Goal: Task Accomplishment & Management: Use online tool/utility

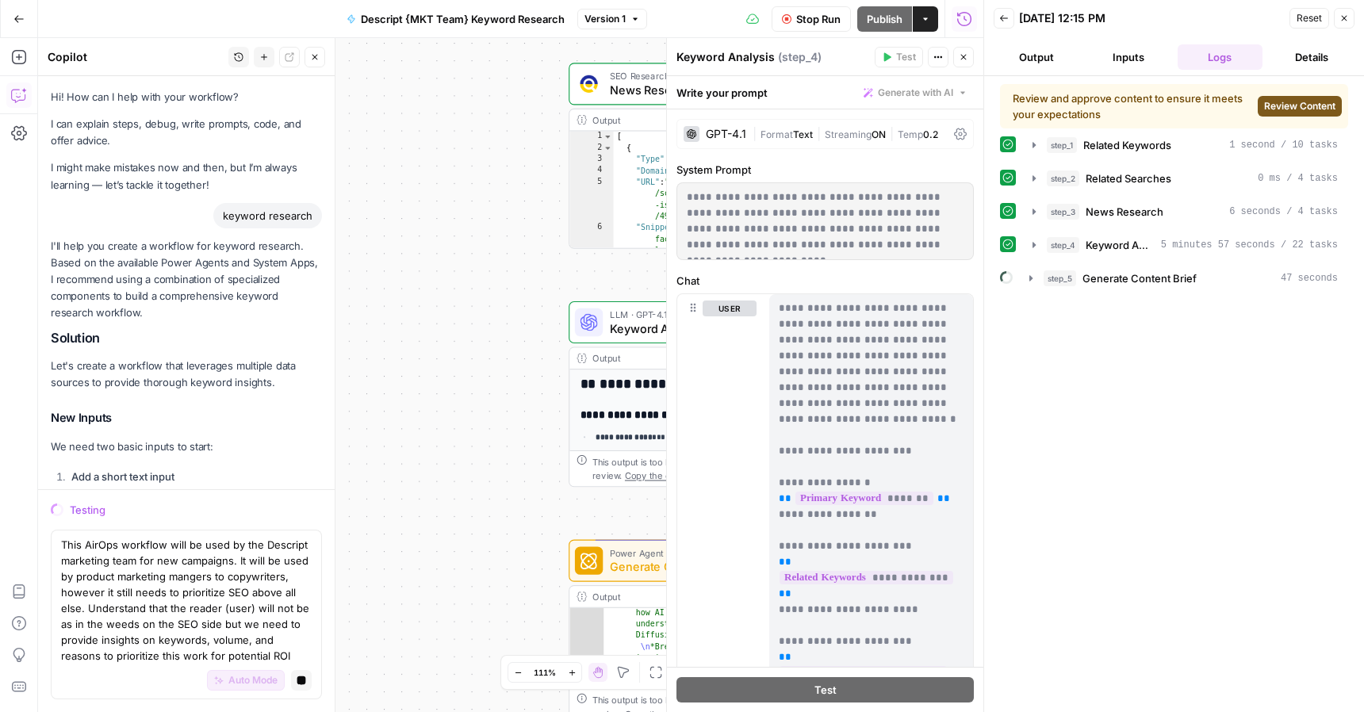
scroll to position [5624, 0]
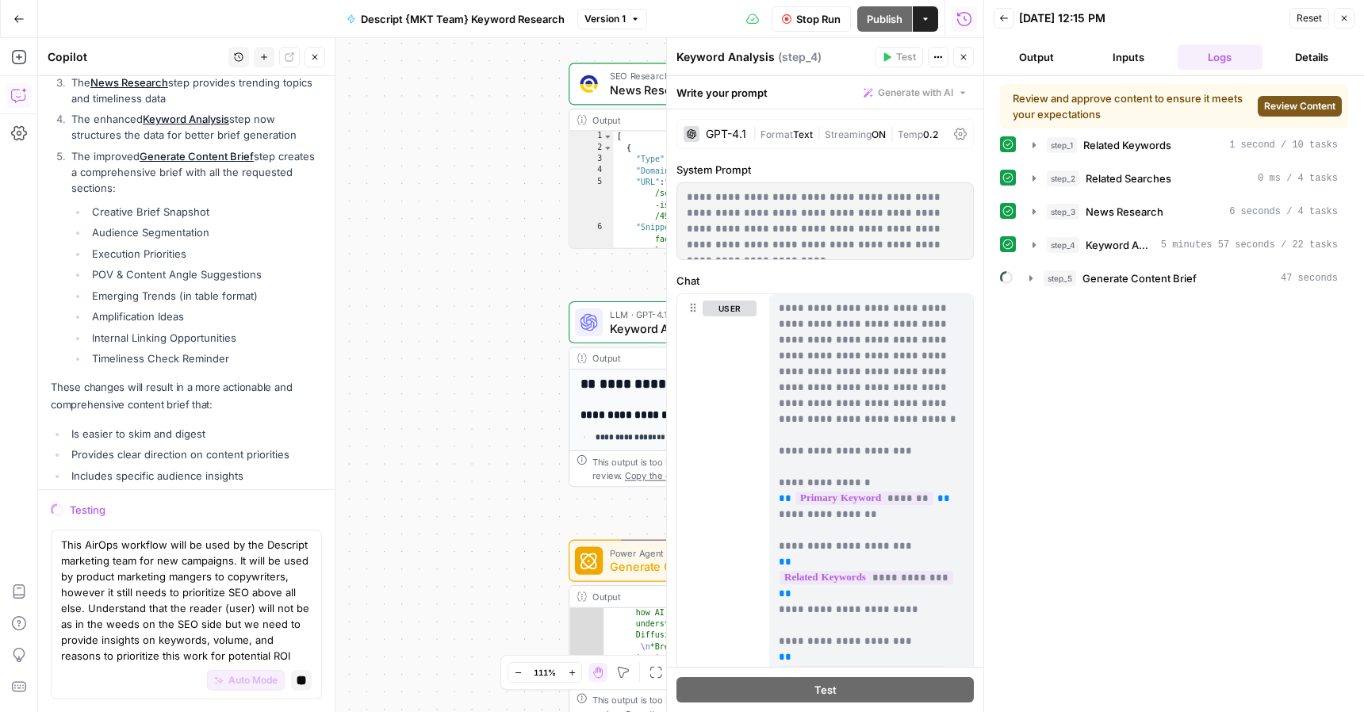
click at [1295, 109] on span "Review Content" at bounding box center [1299, 106] width 71 height 14
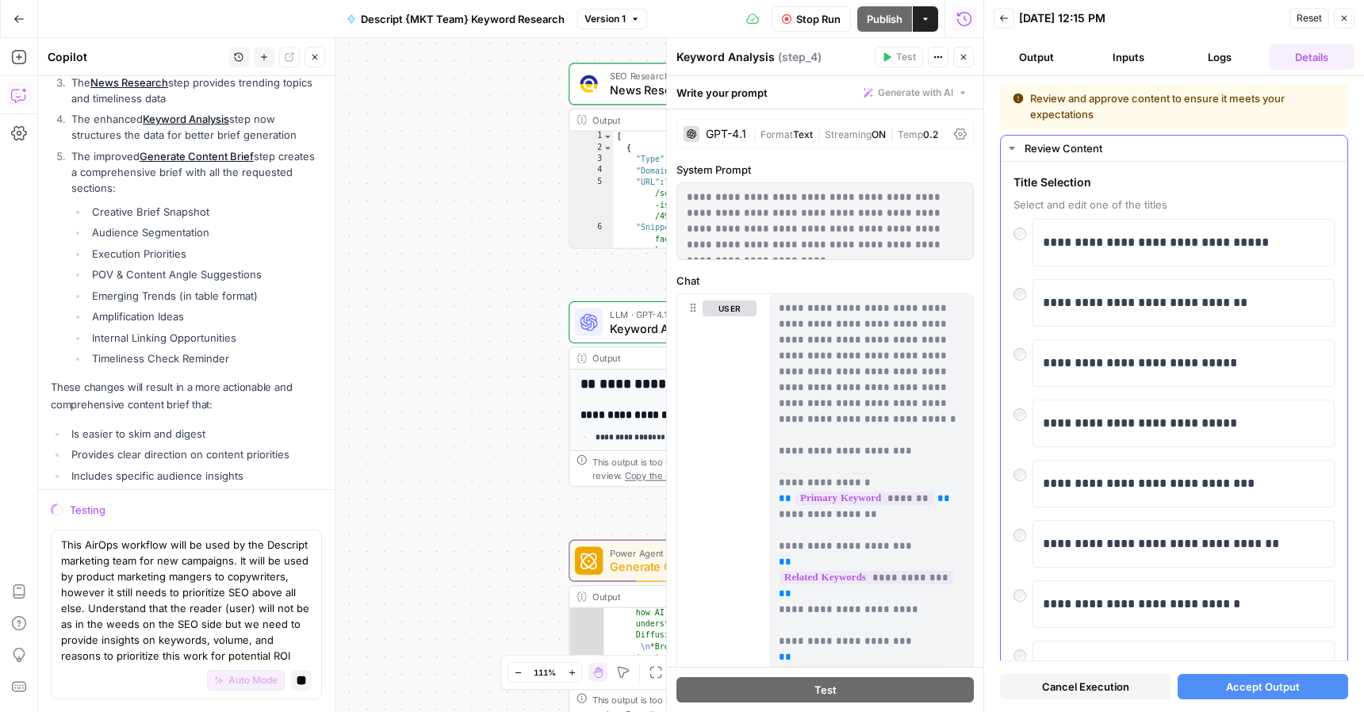
click at [1025, 297] on div at bounding box center [1022, 290] width 19 height 22
click at [1265, 688] on span "Accept Output" at bounding box center [1263, 687] width 74 height 16
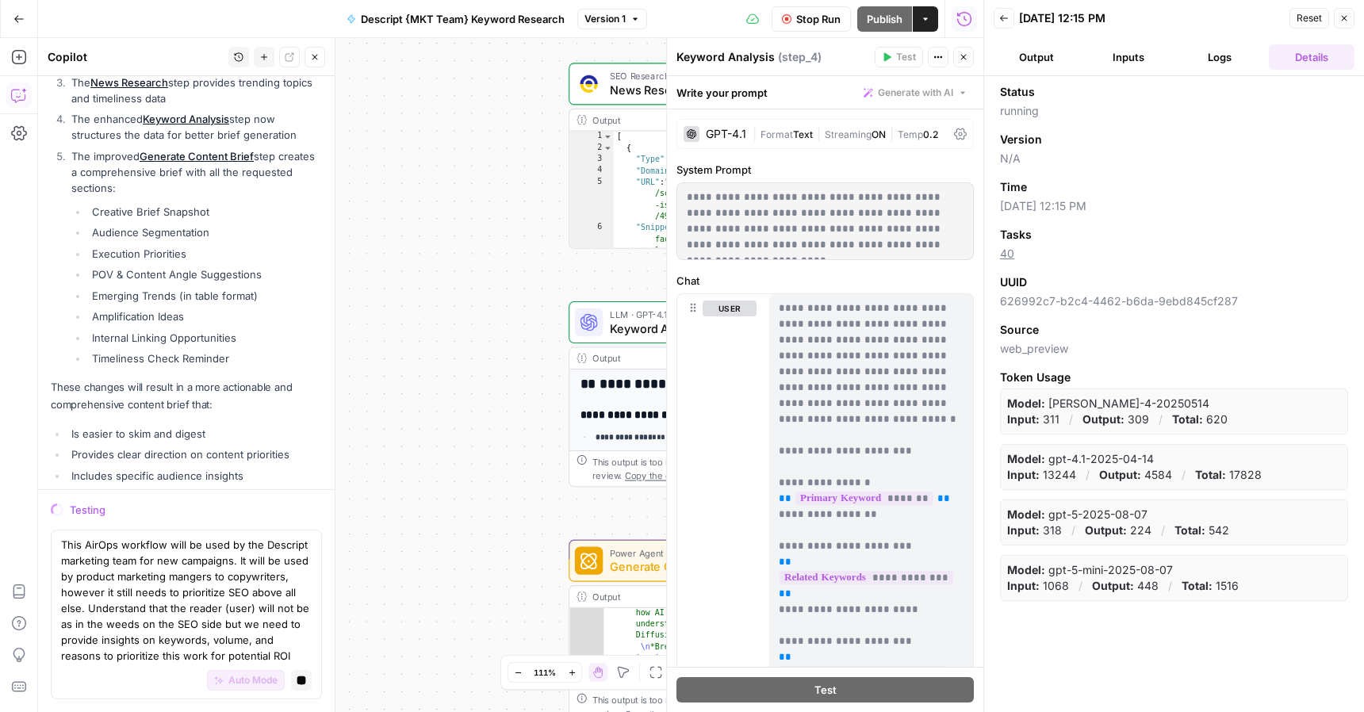
click at [1005, 20] on icon "button" at bounding box center [1004, 18] width 10 height 10
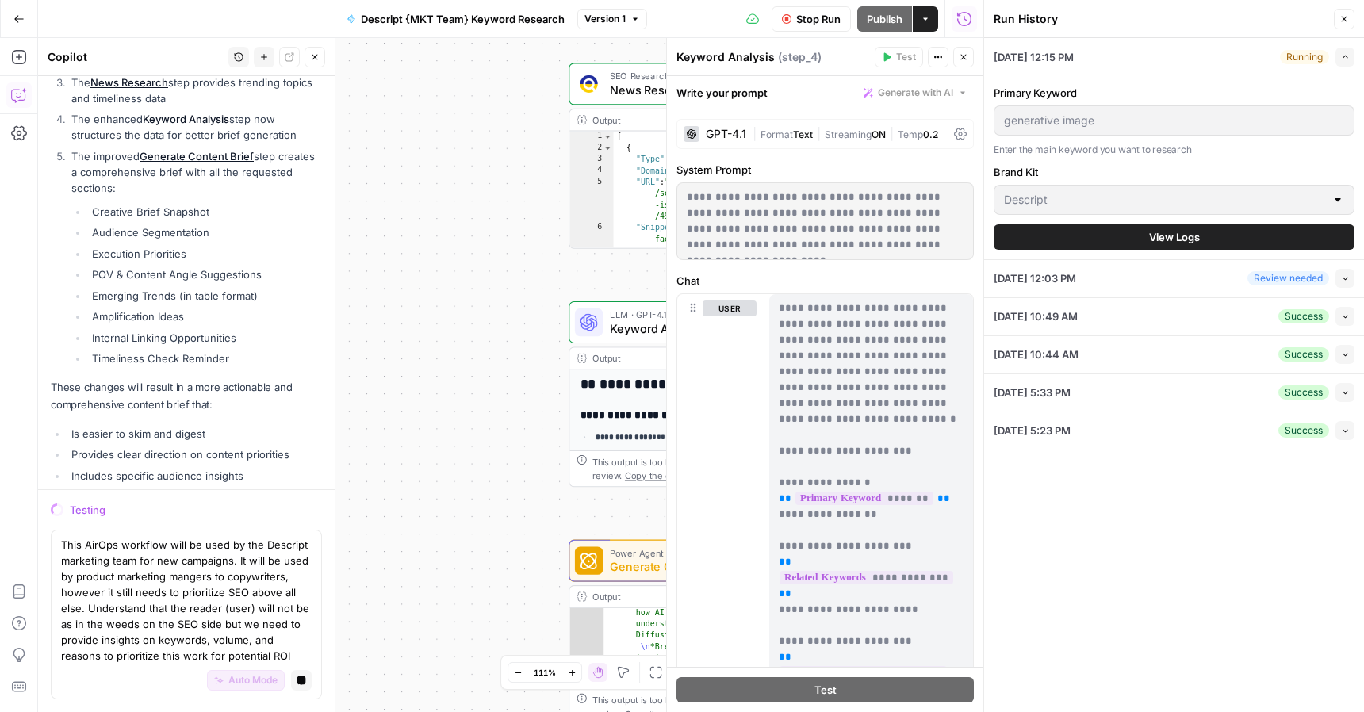
click at [1341, 25] on button "Close" at bounding box center [1343, 19] width 21 height 21
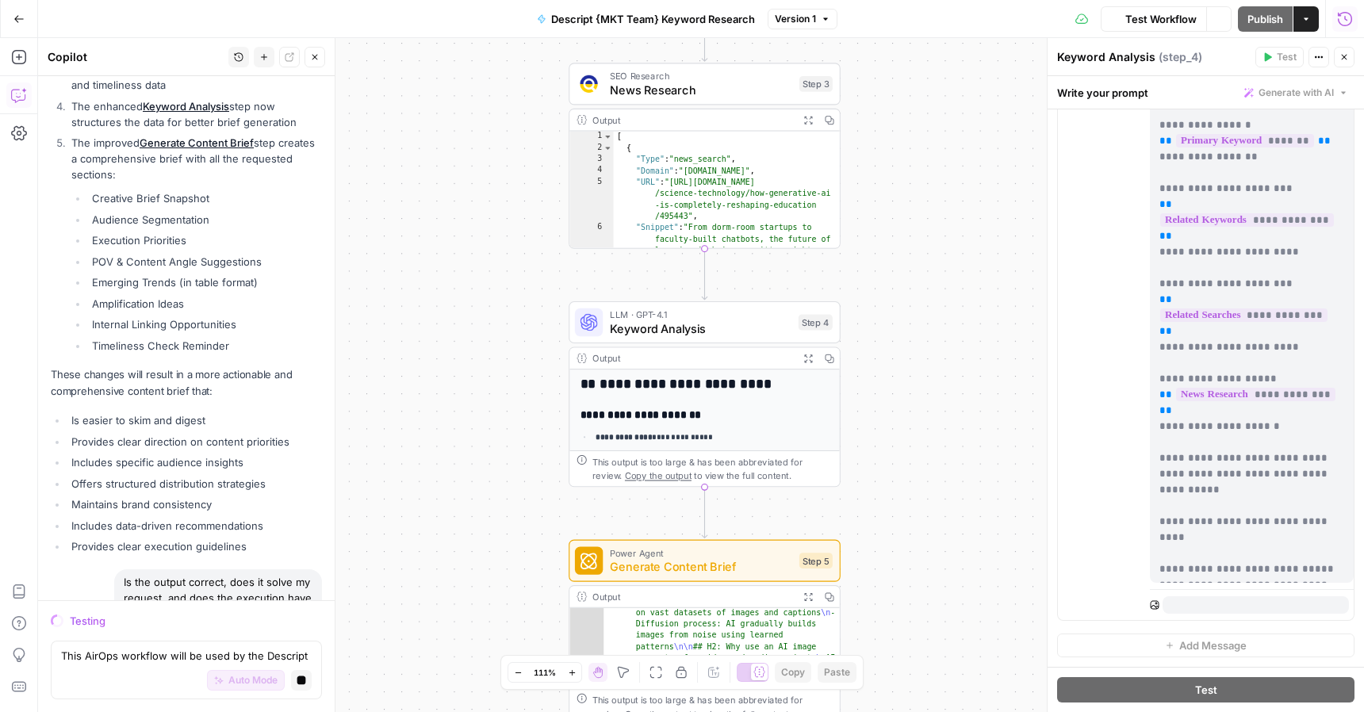
scroll to position [5613, 0]
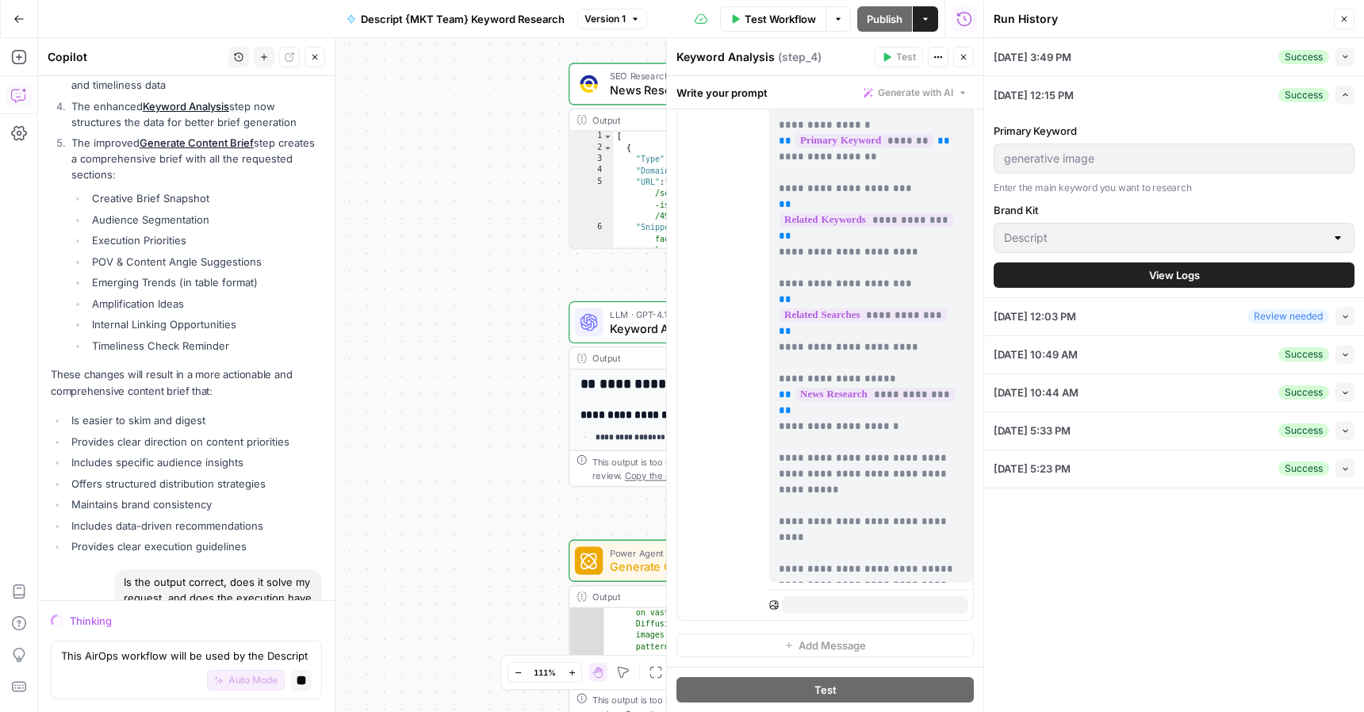
click at [152, 645] on div "This AirOps workflow will be used by the Descript marketing team for new campai…" at bounding box center [186, 670] width 271 height 59
click at [150, 656] on textarea "This AirOps workflow will be used by the Descript marketing team for new campai…" at bounding box center [186, 656] width 251 height 16
type textarea "done"
click at [1213, 277] on button "View Logs" at bounding box center [1173, 274] width 361 height 25
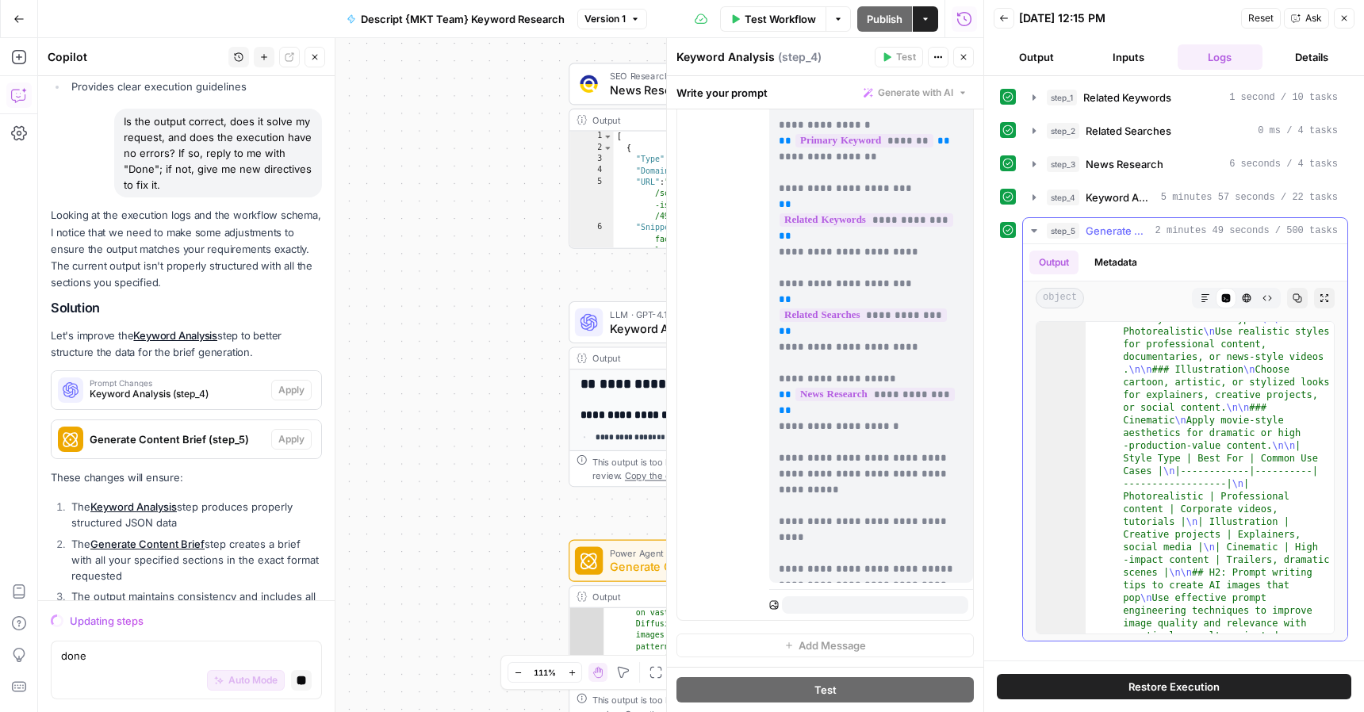
scroll to position [252, 0]
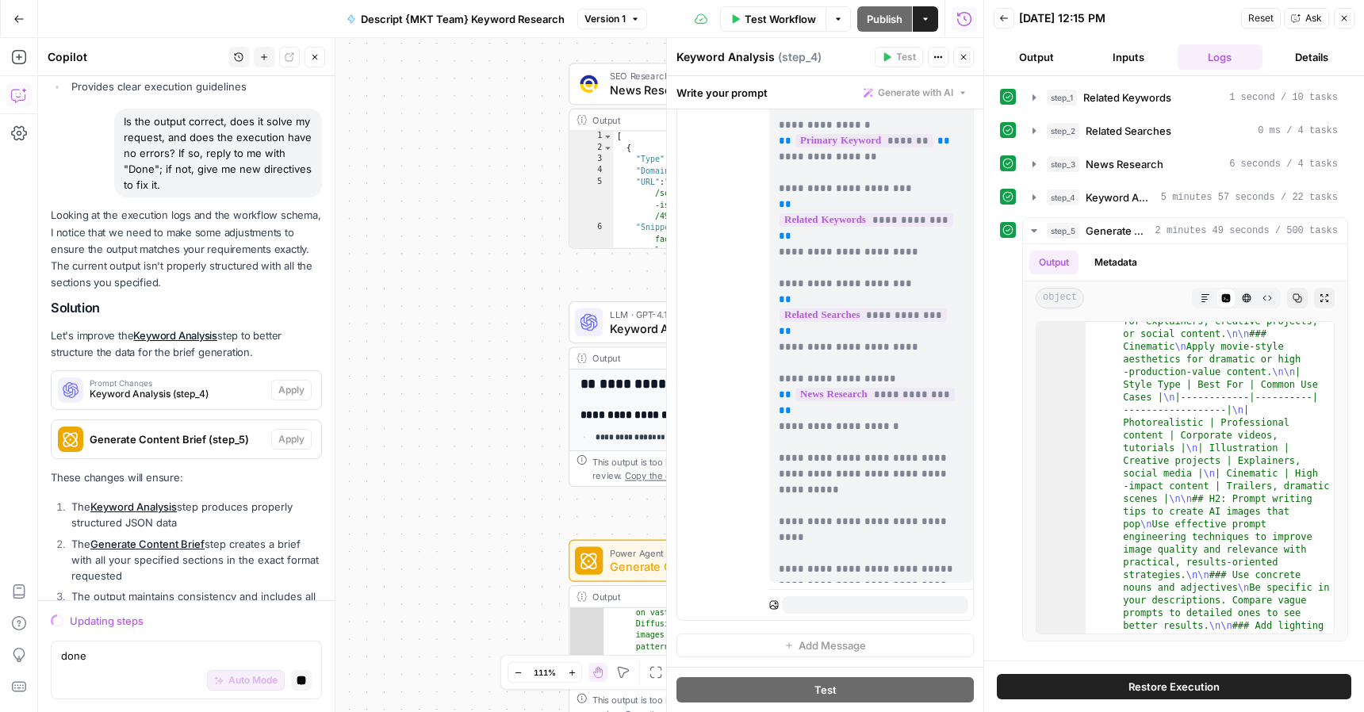
click at [931, 12] on button "Actions" at bounding box center [924, 18] width 25 height 25
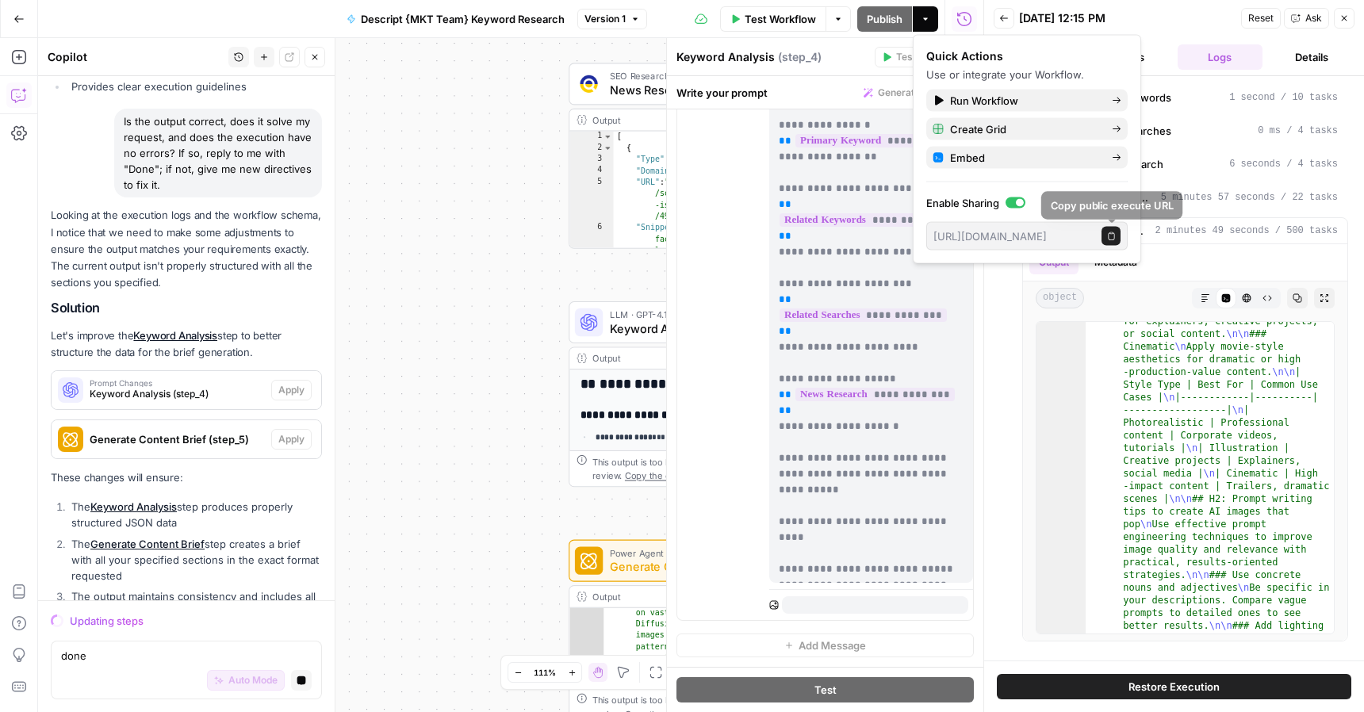
click at [1110, 231] on icon "button" at bounding box center [1110, 235] width 6 height 8
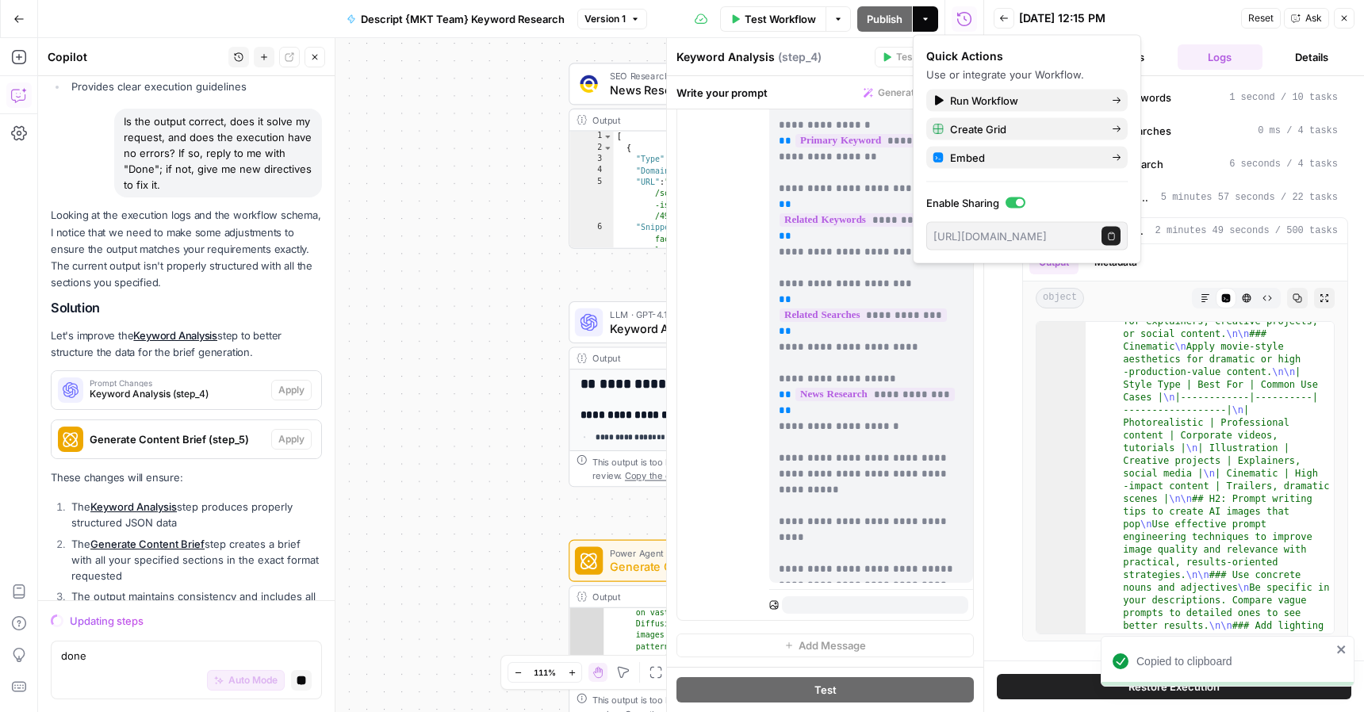
click at [696, 1] on div "Test Workflow Options Publish Actions Run History" at bounding box center [815, 18] width 337 height 37
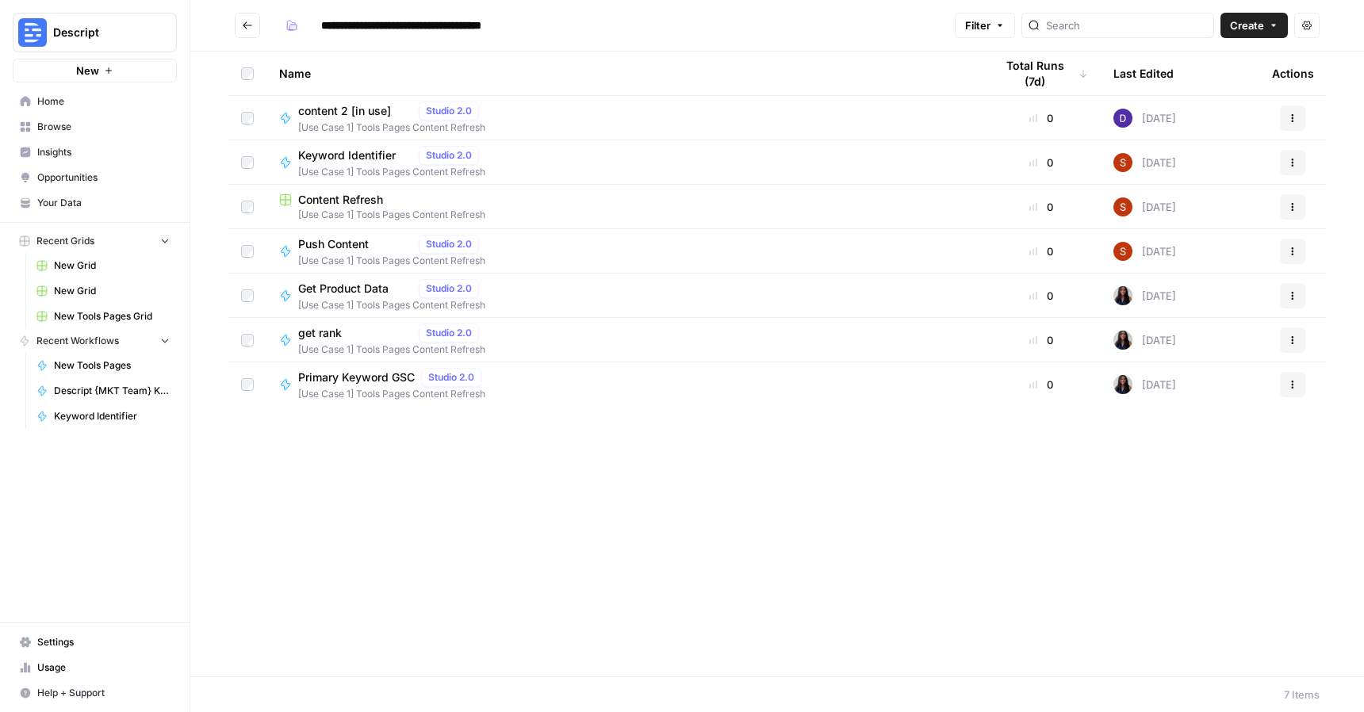
click at [64, 104] on span "Home" at bounding box center [103, 101] width 132 height 14
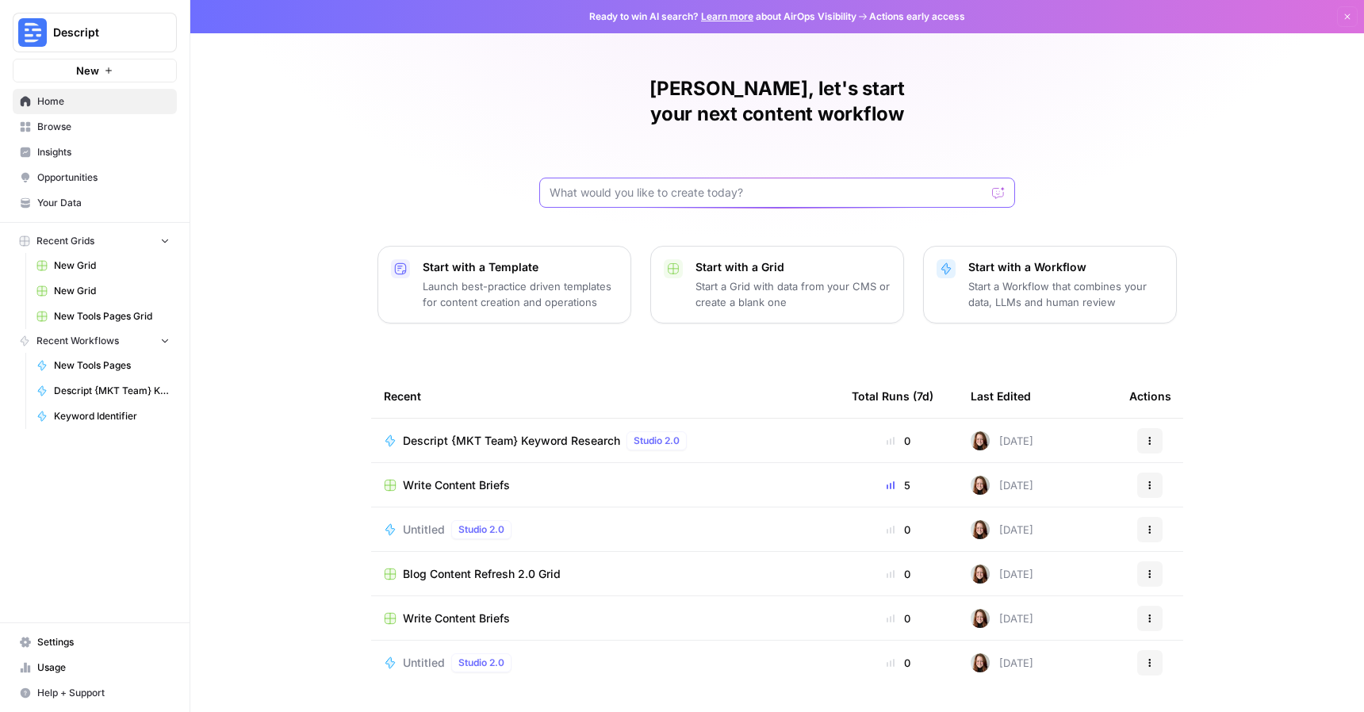
click at [866, 185] on input "text" at bounding box center [767, 193] width 436 height 16
type input "keyw"
click at [581, 419] on td "Descript {MKT Team} Keyword Research Studio 2.0" at bounding box center [605, 441] width 468 height 44
click at [541, 433] on span "Descript {MKT Team} Keyword Research" at bounding box center [511, 441] width 217 height 16
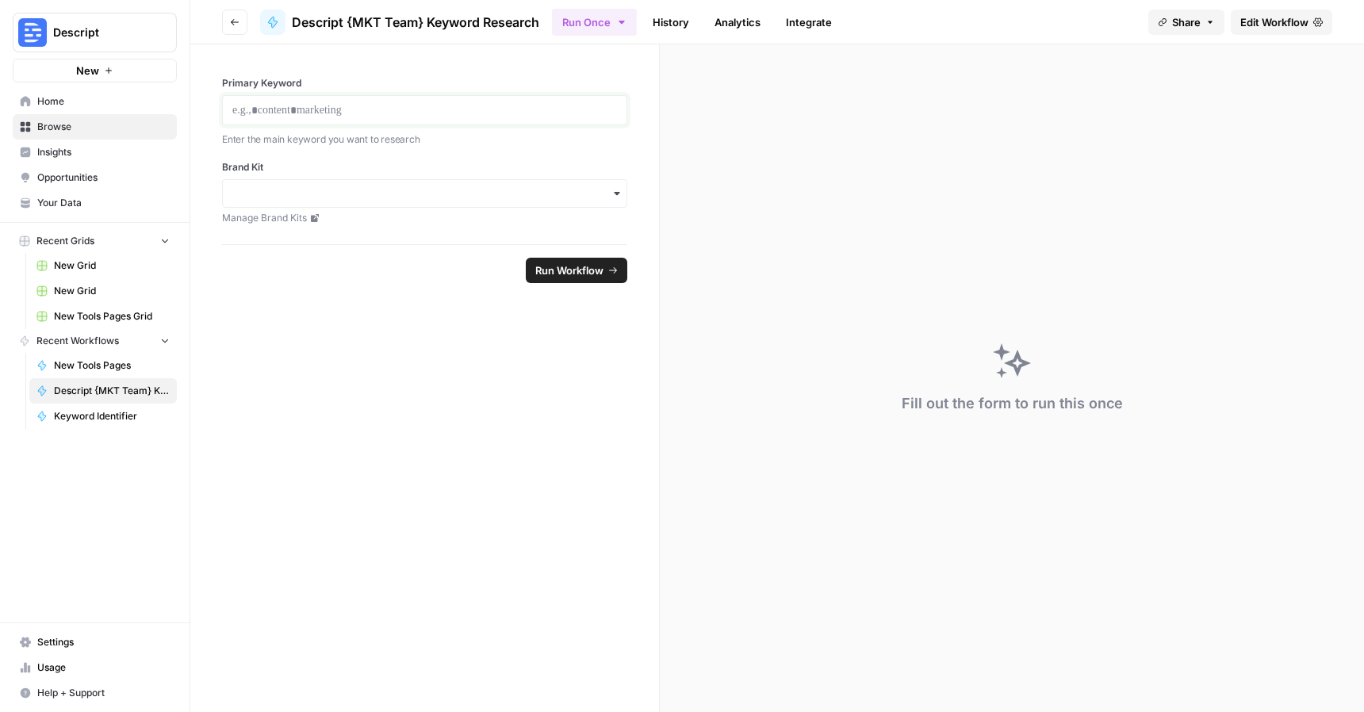
click at [366, 109] on p at bounding box center [424, 110] width 384 height 16
click at [472, 116] on p at bounding box center [424, 110] width 384 height 16
click at [411, 201] on input "Brand Kit" at bounding box center [424, 194] width 384 height 16
click at [373, 240] on div "Descript" at bounding box center [425, 236] width 404 height 30
click at [565, 259] on button "Run Workflow" at bounding box center [576, 270] width 101 height 25
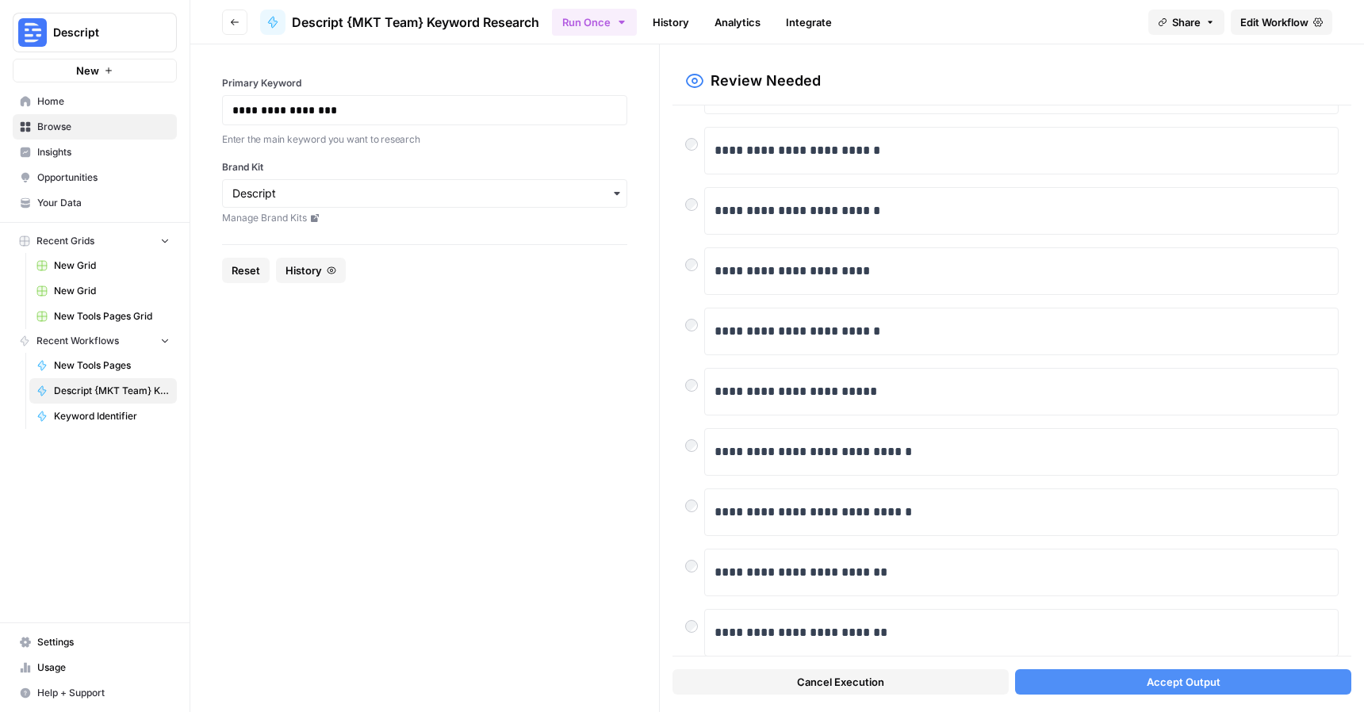
scroll to position [109, 0]
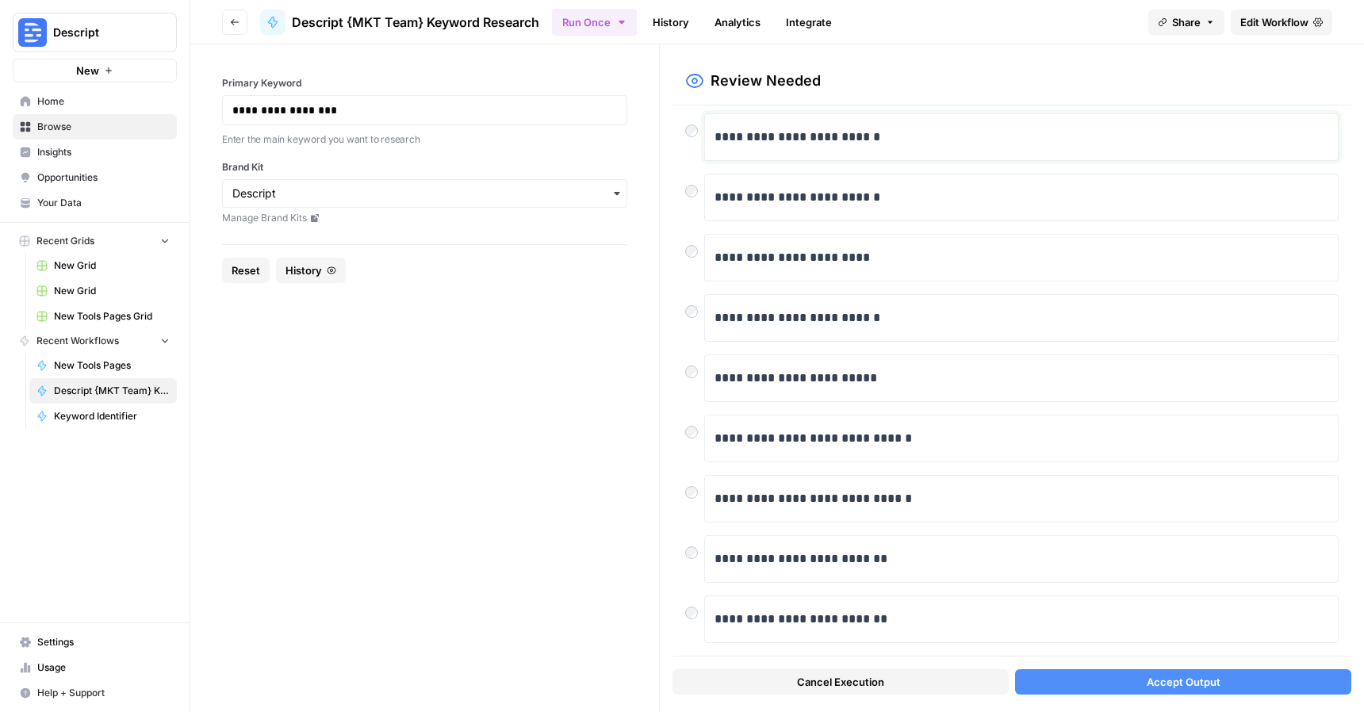
click at [846, 130] on p "**********" at bounding box center [1021, 137] width 614 height 21
click at [1225, 690] on button "Accept Output" at bounding box center [1183, 681] width 336 height 25
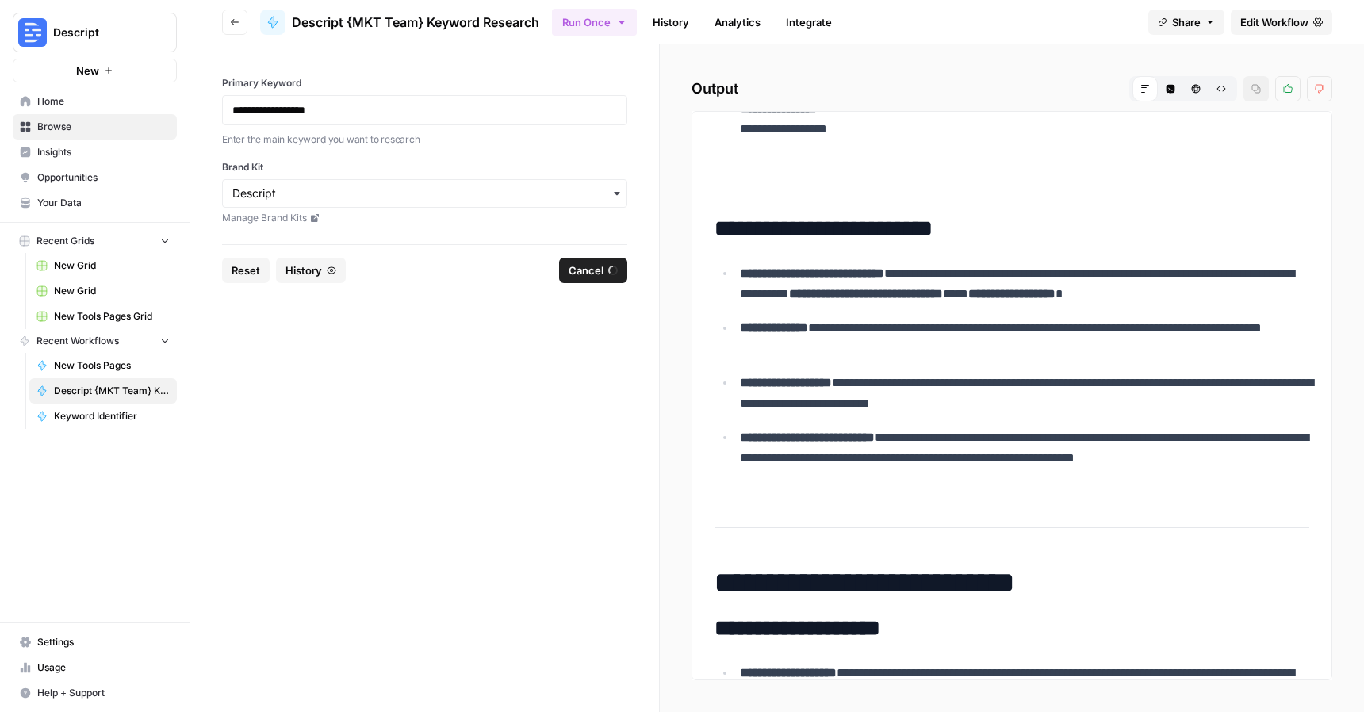
scroll to position [2270, 0]
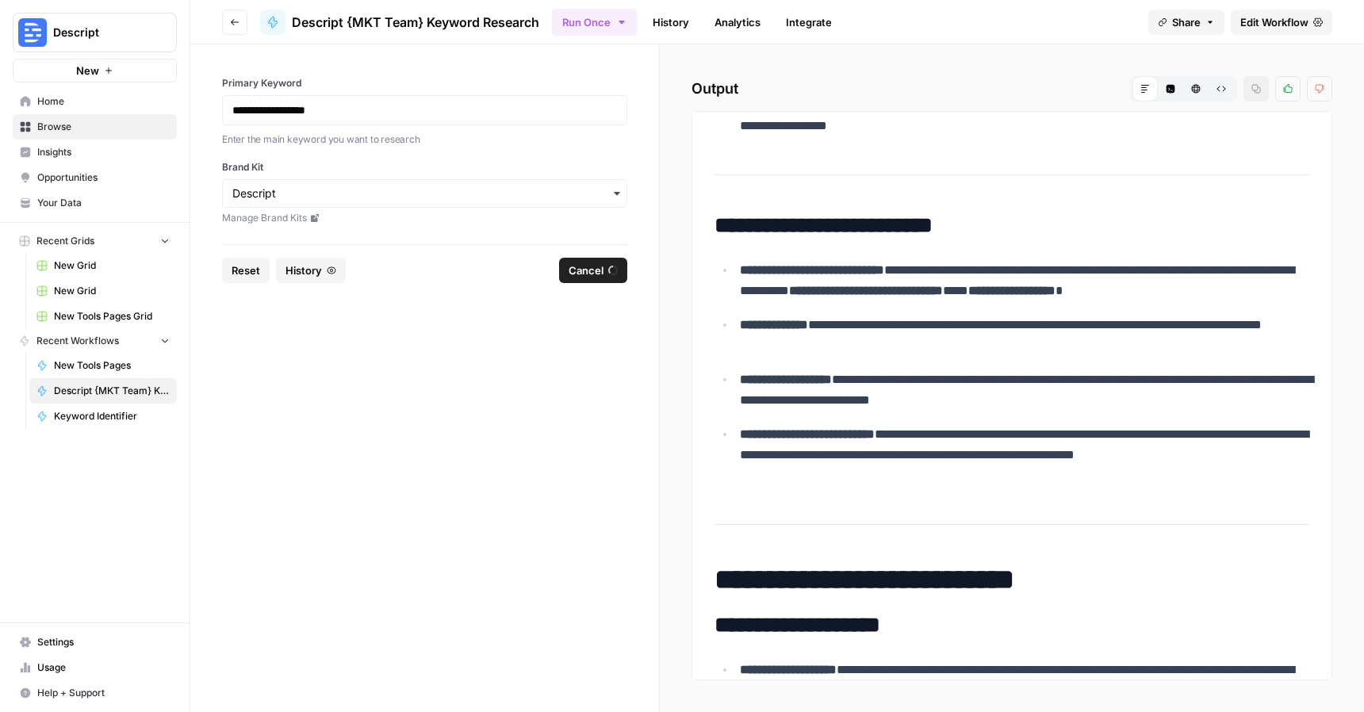
click at [238, 20] on icon "button" at bounding box center [235, 22] width 10 height 10
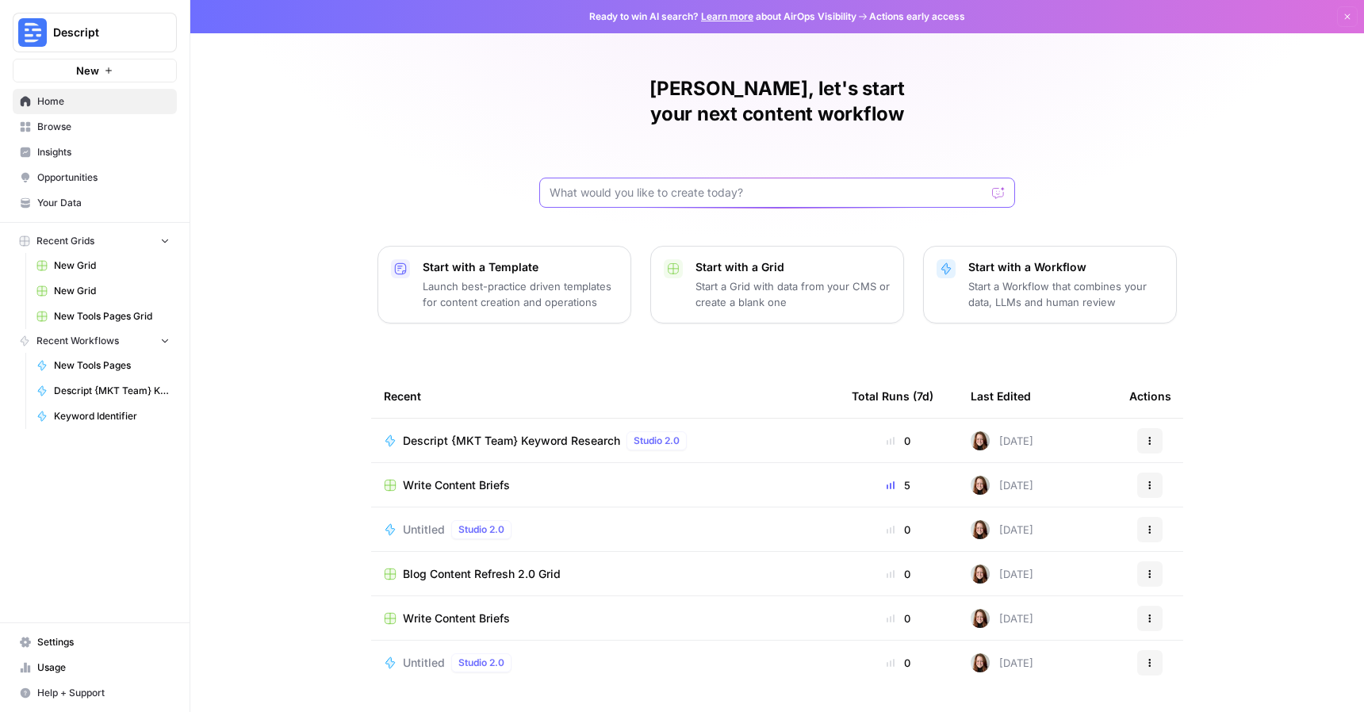
click at [698, 185] on input "text" at bounding box center [767, 193] width 436 height 16
type input "content brief with keyword research for a landing page"
click at [993, 182] on button "Send" at bounding box center [999, 192] width 21 height 21
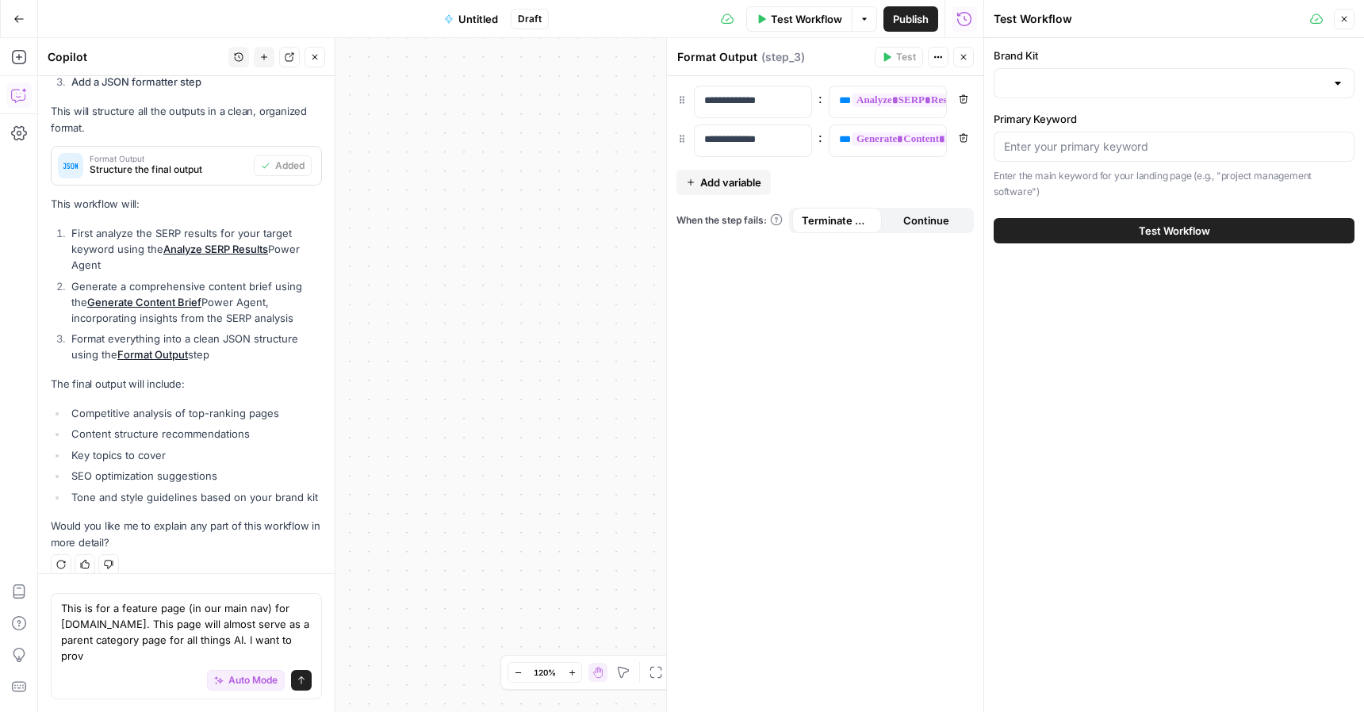
scroll to position [924, 0]
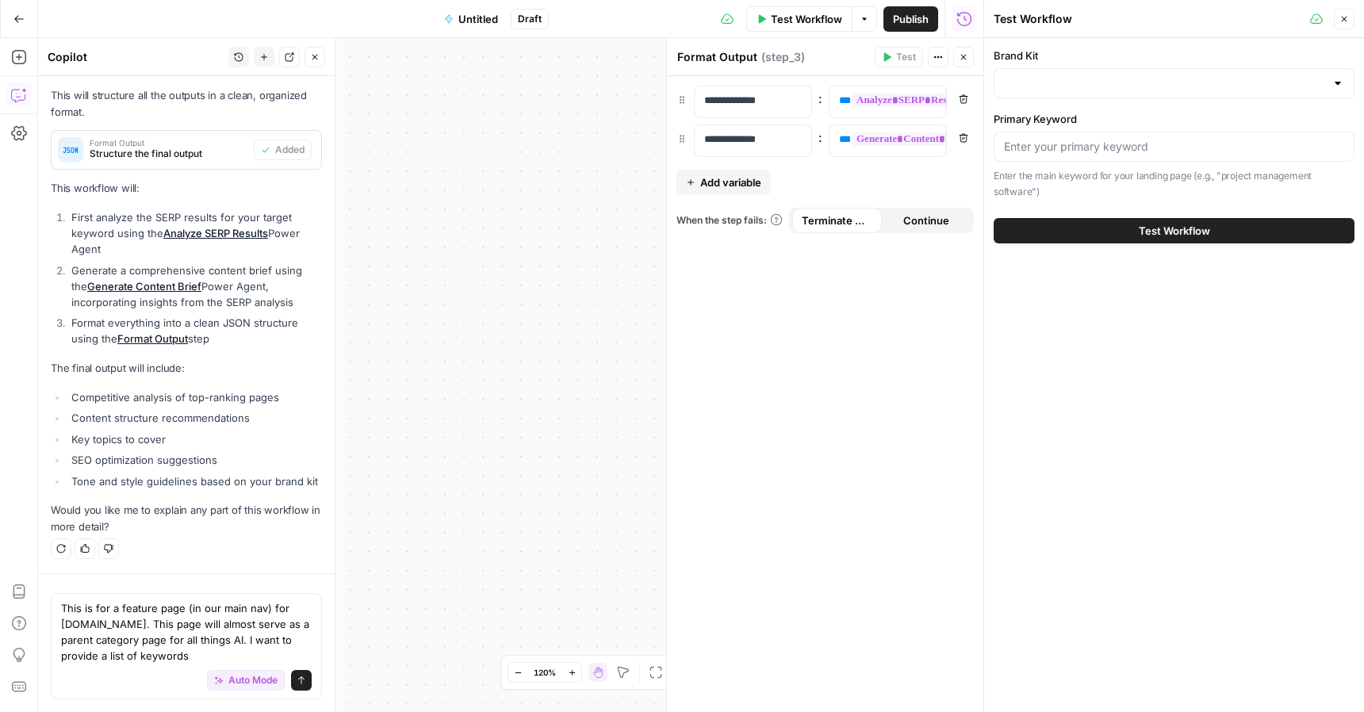
type textarea "This is for a feature page (in our main nav) for descript.com. This page will a…"
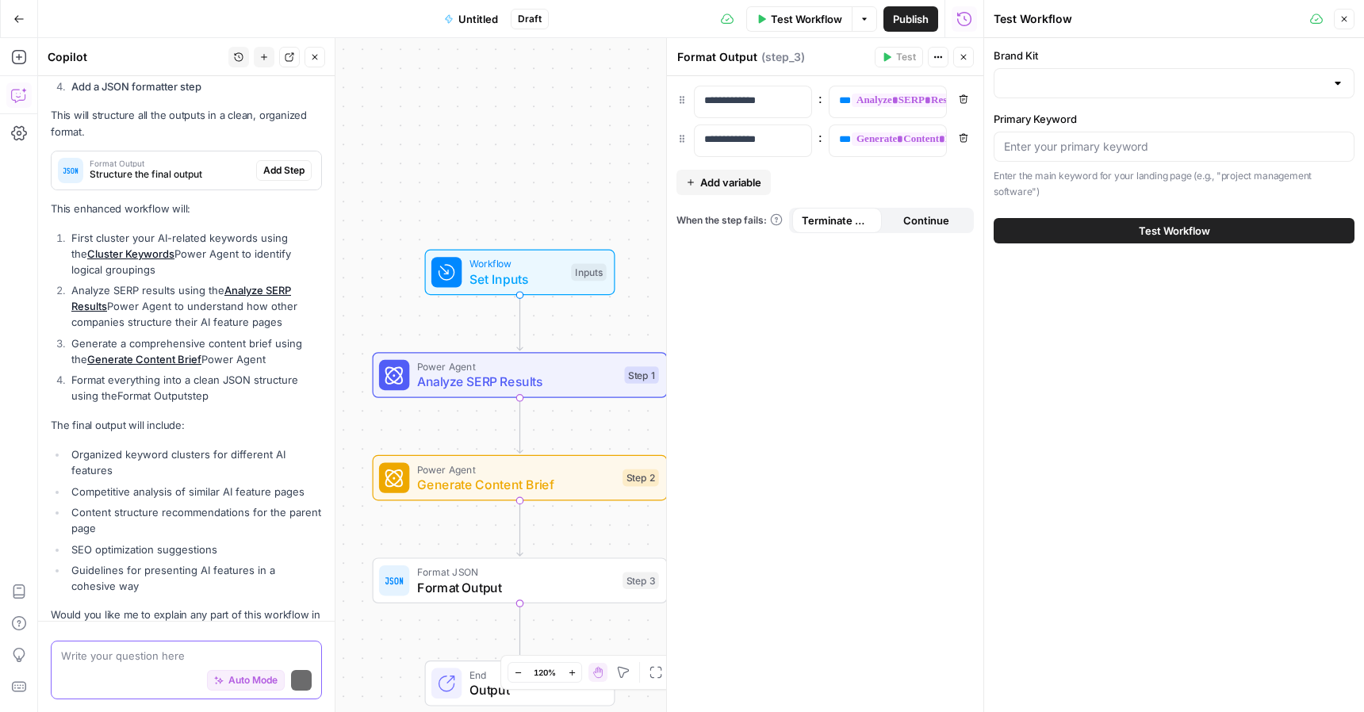
scroll to position [2162, 0]
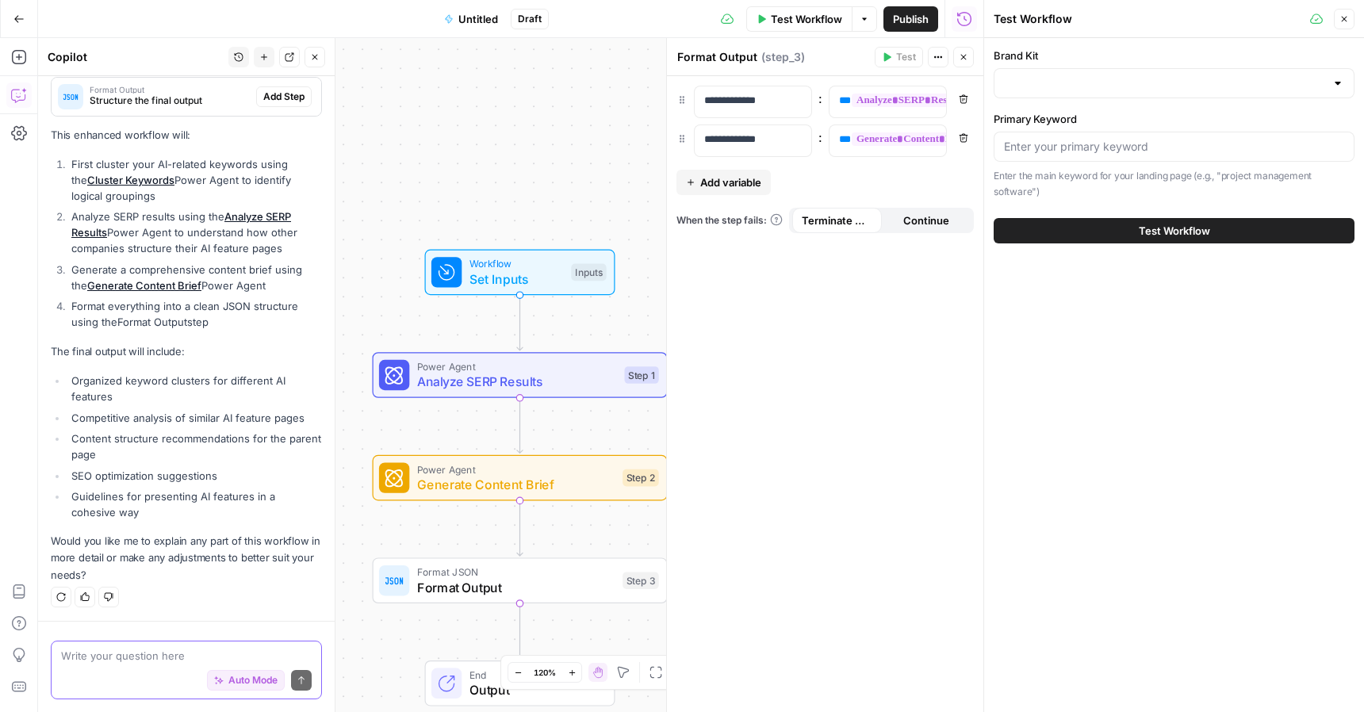
click at [149, 662] on textarea at bounding box center [186, 656] width 251 height 16
type textarea "2"
type textarea "W"
click at [207, 670] on button "Auto Mode" at bounding box center [246, 680] width 78 height 21
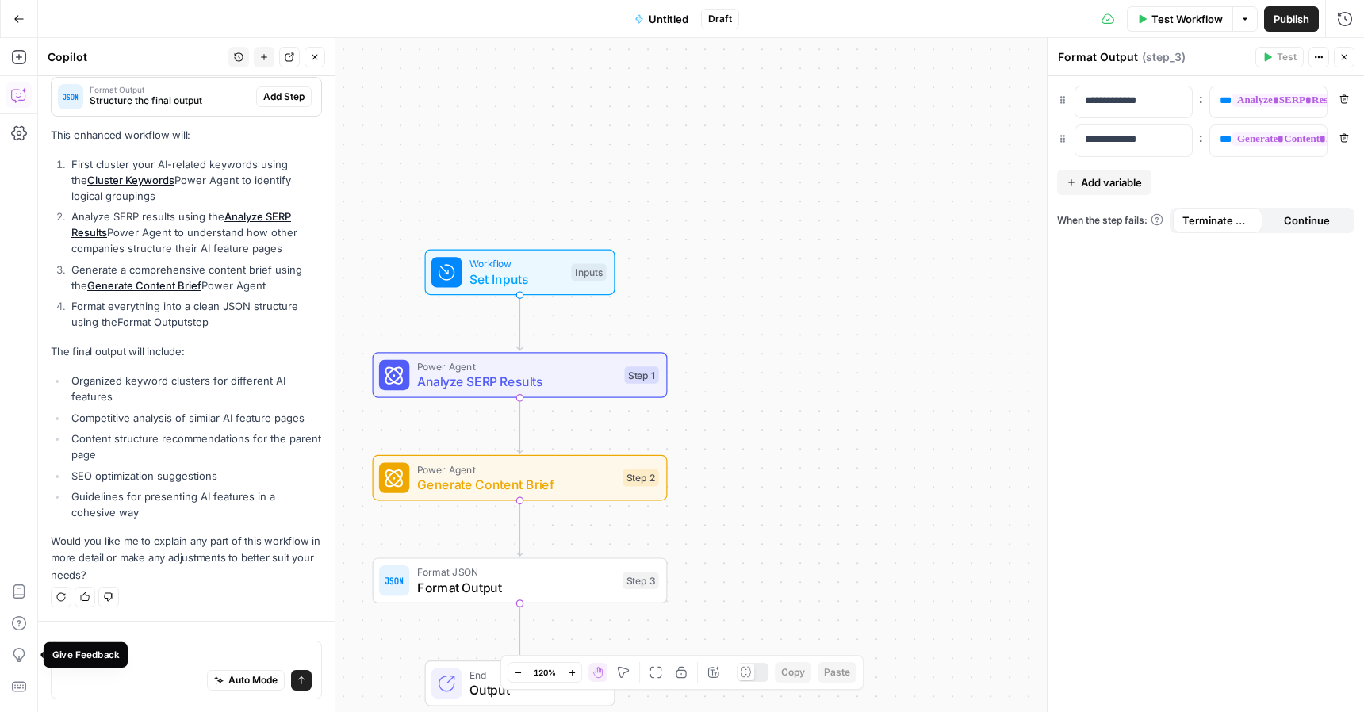
click at [123, 665] on div "Give Feedback" at bounding box center [85, 654] width 84 height 25
click at [190, 653] on textarea "W" at bounding box center [186, 656] width 251 height 16
type textarea "What is the format JSON output for?"
click at [295, 677] on button "Send" at bounding box center [301, 680] width 21 height 21
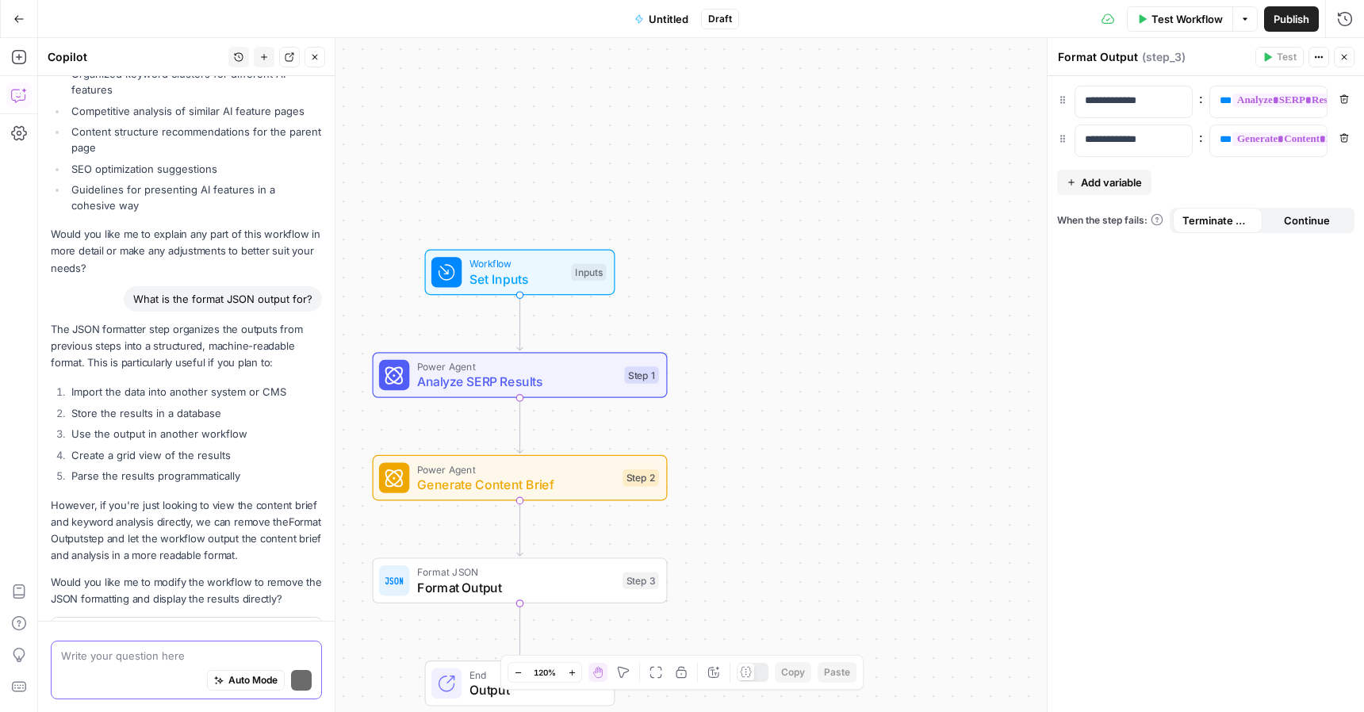
scroll to position [2542, 0]
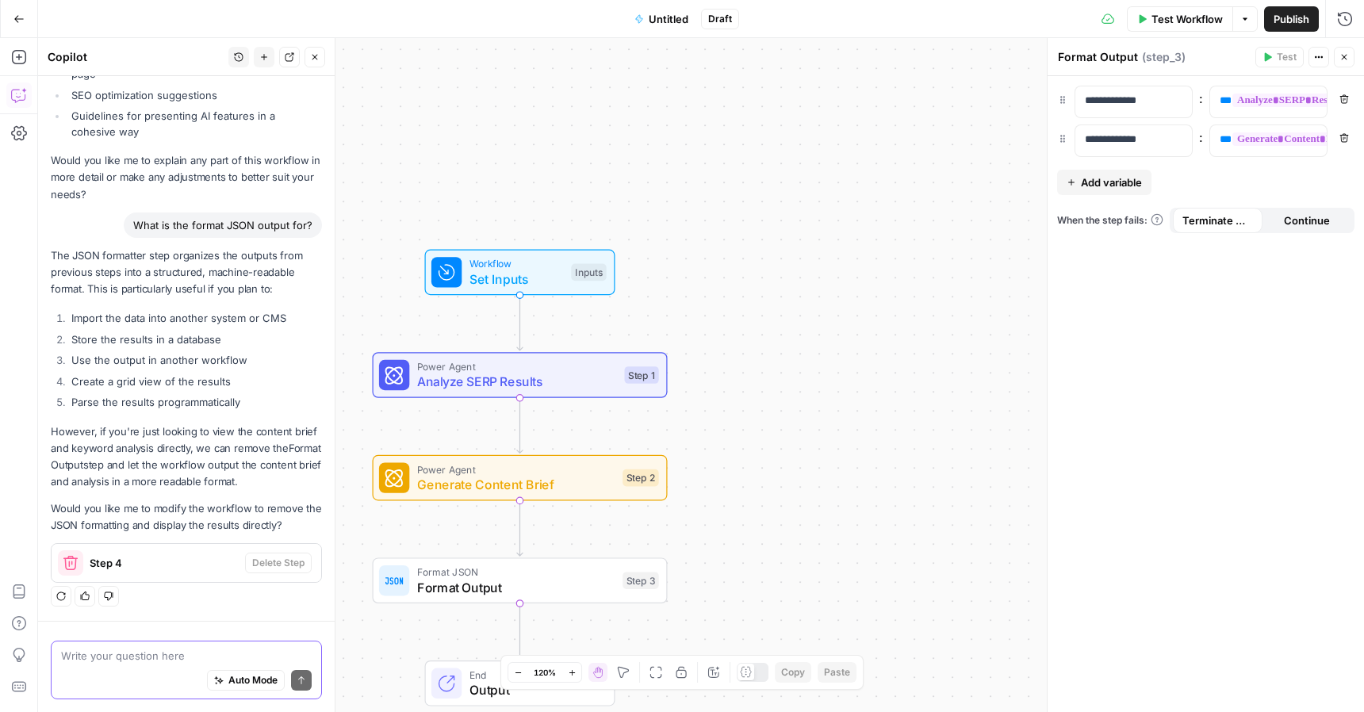
click at [224, 652] on textarea at bounding box center [186, 656] width 251 height 16
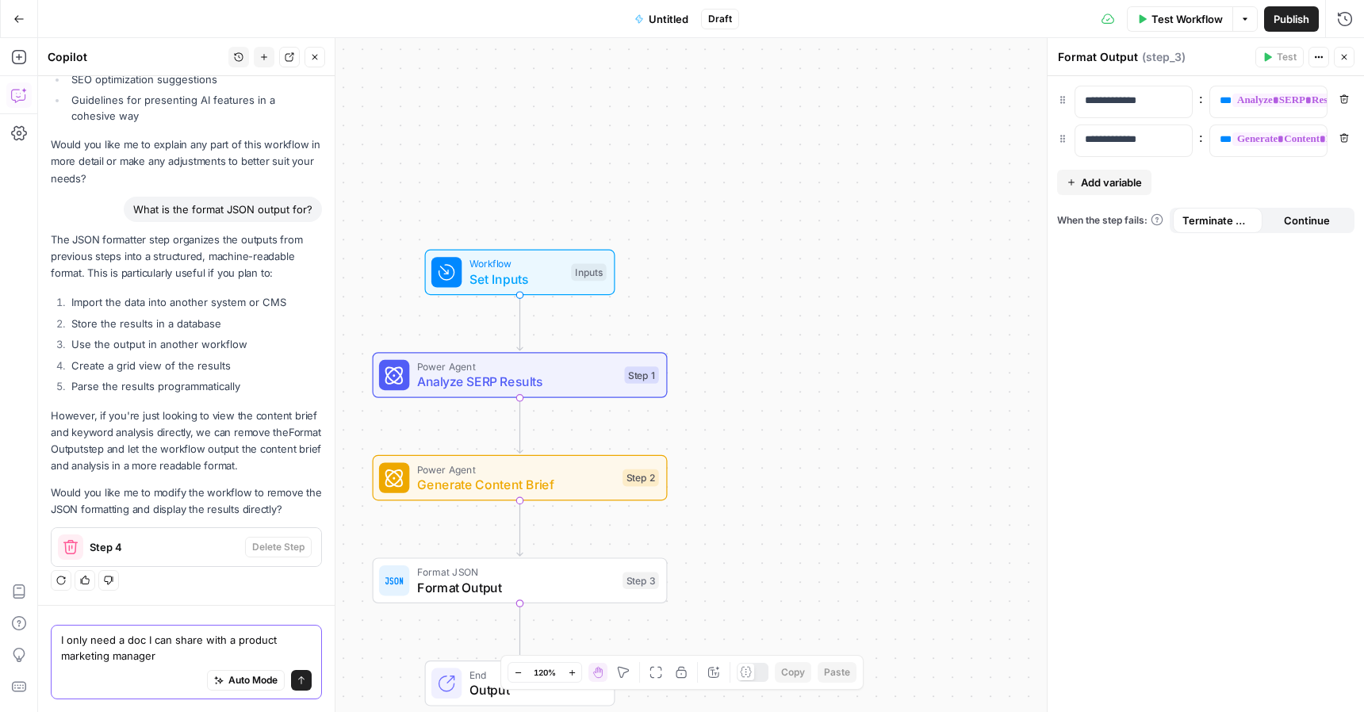
type textarea "I only need a doc I can share with a product marketing manager"
click at [304, 686] on button "Send" at bounding box center [301, 680] width 21 height 21
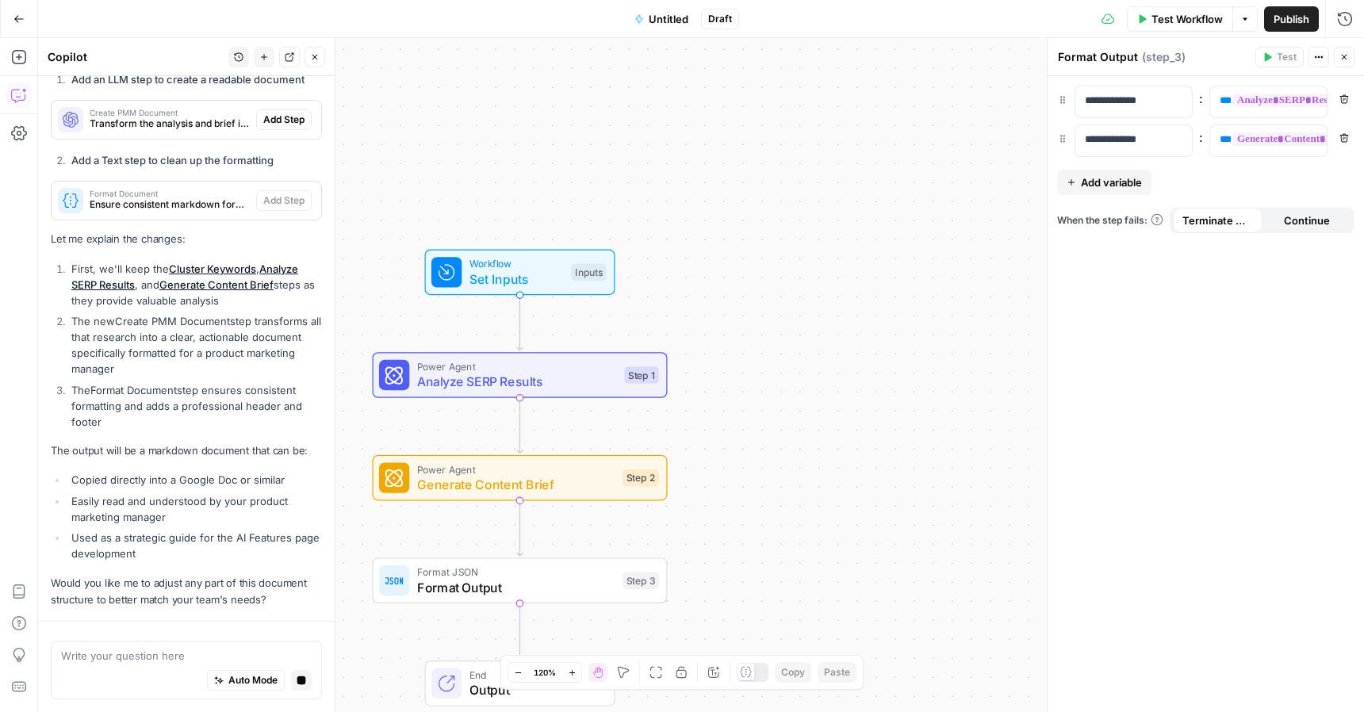
scroll to position [3236, 0]
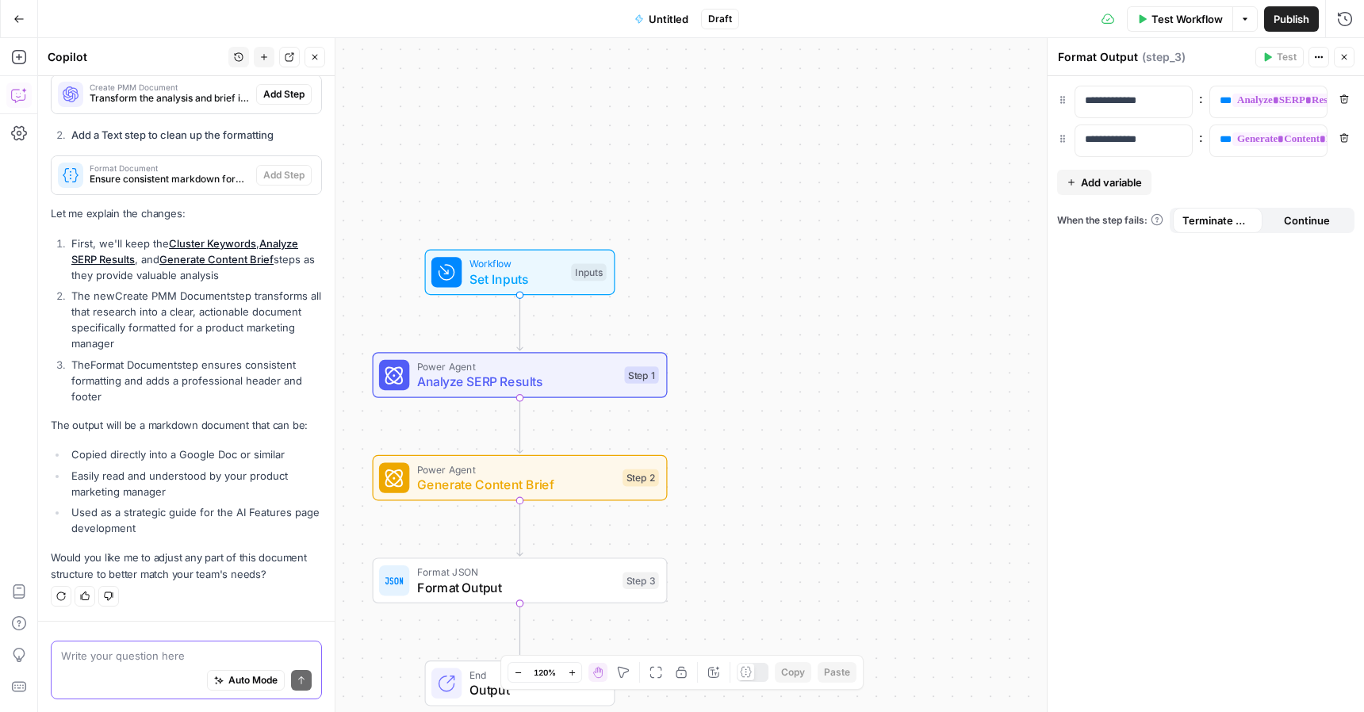
click at [132, 655] on textarea at bounding box center [186, 656] width 251 height 16
click at [80, 651] on textarea "Out don't" at bounding box center [186, 656] width 251 height 16
click at [81, 651] on textarea "Out don't" at bounding box center [186, 656] width 251 height 16
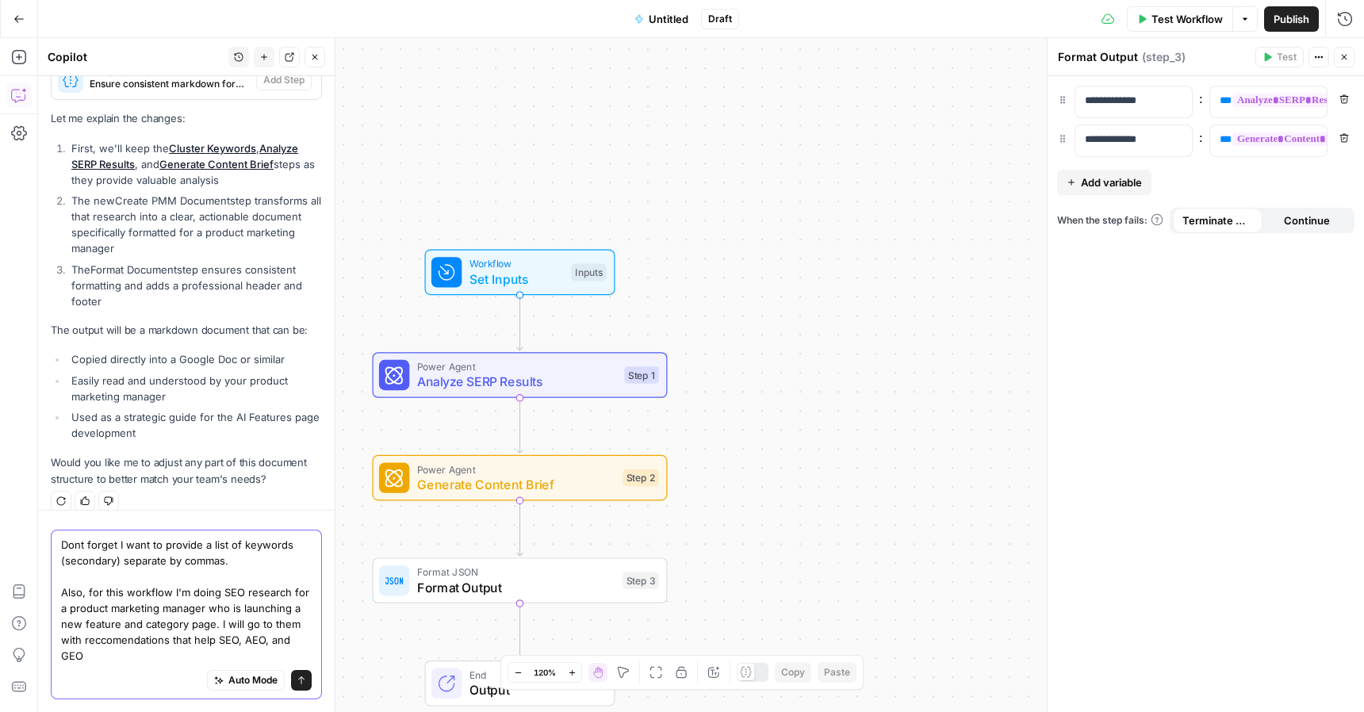
scroll to position [3347, 0]
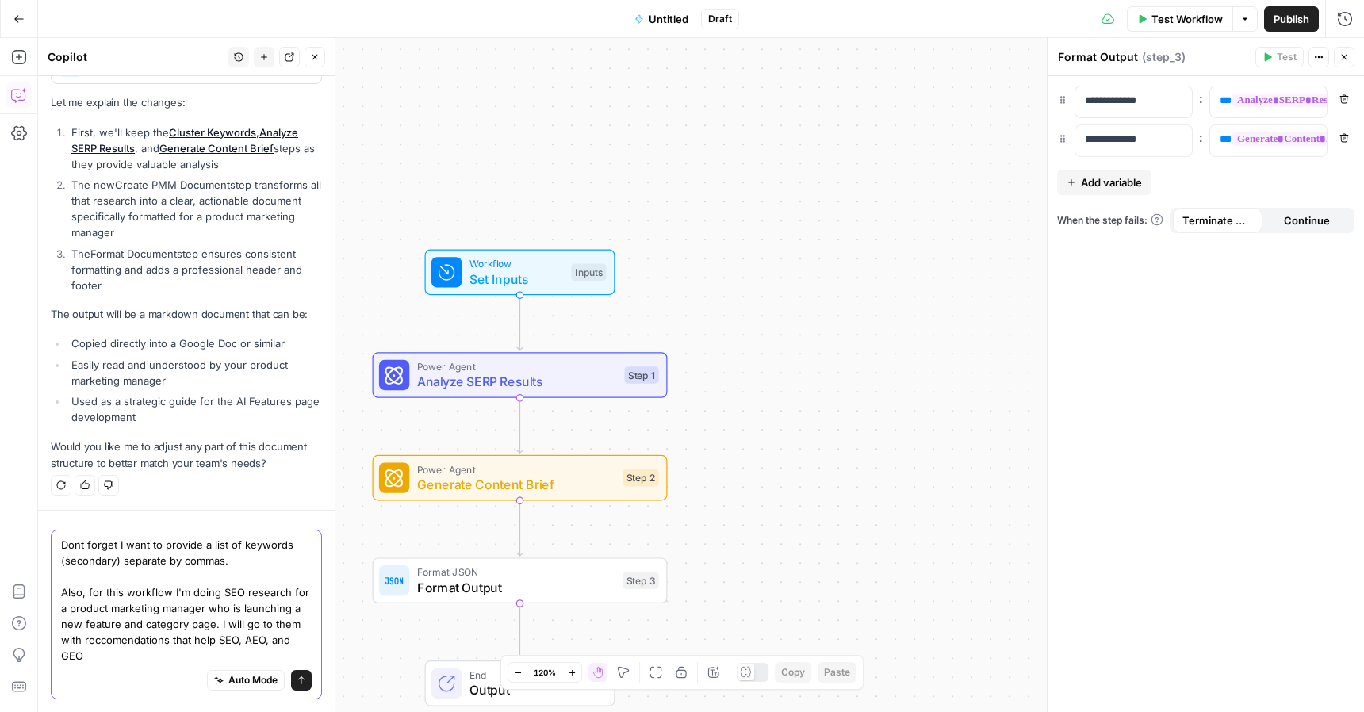
type textarea "Dont forget I want to provide a list of keywords (secondary) separate by commas…"
click at [301, 688] on button "Send" at bounding box center [301, 680] width 21 height 21
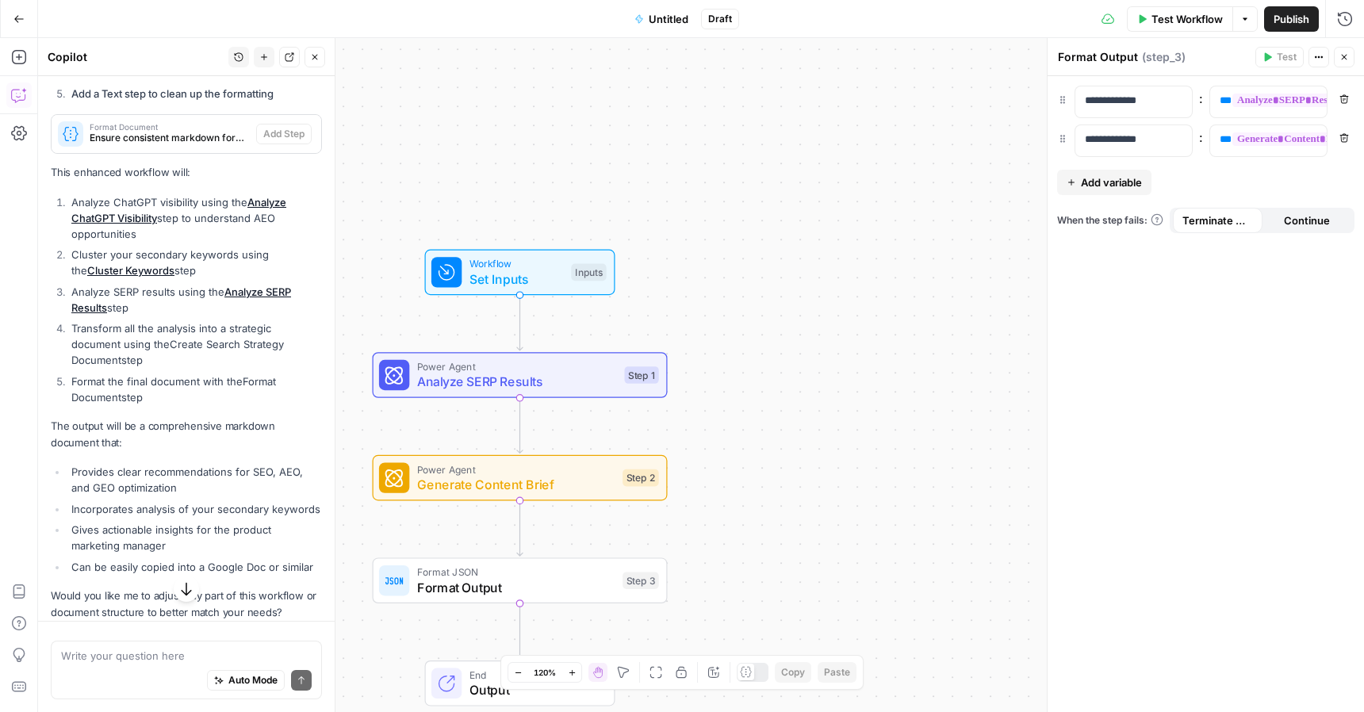
scroll to position [4525, 0]
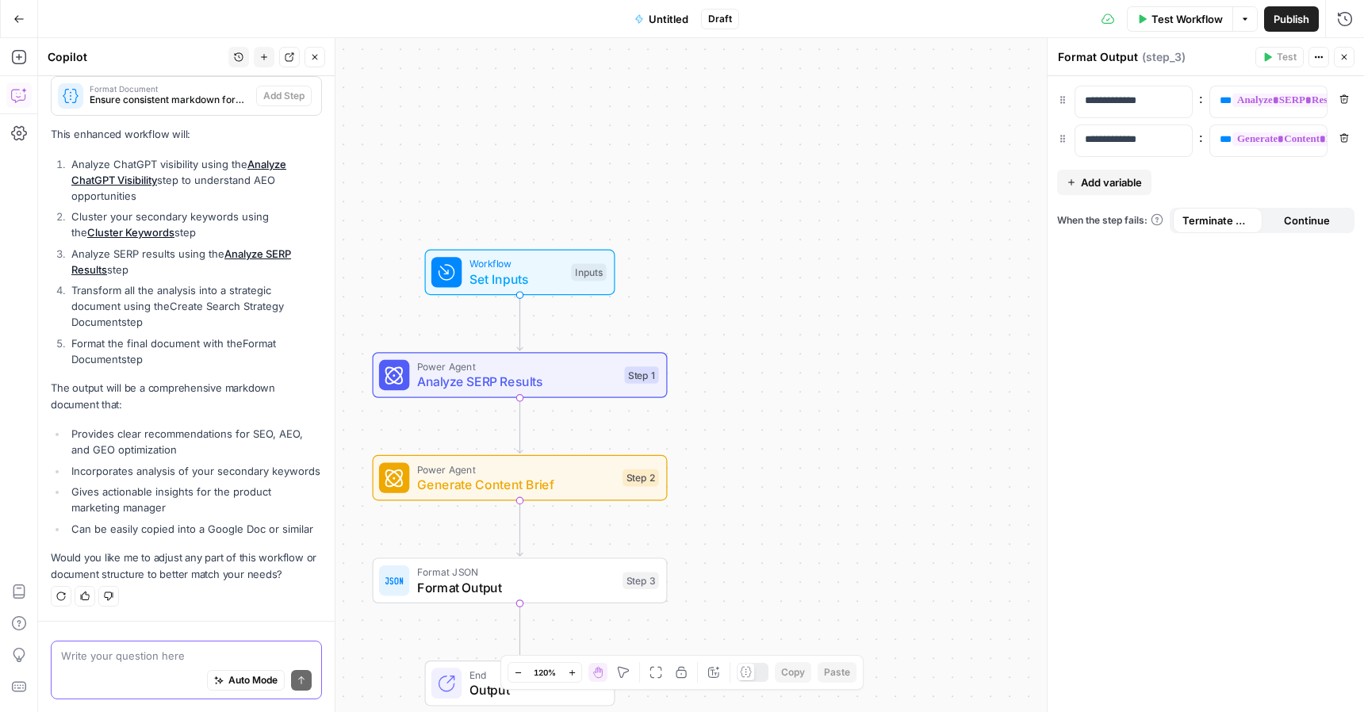
click at [166, 651] on textarea at bounding box center [186, 656] width 251 height 16
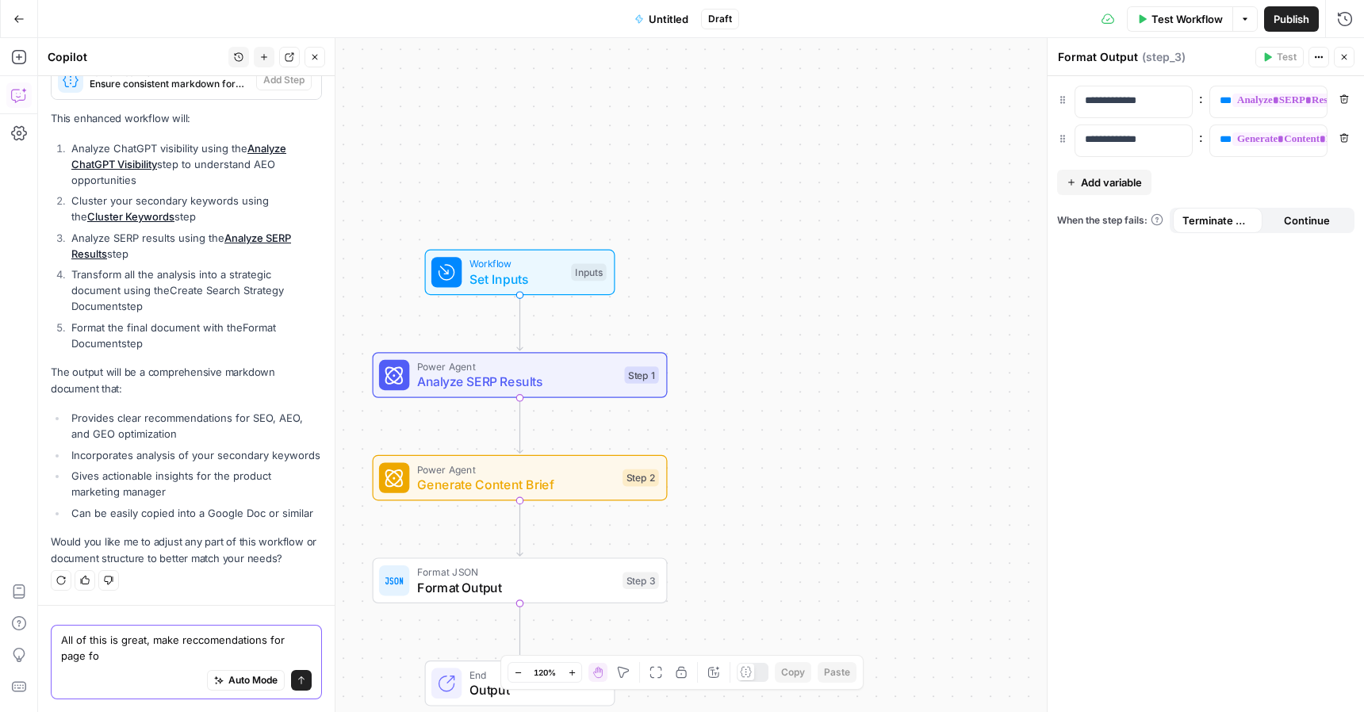
scroll to position [4541, 0]
type textarea "All of this is great, make reccomendations for page format like an FAQ page and…"
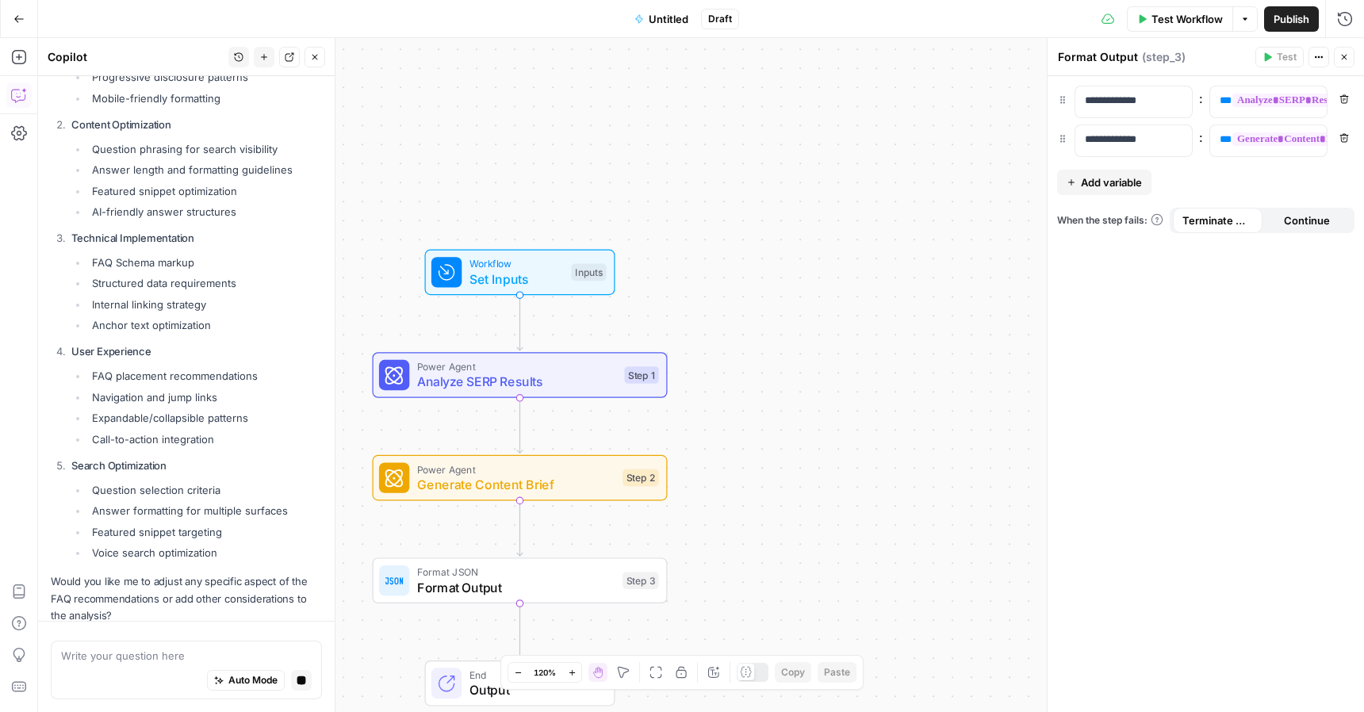
scroll to position [5701, 0]
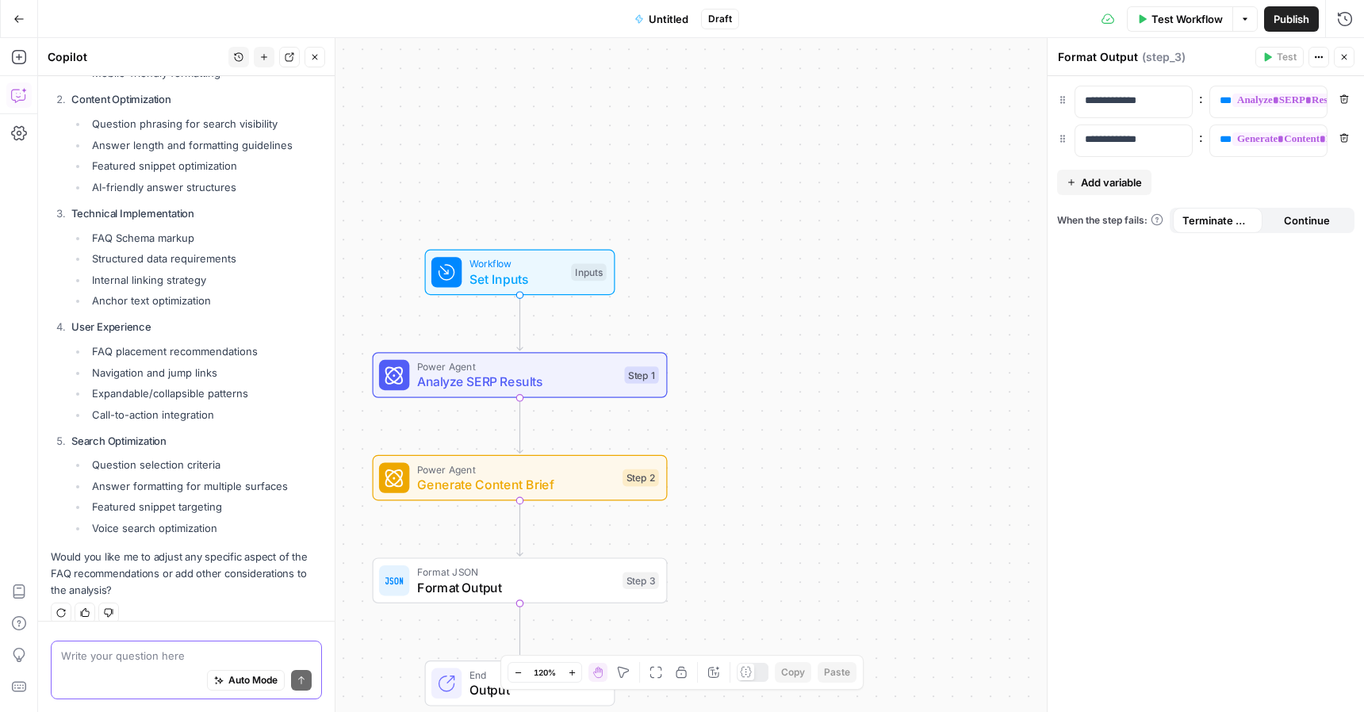
click at [117, 659] on textarea at bounding box center [186, 656] width 251 height 16
type textarea "no"
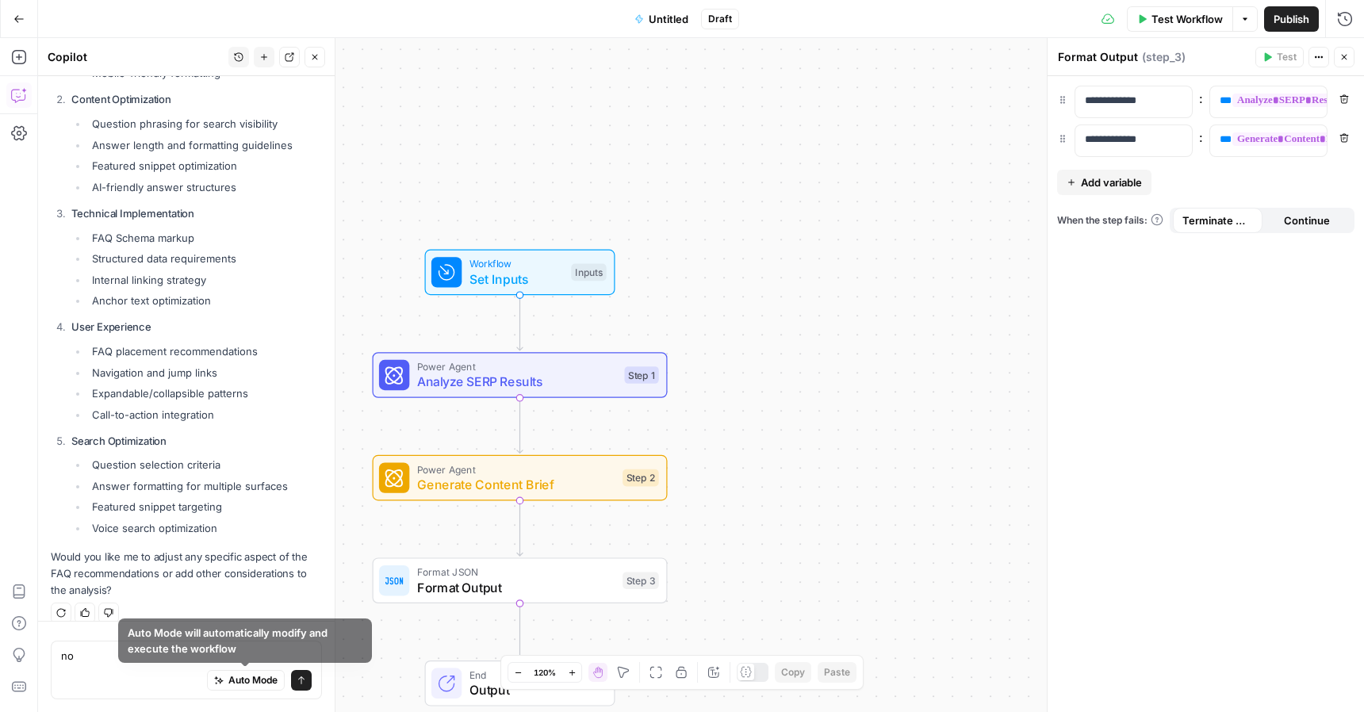
click at [294, 680] on button "Send" at bounding box center [301, 680] width 21 height 21
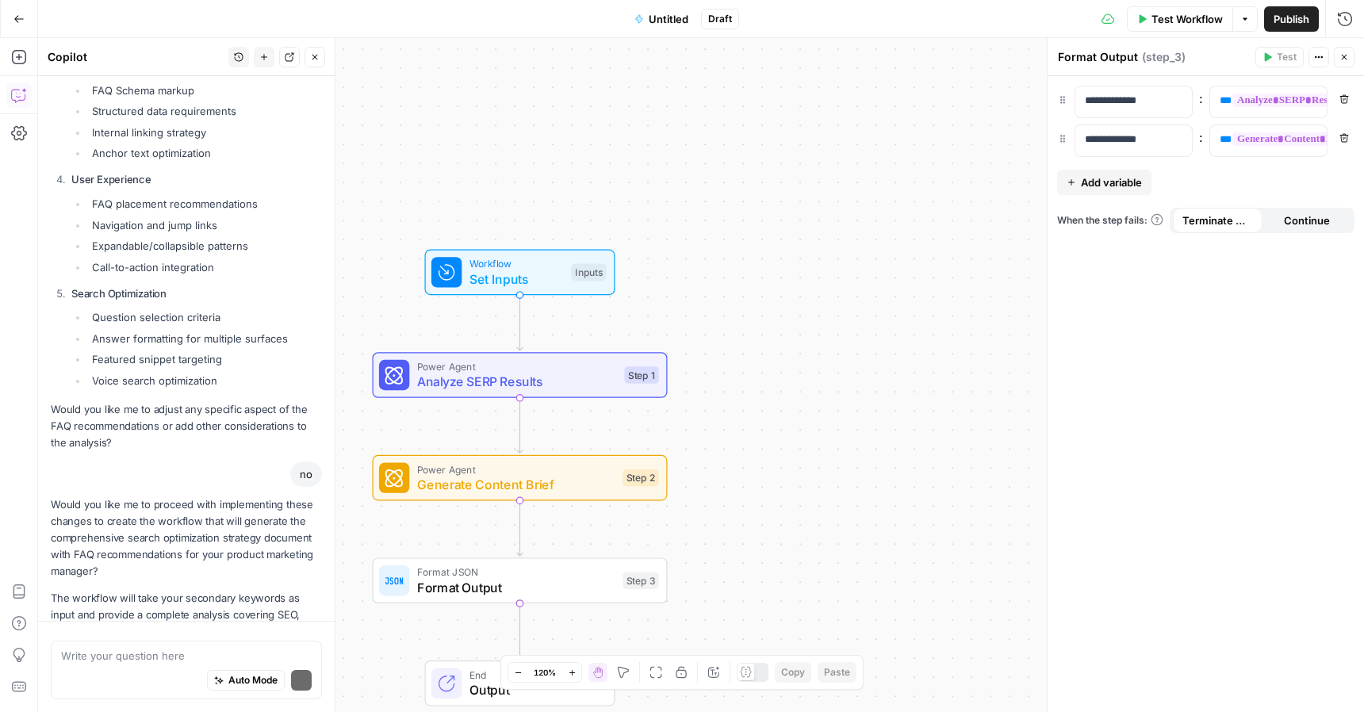
scroll to position [5941, 0]
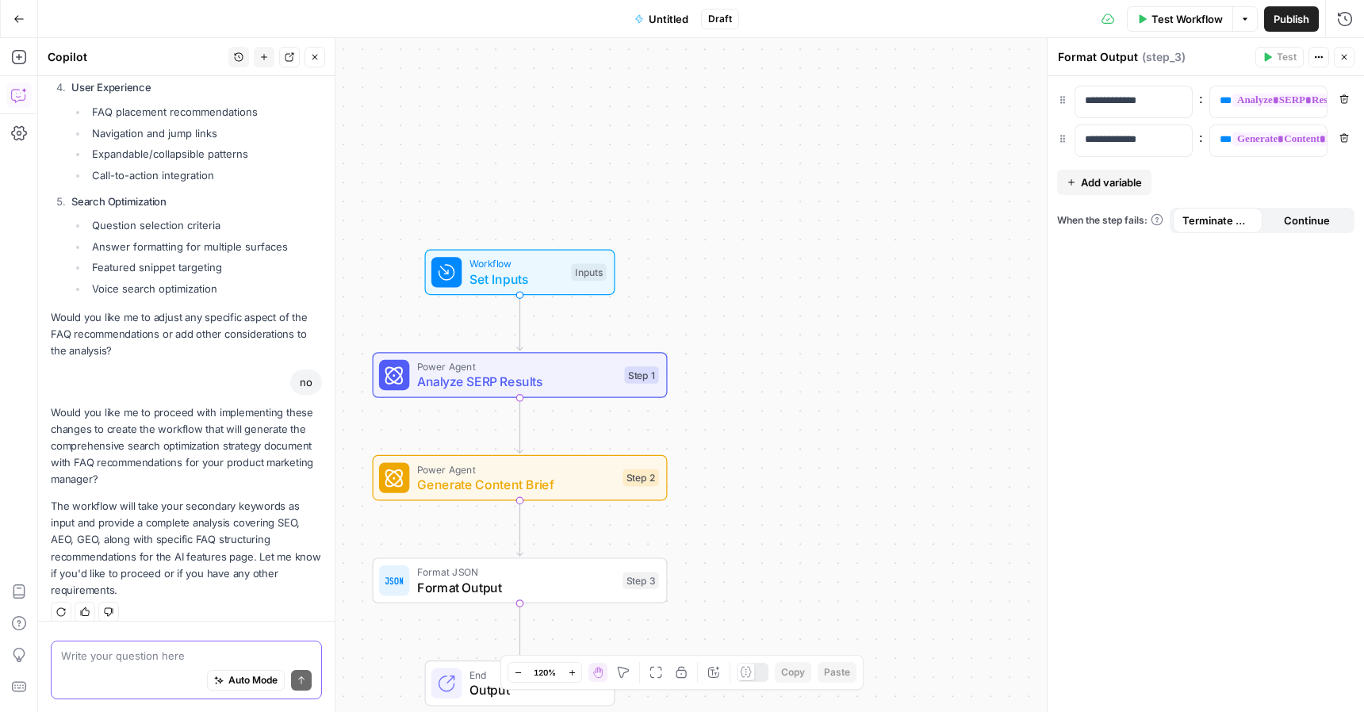
click at [176, 648] on textarea at bounding box center [186, 656] width 251 height 16
type textarea "yes"
click at [303, 684] on icon "submit" at bounding box center [301, 680] width 10 height 10
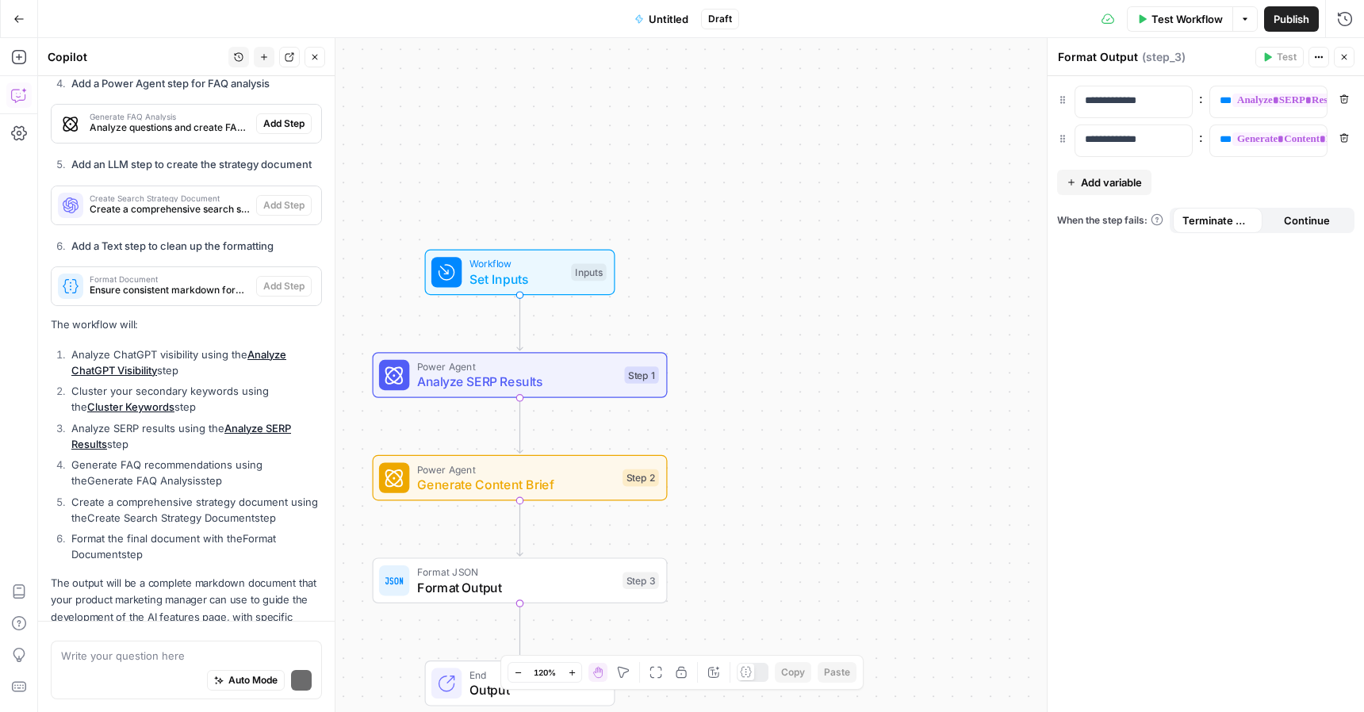
scroll to position [7216, 0]
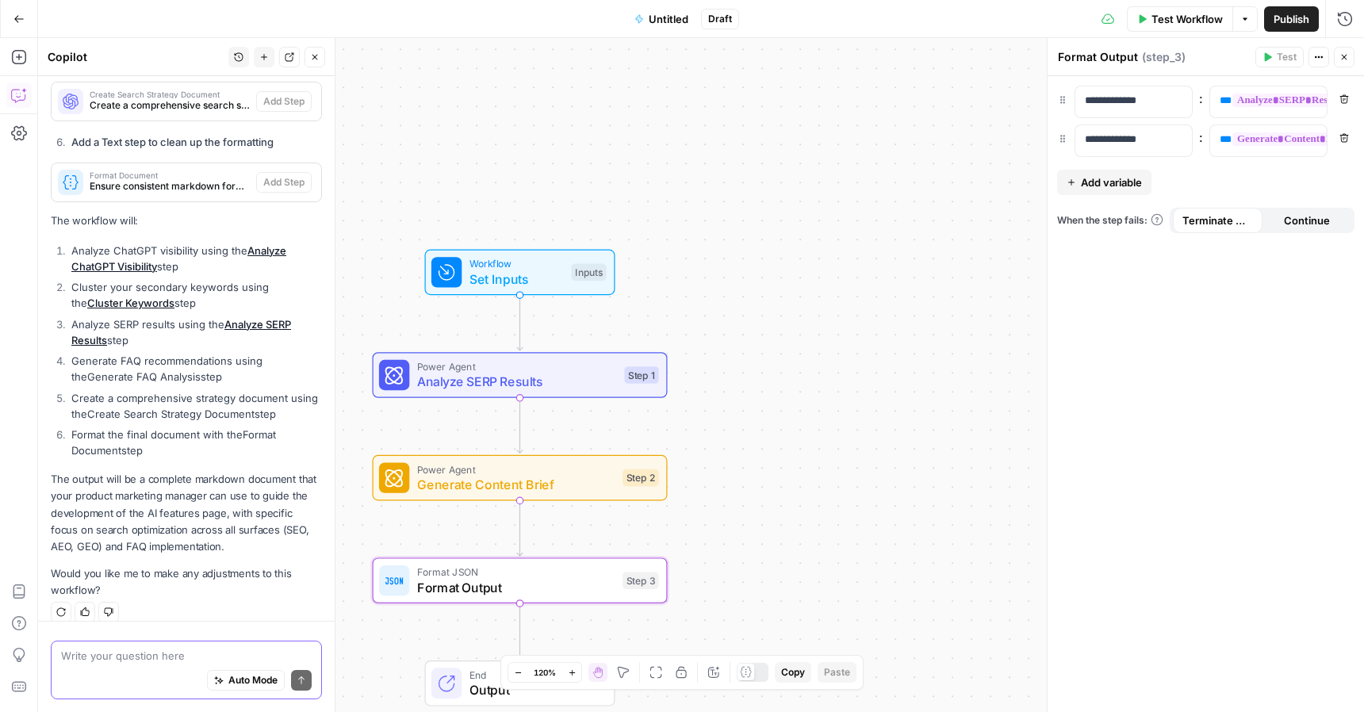
click at [182, 655] on textarea at bounding box center [186, 656] width 251 height 16
type textarea "No, should I test now?"
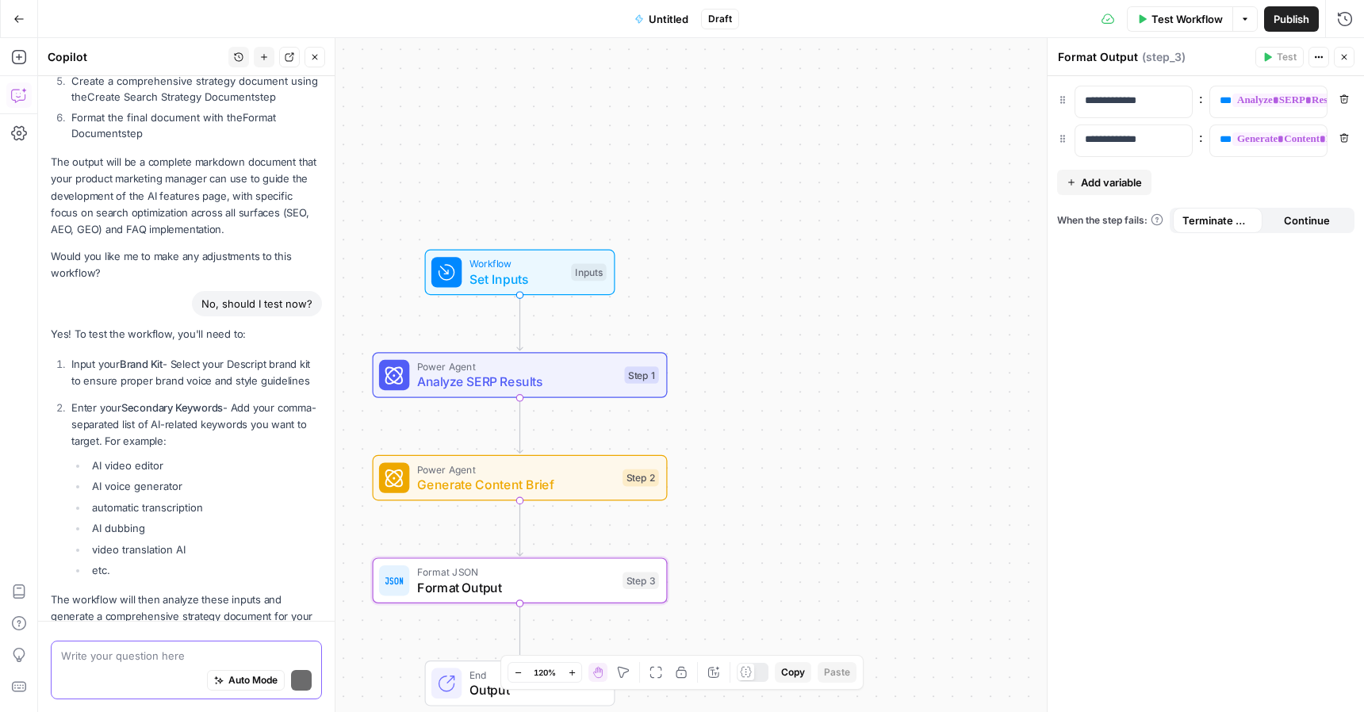
scroll to position [7637, 0]
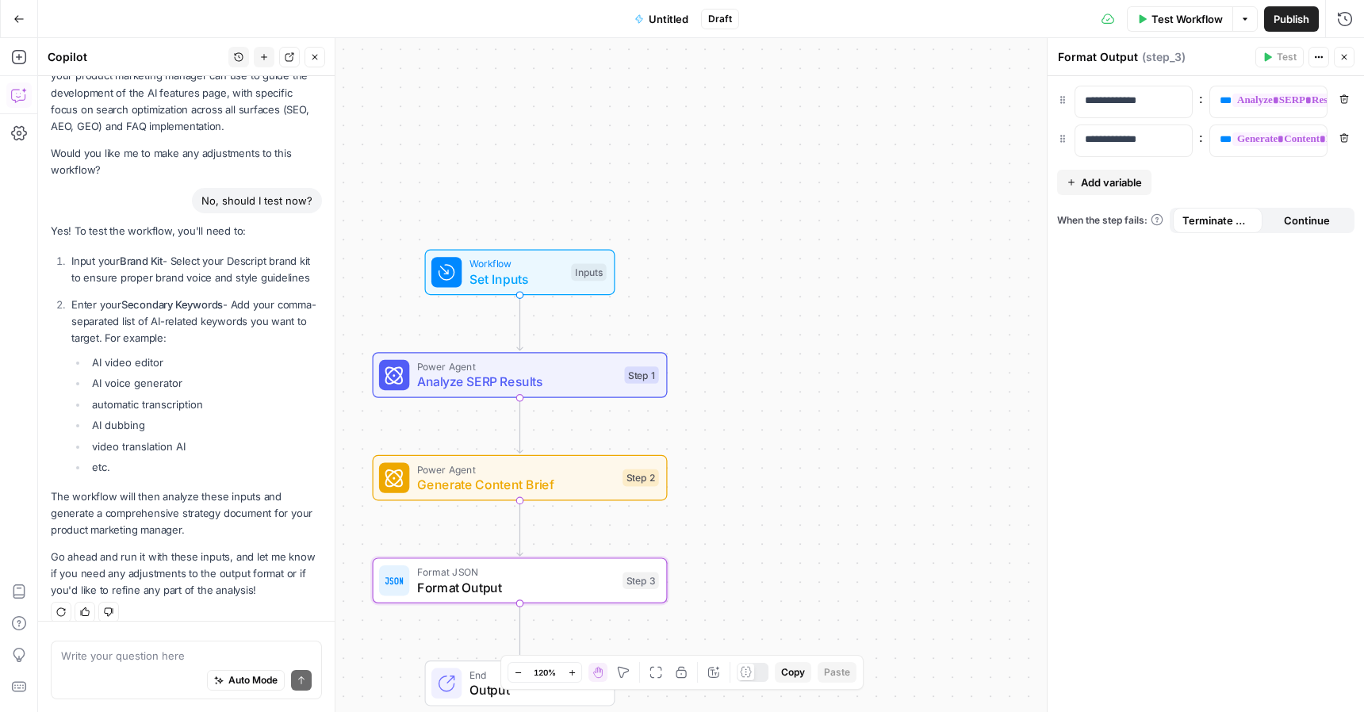
click at [1249, 16] on button "Options" at bounding box center [1244, 18] width 25 height 25
click at [1167, 26] on button "Test Workflow" at bounding box center [1179, 18] width 106 height 25
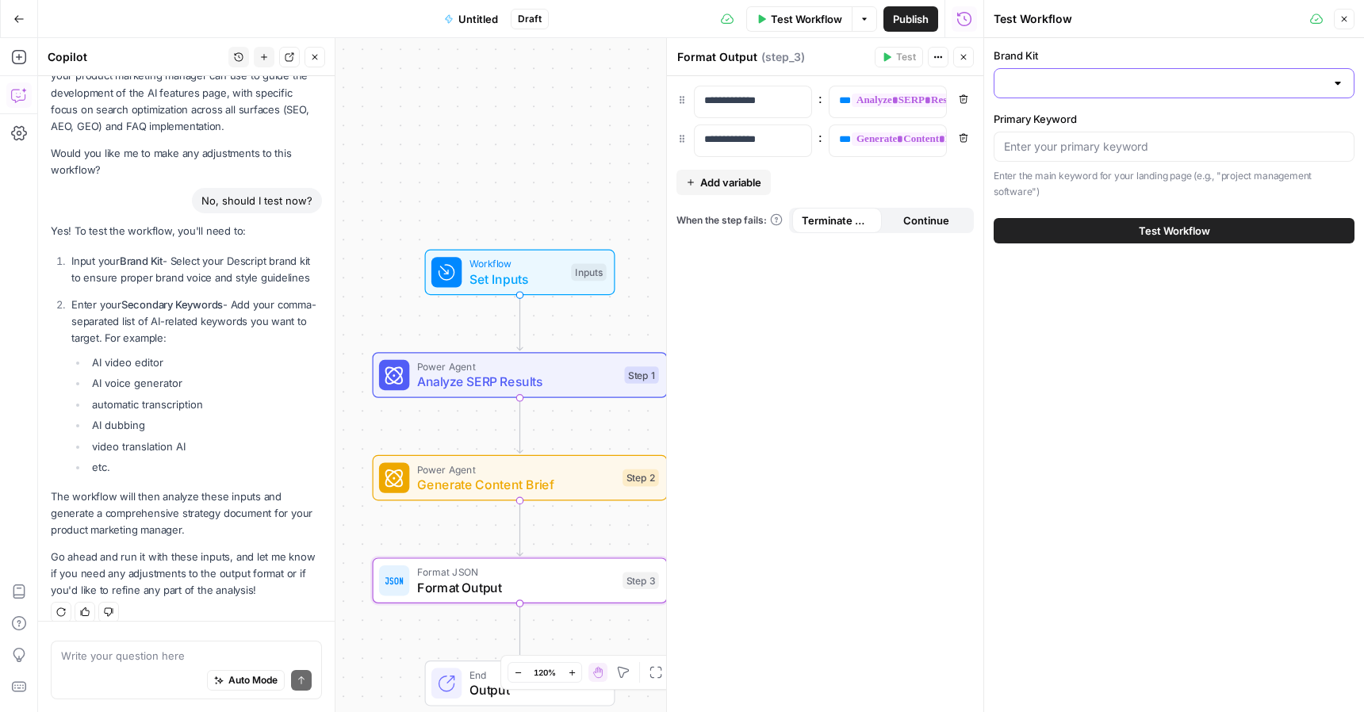
click at [1066, 89] on input "Brand Kit" at bounding box center [1164, 83] width 321 height 16
click at [1050, 121] on span "Descript" at bounding box center [1170, 123] width 327 height 16
type input "Descript"
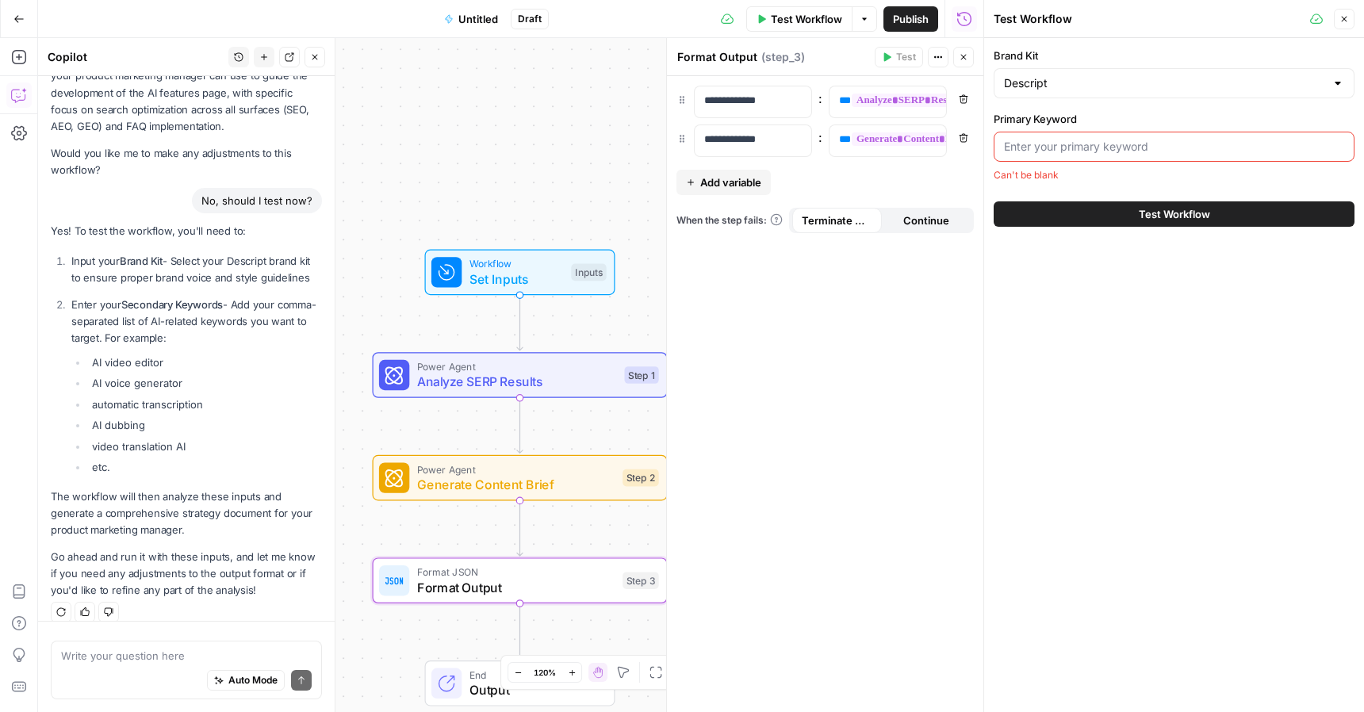
click at [1064, 155] on div at bounding box center [1173, 147] width 361 height 30
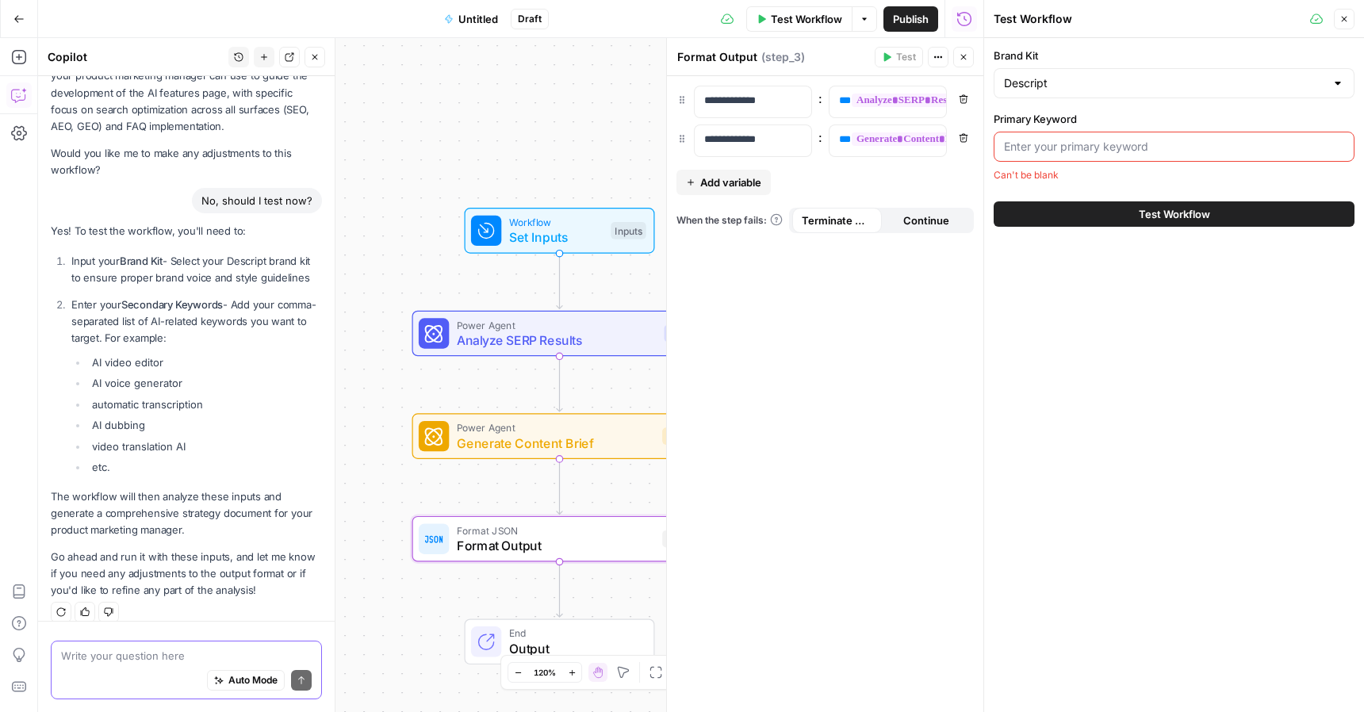
click at [121, 661] on textarea at bounding box center [186, 656] width 251 height 16
type textarea "T"
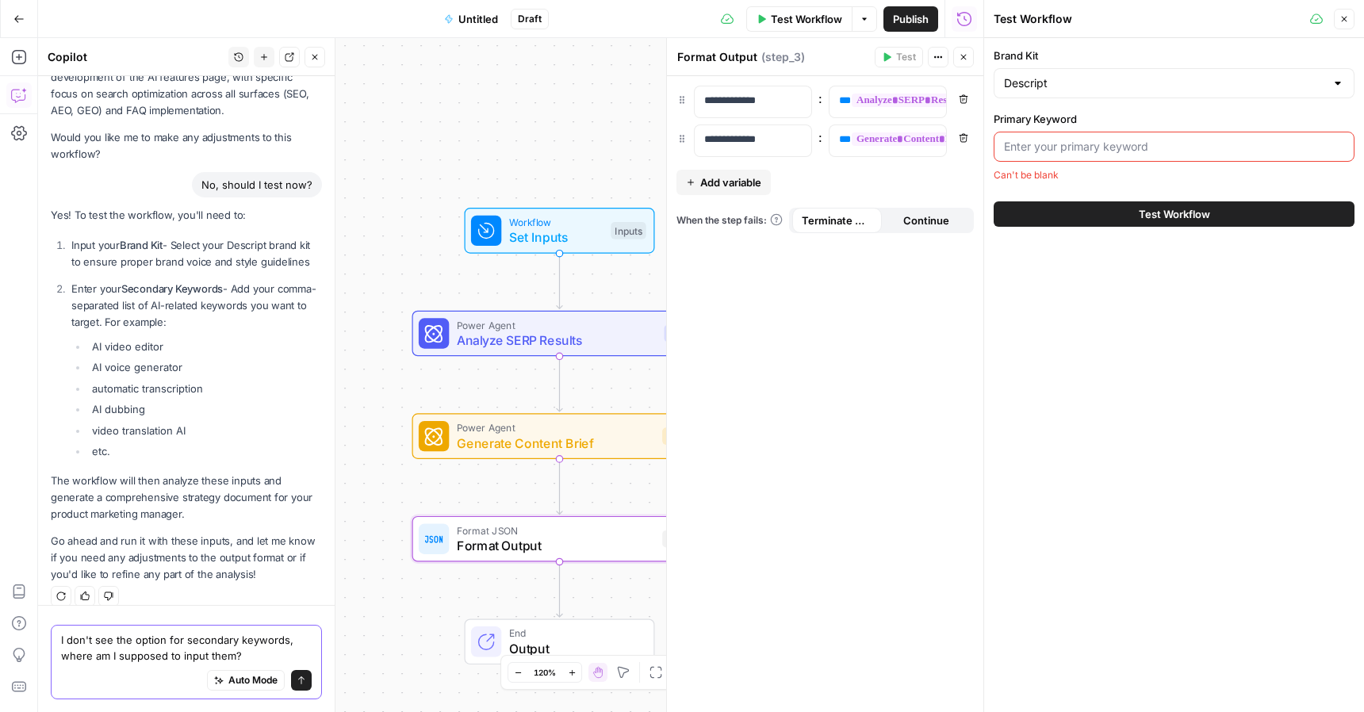
type textarea "I don't see the option for secondary keywords, where am I supposed to input the…"
click at [308, 698] on div "Auto Mode Send" at bounding box center [186, 681] width 251 height 35
click at [307, 687] on button "Send" at bounding box center [301, 680] width 21 height 21
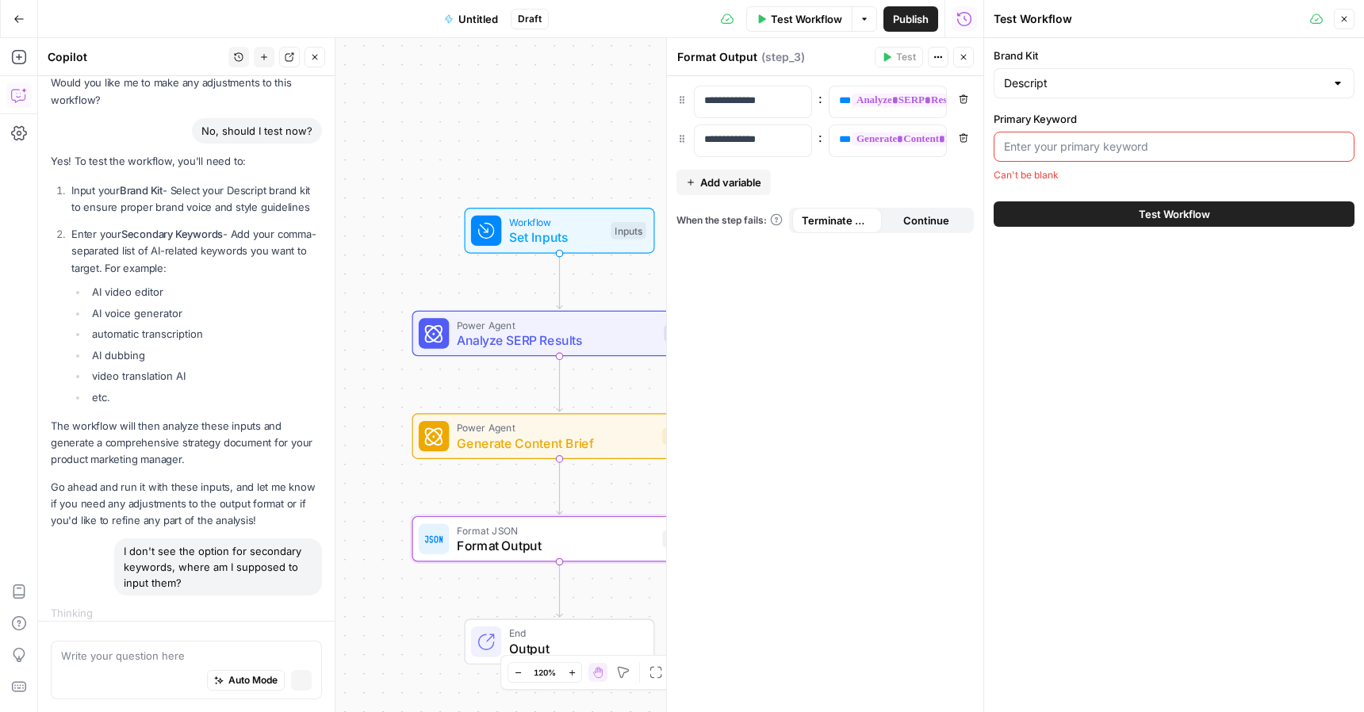
scroll to position [7625, 0]
click at [1350, 18] on button "Close" at bounding box center [1343, 19] width 21 height 21
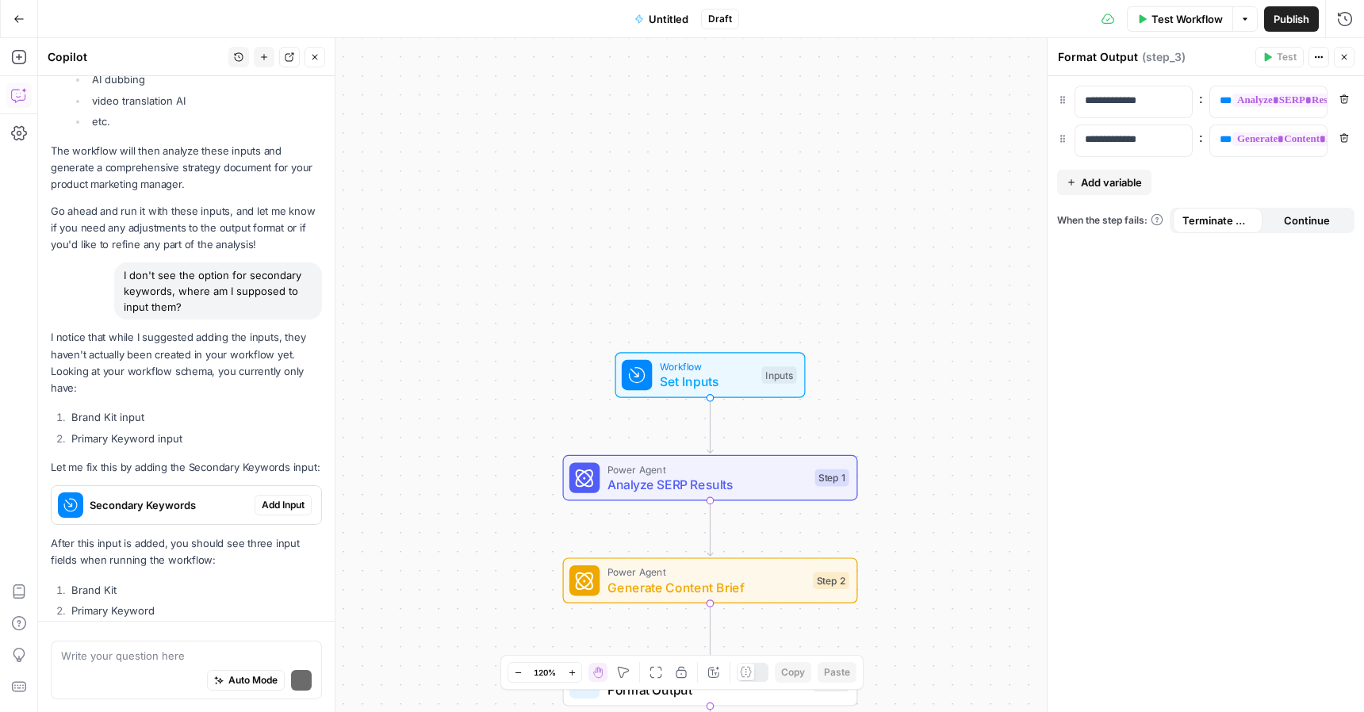
scroll to position [8086, 0]
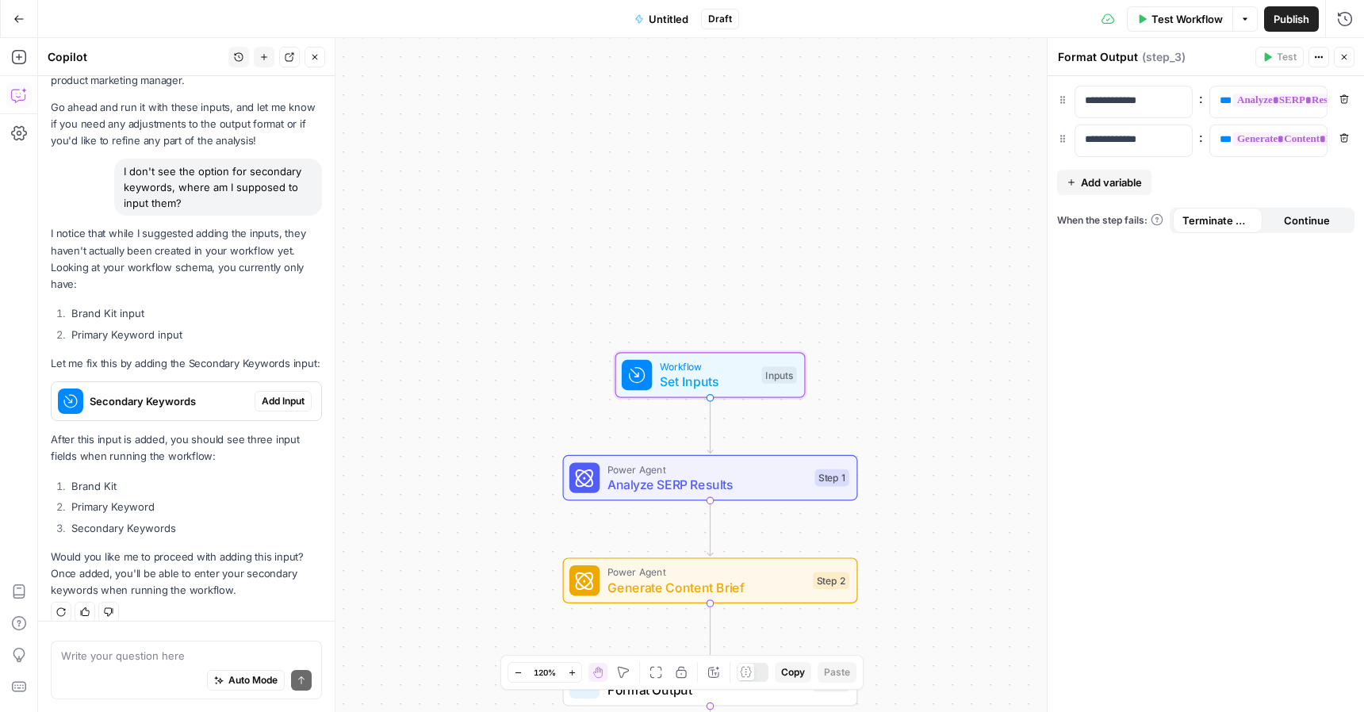
click at [289, 394] on span "Add Input" at bounding box center [283, 401] width 43 height 14
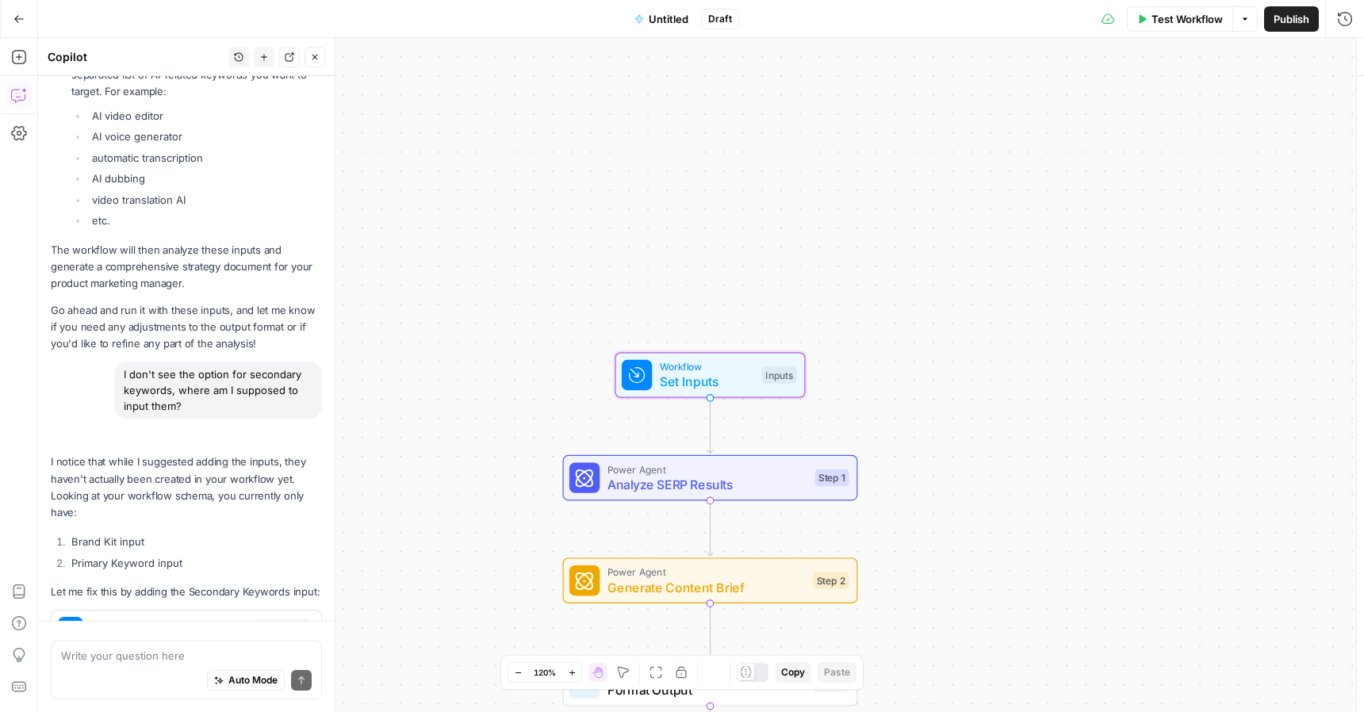
scroll to position [8314, 0]
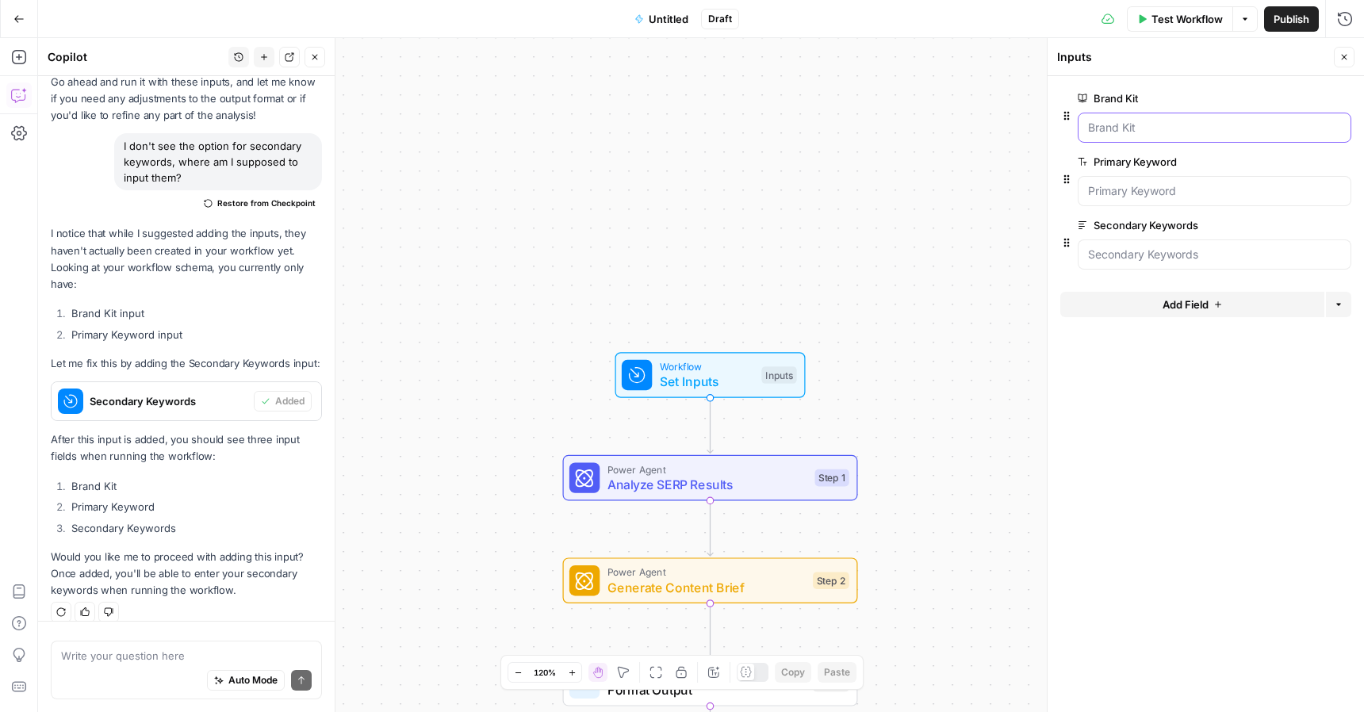
click at [1172, 130] on Kit "Brand Kit" at bounding box center [1214, 128] width 253 height 16
click at [1172, 131] on Kit "Brand Kit" at bounding box center [1214, 128] width 253 height 16
click at [206, 656] on textarea at bounding box center [186, 656] width 251 height 16
type textarea "yes, as long as they are comma separated"
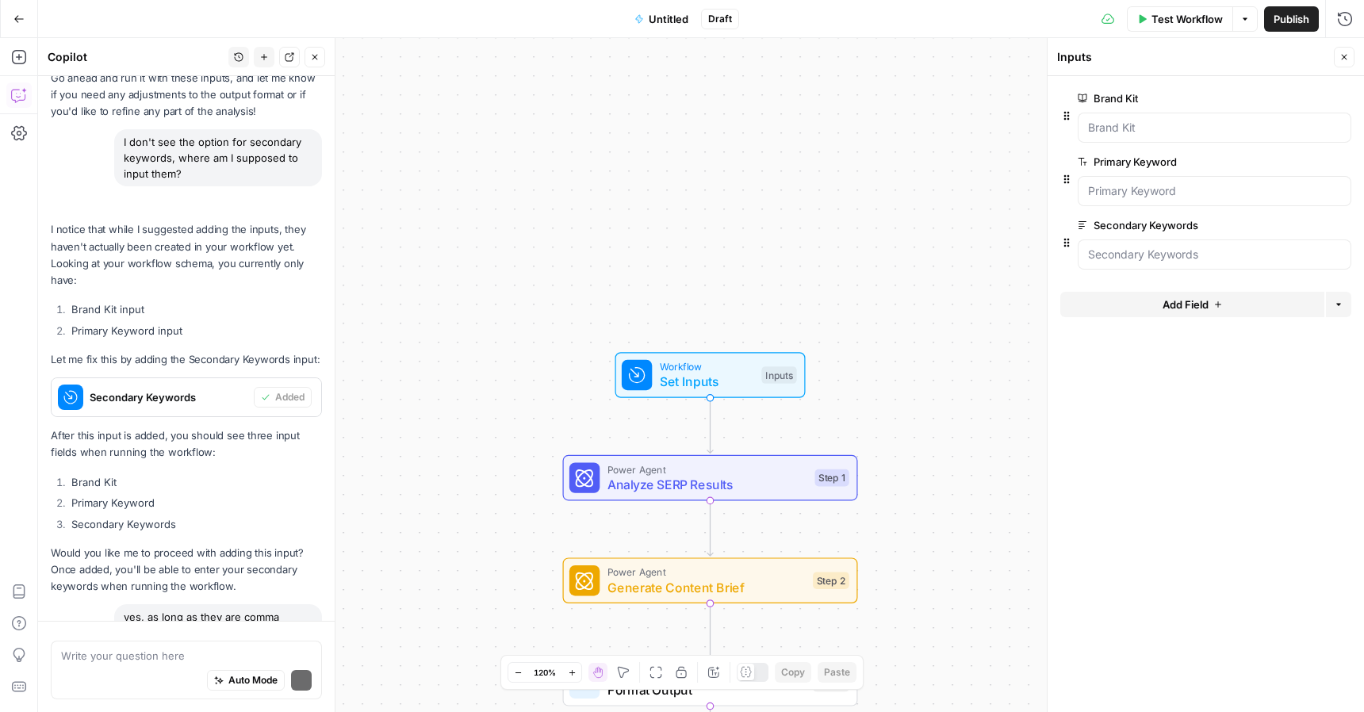
scroll to position [8650, 0]
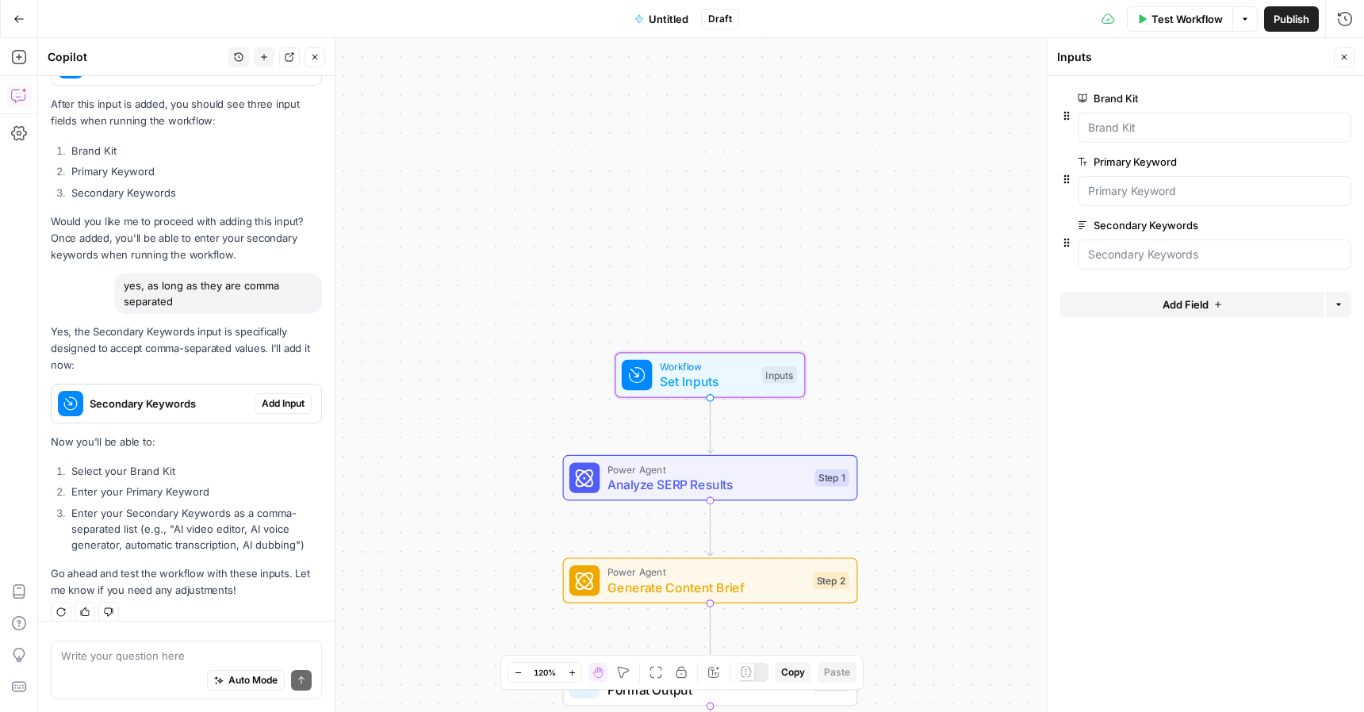
click at [271, 396] on span "Add Input" at bounding box center [283, 403] width 43 height 14
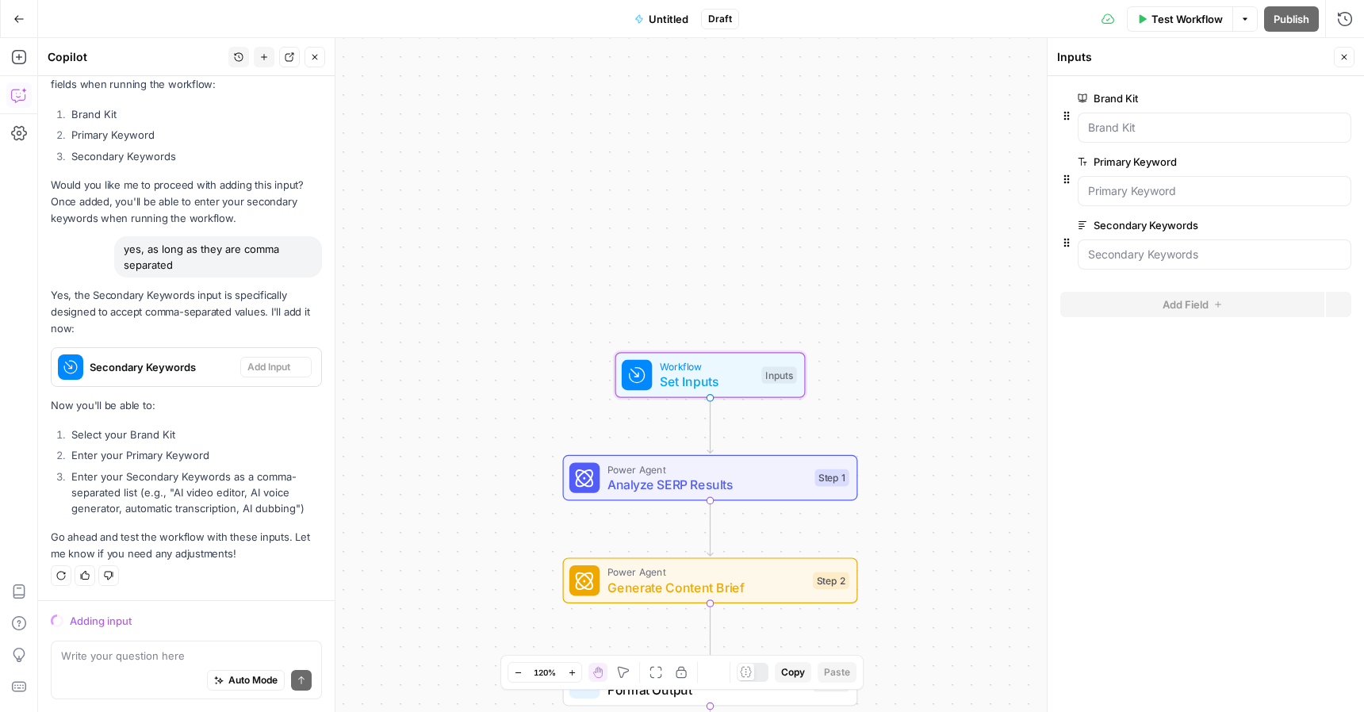
scroll to position [8417, 0]
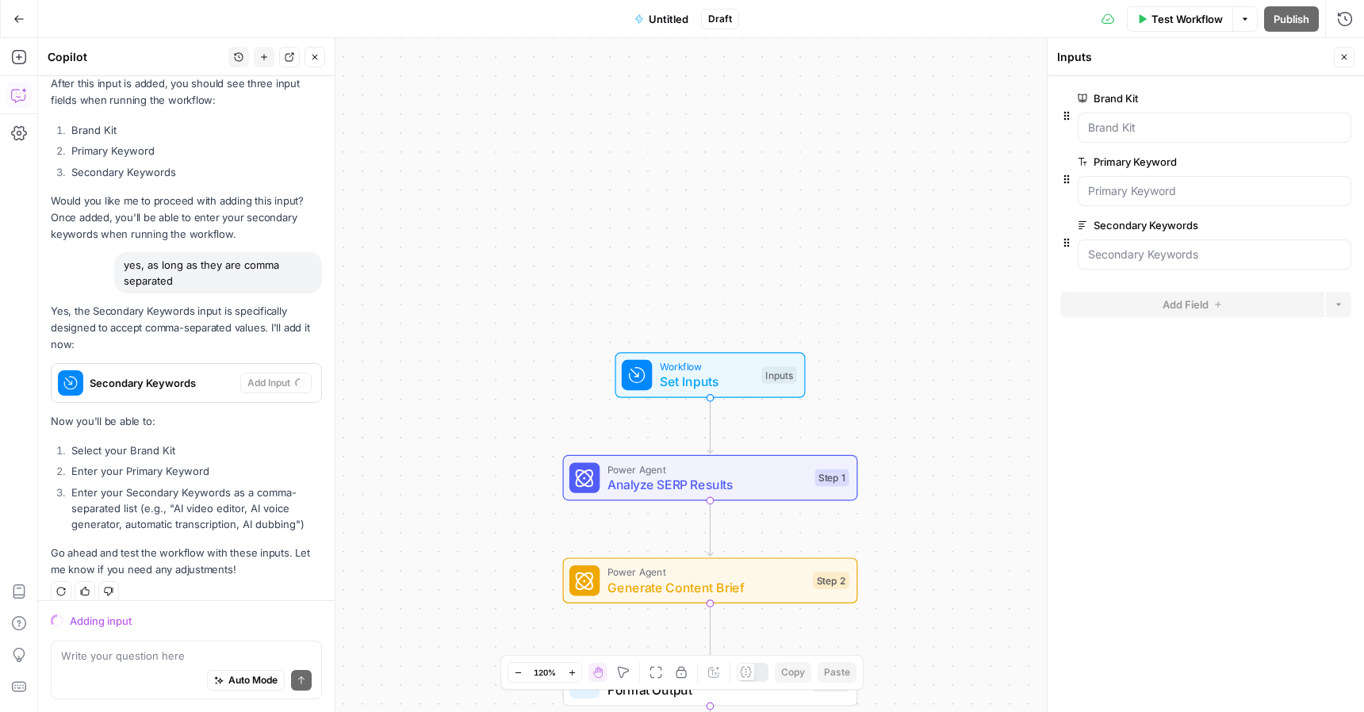
click at [1186, 27] on button "Test Workflow" at bounding box center [1179, 18] width 106 height 25
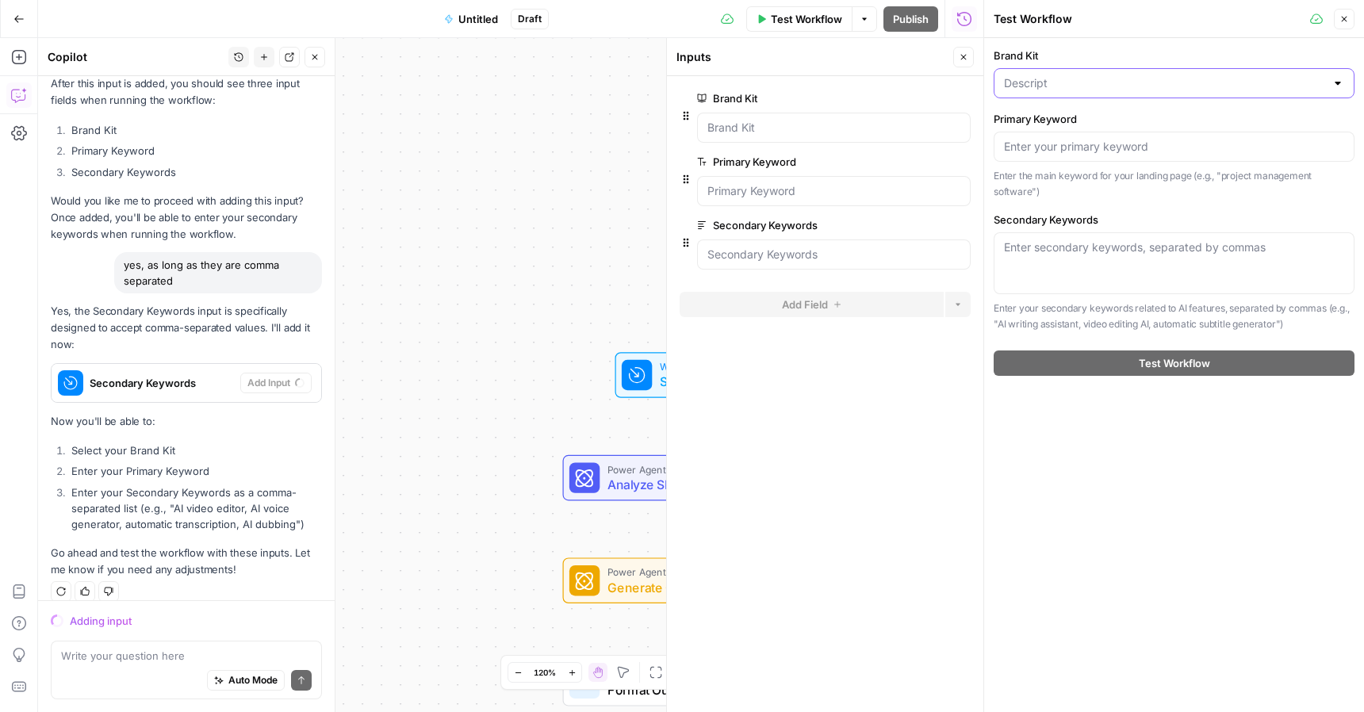
click at [1141, 86] on input "Brand Kit" at bounding box center [1164, 83] width 321 height 16
type input "Descript"
click at [1356, 197] on div "Brand Kit Descript Primary Keyword Enter the main keyword for your landing page…" at bounding box center [1174, 211] width 380 height 347
click at [1051, 146] on input "Primary Keyword" at bounding box center [1174, 147] width 340 height 16
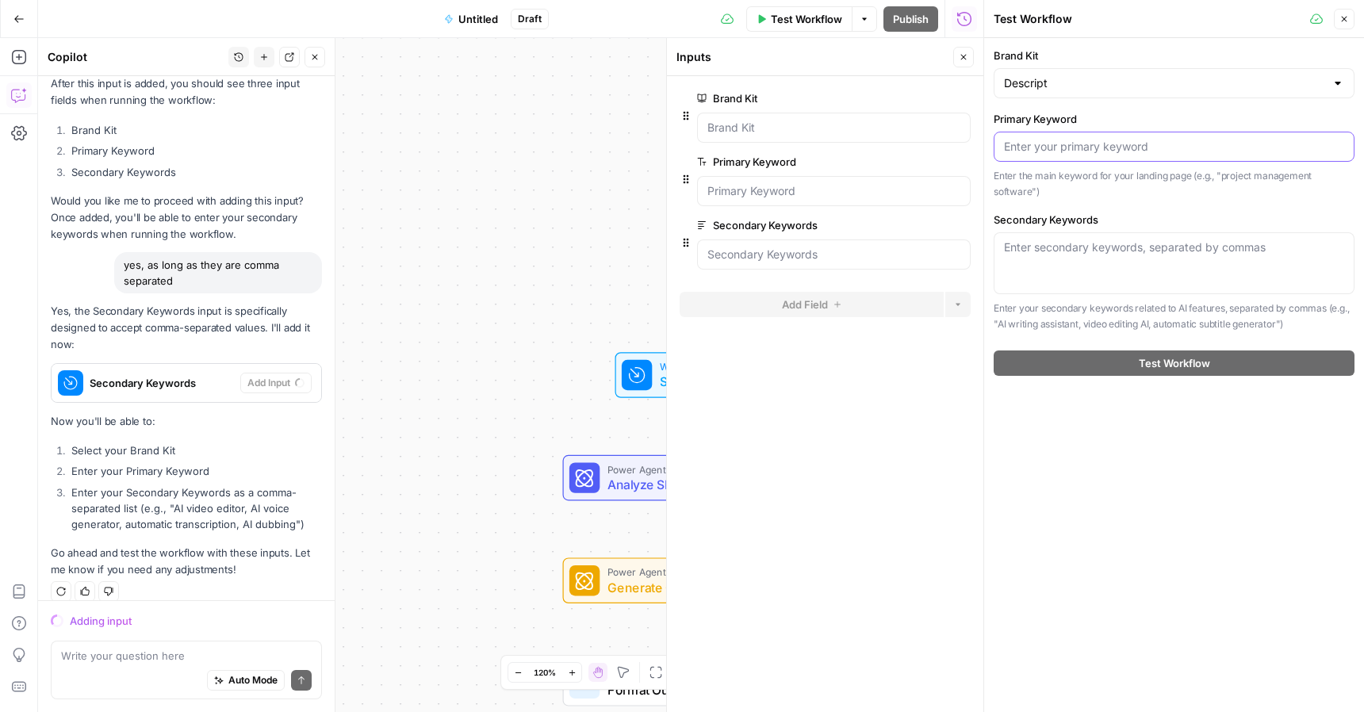
paste input "AI video generator"
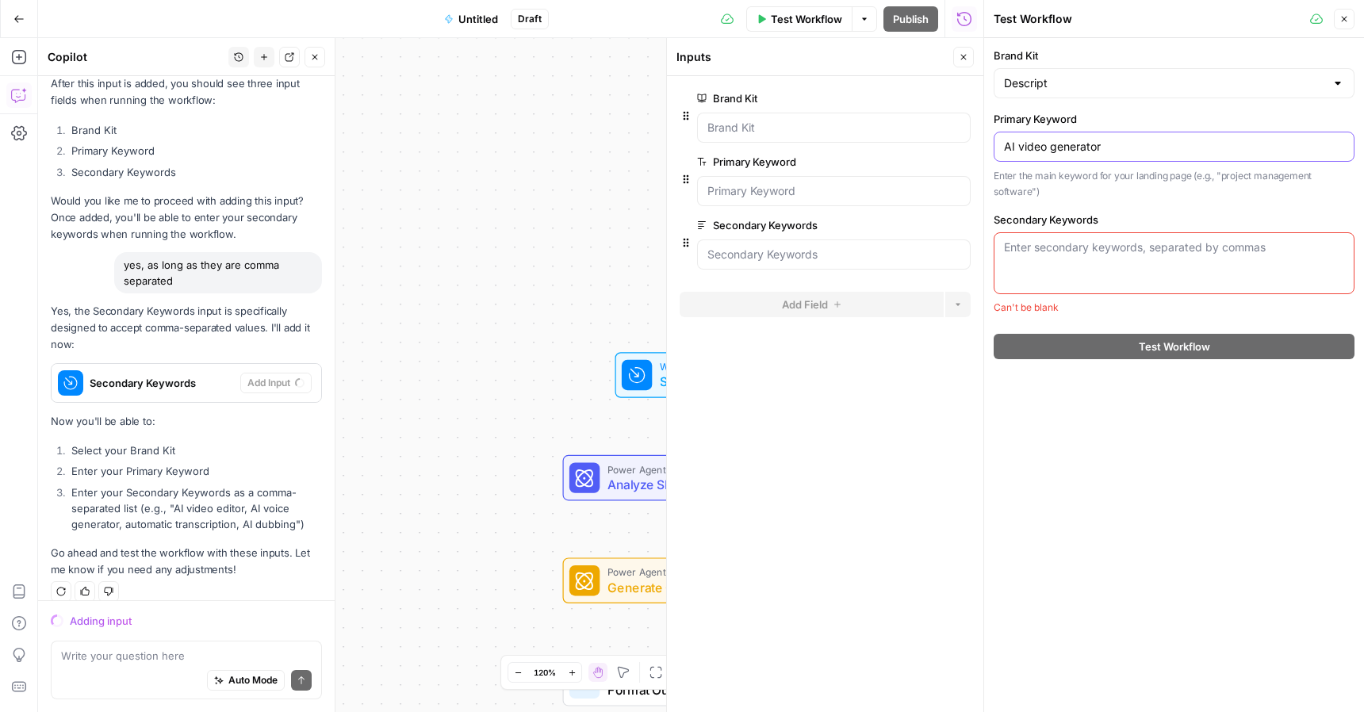
type input "AI video generator"
click at [1129, 243] on textarea "Secondary Keywords" at bounding box center [1174, 247] width 340 height 16
paste textarea "AI video generator, AI video editing software, AI video creation tool, text to …"
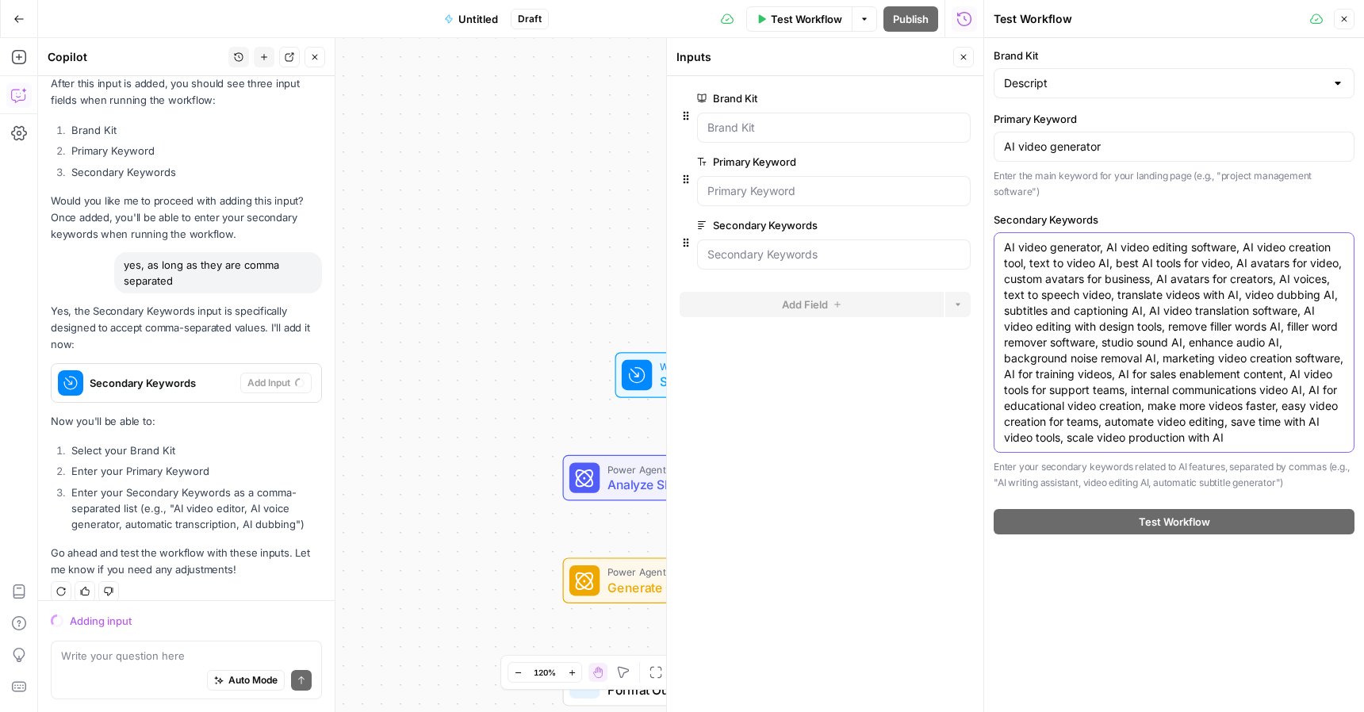
type textarea "AI video generator, AI video editing software, AI video creation tool, text to …"
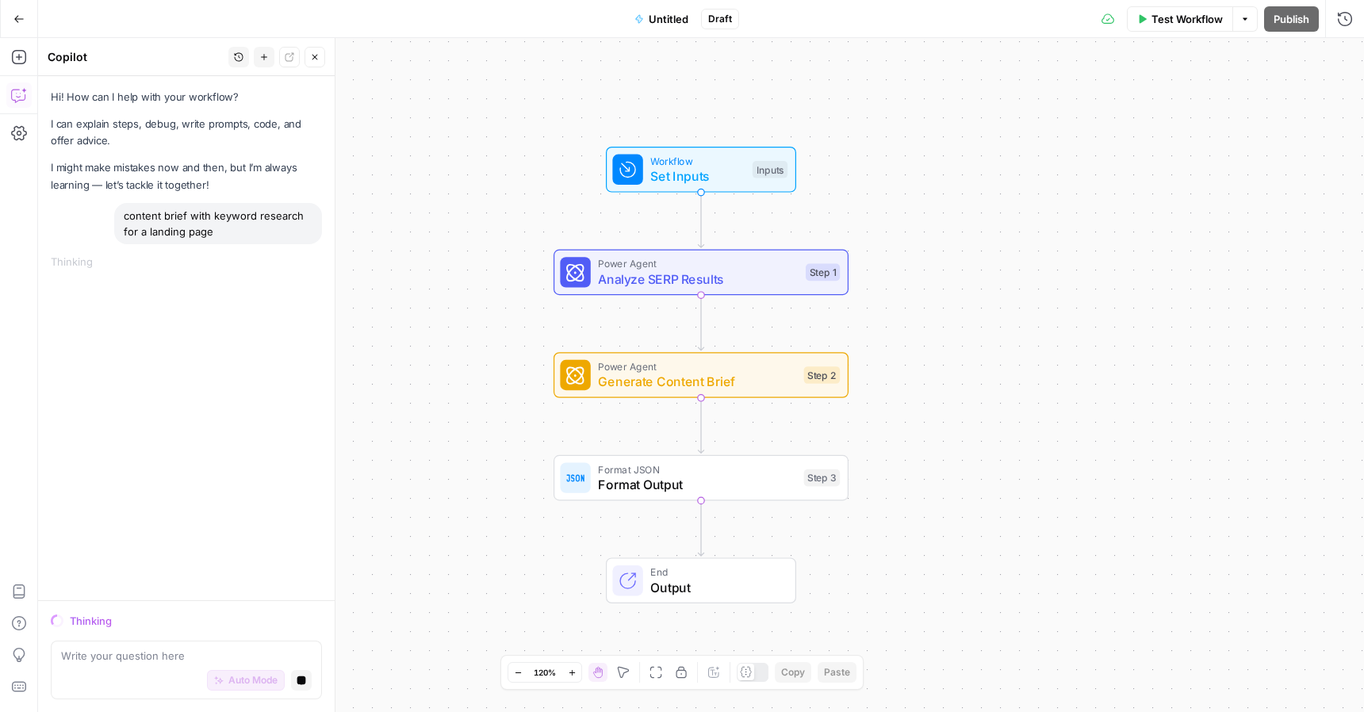
click at [1185, 17] on span "Test Workflow" at bounding box center [1186, 19] width 71 height 16
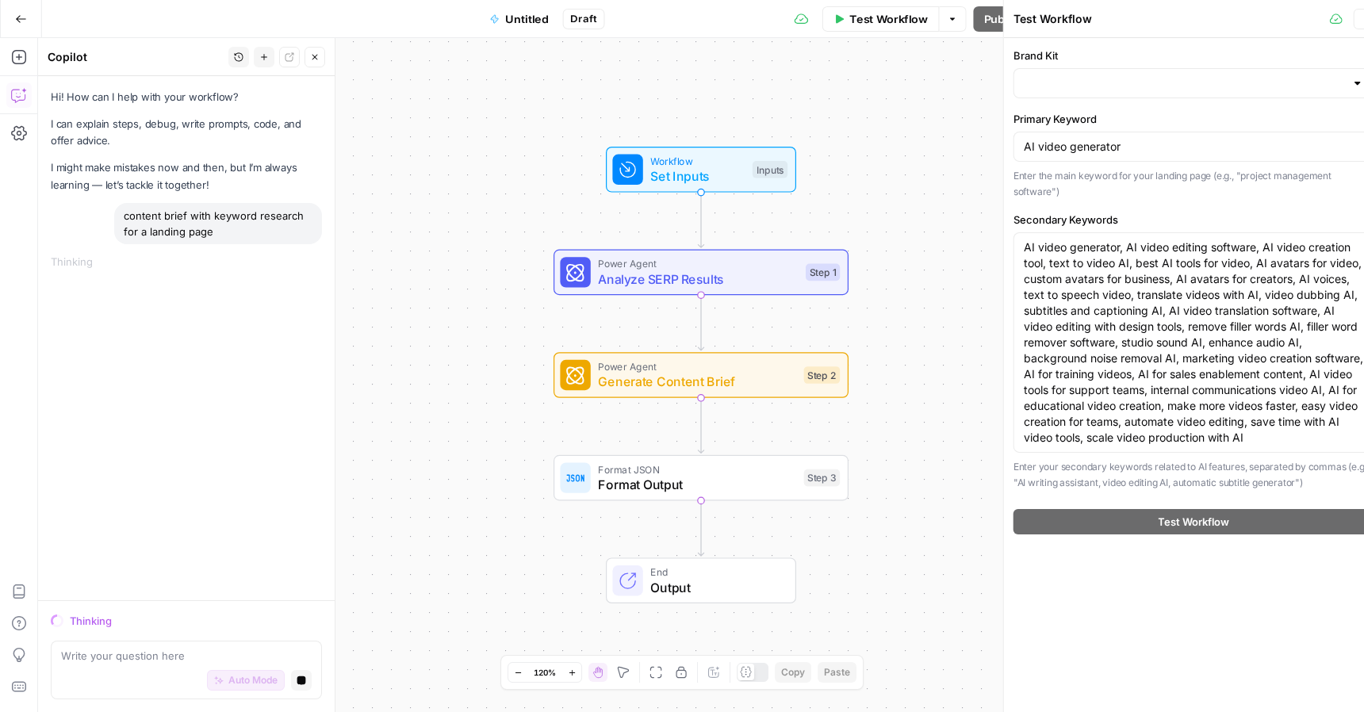
type input "Descript"
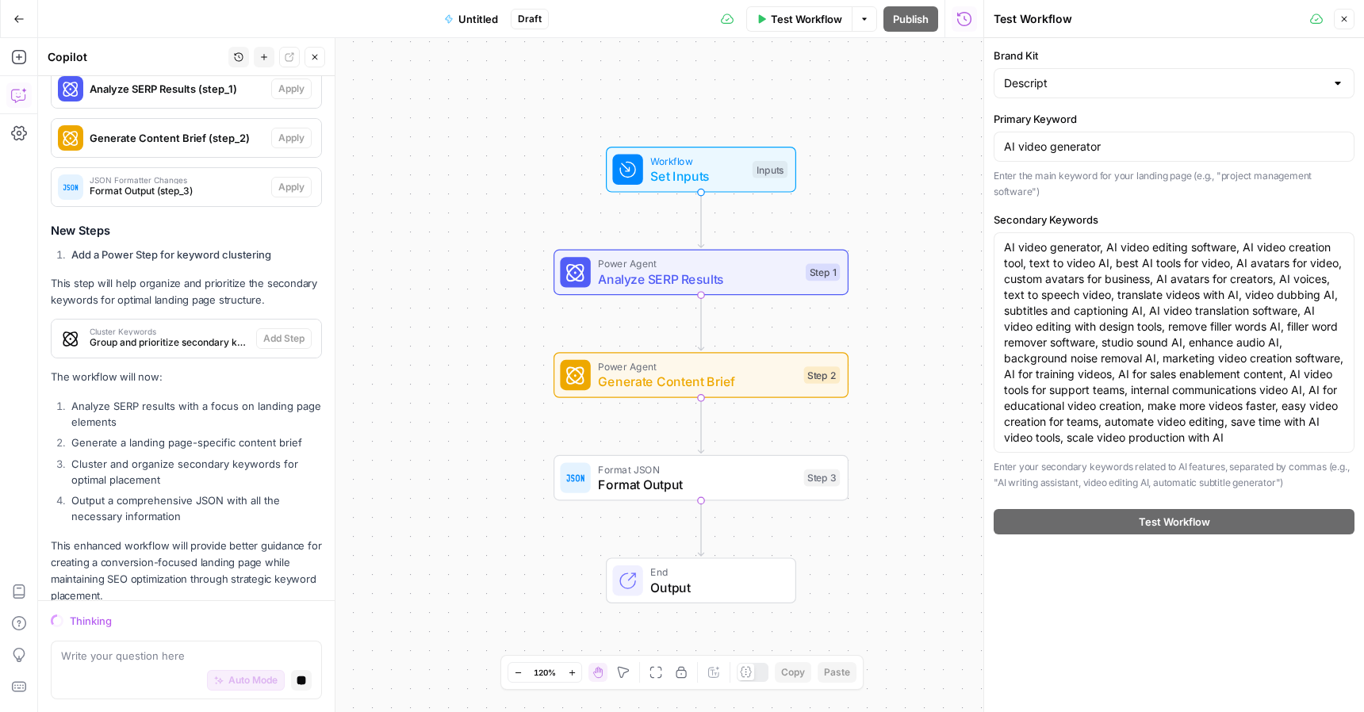
scroll to position [442, 0]
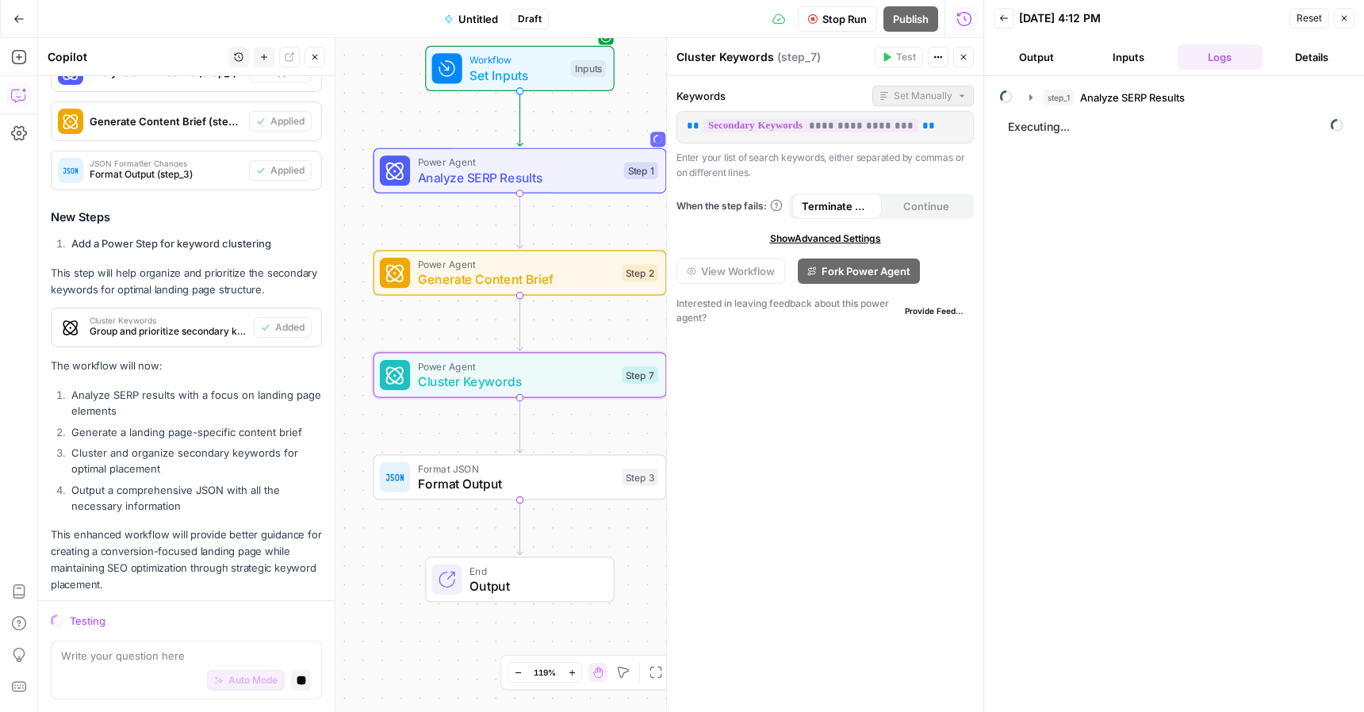
click at [526, 64] on span "Workflow" at bounding box center [516, 59] width 94 height 15
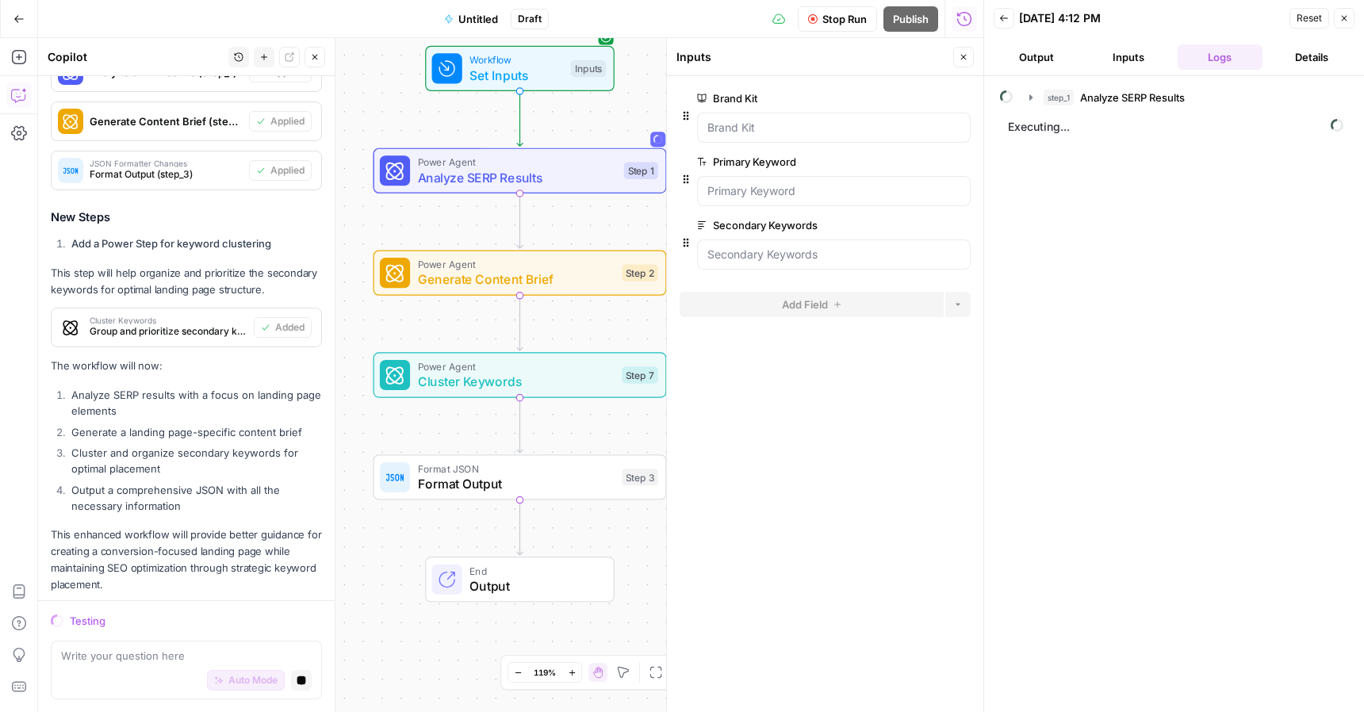
click at [1146, 65] on button "Inputs" at bounding box center [1128, 56] width 86 height 25
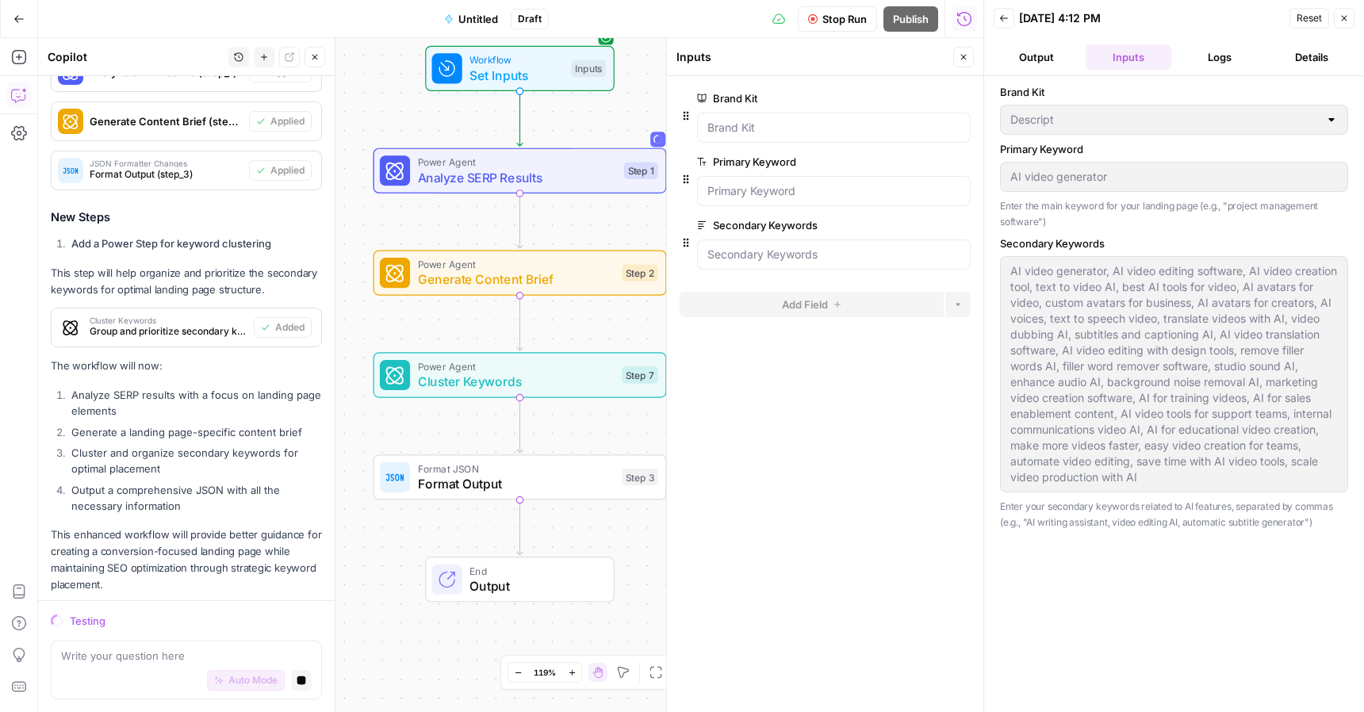
click at [538, 185] on span "Analyze SERP Results" at bounding box center [517, 177] width 199 height 19
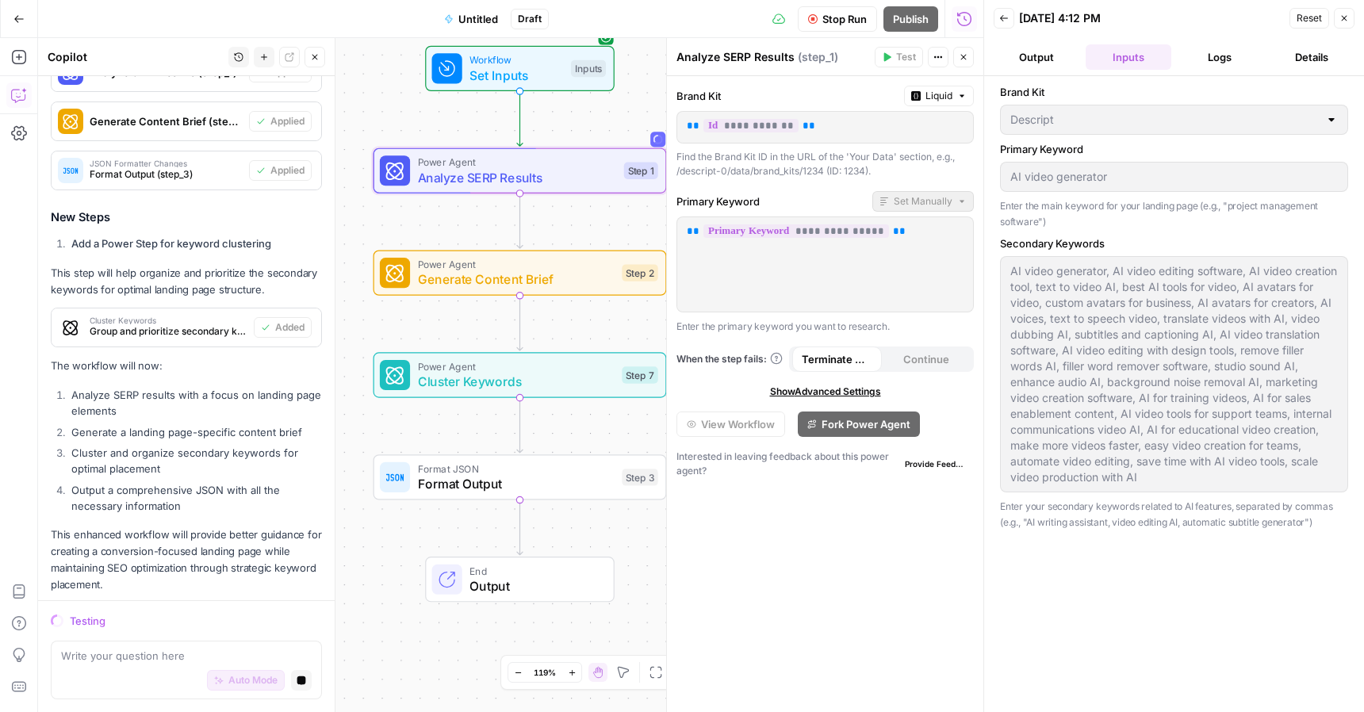
click at [996, 21] on button "Back" at bounding box center [1003, 18] width 21 height 21
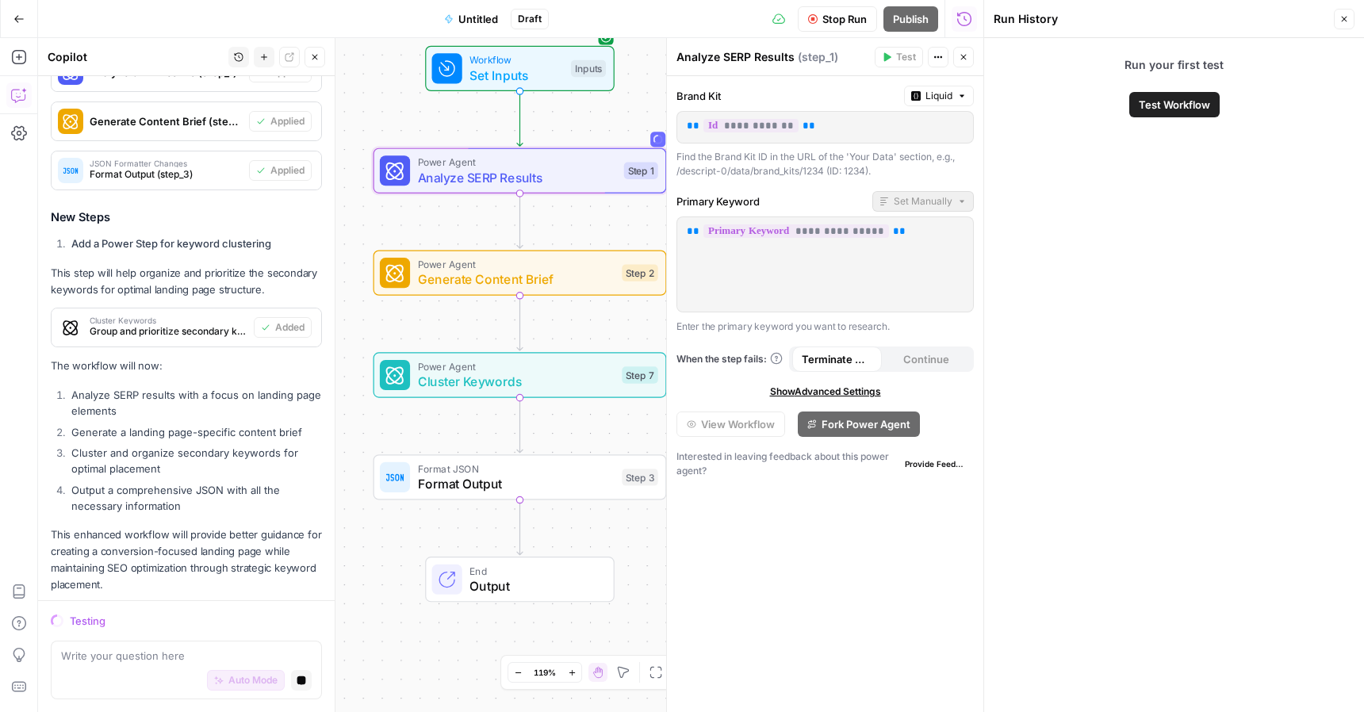
click at [559, 170] on span "Analyze SERP Results" at bounding box center [517, 177] width 199 height 19
click at [967, 63] on button "Close" at bounding box center [963, 57] width 21 height 21
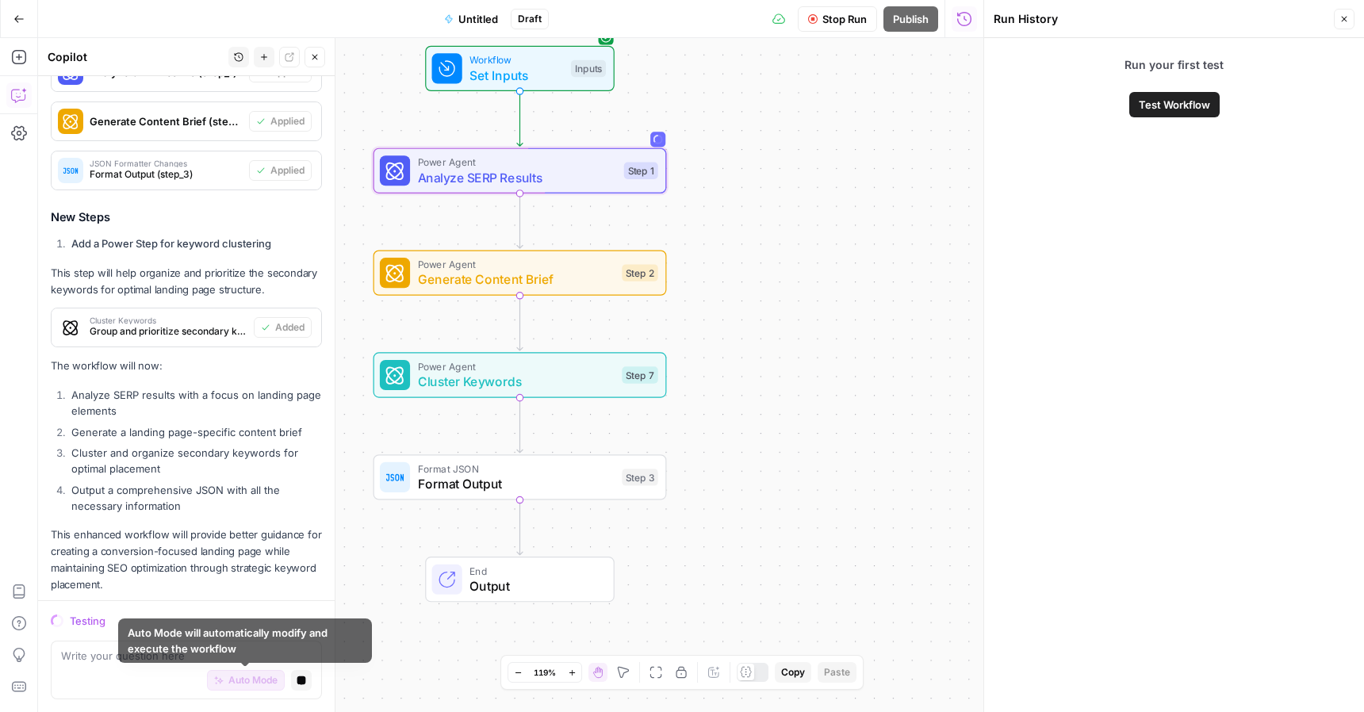
click at [74, 628] on div "Testing" at bounding box center [196, 621] width 252 height 16
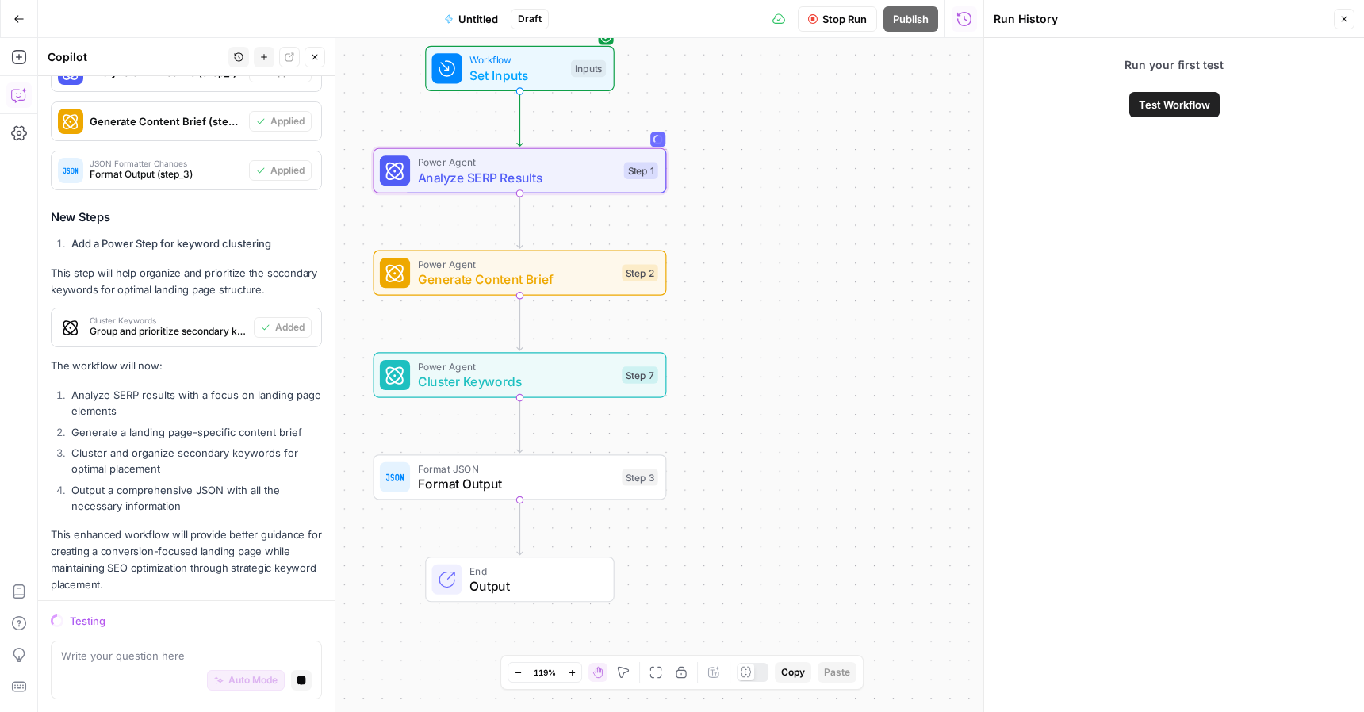
click at [75, 613] on div "Testing" at bounding box center [196, 621] width 252 height 16
click at [1341, 17] on icon "button" at bounding box center [1344, 19] width 10 height 10
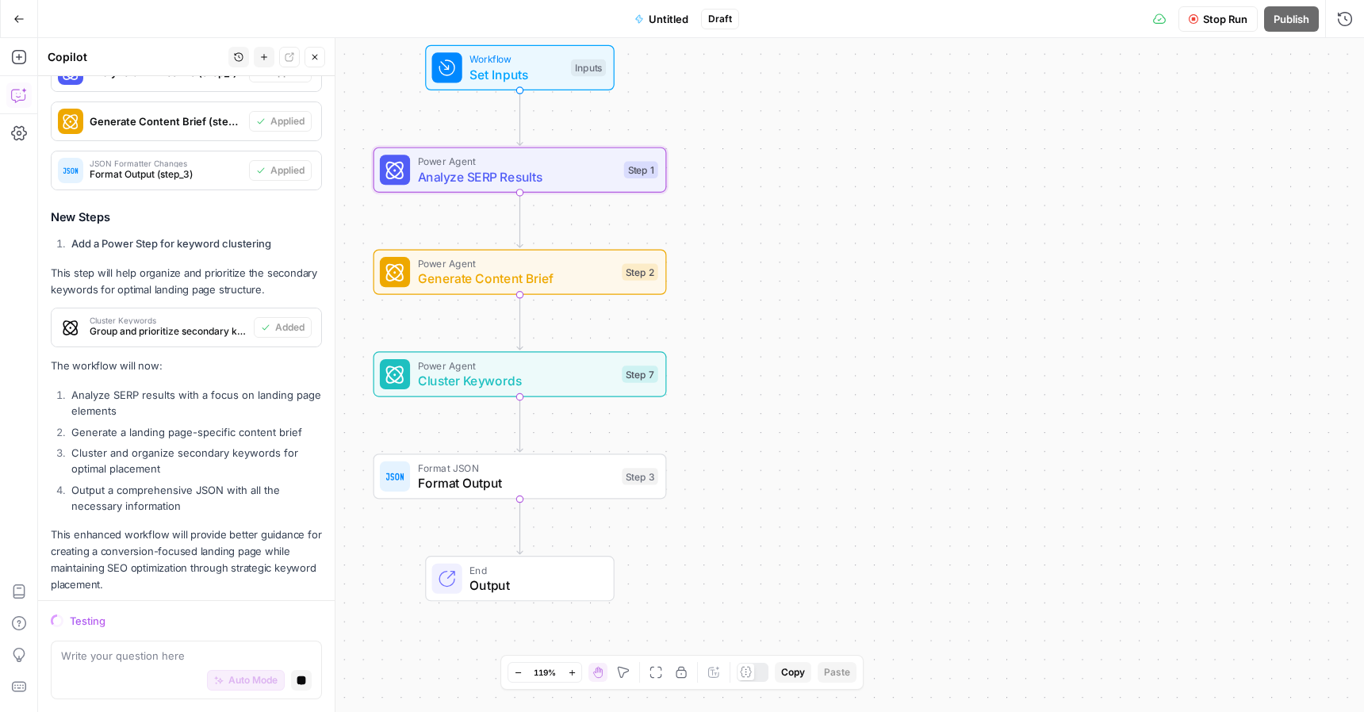
click at [579, 182] on span "Analyze SERP Results" at bounding box center [517, 176] width 199 height 19
click at [69, 627] on div "Testing" at bounding box center [186, 620] width 271 height 21
click at [564, 184] on span "Analyze SERP Results" at bounding box center [517, 176] width 199 height 19
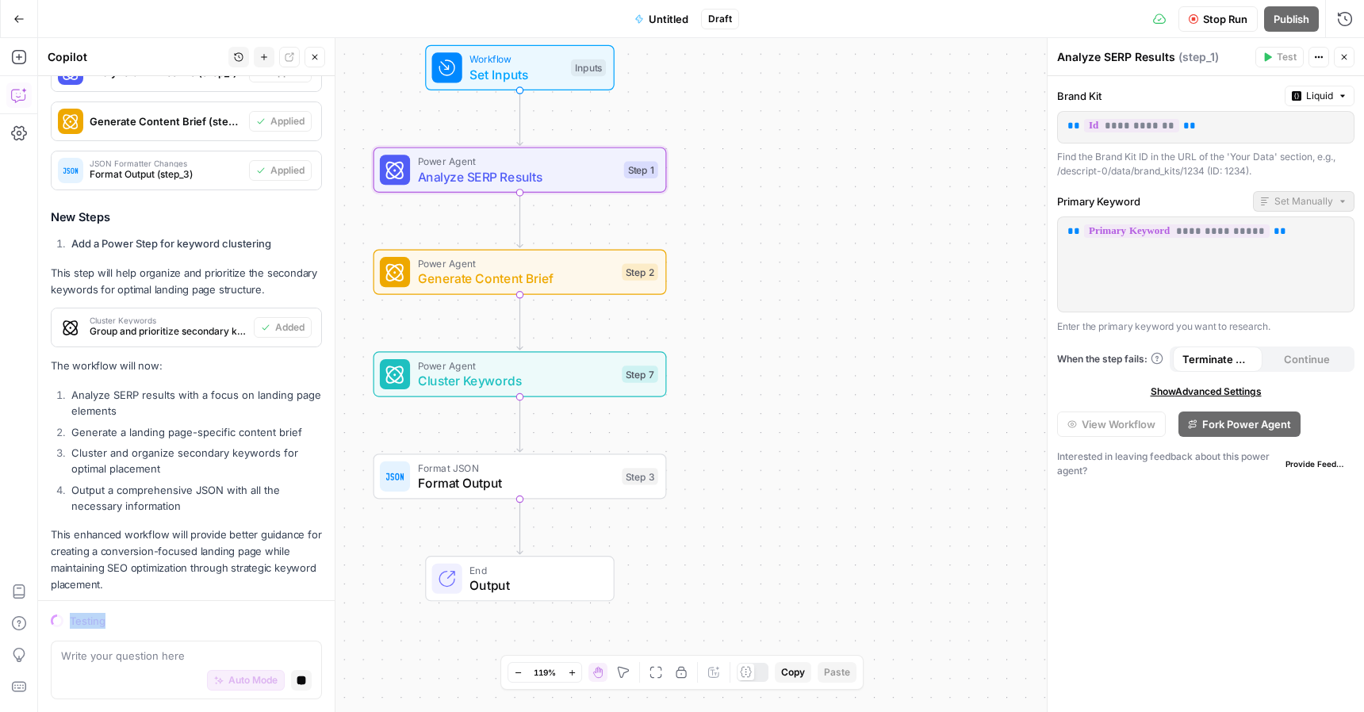
click at [514, 85] on div "Workflow Set Inputs Inputs" at bounding box center [519, 67] width 189 height 45
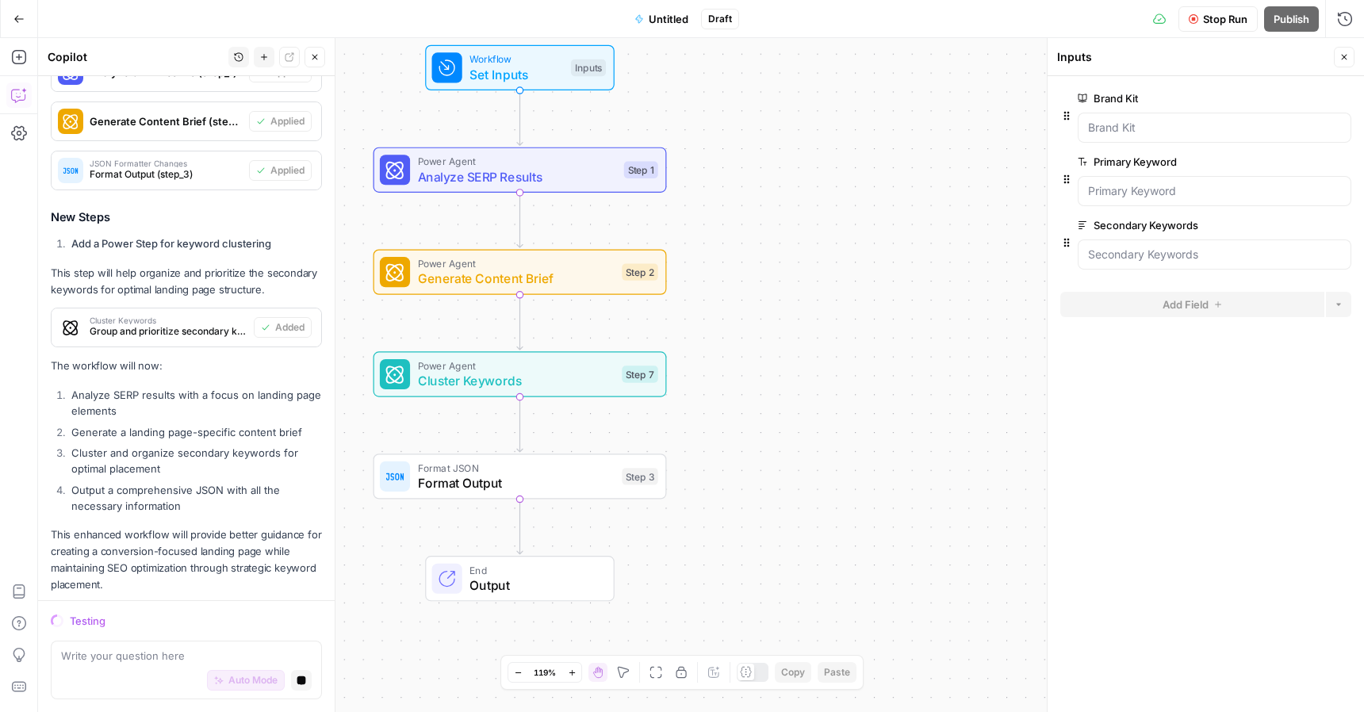
click at [1214, 25] on span "Stop Run" at bounding box center [1225, 19] width 44 height 16
click at [1165, 24] on span "Test Workflow" at bounding box center [1186, 19] width 71 height 16
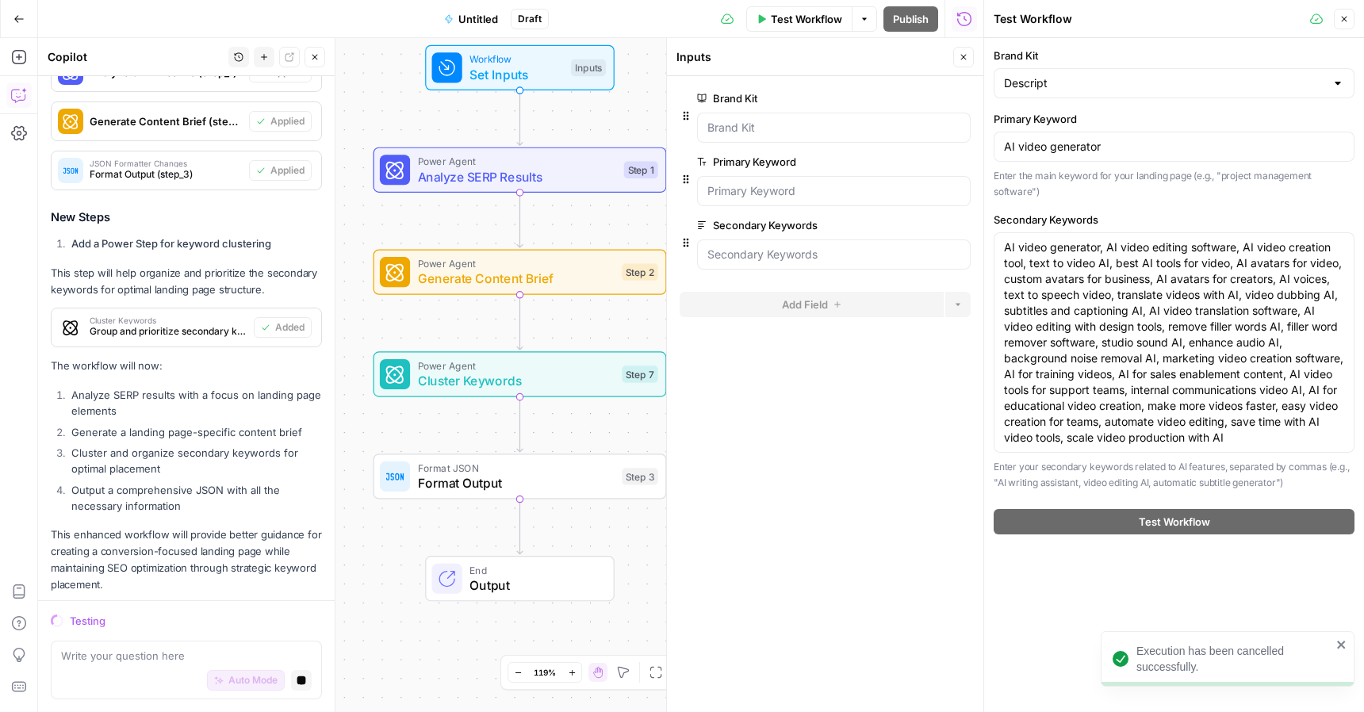
click at [1348, 643] on div "Execution has been cancelled successfully." at bounding box center [1227, 658] width 254 height 55
click at [864, 21] on icon "button" at bounding box center [864, 19] width 10 height 10
click at [807, 60] on span "Run Test" at bounding box center [820, 56] width 70 height 16
click at [785, 17] on span "Test Workflow" at bounding box center [806, 19] width 71 height 16
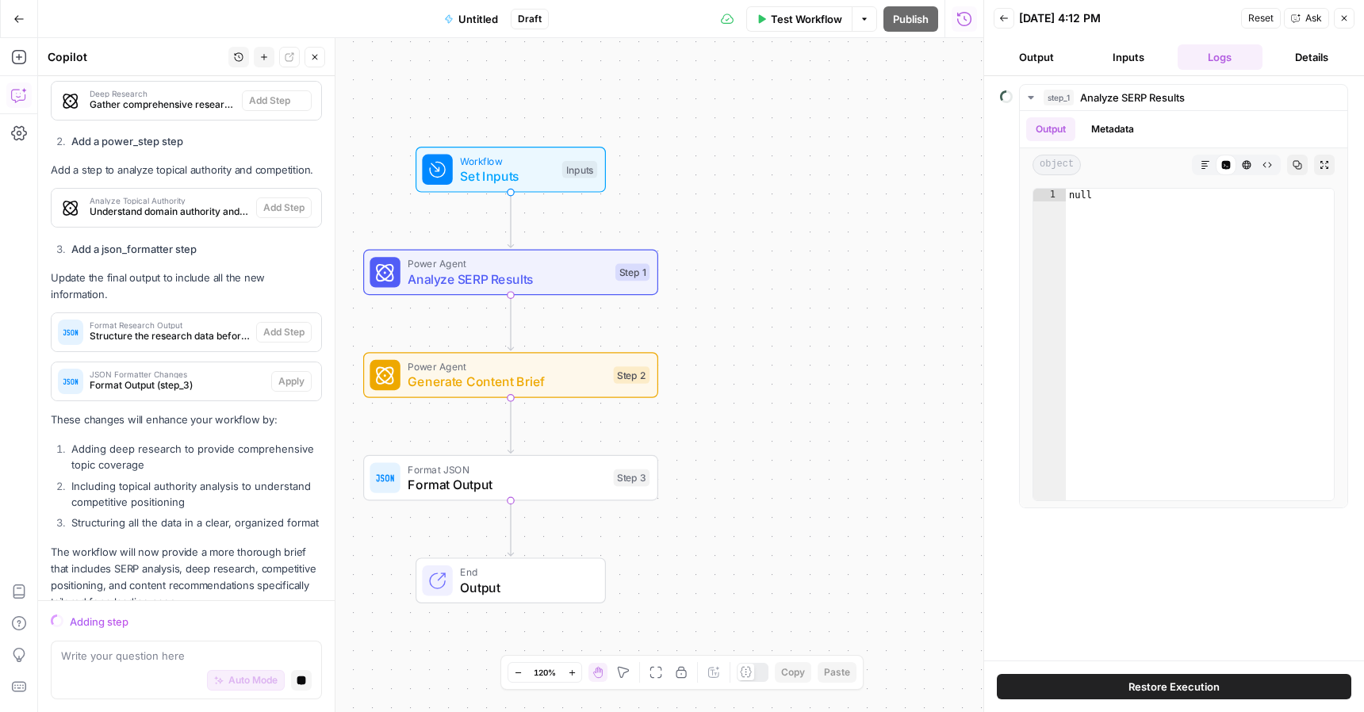
scroll to position [692, 0]
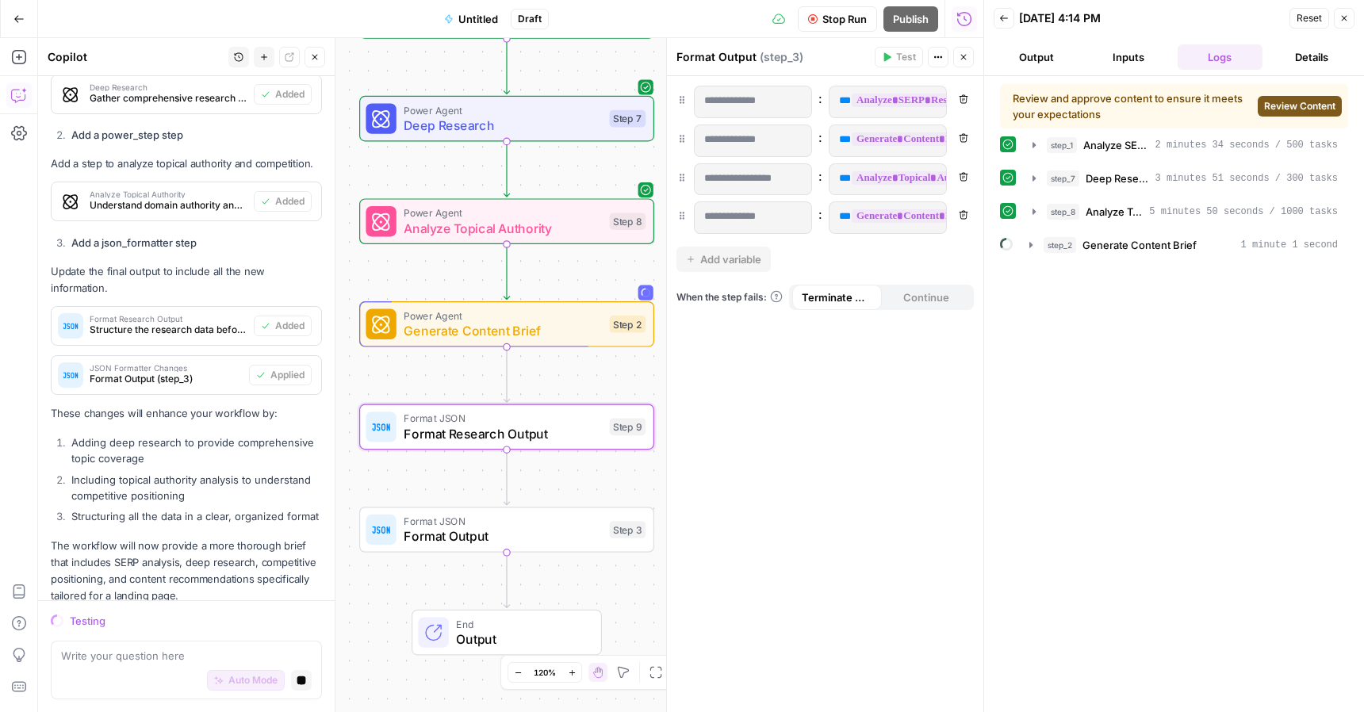
click at [1277, 109] on span "Review Content" at bounding box center [1299, 106] width 71 height 14
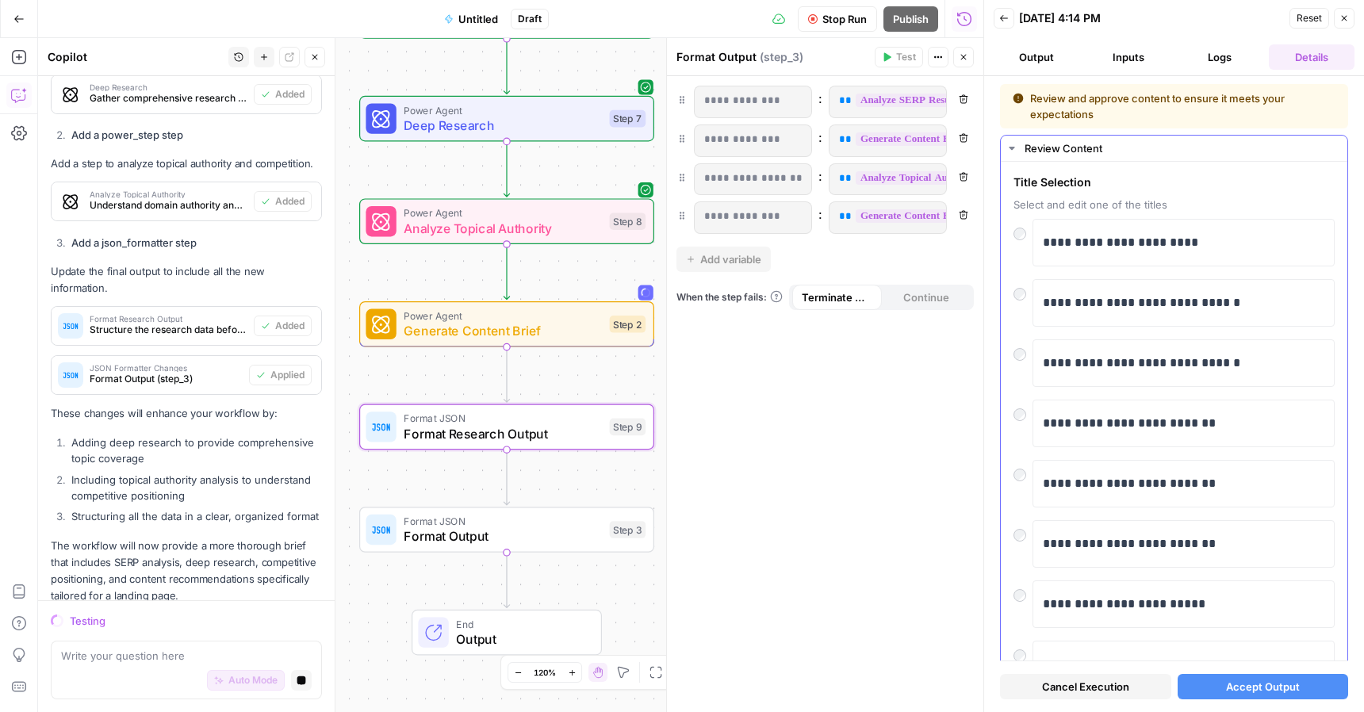
scroll to position [195, 0]
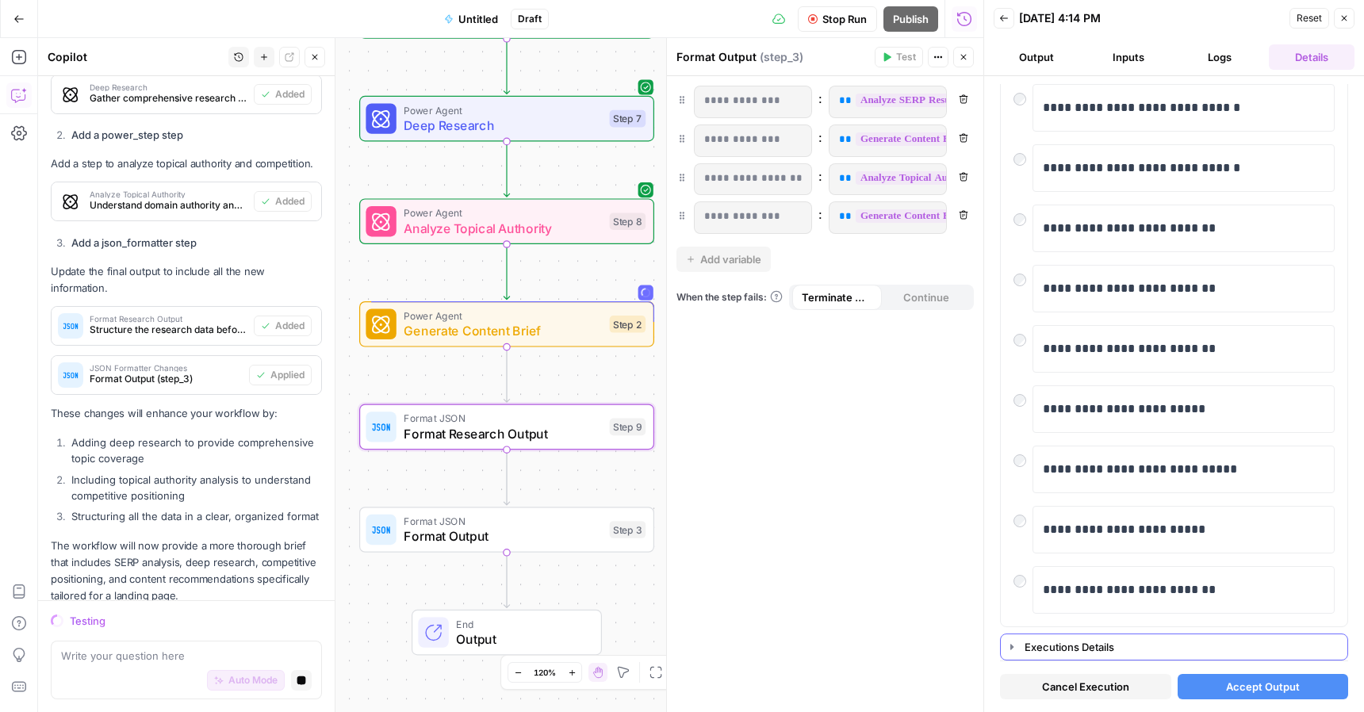
click at [1005, 644] on icon "button" at bounding box center [1011, 647] width 13 height 13
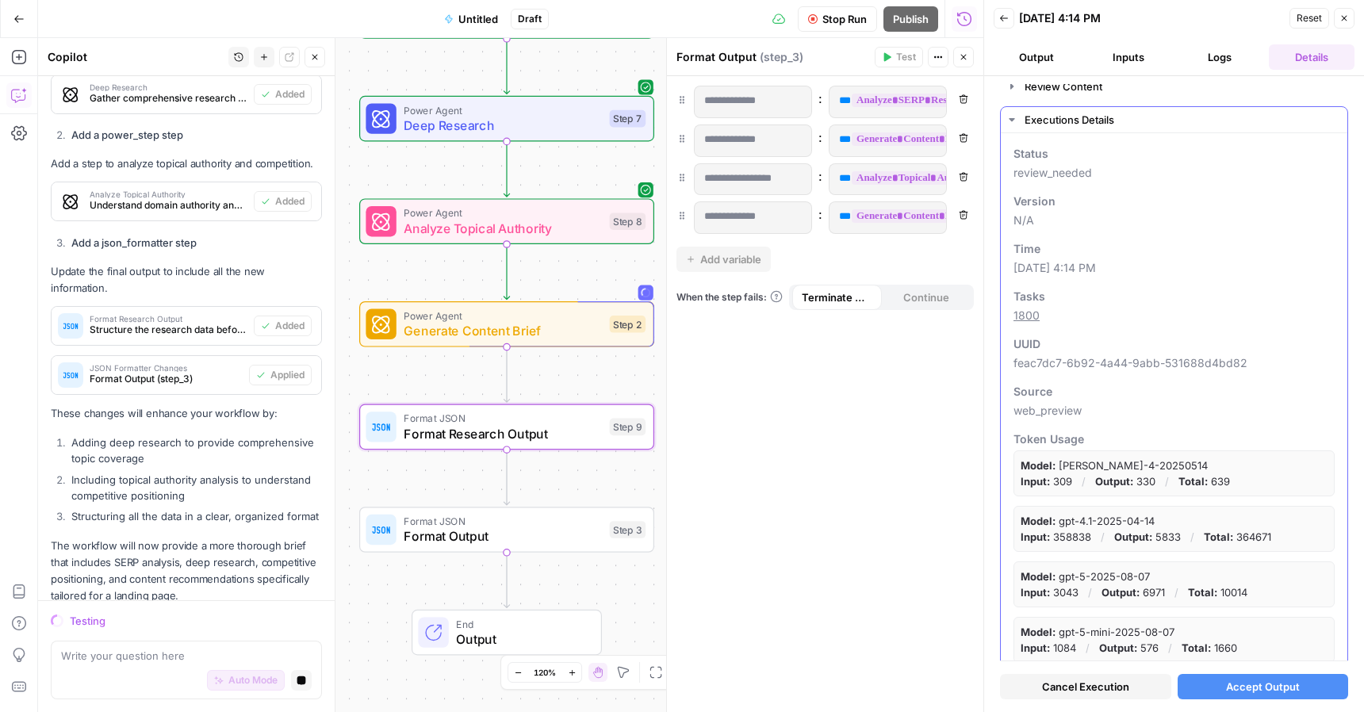
scroll to position [0, 0]
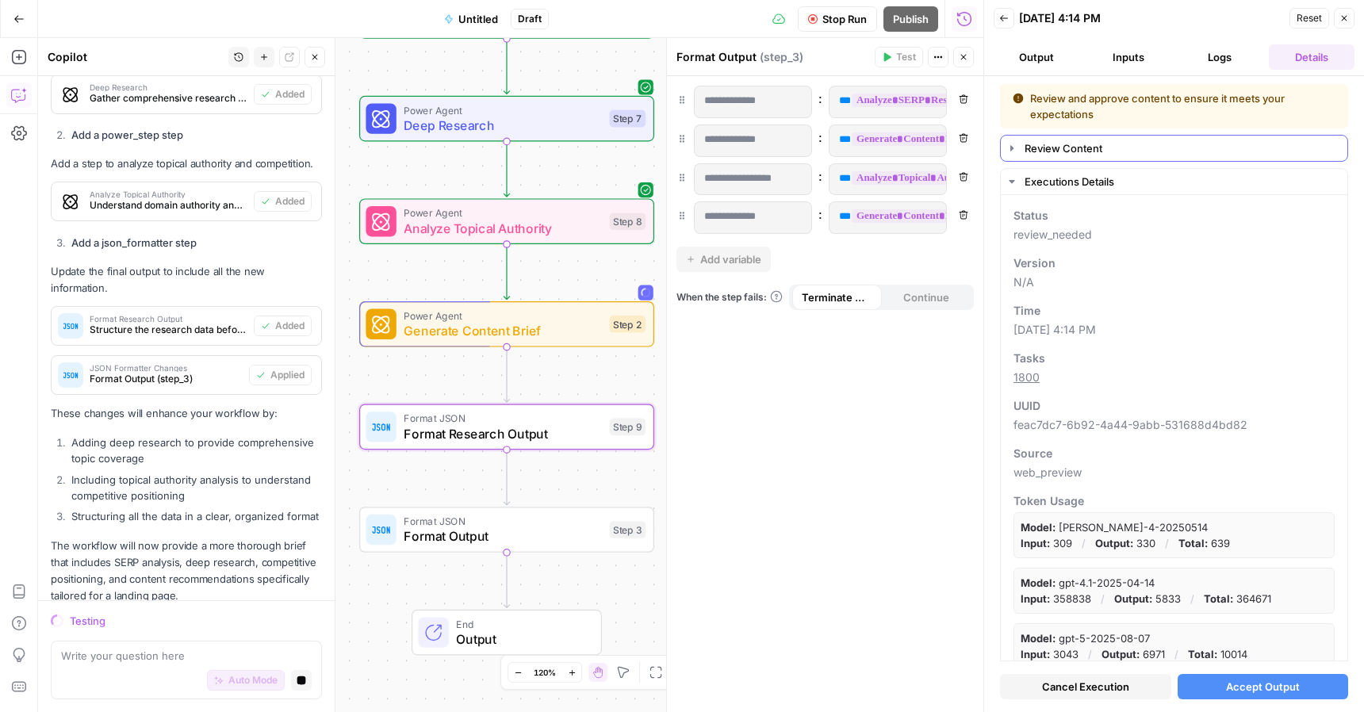
click at [1014, 155] on button "Review Content" at bounding box center [1173, 148] width 346 height 25
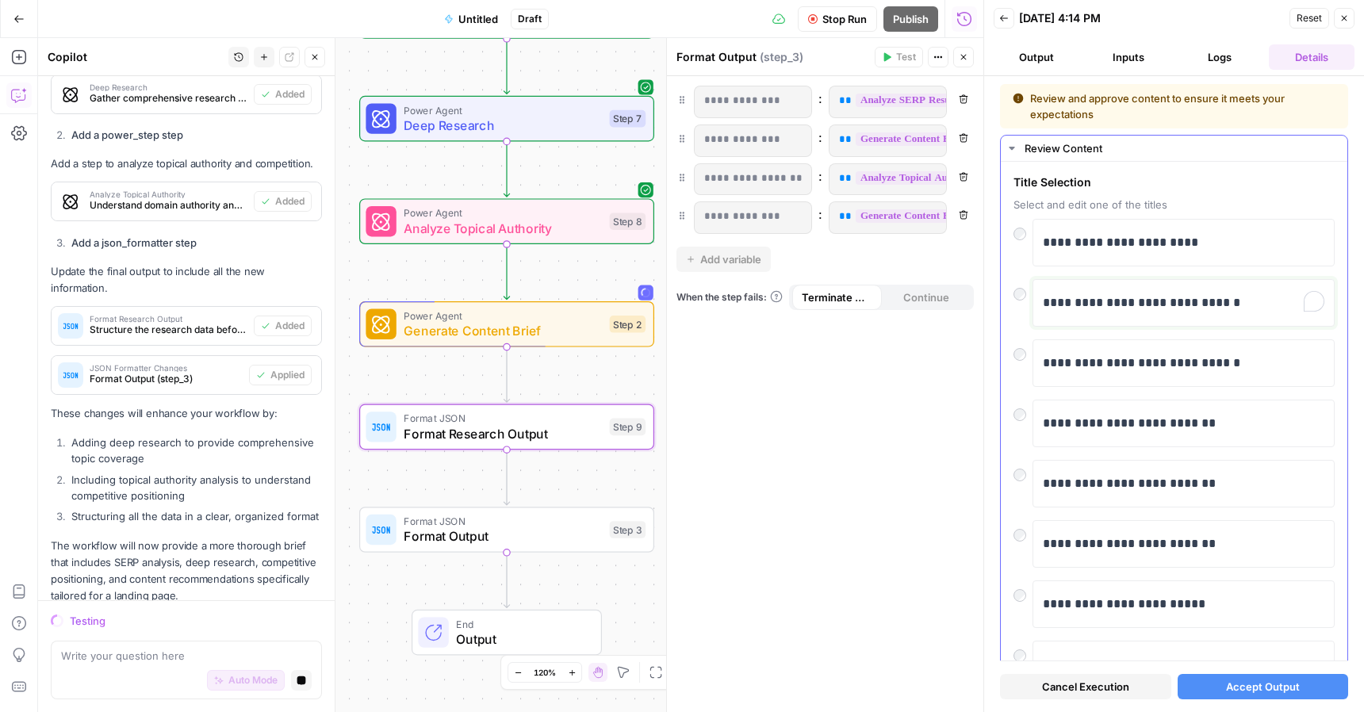
click at [1169, 300] on p "**********" at bounding box center [1182, 303] width 281 height 21
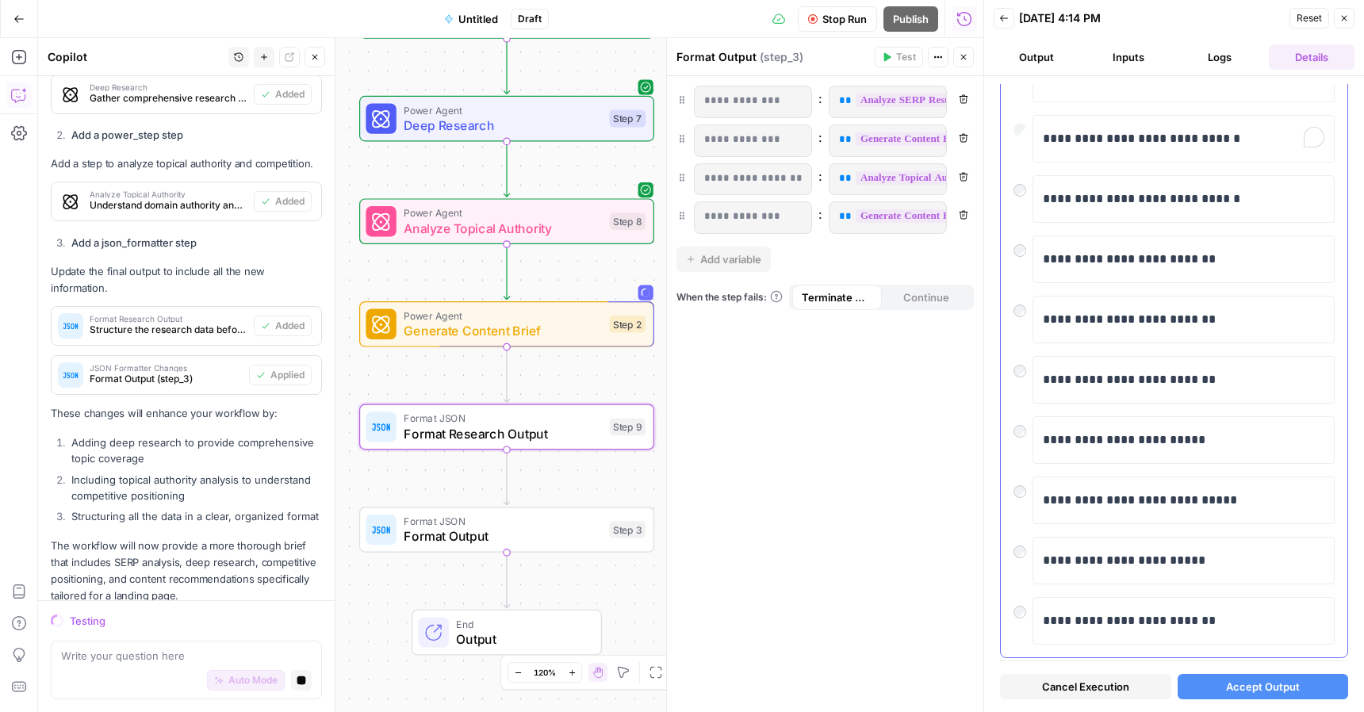
scroll to position [195, 0]
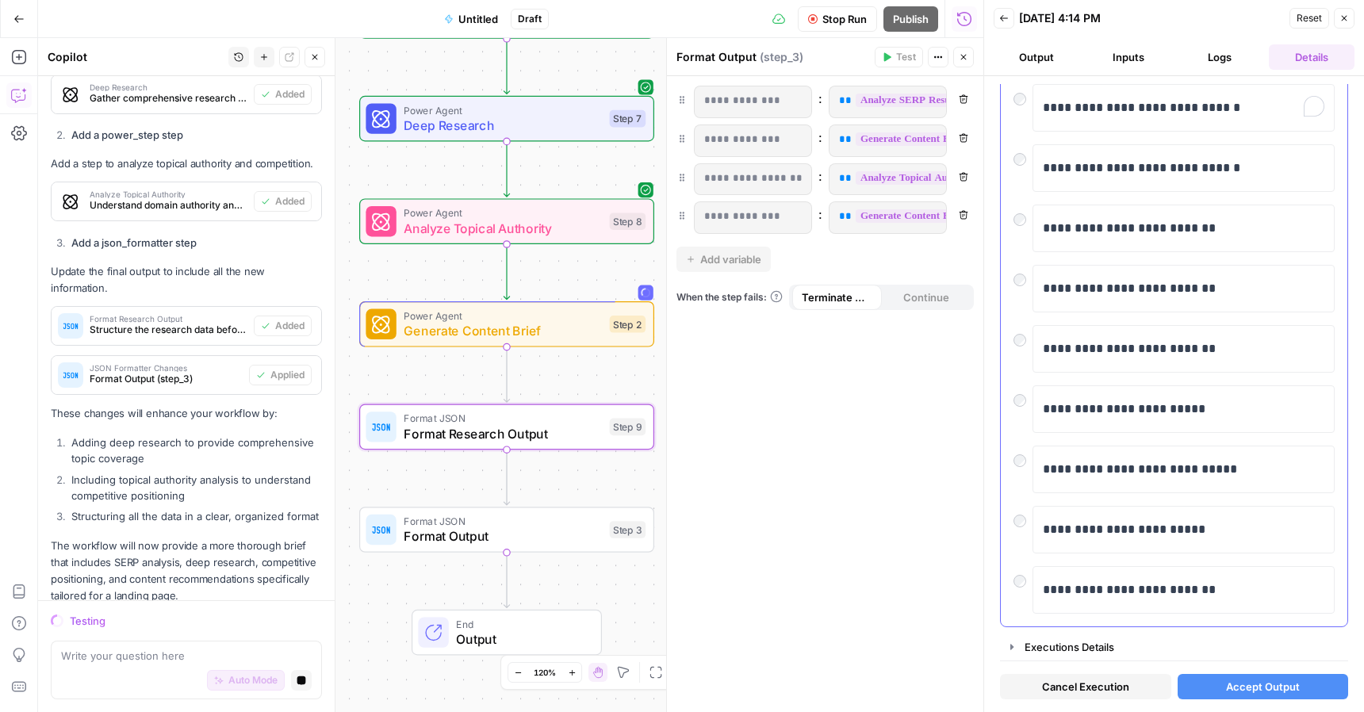
click at [1028, 336] on div at bounding box center [1022, 336] width 19 height 22
click at [1025, 345] on div at bounding box center [1022, 336] width 19 height 22
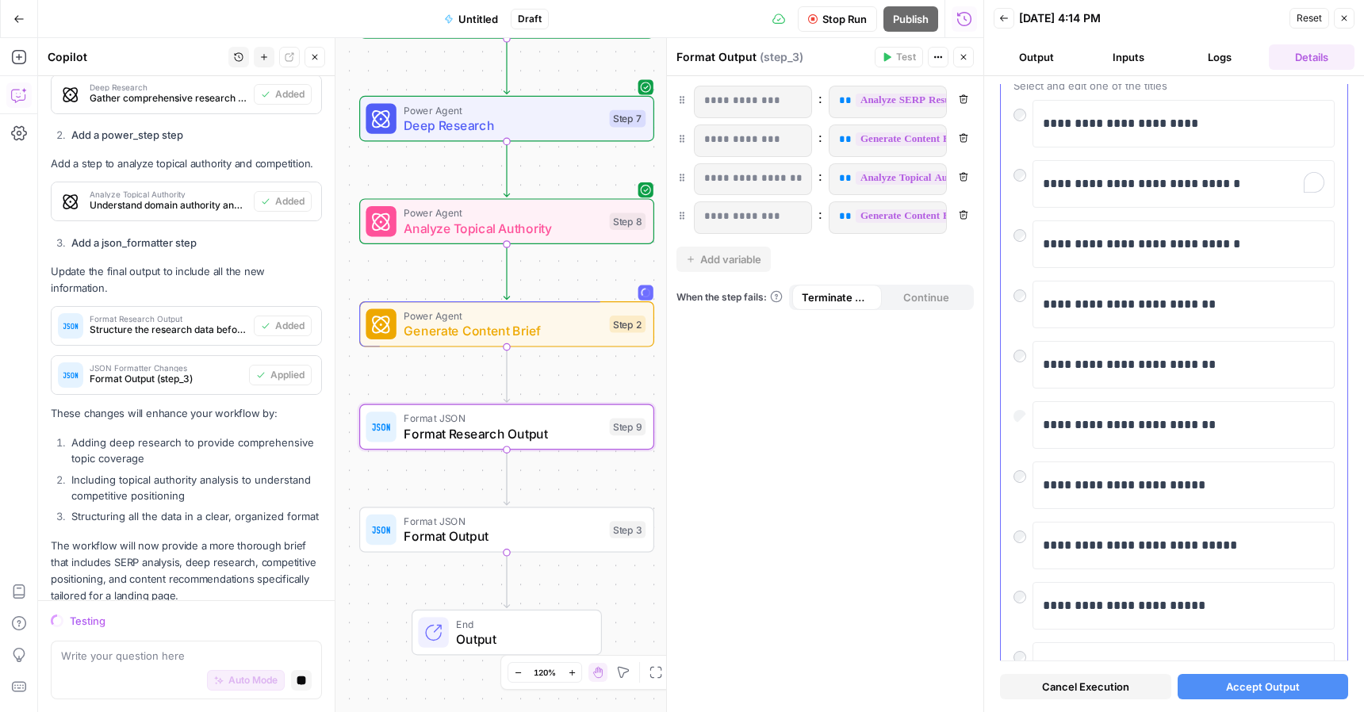
scroll to position [116, 0]
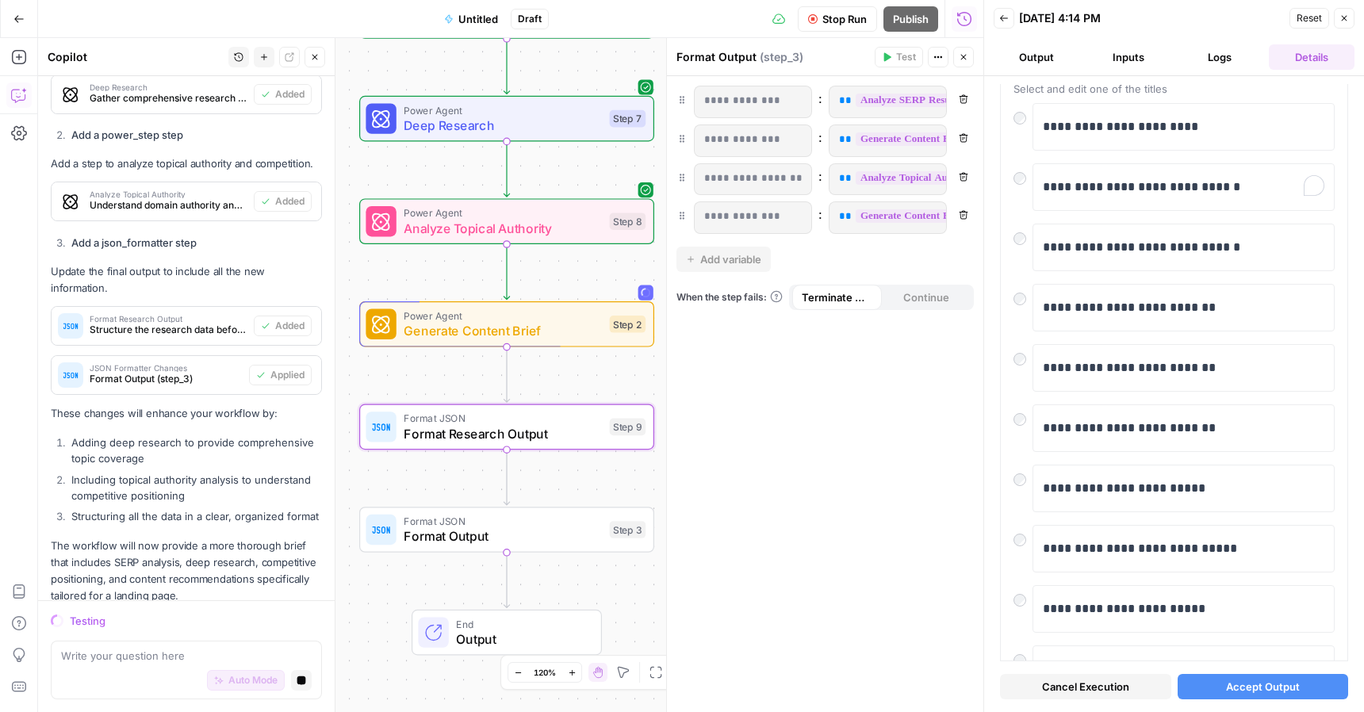
click at [1234, 679] on span "Accept Output" at bounding box center [1263, 687] width 74 height 16
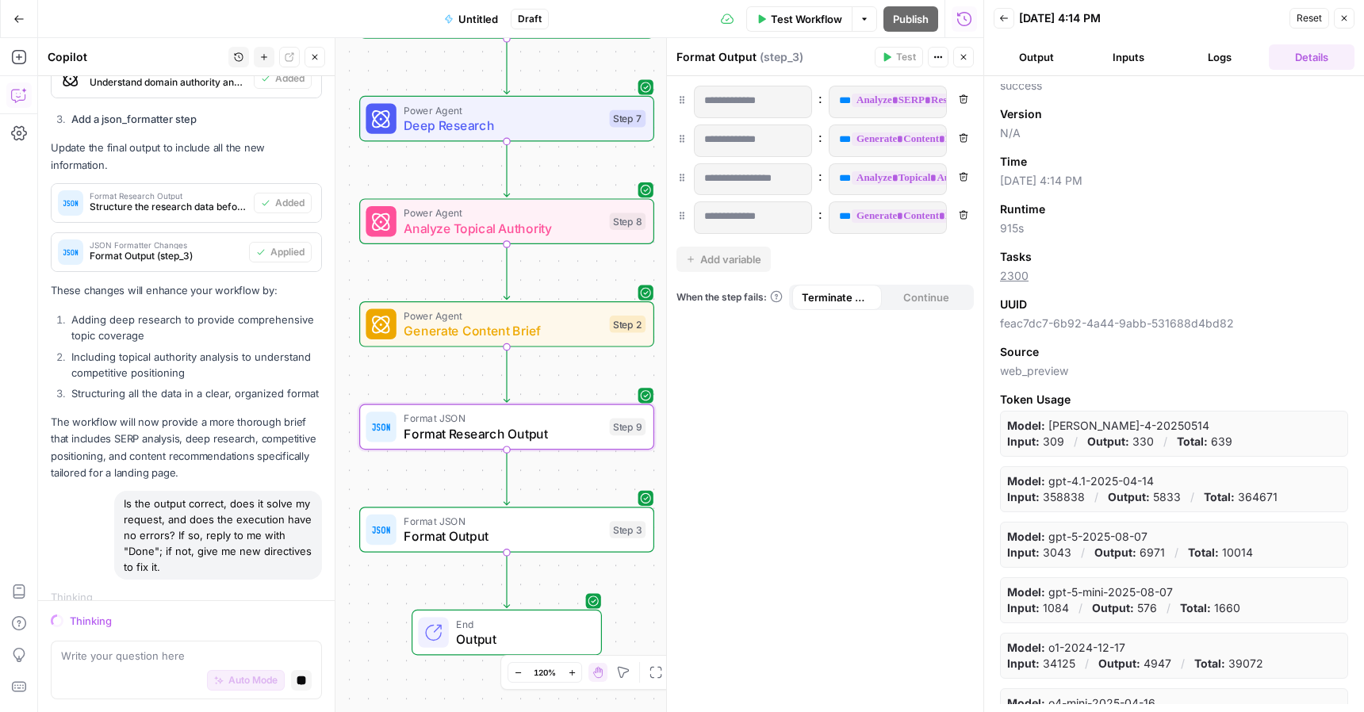
scroll to position [0, 0]
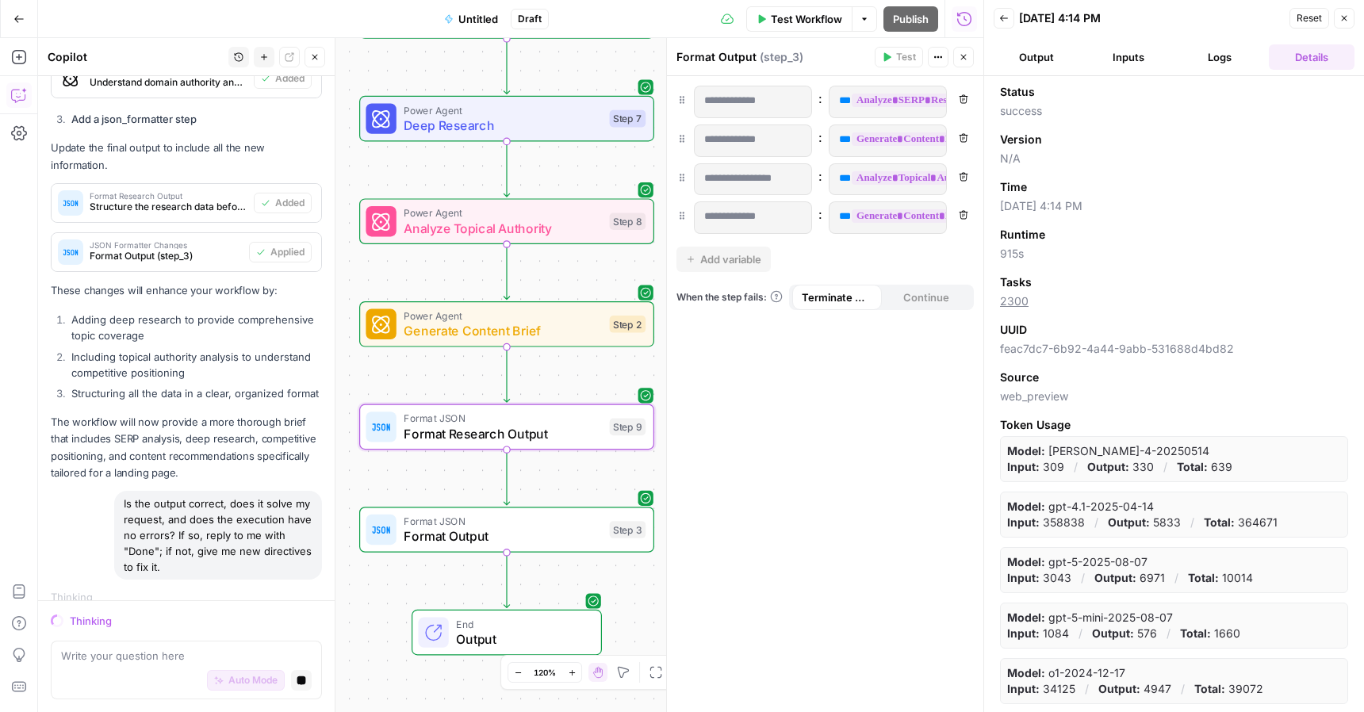
click at [1039, 55] on button "Output" at bounding box center [1036, 56] width 86 height 25
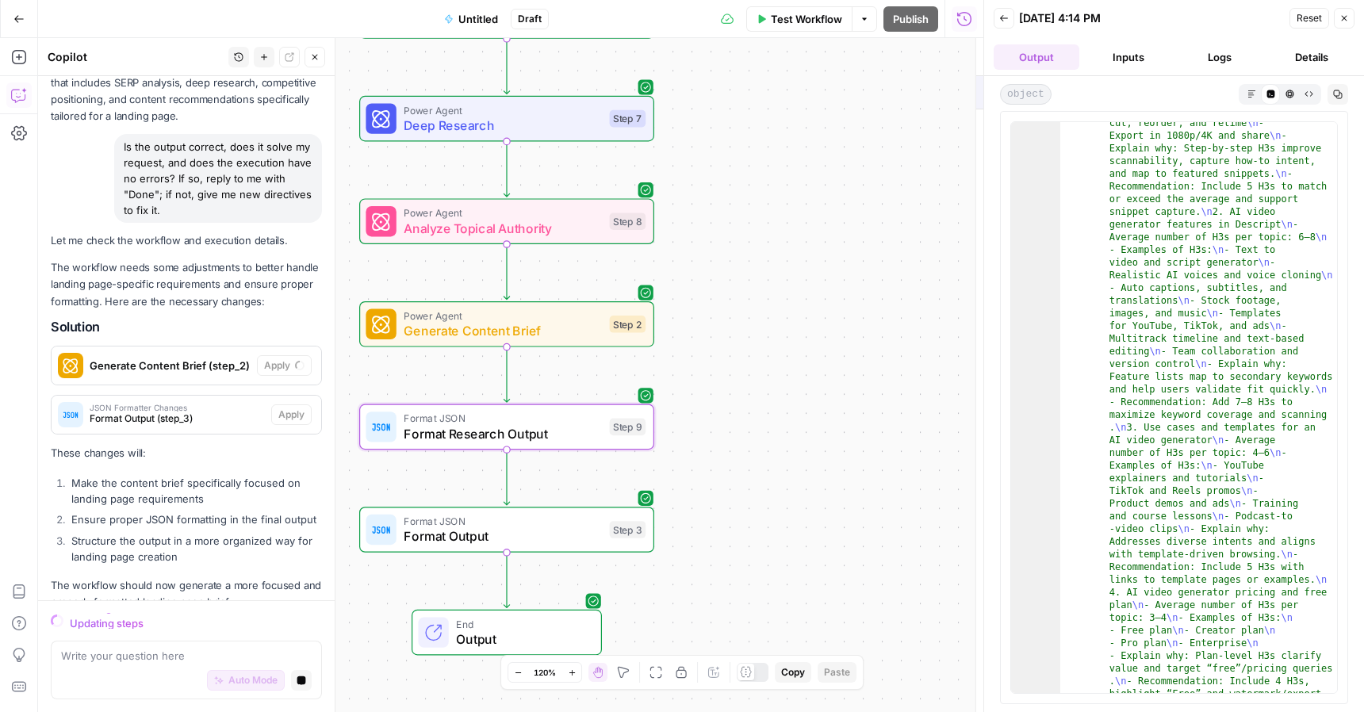
scroll to position [1178, 0]
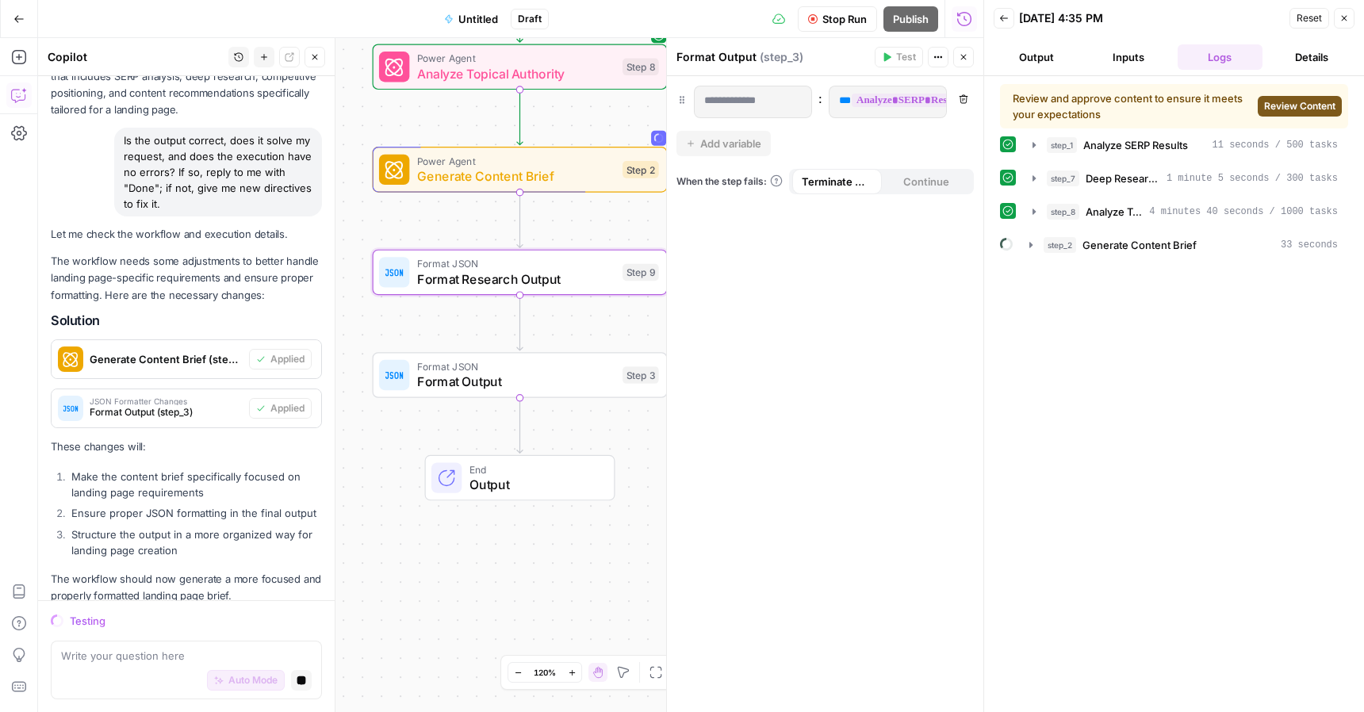
click at [1308, 114] on button "Review Content" at bounding box center [1299, 106] width 84 height 21
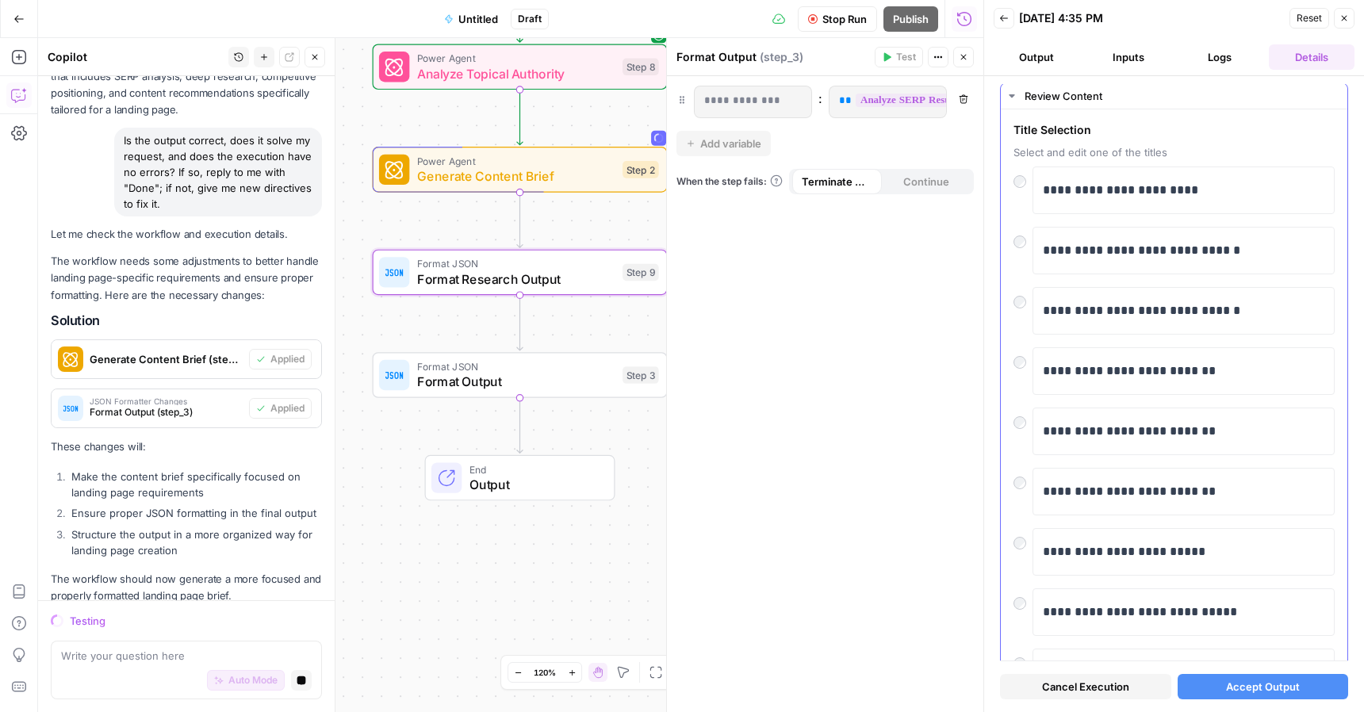
scroll to position [0, 0]
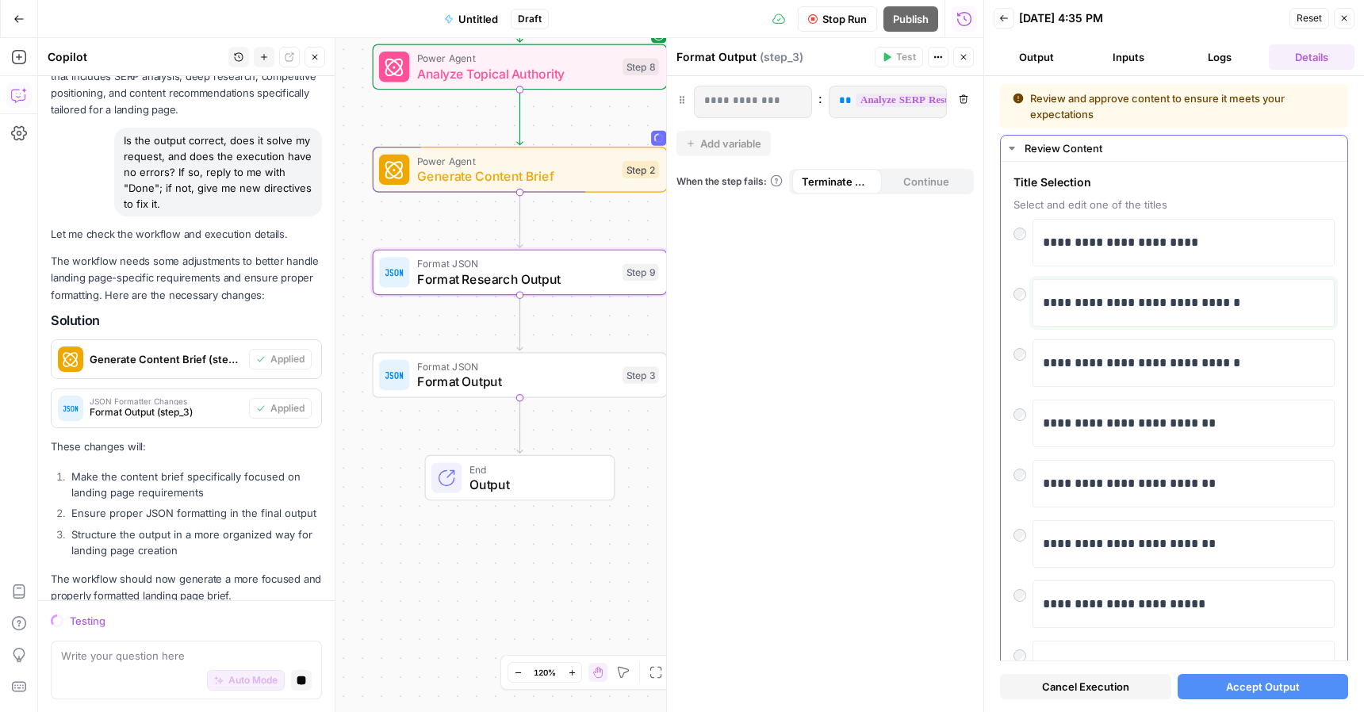
click at [1214, 301] on p "**********" at bounding box center [1182, 303] width 281 height 21
click at [1032, 292] on div "**********" at bounding box center [1183, 303] width 302 height 48
click at [1026, 293] on div at bounding box center [1022, 290] width 19 height 22
click at [1302, 690] on button "Accept Output" at bounding box center [1262, 686] width 171 height 25
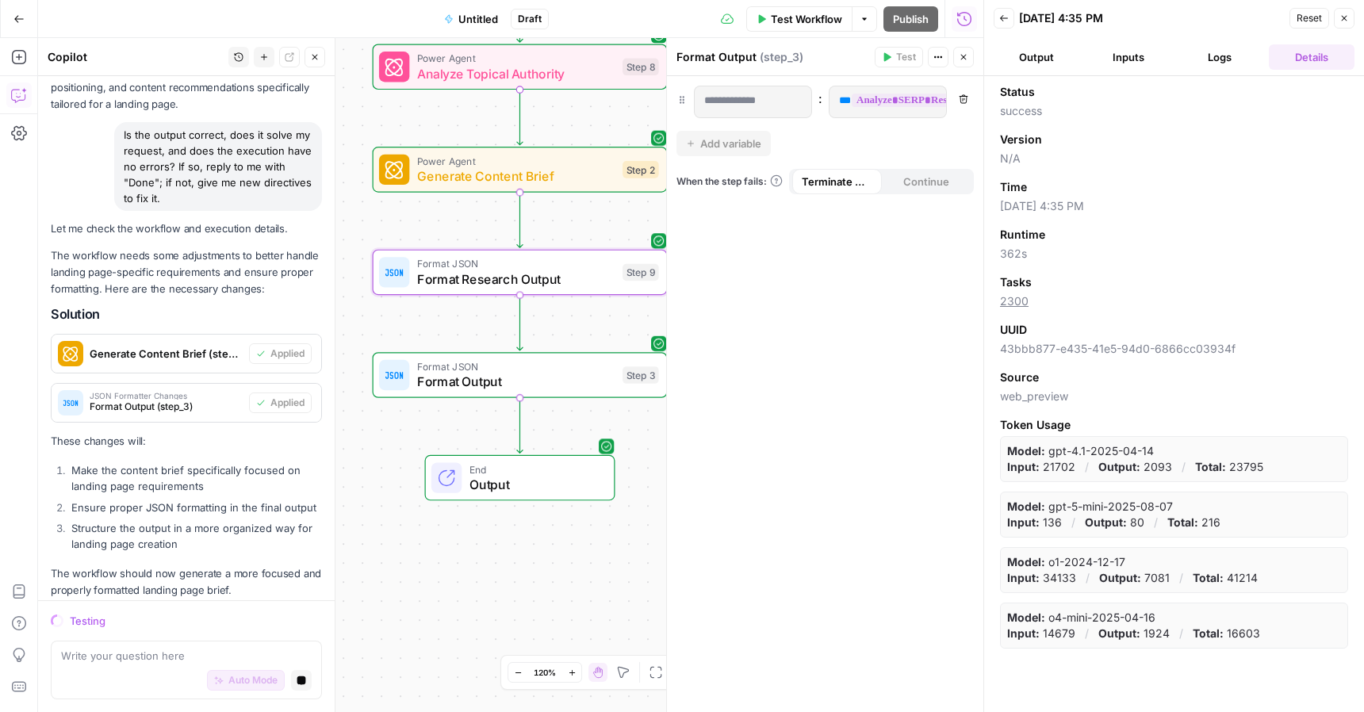
scroll to position [1295, 0]
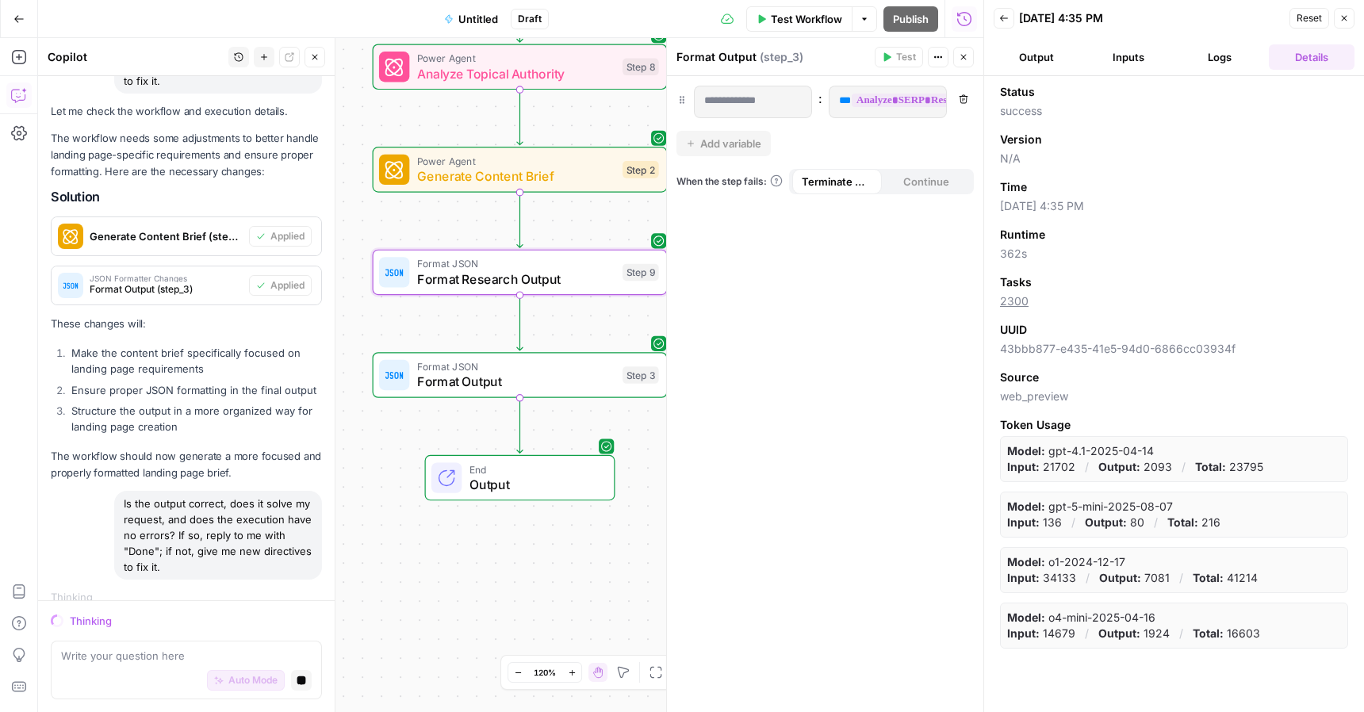
click at [1041, 63] on button "Output" at bounding box center [1036, 56] width 86 height 25
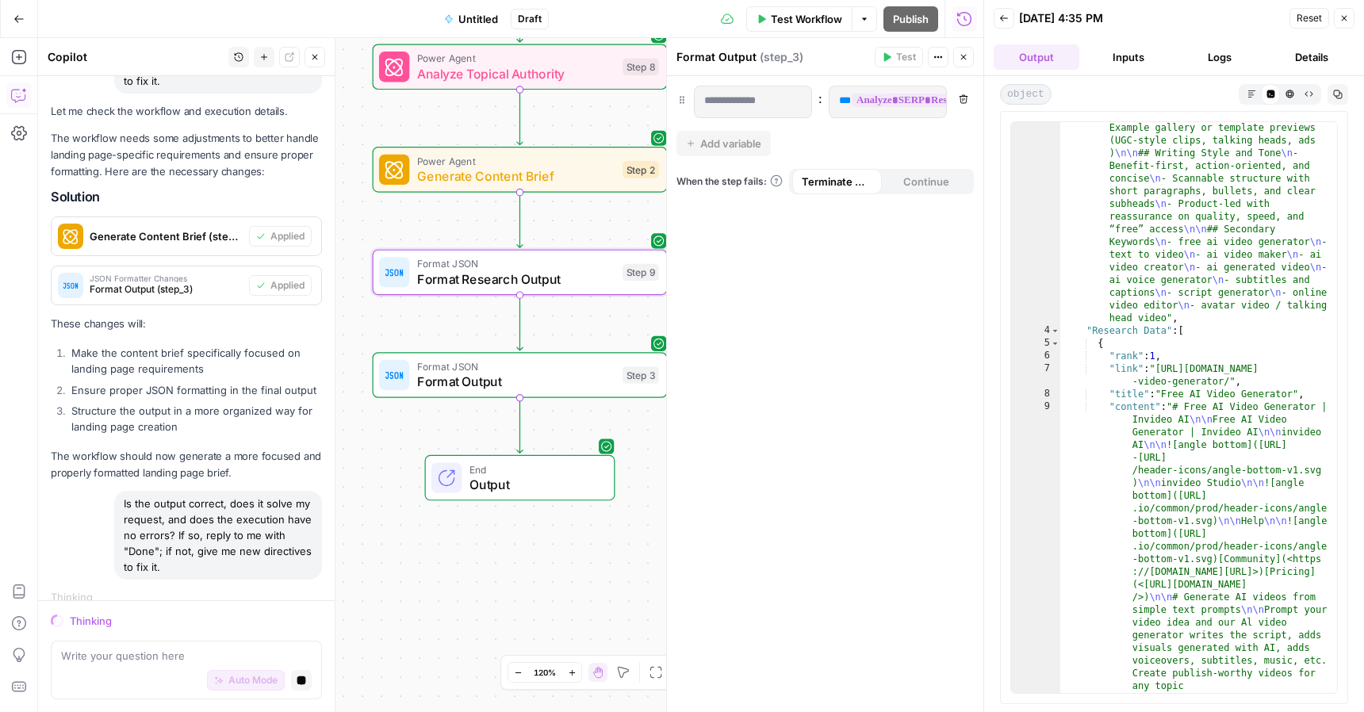
scroll to position [439, 0]
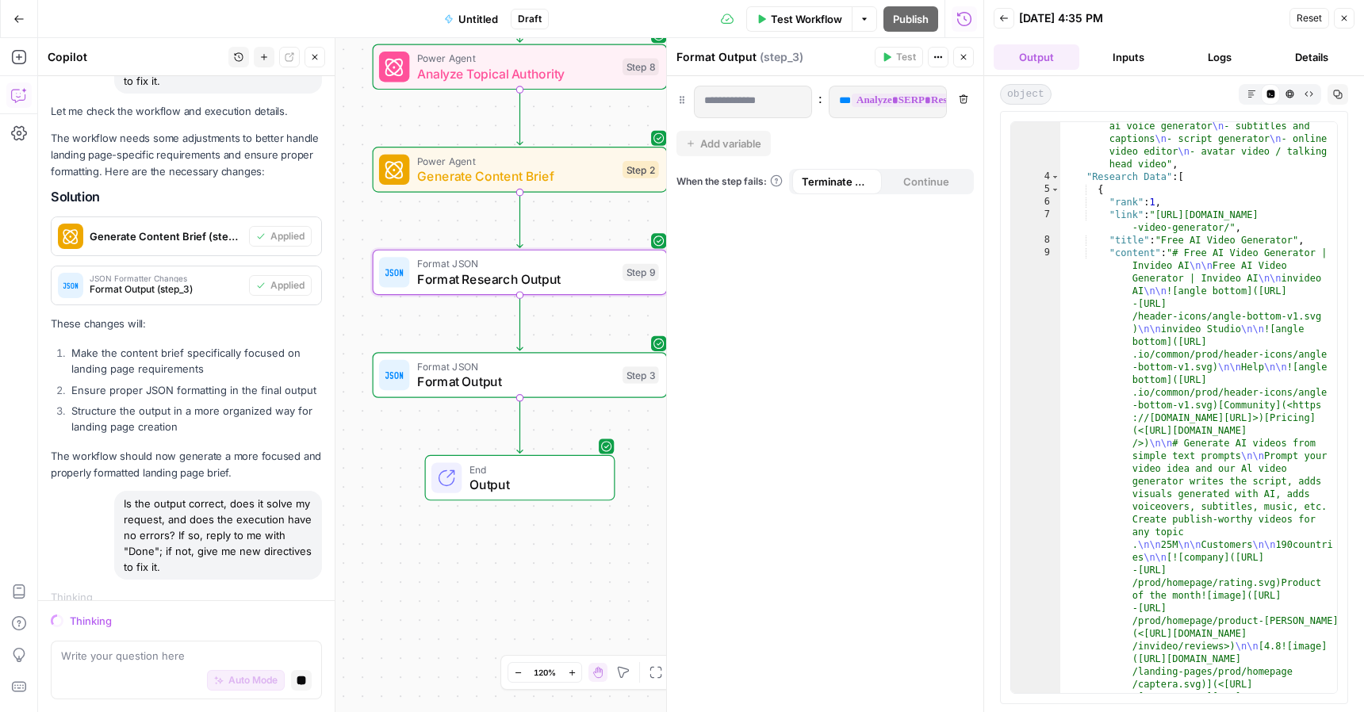
click at [1287, 94] on icon "button" at bounding box center [1289, 94] width 8 height 8
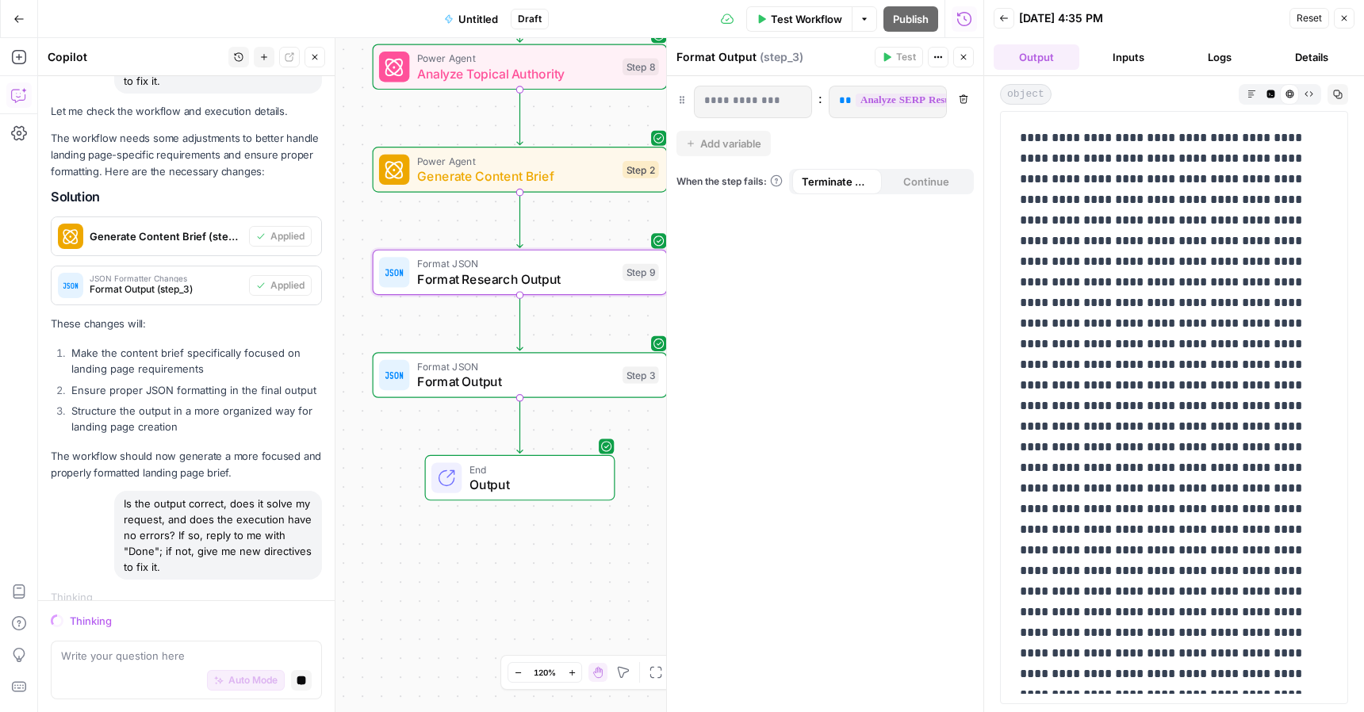
click at [1307, 96] on icon "button" at bounding box center [1308, 94] width 9 height 9
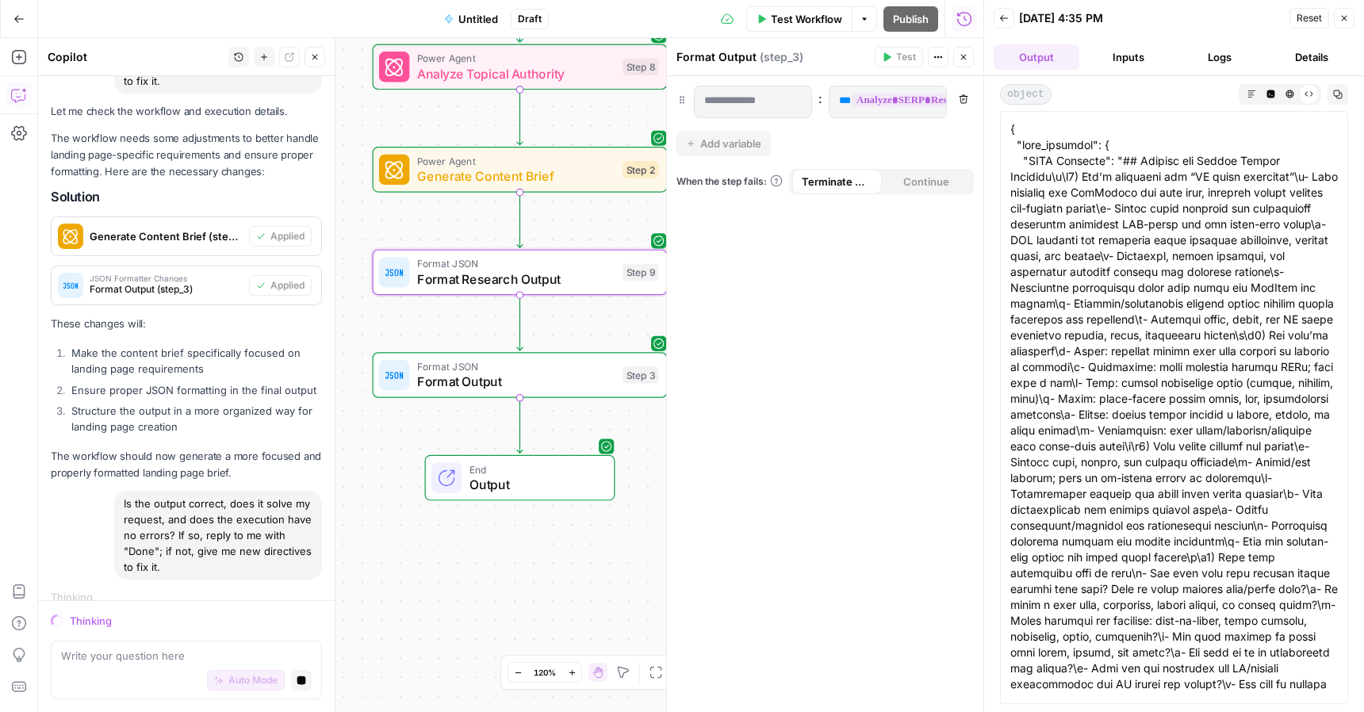
click at [1249, 92] on icon "button" at bounding box center [1250, 93] width 7 height 7
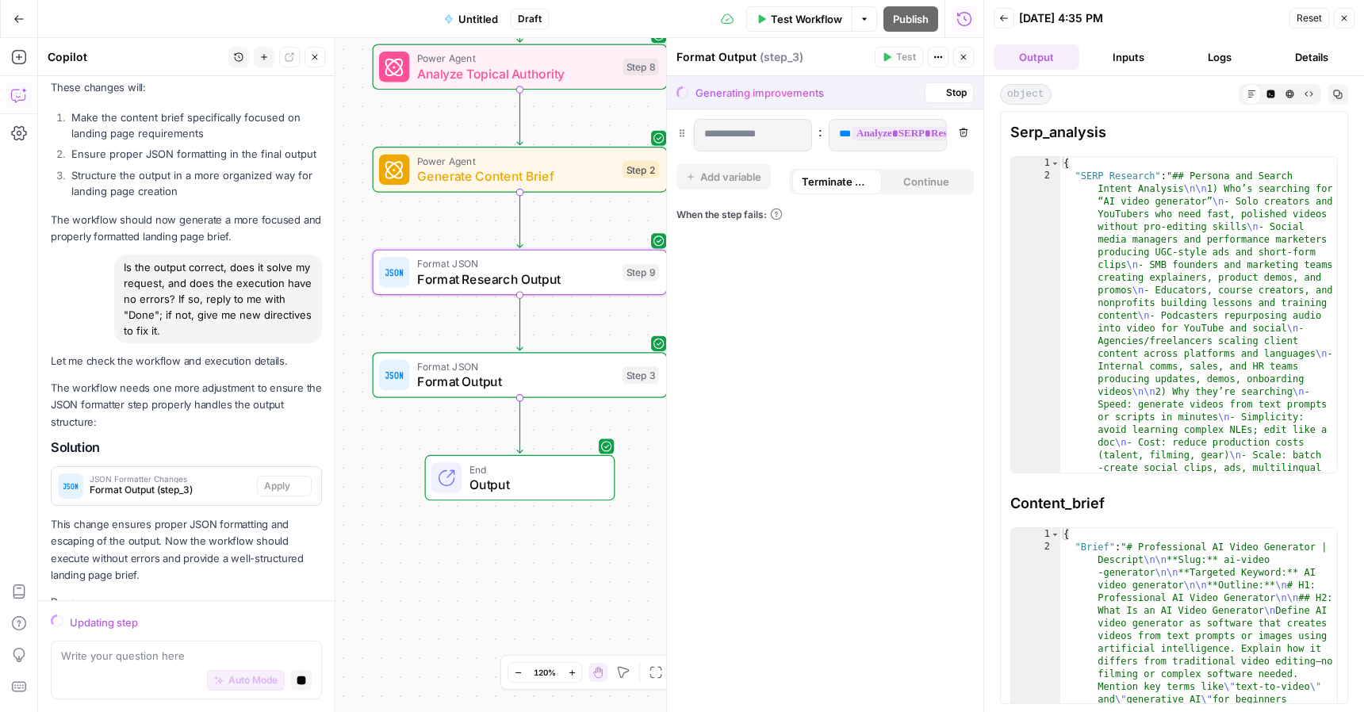
scroll to position [1543, 0]
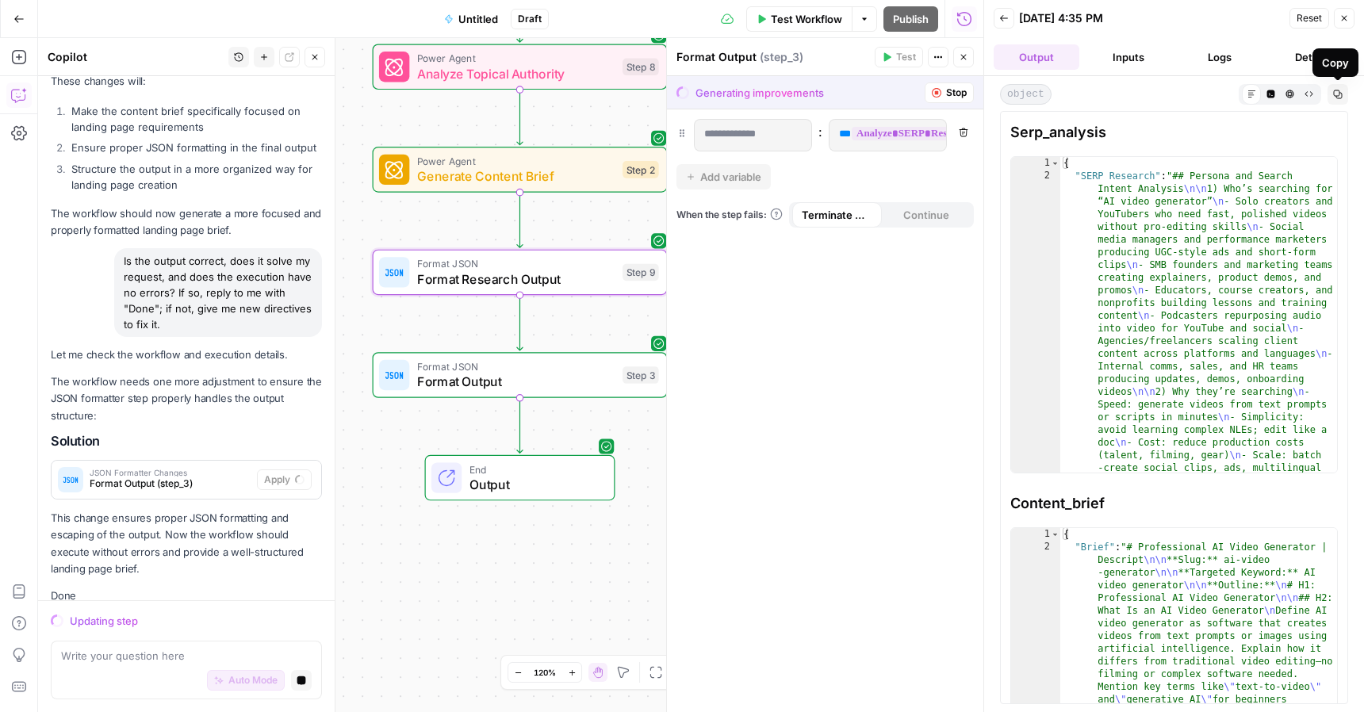
click at [1291, 94] on icon "button" at bounding box center [1289, 94] width 9 height 9
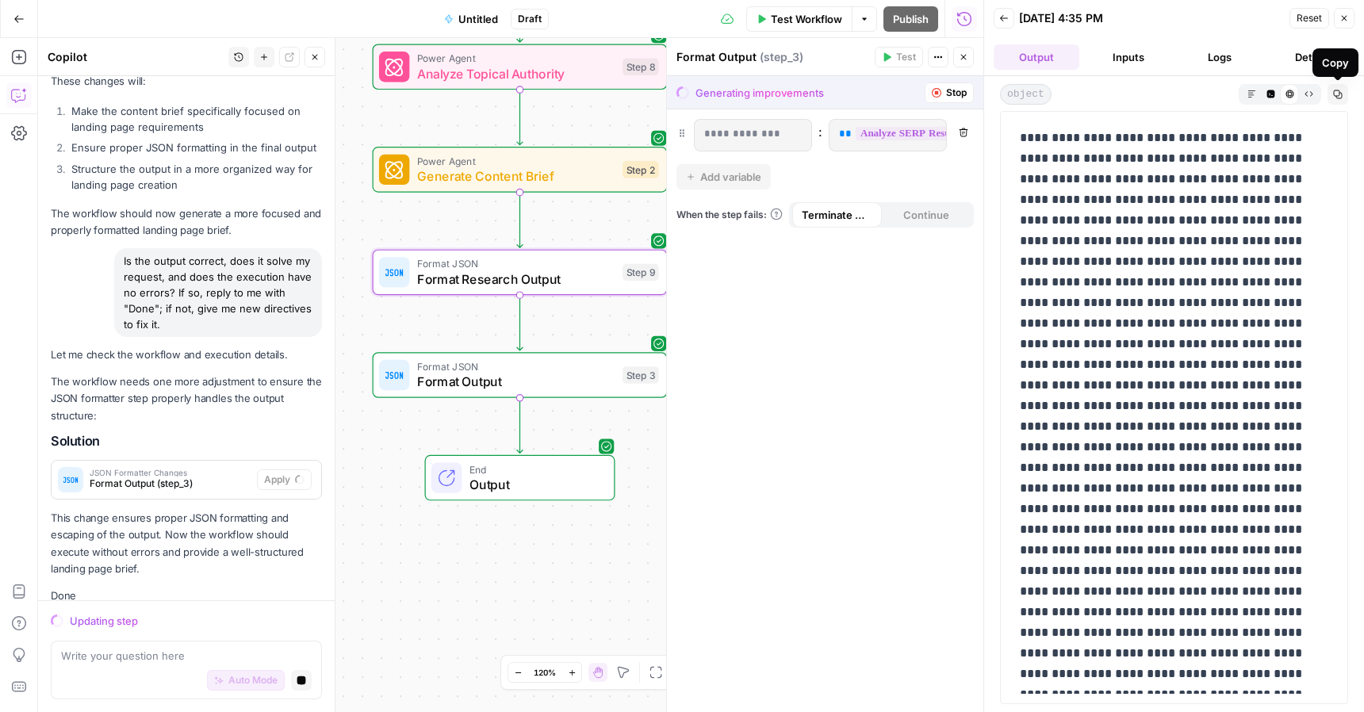
click at [1333, 93] on icon "button" at bounding box center [1337, 94] width 9 height 9
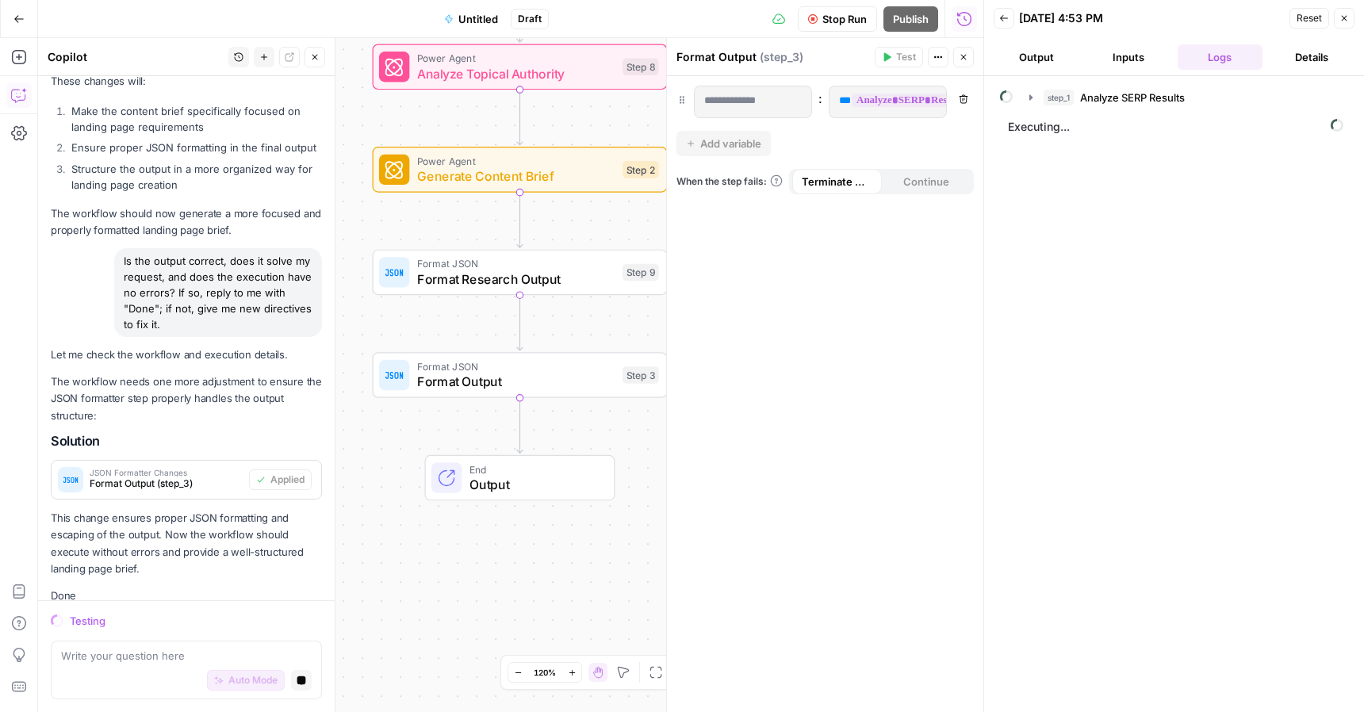
click at [841, 24] on span "Stop Run" at bounding box center [844, 19] width 44 height 16
click at [187, 652] on textarea at bounding box center [186, 656] width 251 height 16
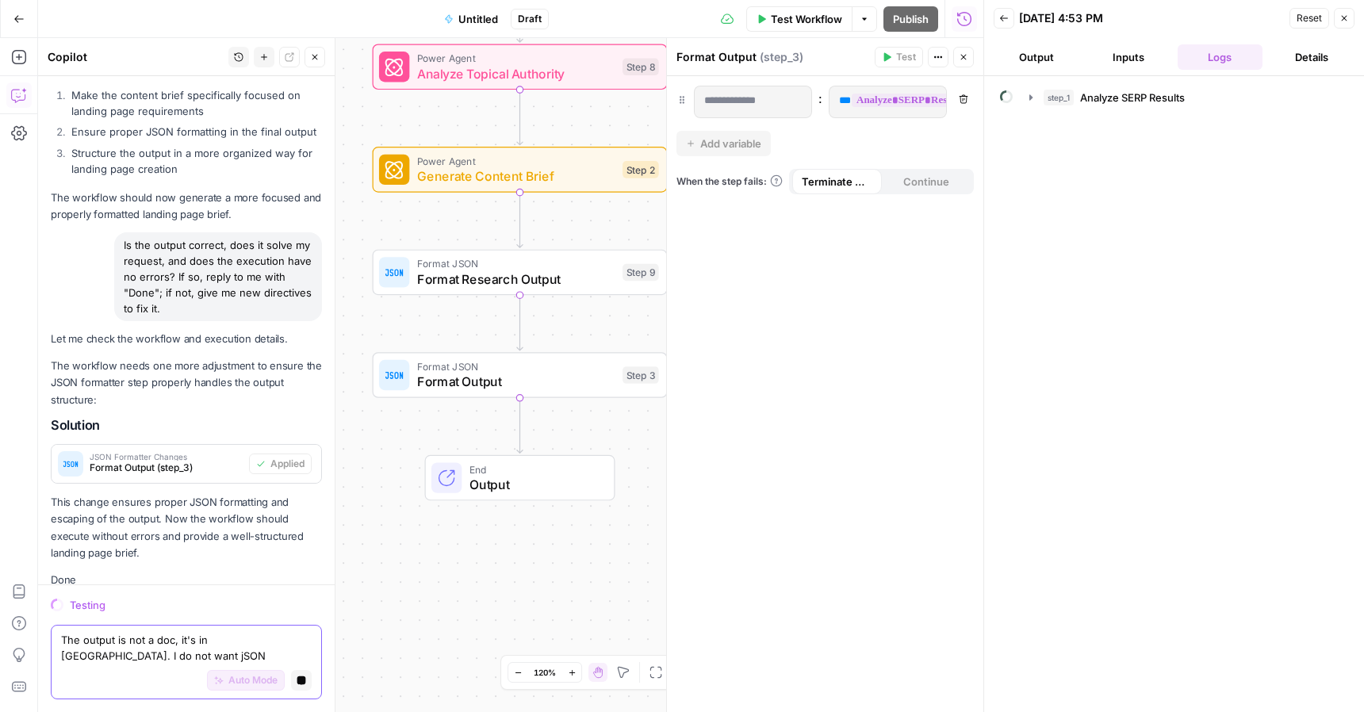
type textarea "The output is not a doc, it's in [GEOGRAPHIC_DATA]. I do not want jSON"
click at [302, 680] on icon "button" at bounding box center [301, 680] width 9 height 9
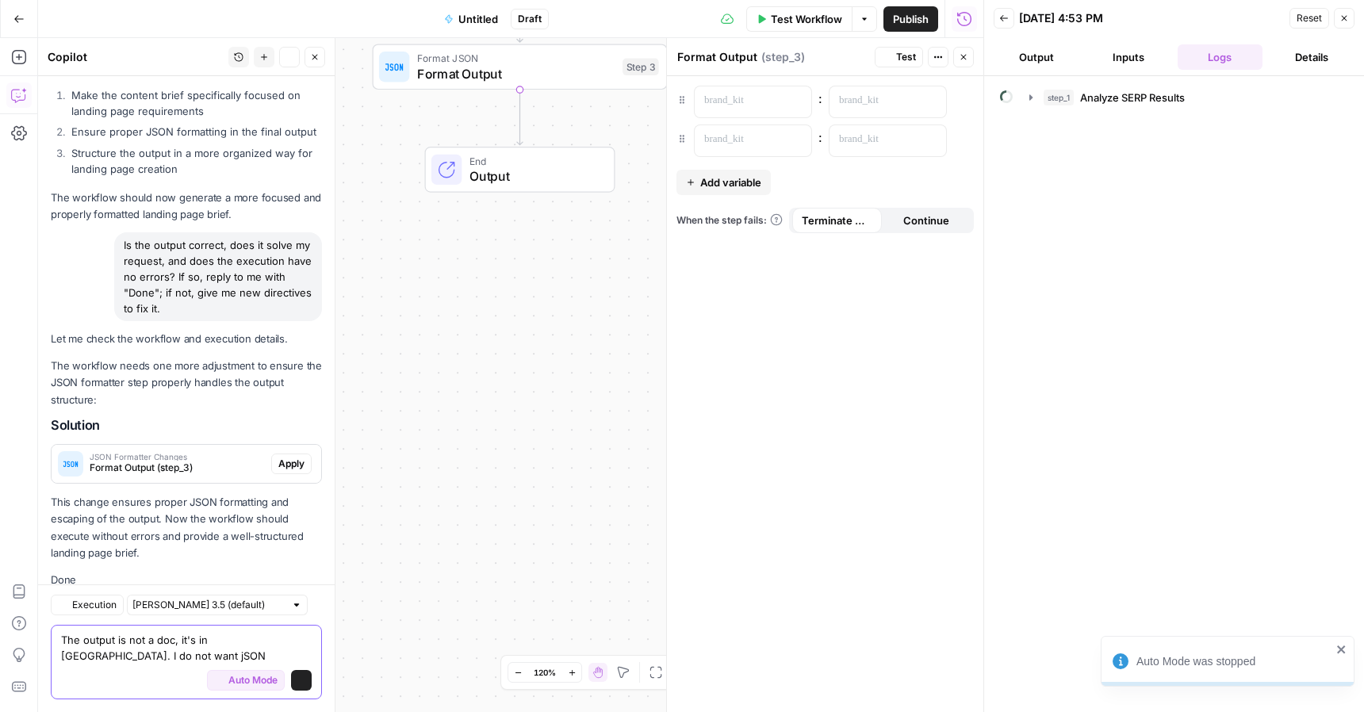
scroll to position [1585, 0]
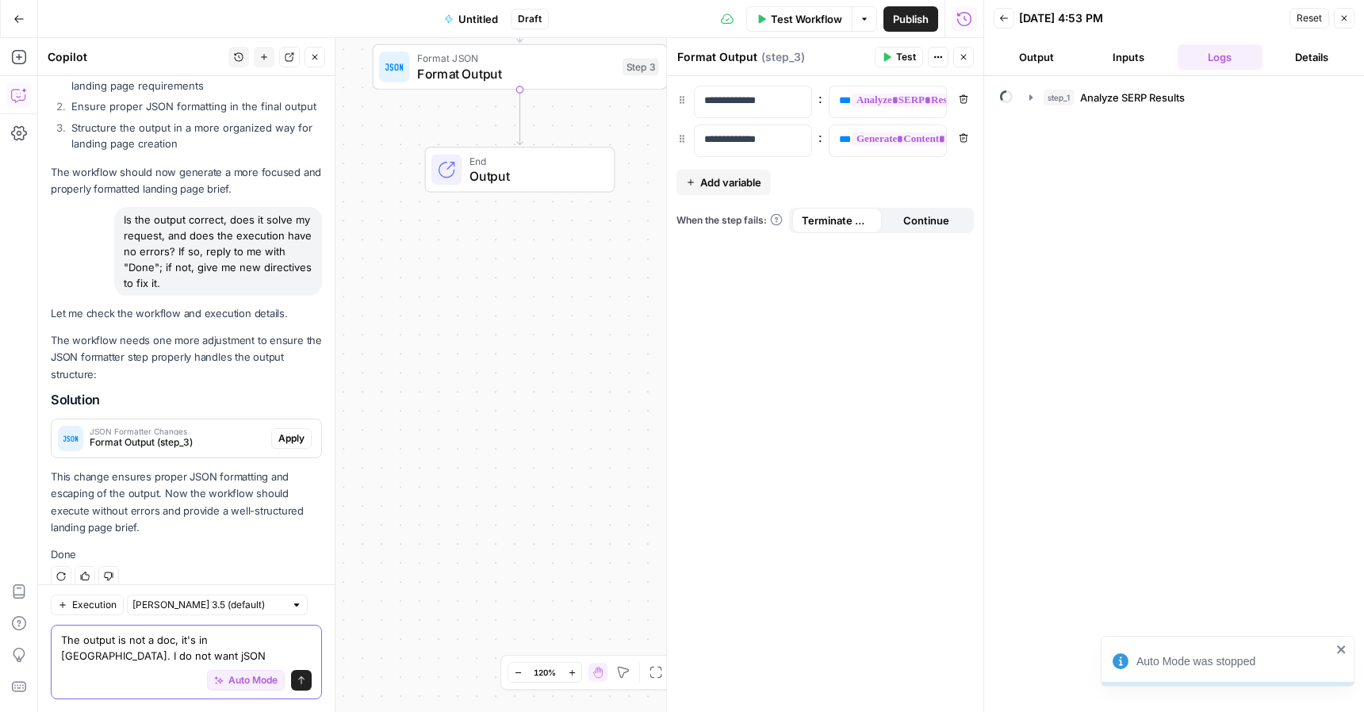
click at [302, 680] on icon "submit" at bounding box center [301, 680] width 10 height 10
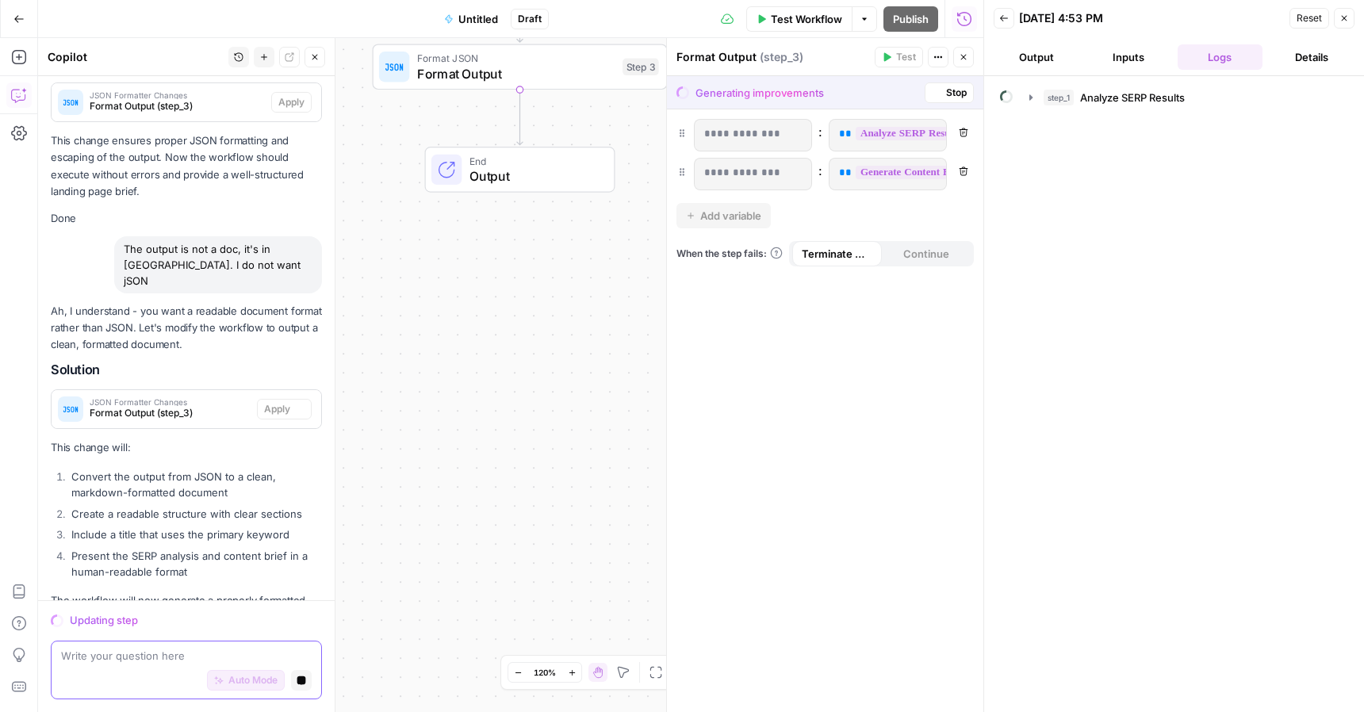
scroll to position [1926, 0]
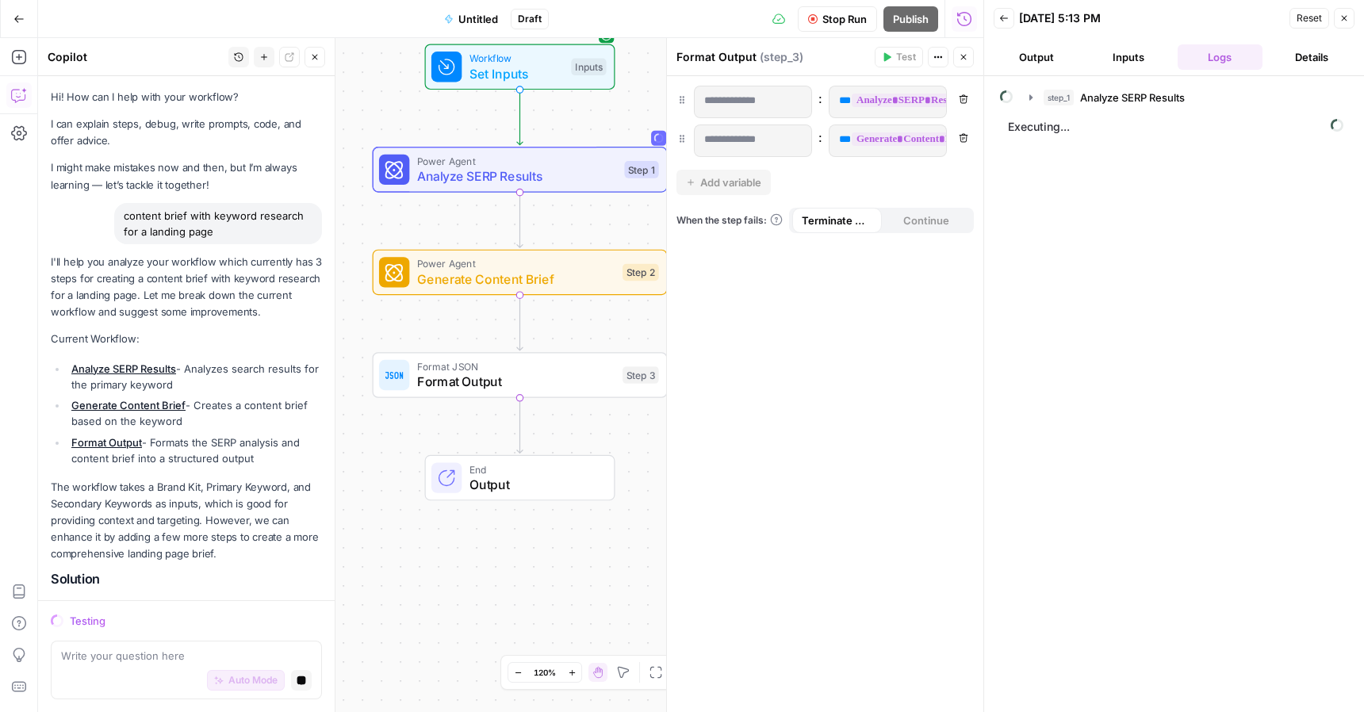
scroll to position [1926, 0]
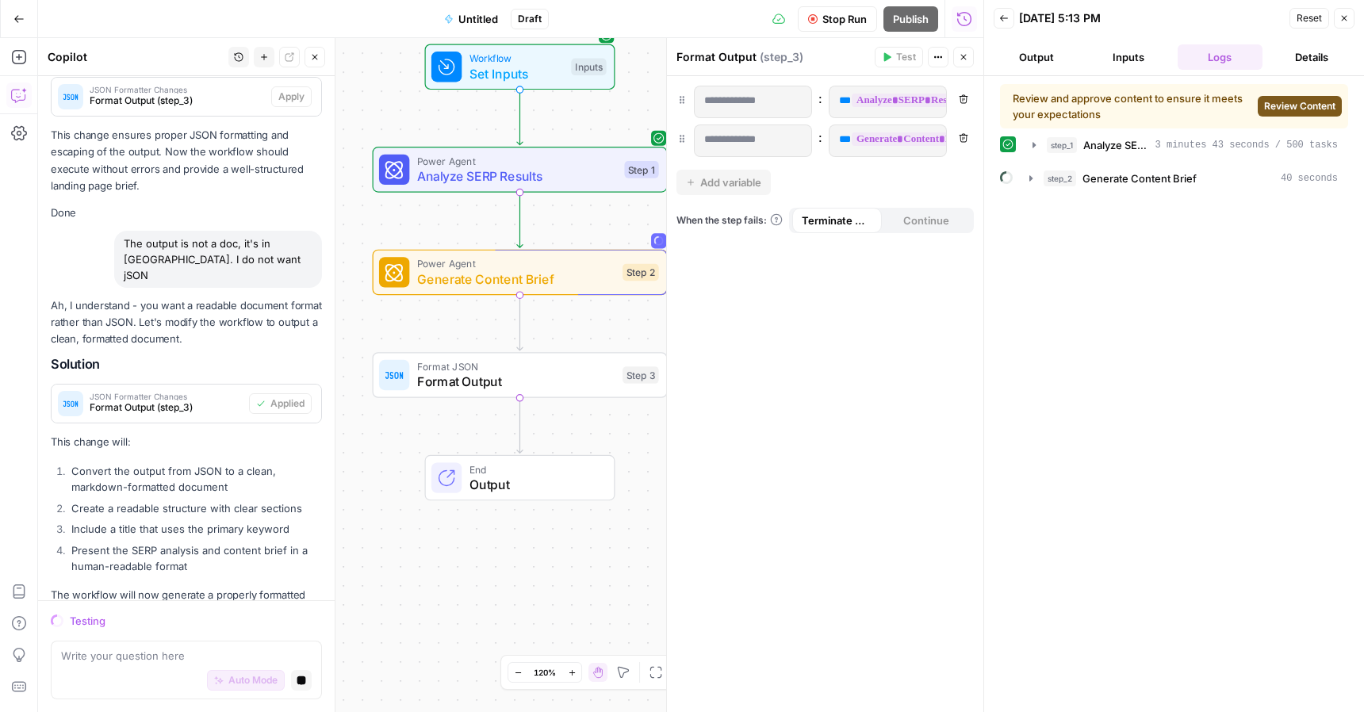
click at [1308, 101] on span "Review Content" at bounding box center [1299, 106] width 71 height 14
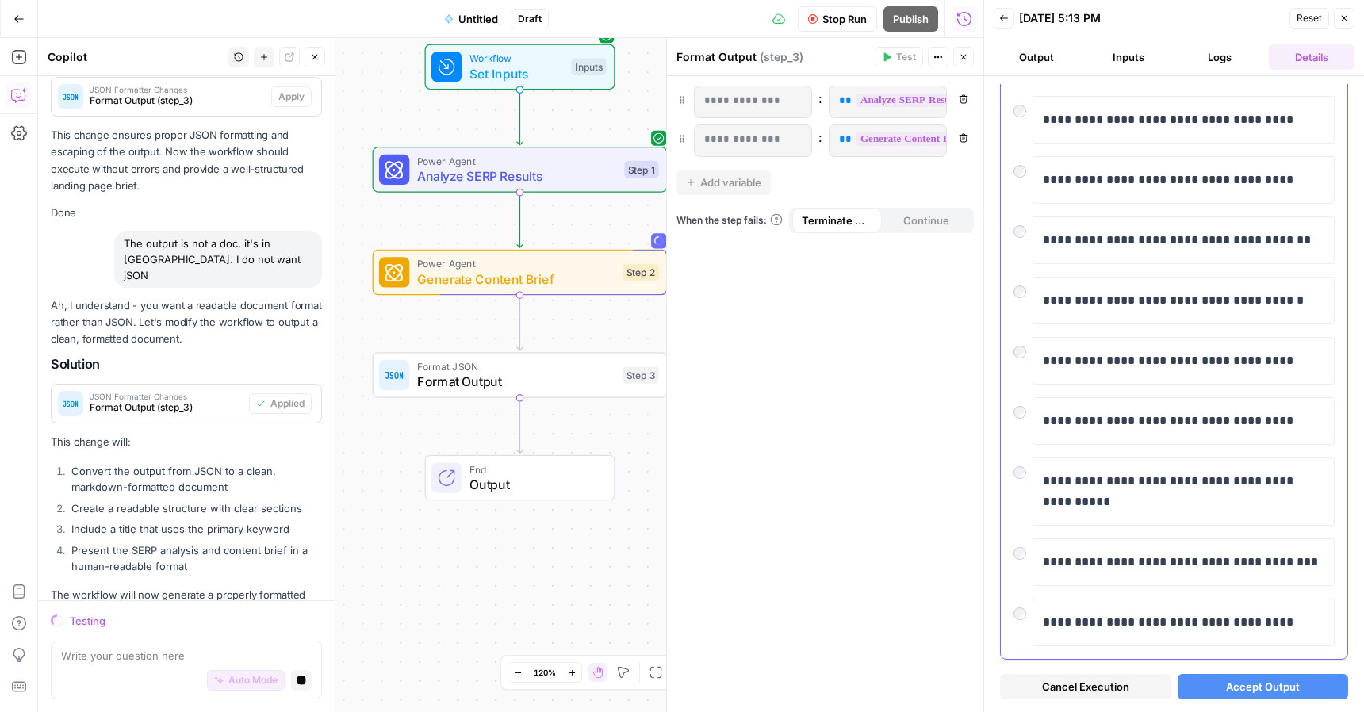
scroll to position [216, 0]
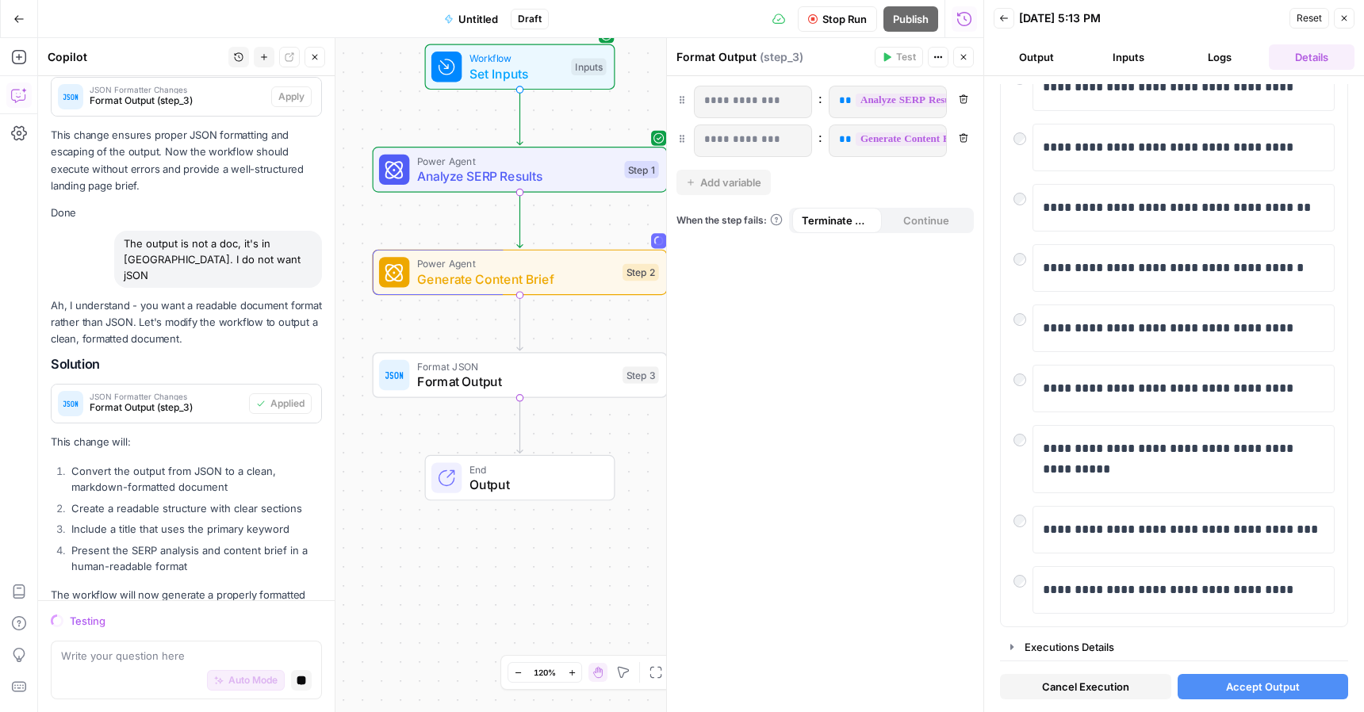
click at [1250, 688] on span "Accept Output" at bounding box center [1263, 687] width 74 height 16
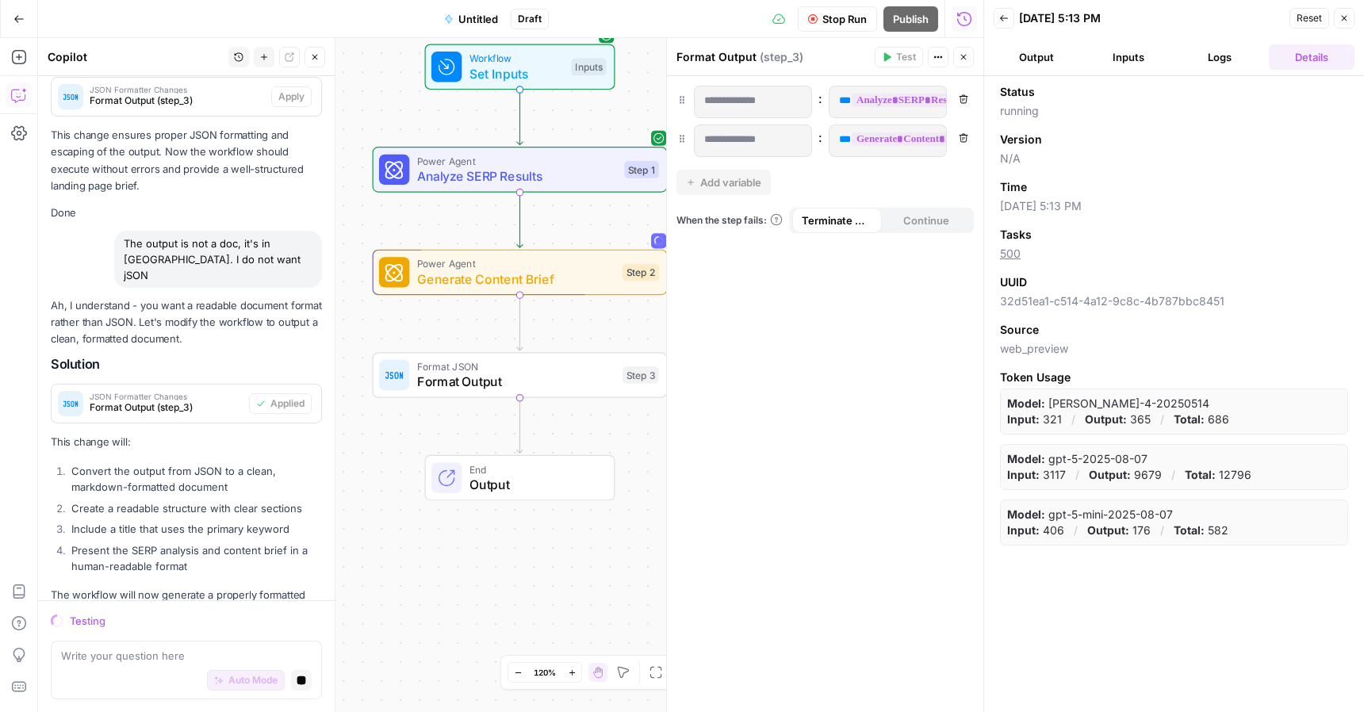
click at [572, 277] on span "Generate Content Brief" at bounding box center [516, 279] width 198 height 19
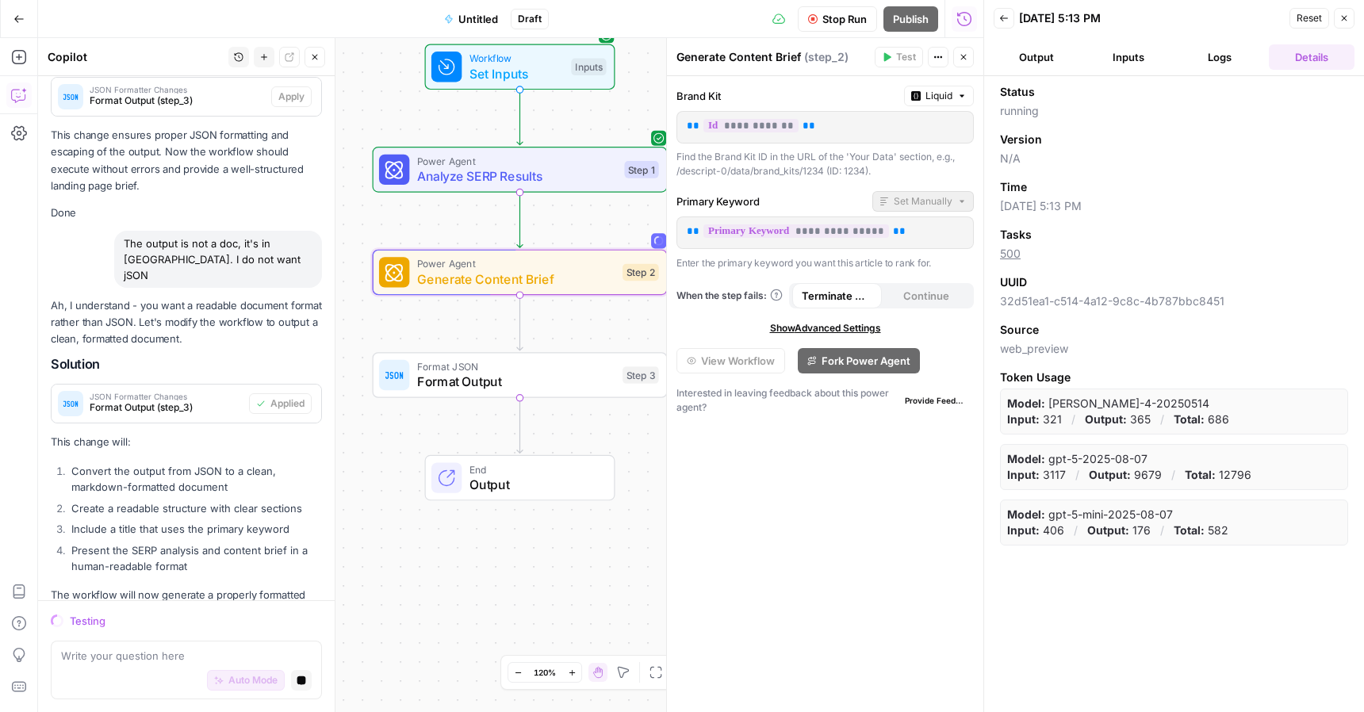
click at [1224, 51] on button "Logs" at bounding box center [1220, 56] width 86 height 25
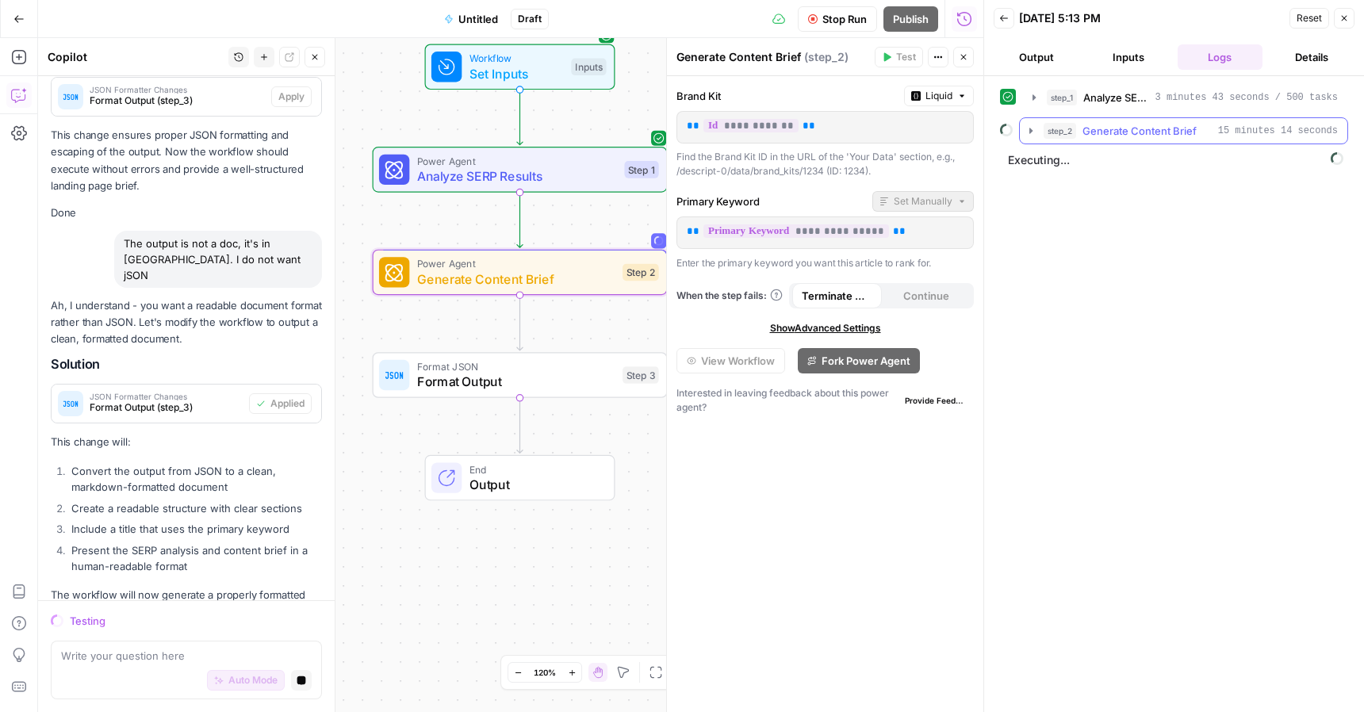
click at [1032, 129] on icon "button" at bounding box center [1030, 130] width 13 height 13
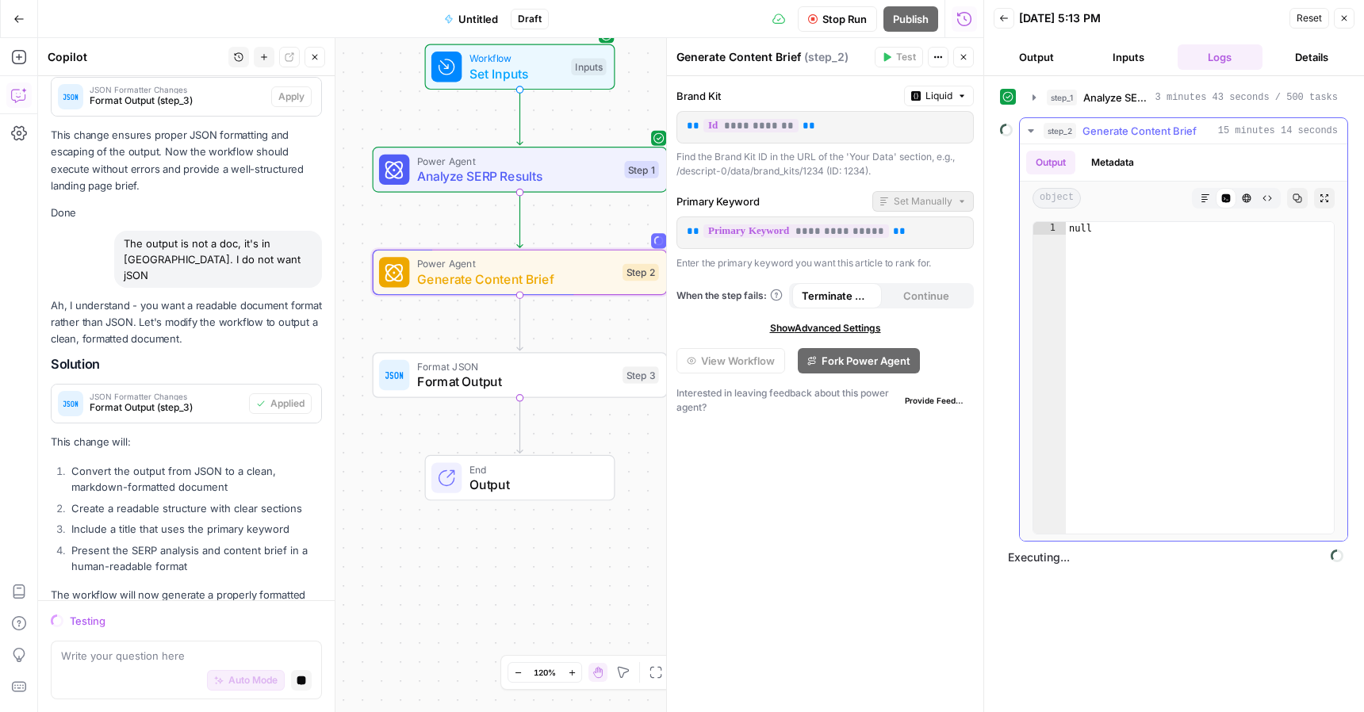
click at [1032, 129] on icon "button" at bounding box center [1030, 130] width 6 height 3
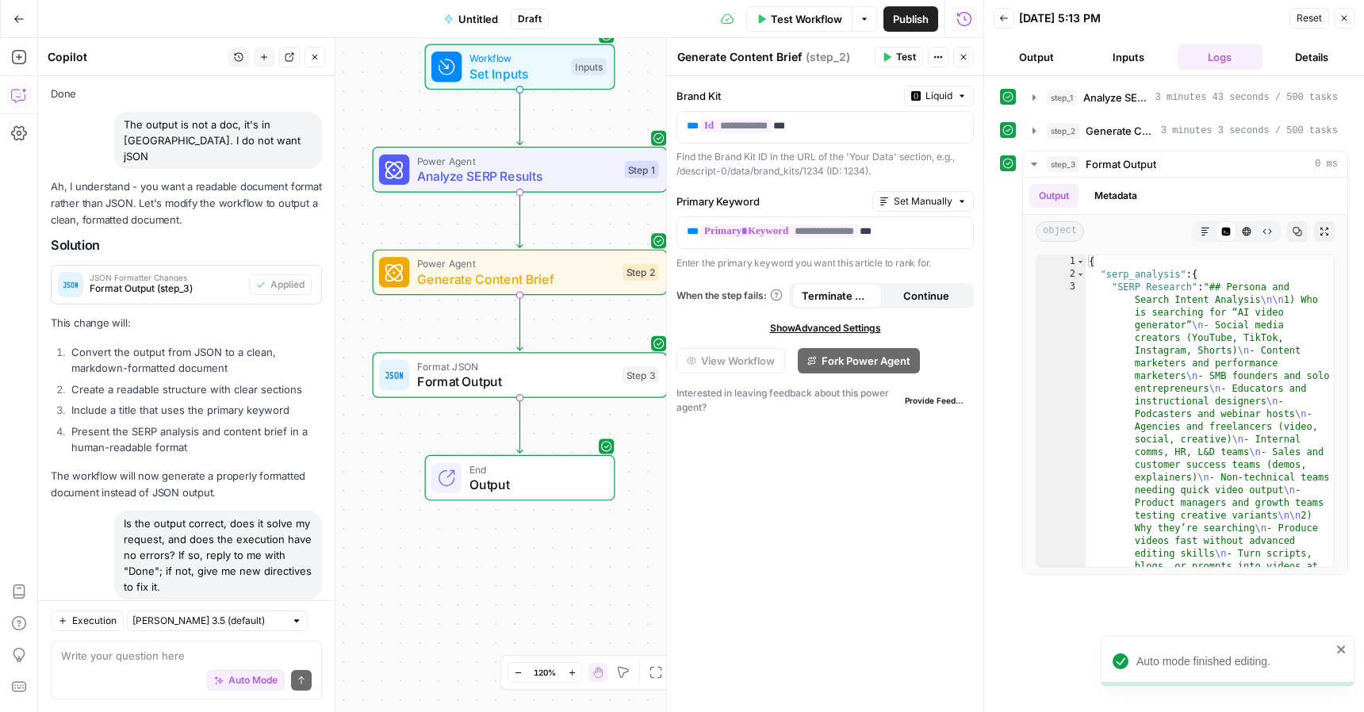
scroll to position [2076, 0]
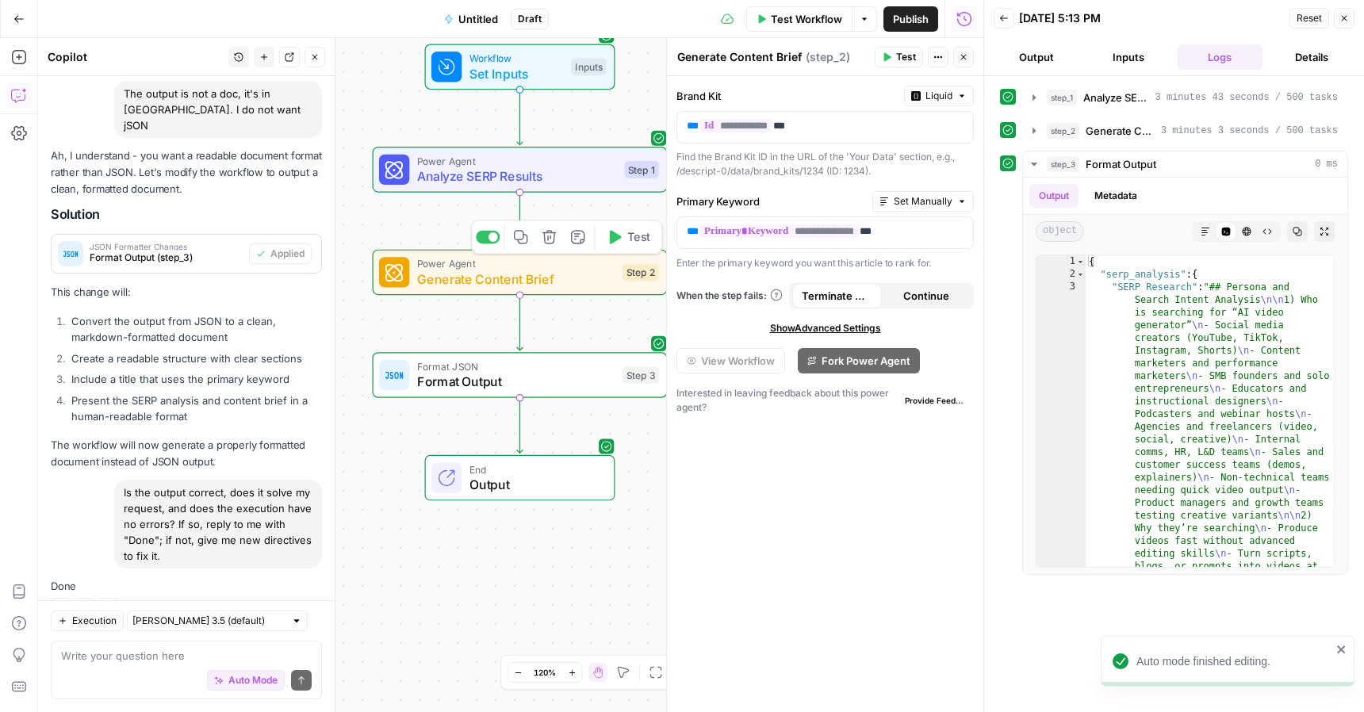
click at [591, 270] on span "Generate Content Brief" at bounding box center [516, 279] width 198 height 19
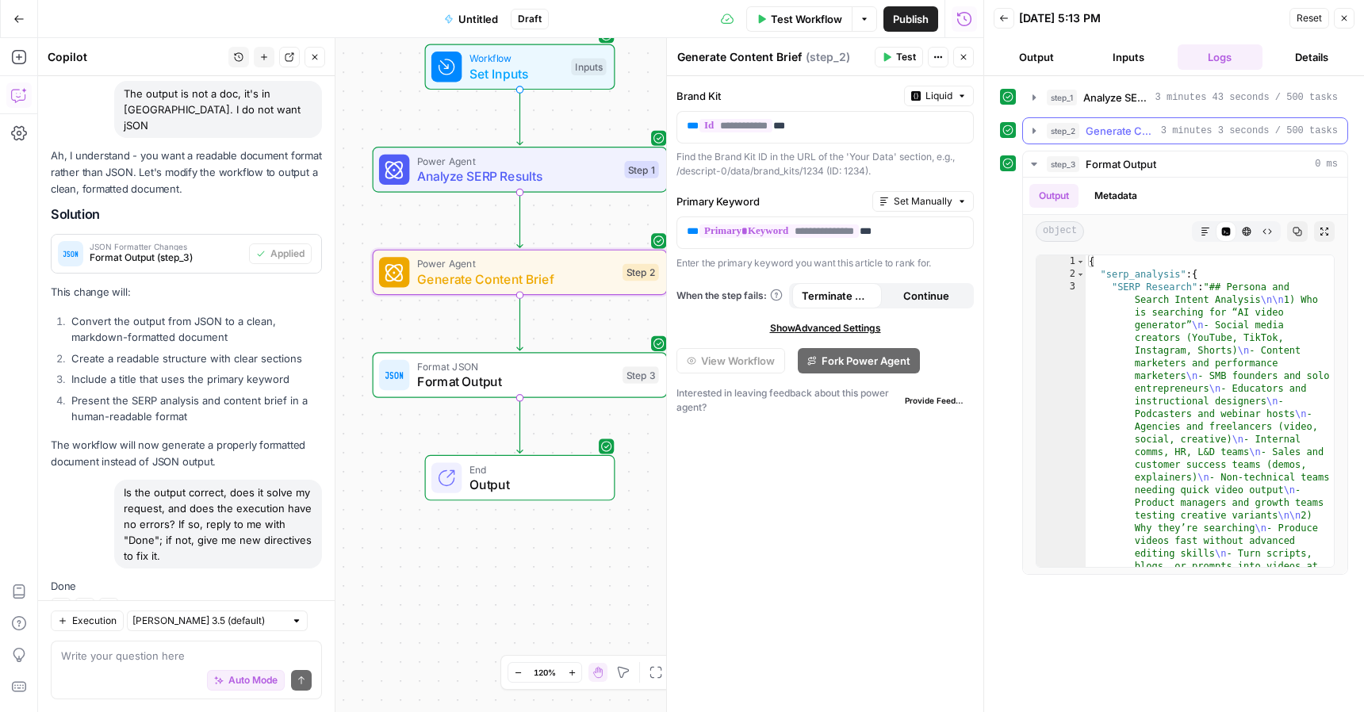
click at [1138, 135] on span "Generate Content Brief" at bounding box center [1119, 131] width 69 height 16
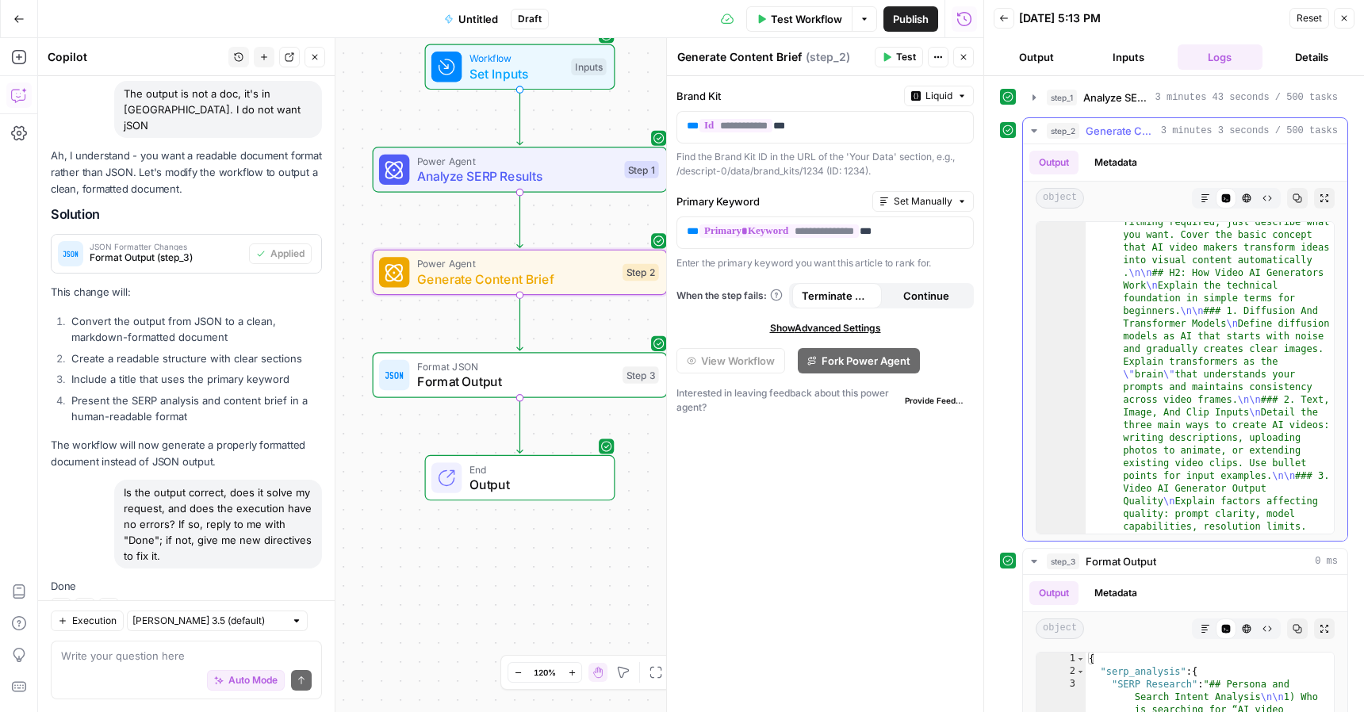
scroll to position [54, 0]
click at [1299, 201] on icon "button" at bounding box center [1297, 198] width 10 height 10
click at [529, 476] on span "Output" at bounding box center [533, 484] width 129 height 19
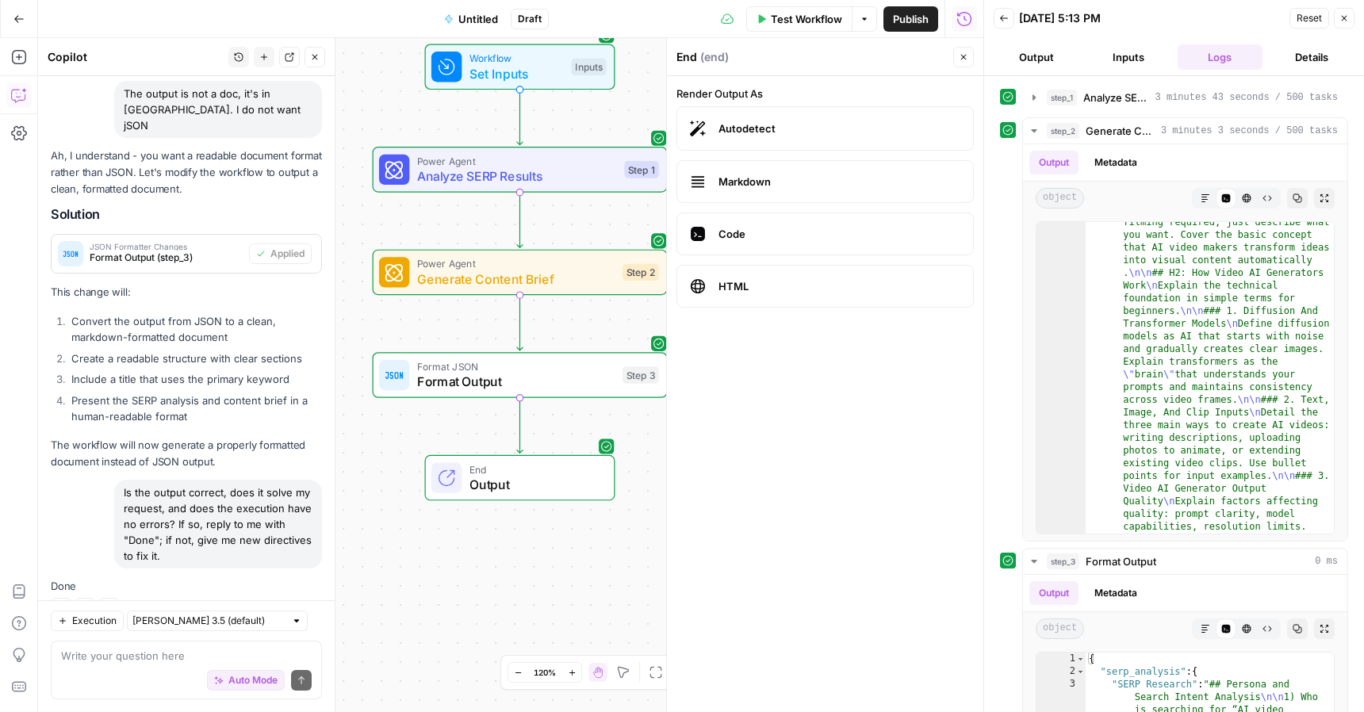
click at [750, 180] on span "Markdown" at bounding box center [839, 182] width 242 height 16
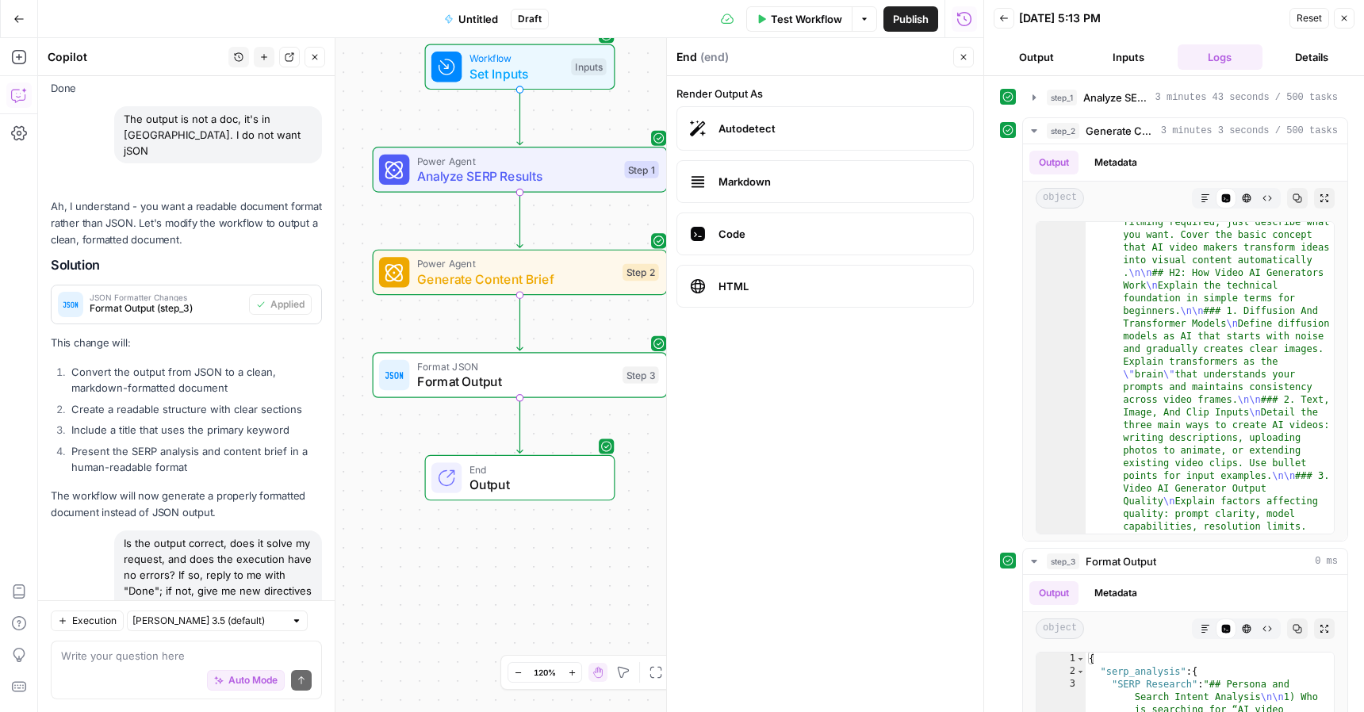
scroll to position [2127, 0]
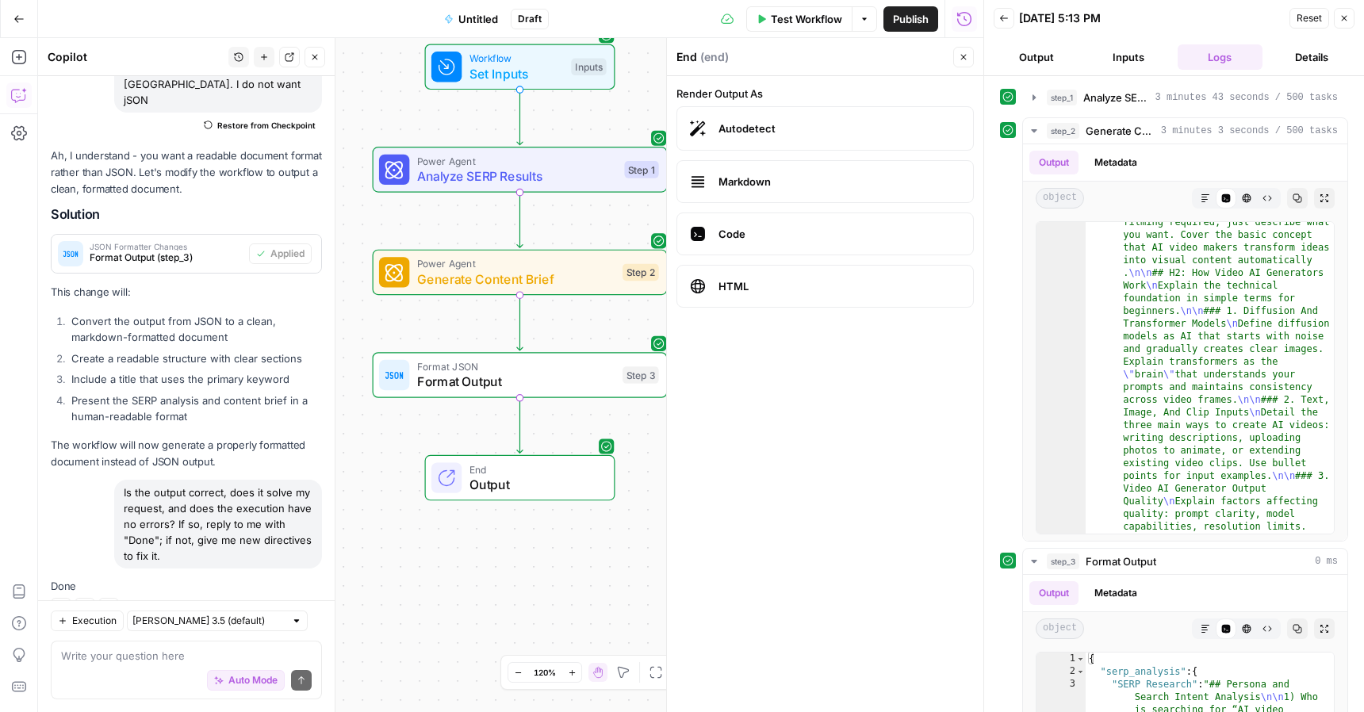
click at [752, 129] on span "Autodetect" at bounding box center [839, 128] width 242 height 16
click at [753, 178] on span "Markdown" at bounding box center [839, 182] width 242 height 16
click at [757, 178] on span "Markdown" at bounding box center [839, 182] width 242 height 16
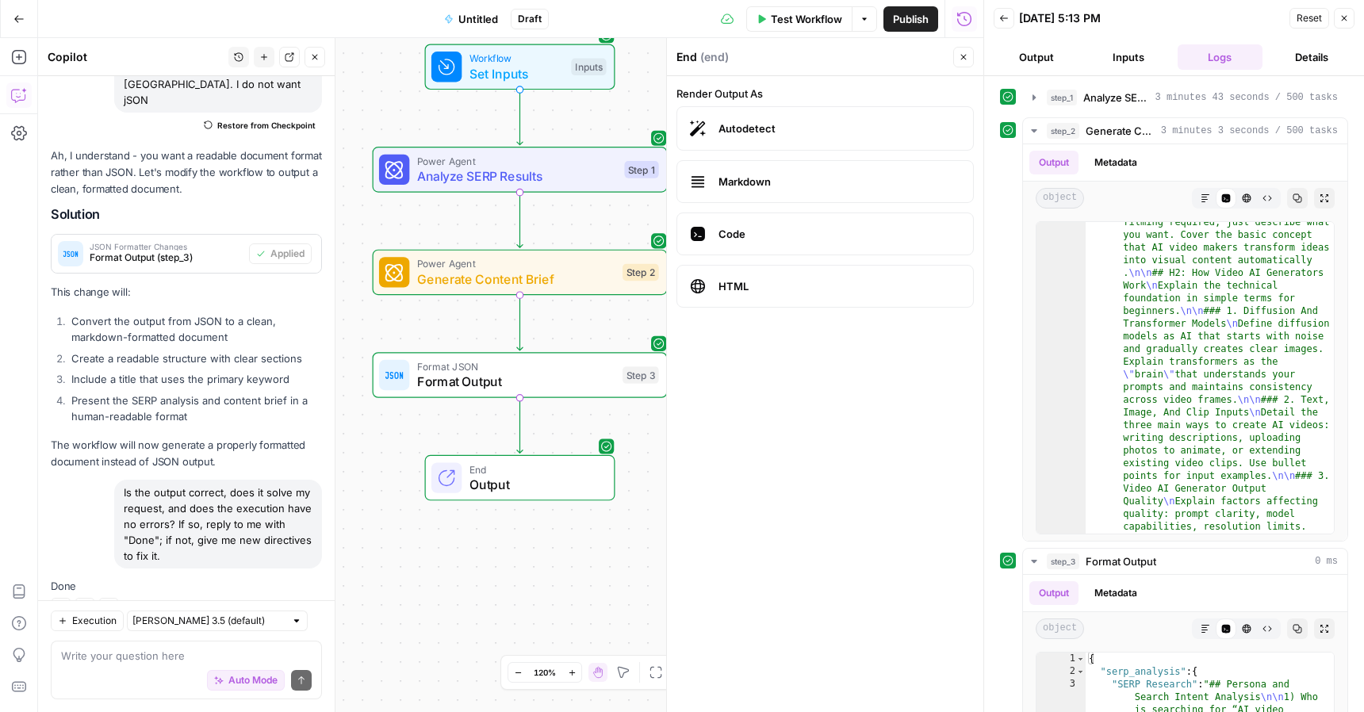
click at [840, 178] on span "Markdown" at bounding box center [839, 182] width 242 height 16
click at [528, 484] on span "Output" at bounding box center [533, 484] width 129 height 19
click at [806, 299] on label "HTML" at bounding box center [824, 286] width 297 height 43
click at [773, 178] on span "Markdown" at bounding box center [839, 182] width 242 height 16
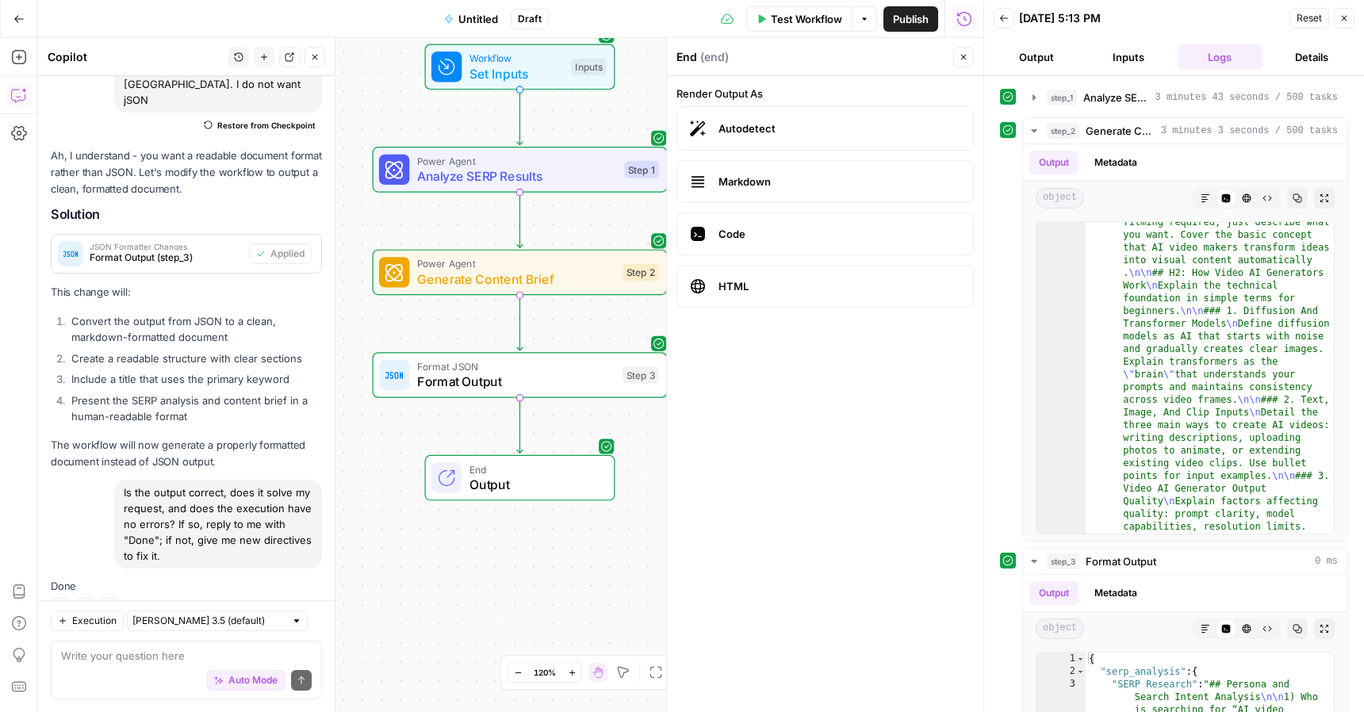
click at [773, 178] on span "Markdown" at bounding box center [839, 182] width 242 height 16
click at [1131, 58] on button "Inputs" at bounding box center [1128, 56] width 86 height 25
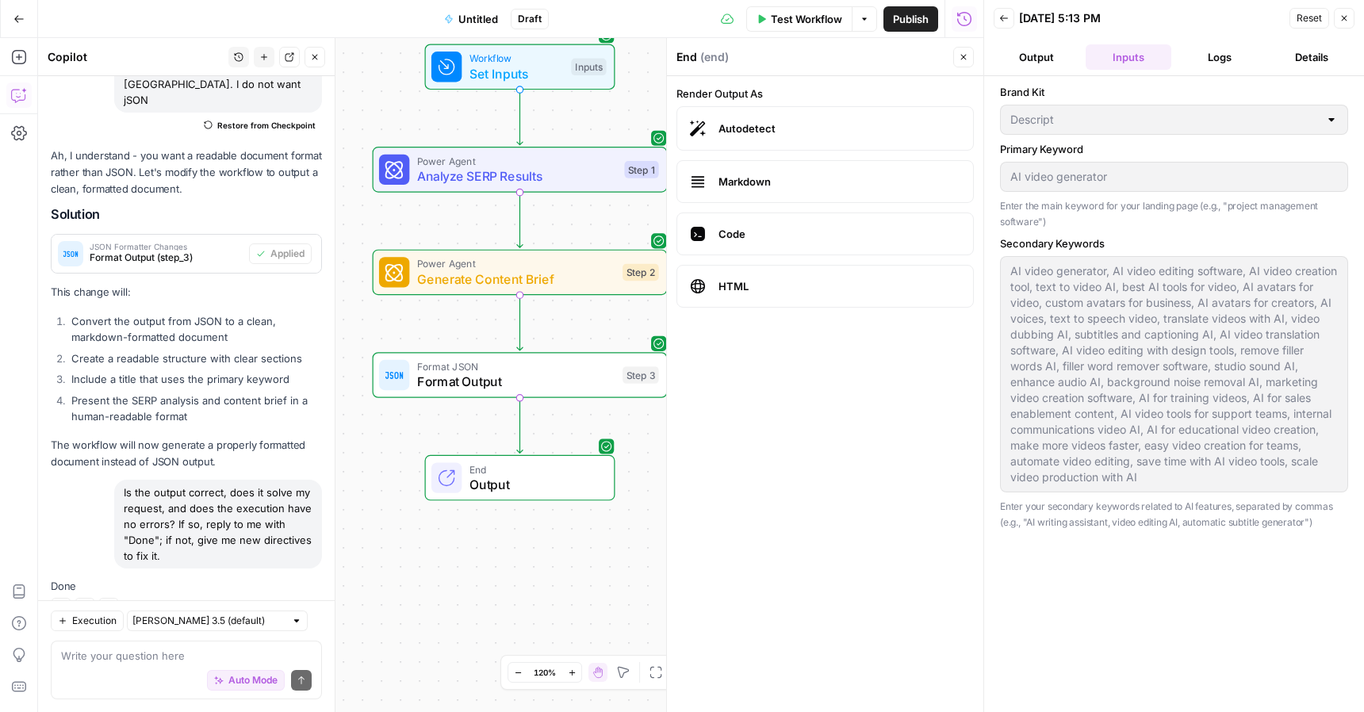
click at [1048, 57] on button "Output" at bounding box center [1036, 56] width 86 height 25
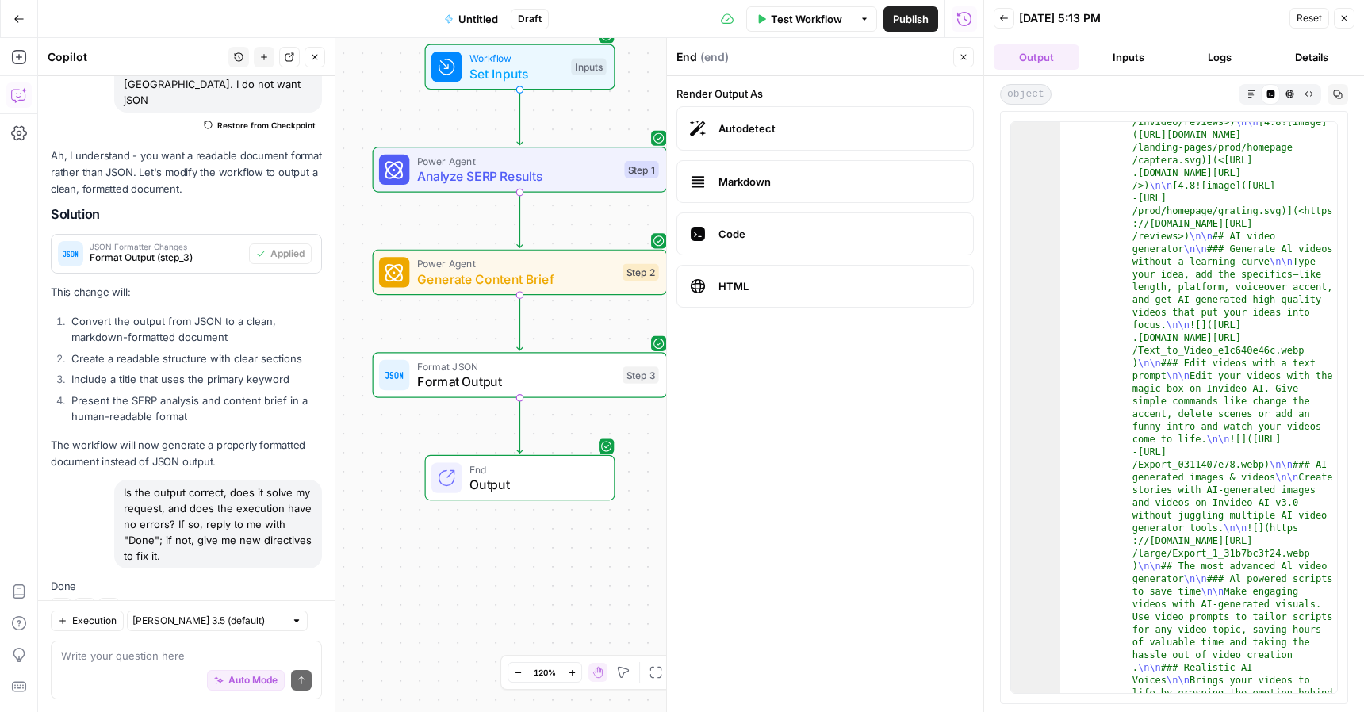
scroll to position [562, 0]
click at [1293, 90] on icon "button" at bounding box center [1289, 94] width 9 height 9
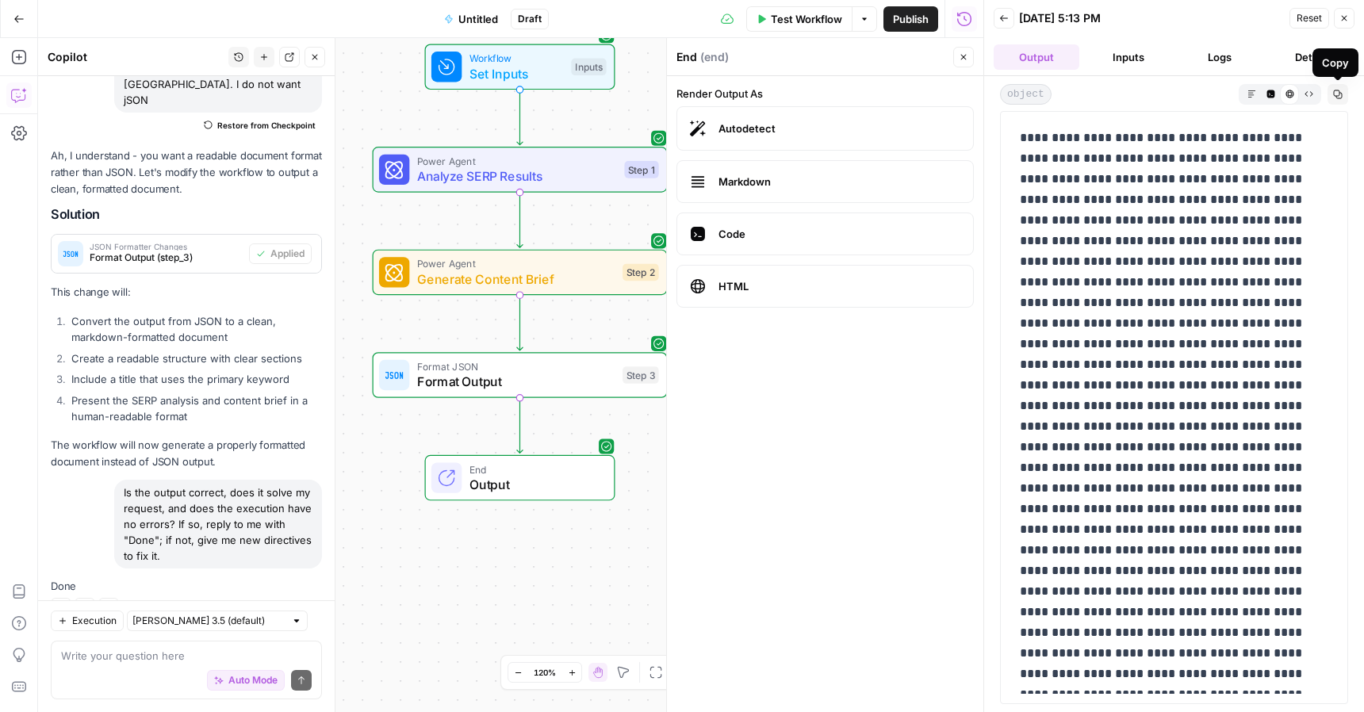
click at [1312, 60] on button "Details" at bounding box center [1311, 56] width 86 height 25
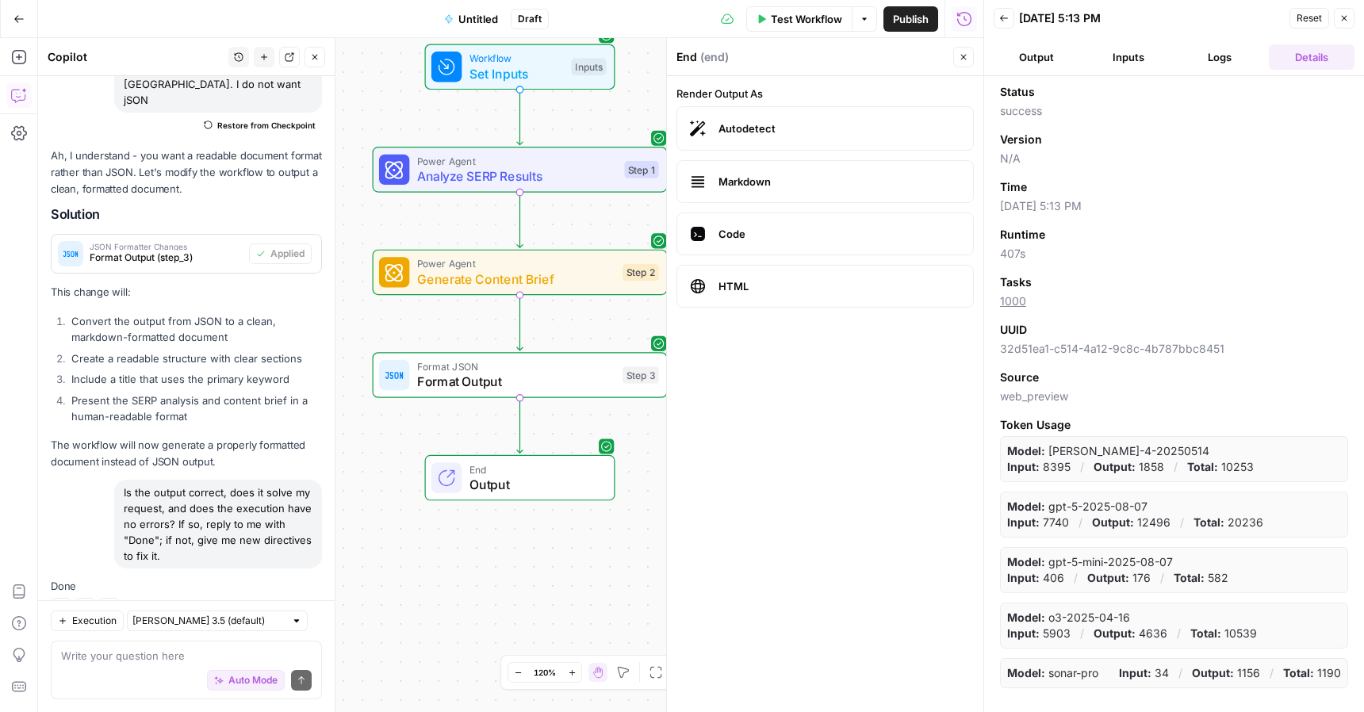
click at [1234, 61] on button "Logs" at bounding box center [1220, 56] width 86 height 25
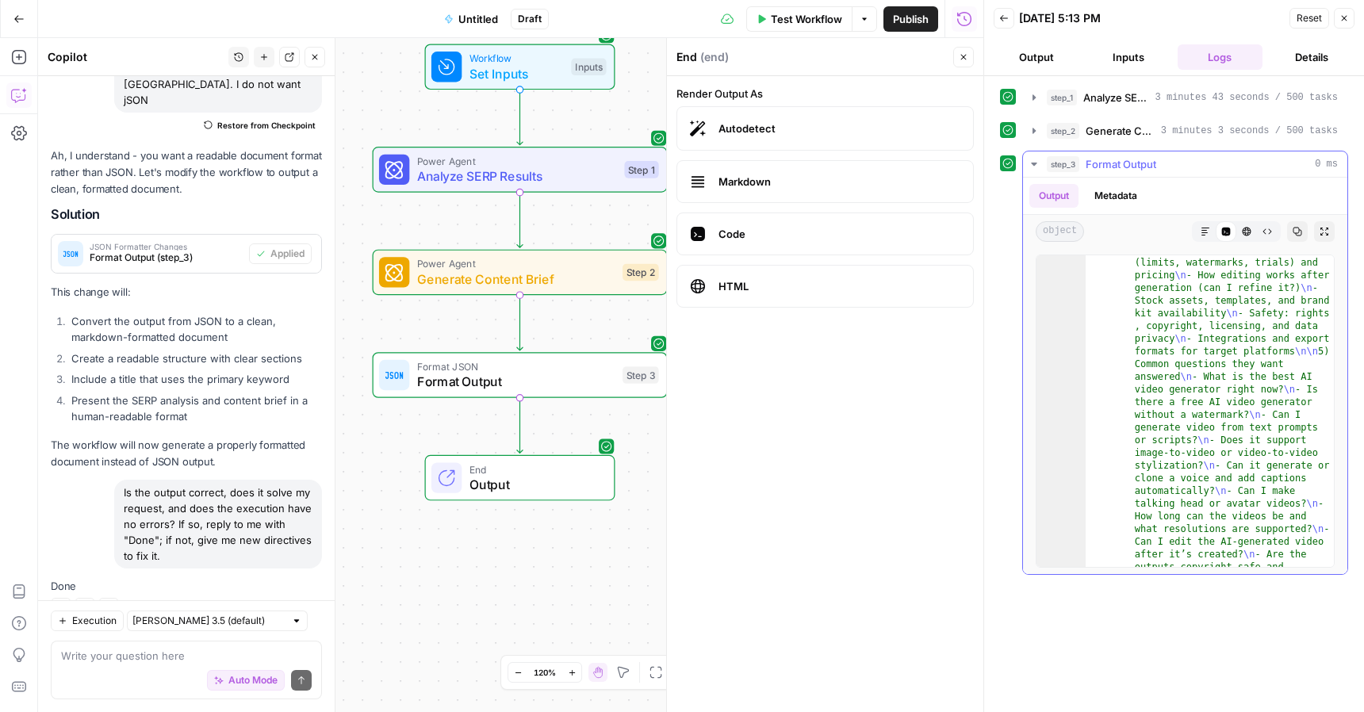
scroll to position [124, 0]
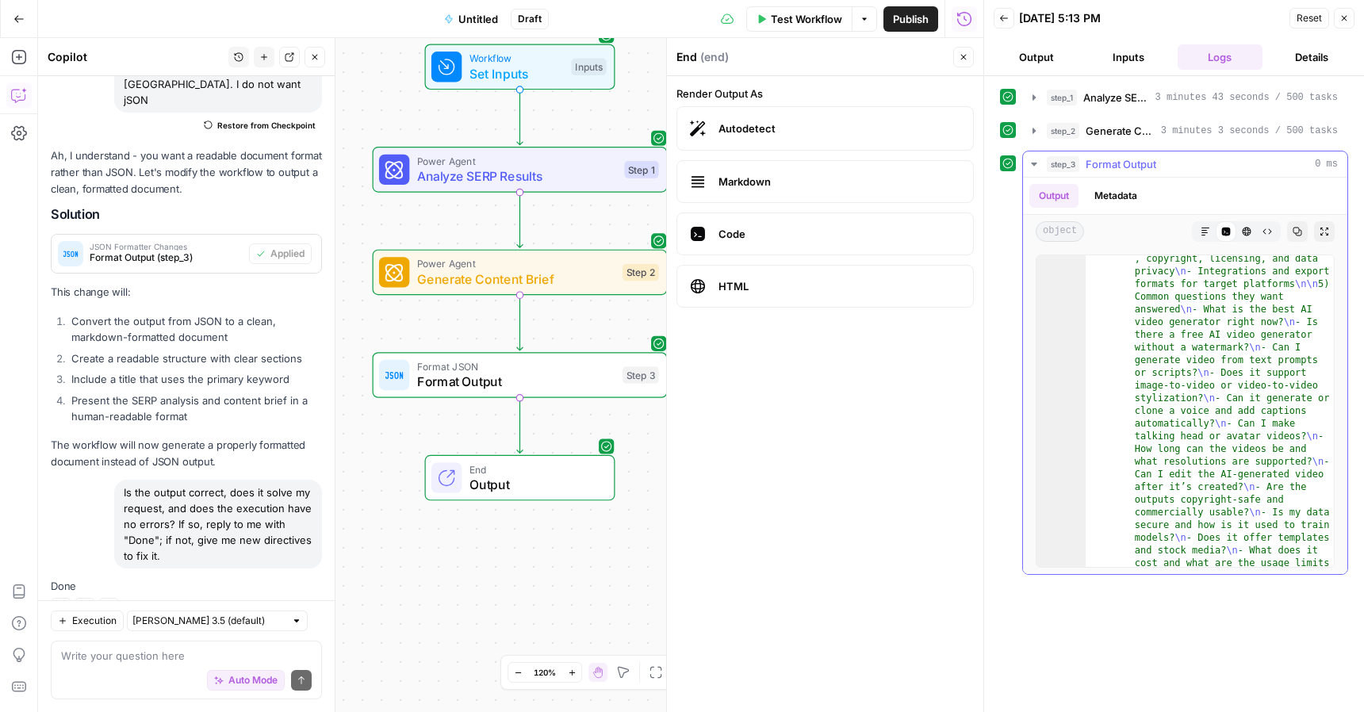
click at [1249, 224] on button "HTML Viewer" at bounding box center [1246, 231] width 21 height 21
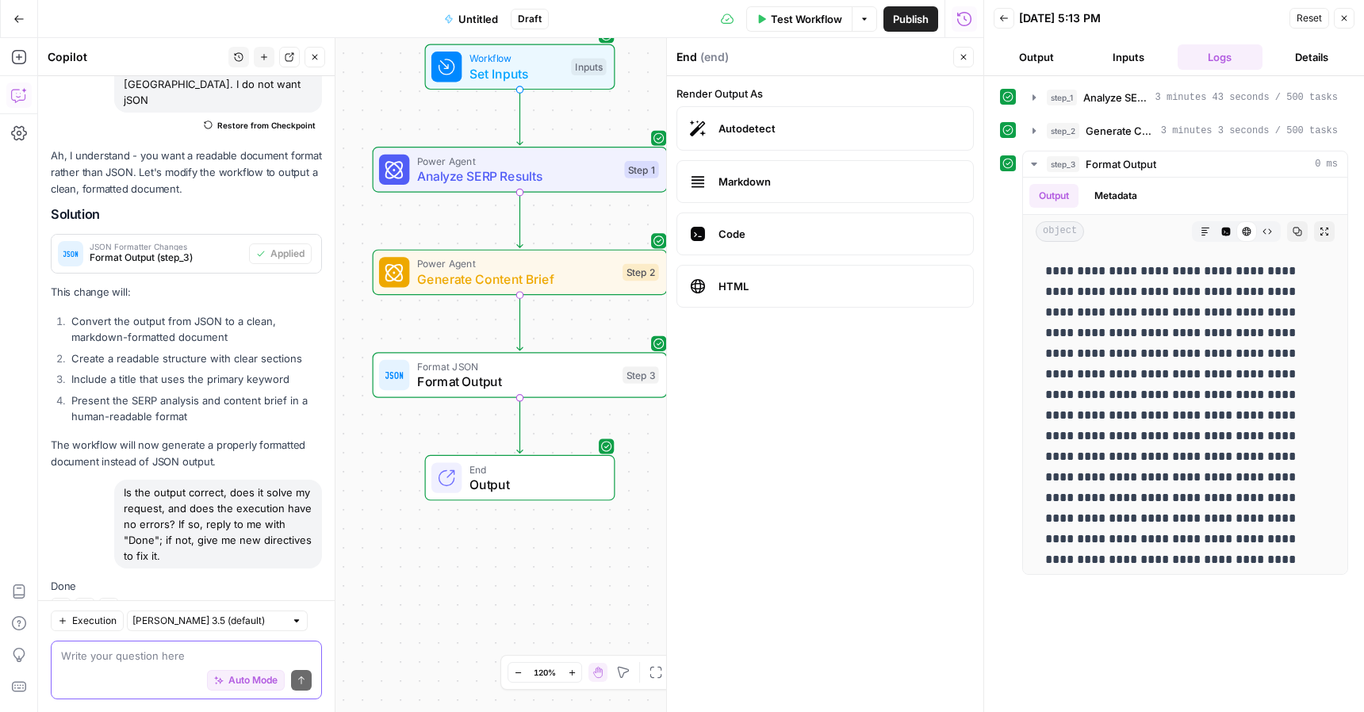
click at [115, 660] on textarea at bounding box center [186, 656] width 251 height 16
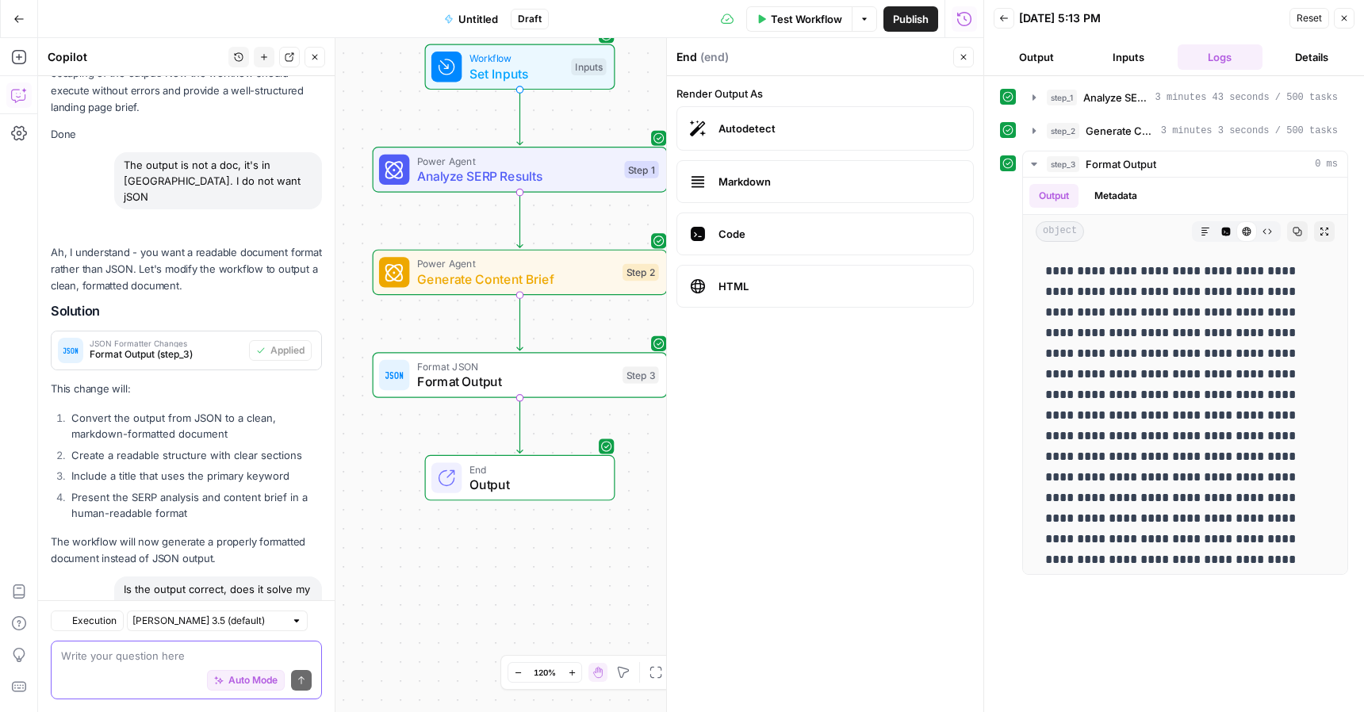
scroll to position [2127, 0]
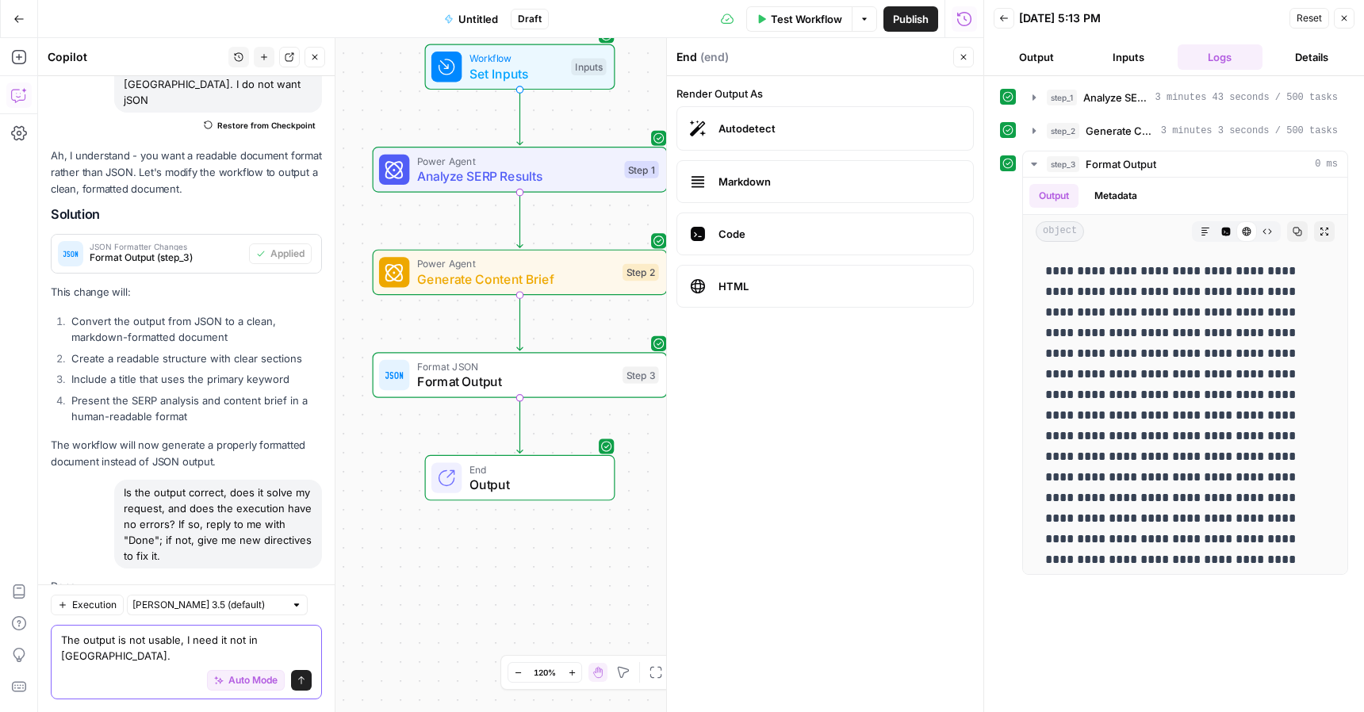
type textarea "The output is not usable, I need it not in JSON."
click at [547, 379] on span "Format Output" at bounding box center [516, 381] width 198 height 19
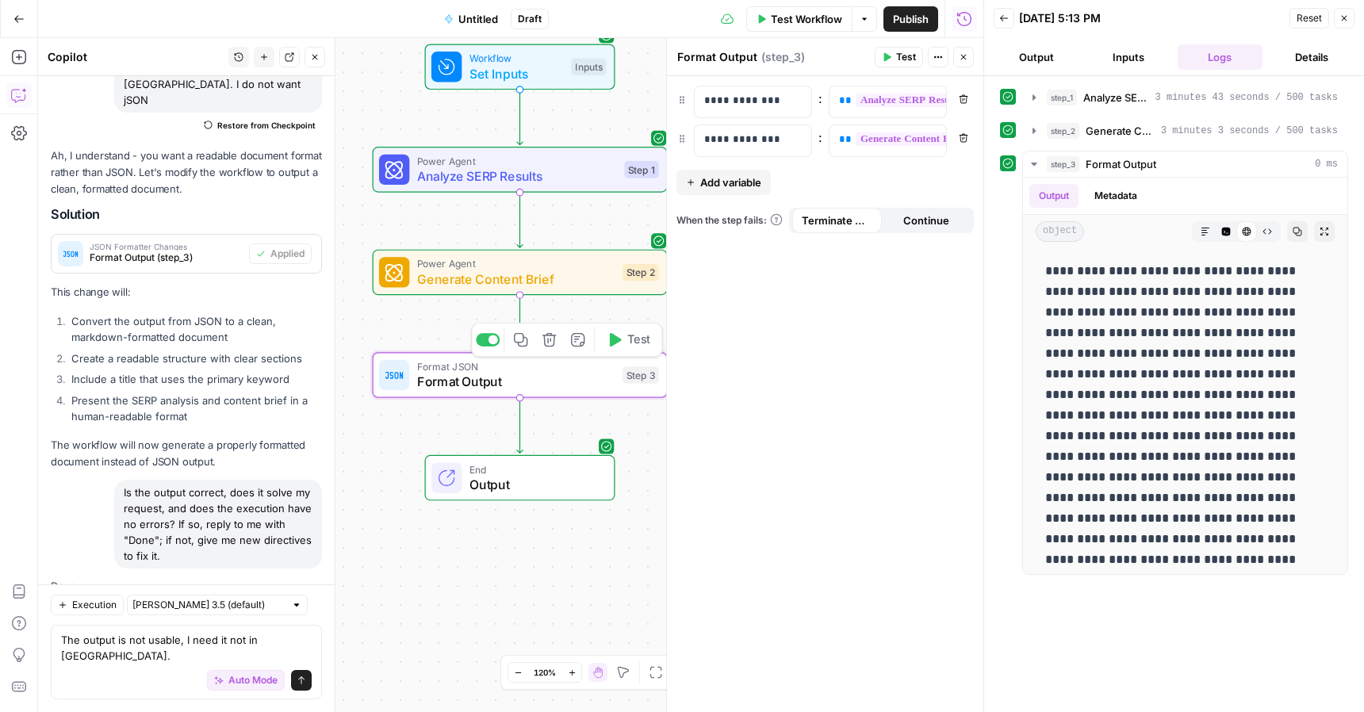
click at [552, 345] on icon "button" at bounding box center [548, 339] width 13 height 13
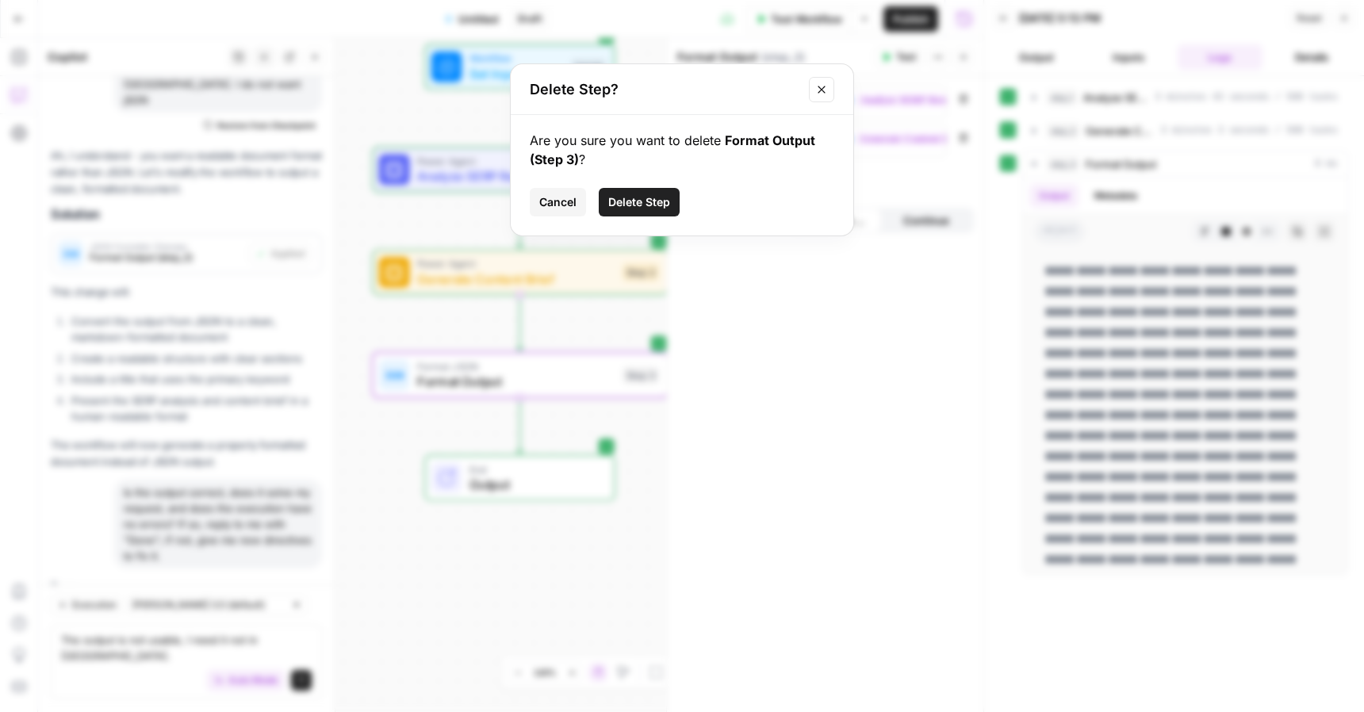
click at [653, 197] on span "Delete Step" at bounding box center [639, 202] width 62 height 16
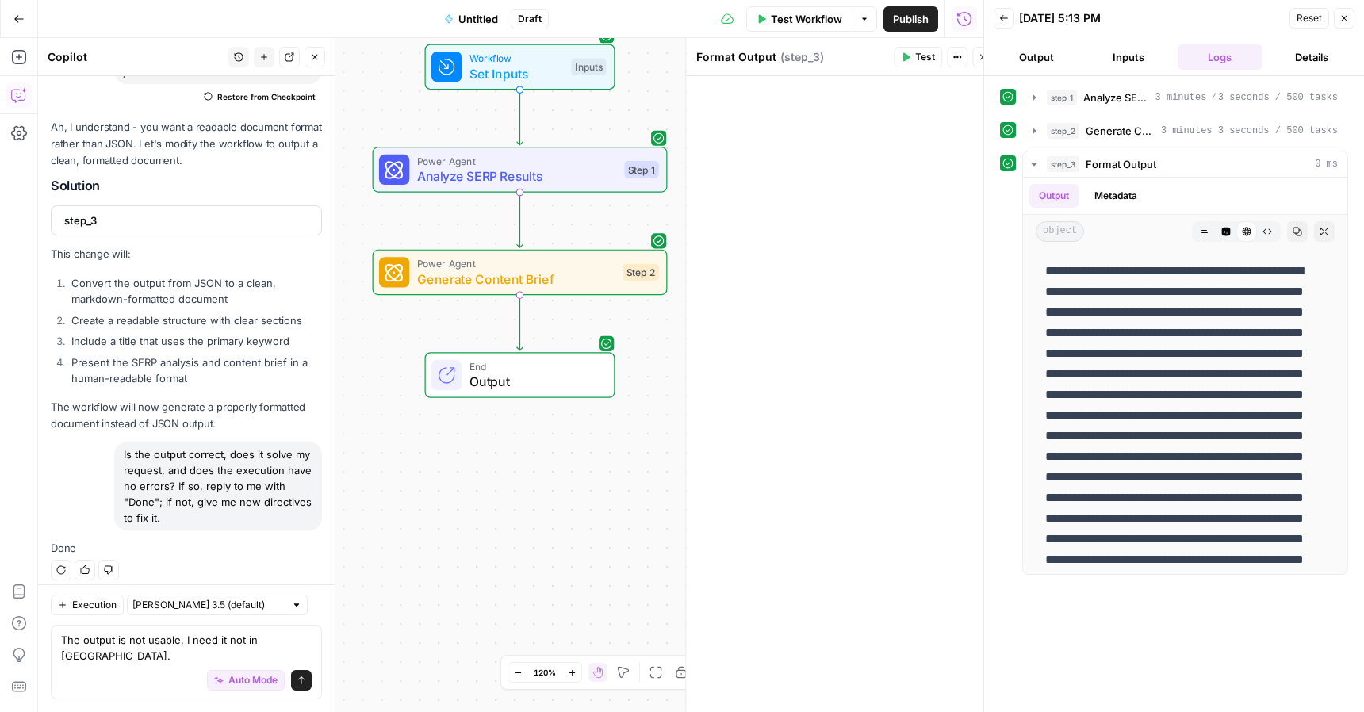
scroll to position [2089, 0]
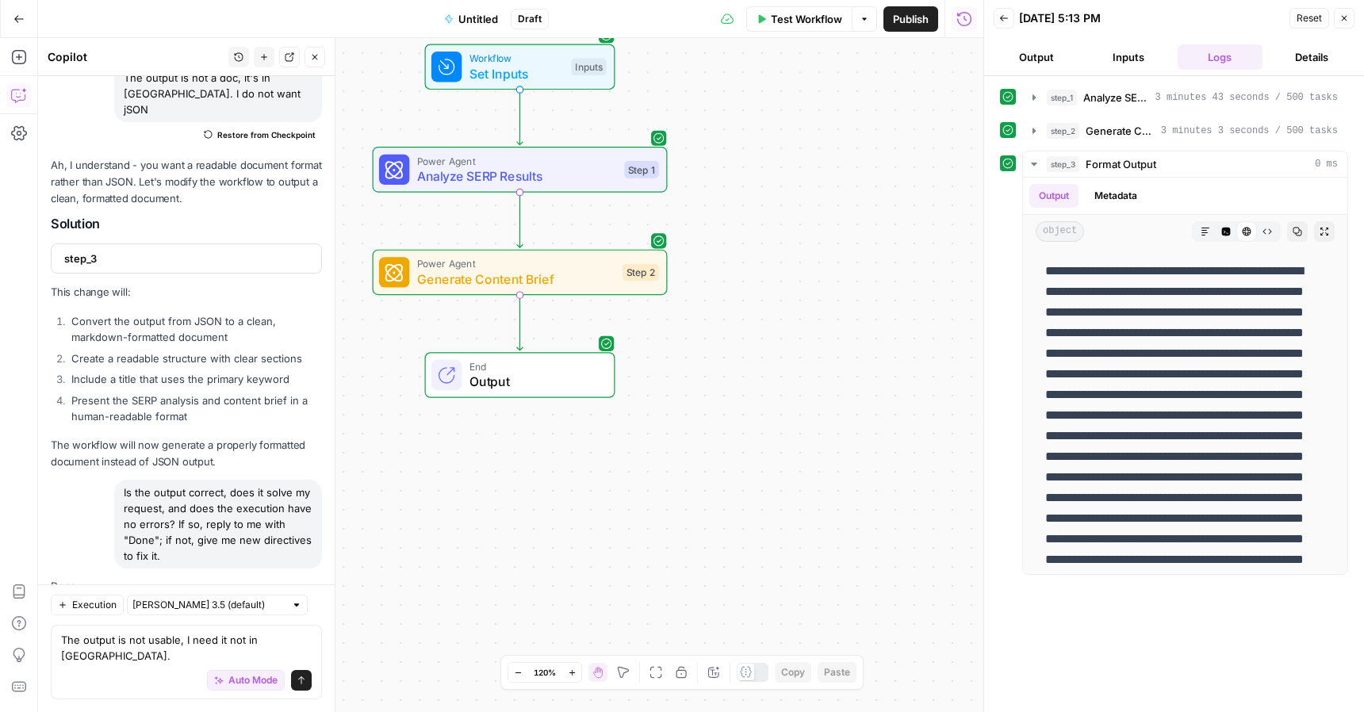
click at [521, 323] on icon "Edge from step_2 to end" at bounding box center [520, 322] width 6 height 55
click at [9, 58] on button "Add Steps" at bounding box center [18, 56] width 25 height 25
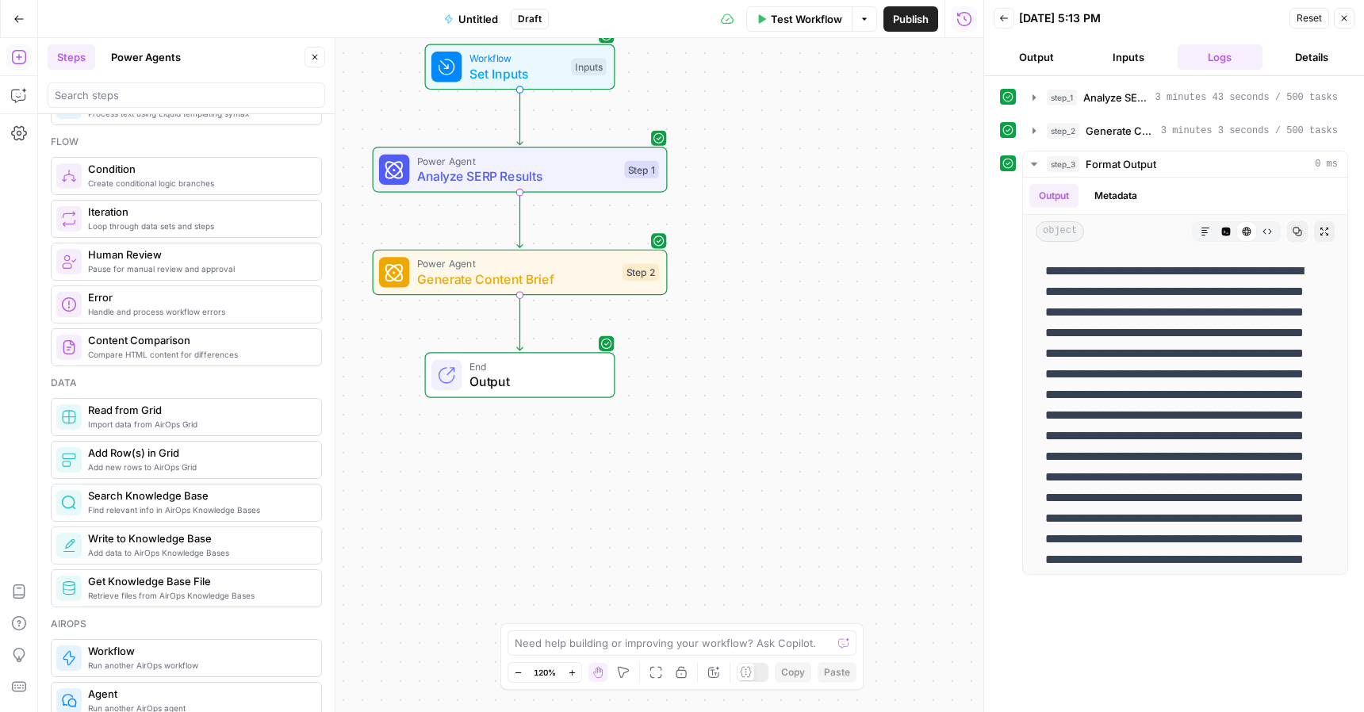
scroll to position [720, 0]
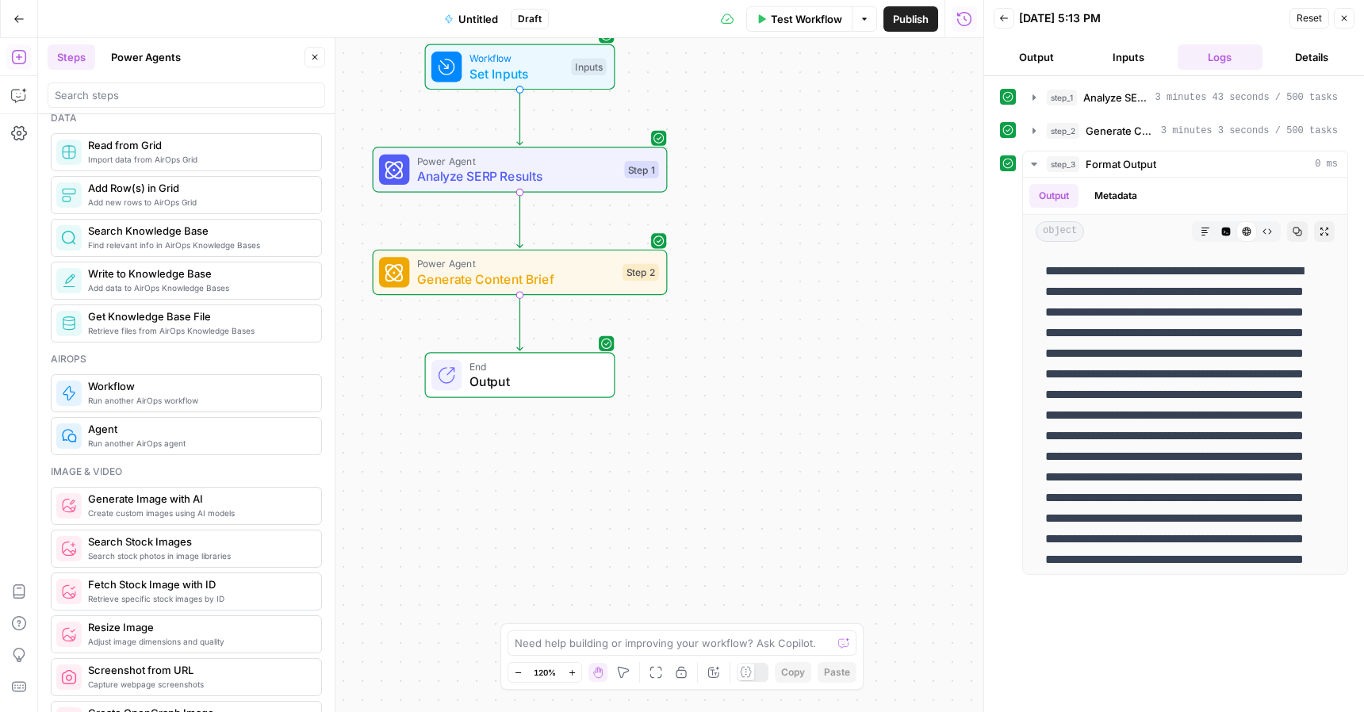
click at [499, 266] on span "Power Agent" at bounding box center [516, 263] width 198 height 15
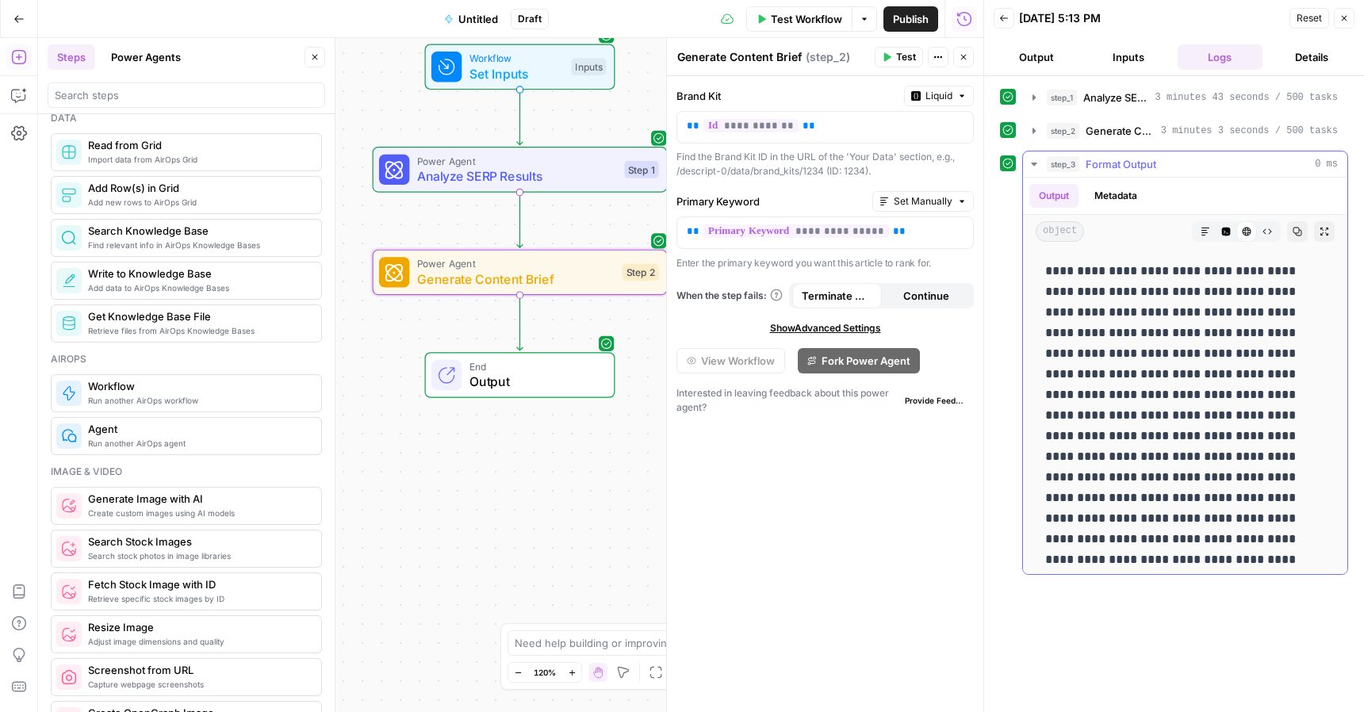
click at [1113, 194] on button "Metadata" at bounding box center [1115, 196] width 62 height 24
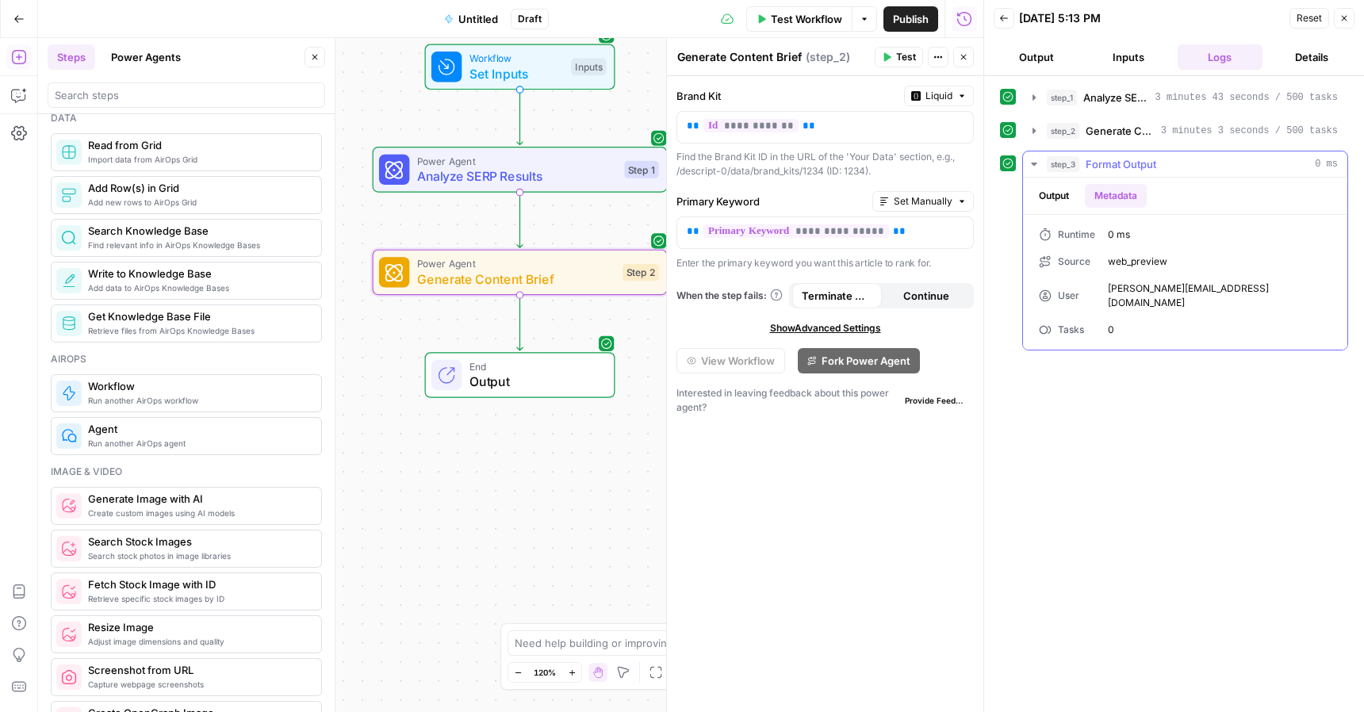
click at [1069, 189] on button "Output" at bounding box center [1053, 196] width 49 height 24
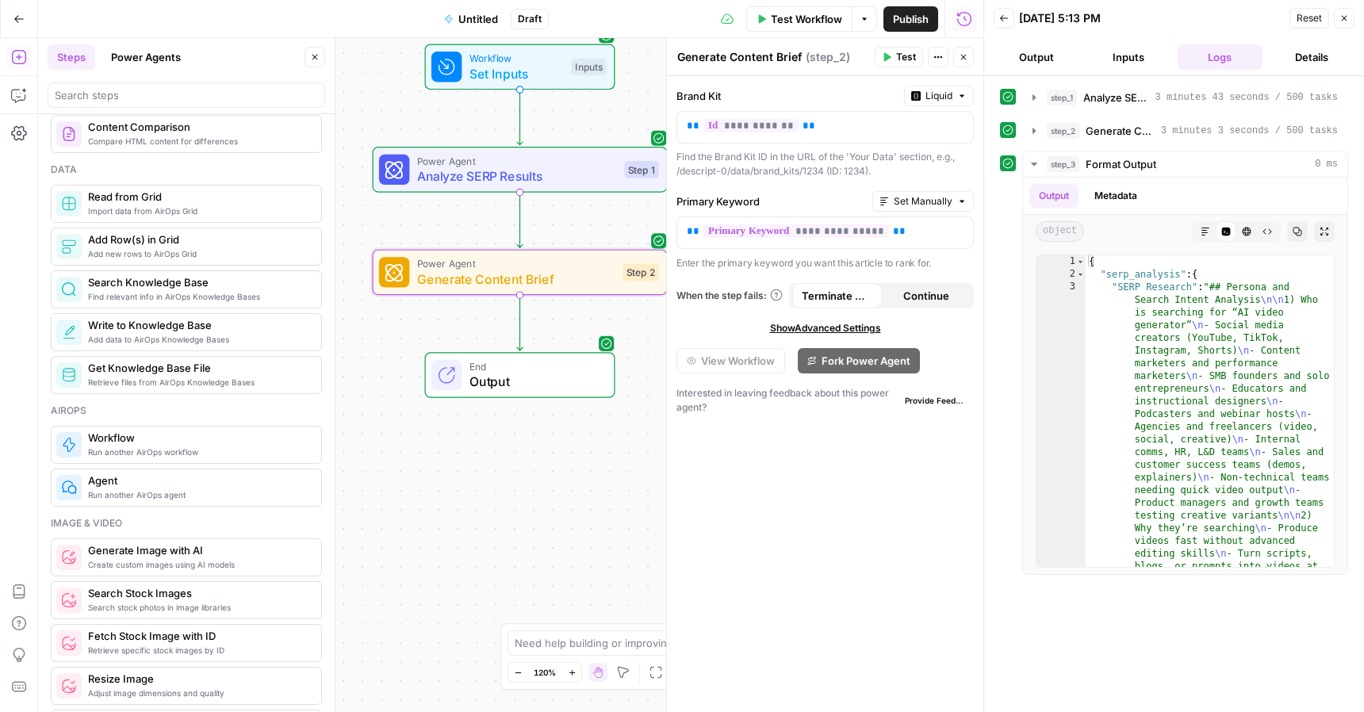
scroll to position [667, 0]
click at [14, 103] on button "Copilot" at bounding box center [18, 94] width 25 height 25
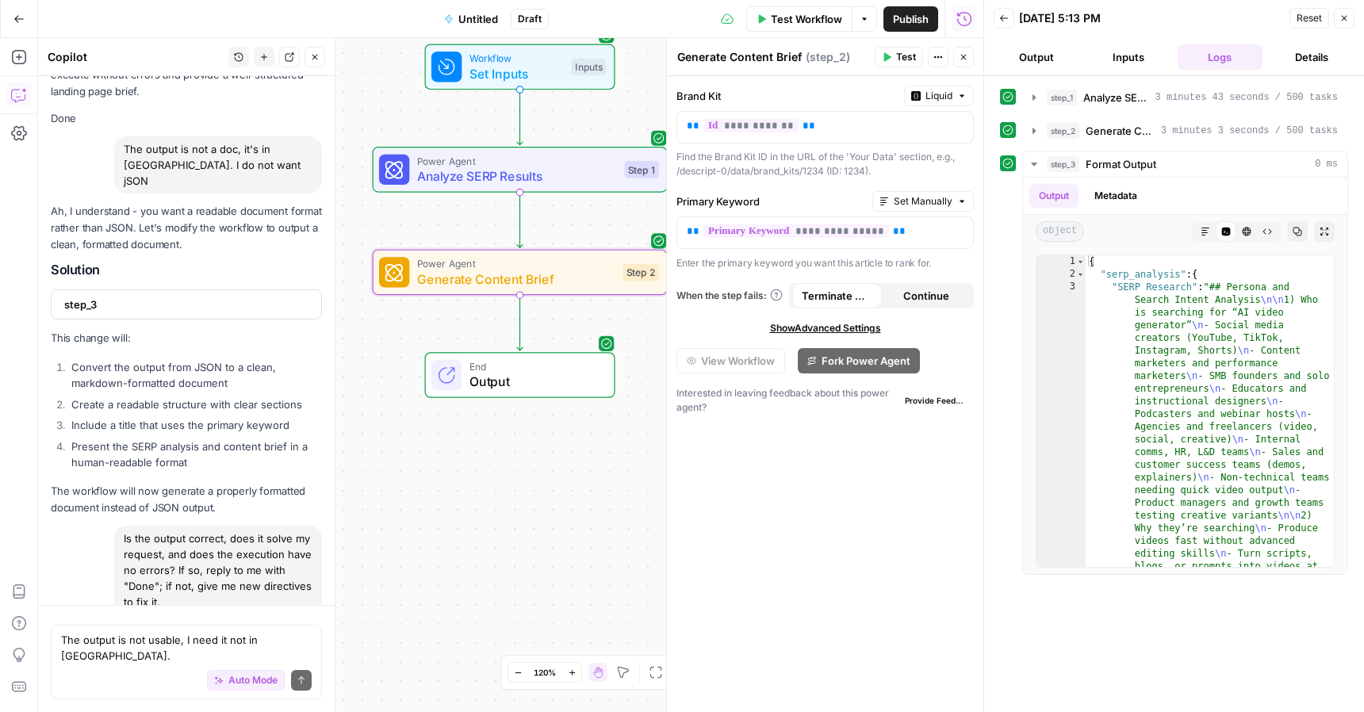
scroll to position [2089, 0]
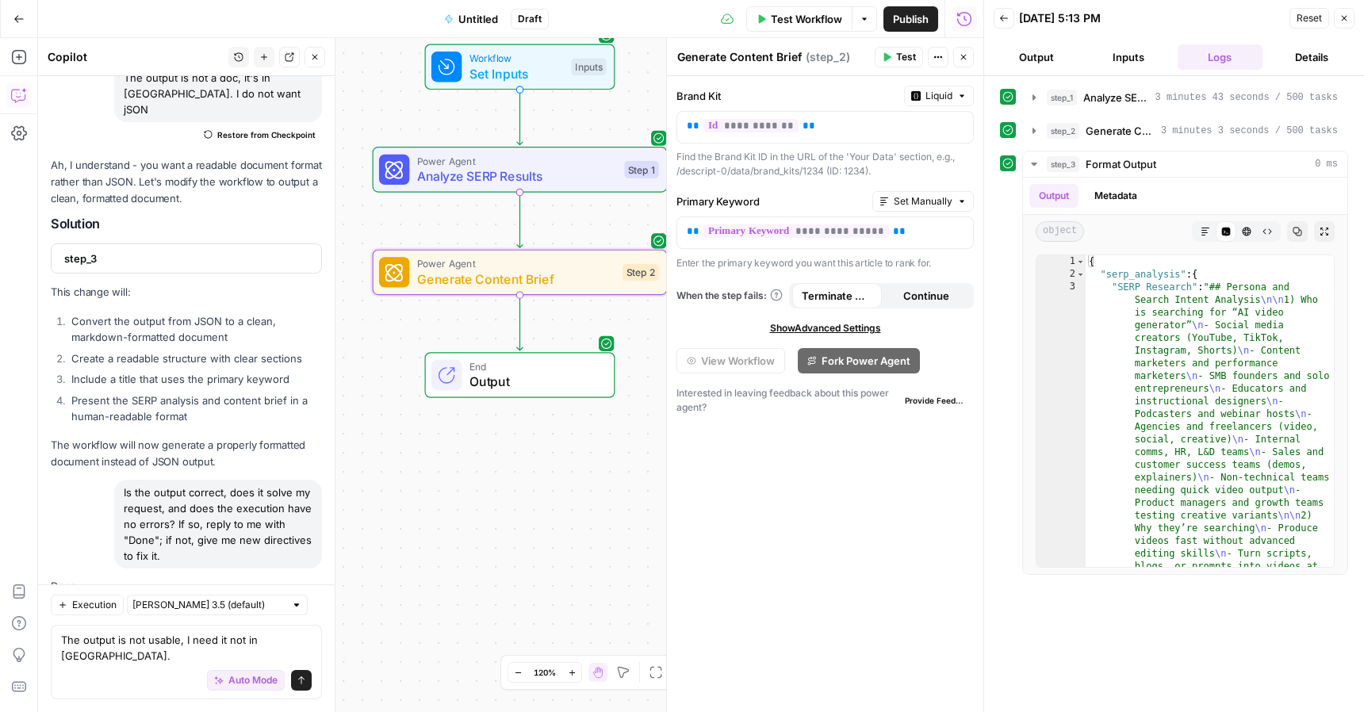
click at [297, 655] on textarea "The output is not usable, I need it not in JSON." at bounding box center [186, 648] width 251 height 32
click at [296, 653] on textarea "The output is not usable, I need it not in JSON." at bounding box center [186, 648] width 251 height 32
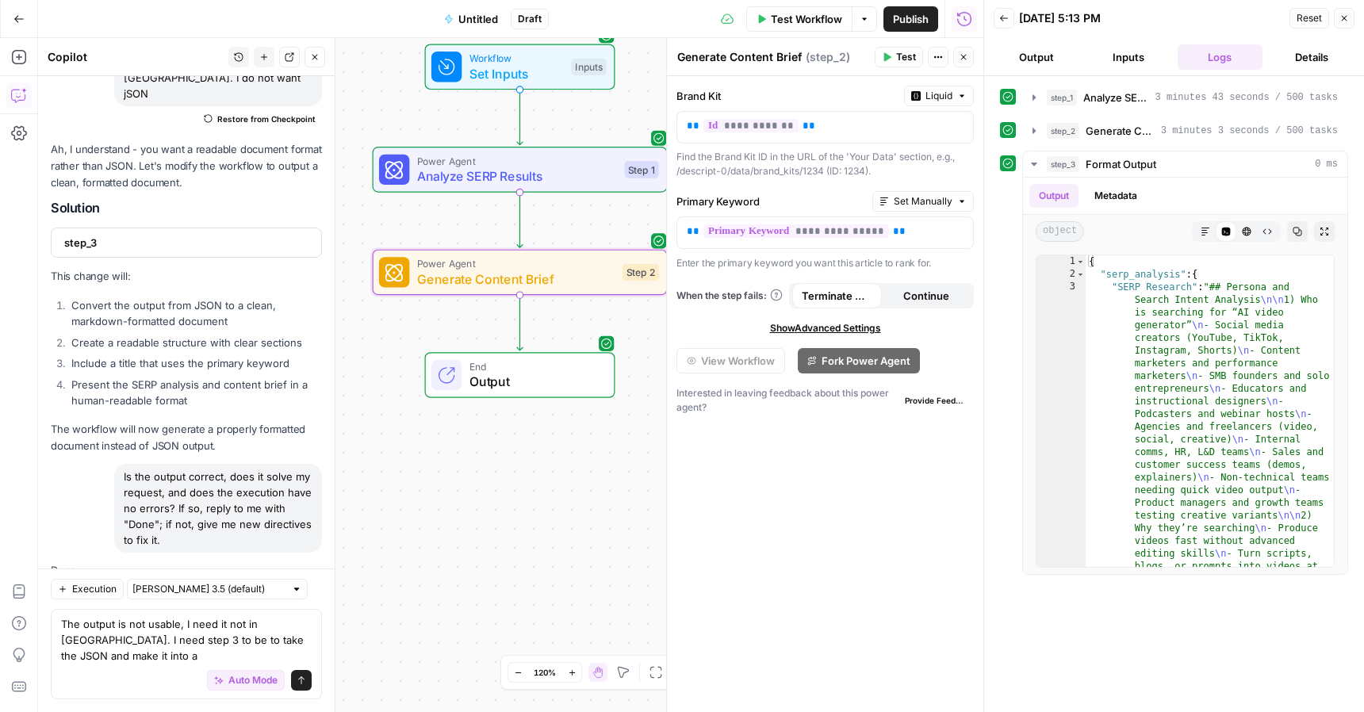
scroll to position [2121, 0]
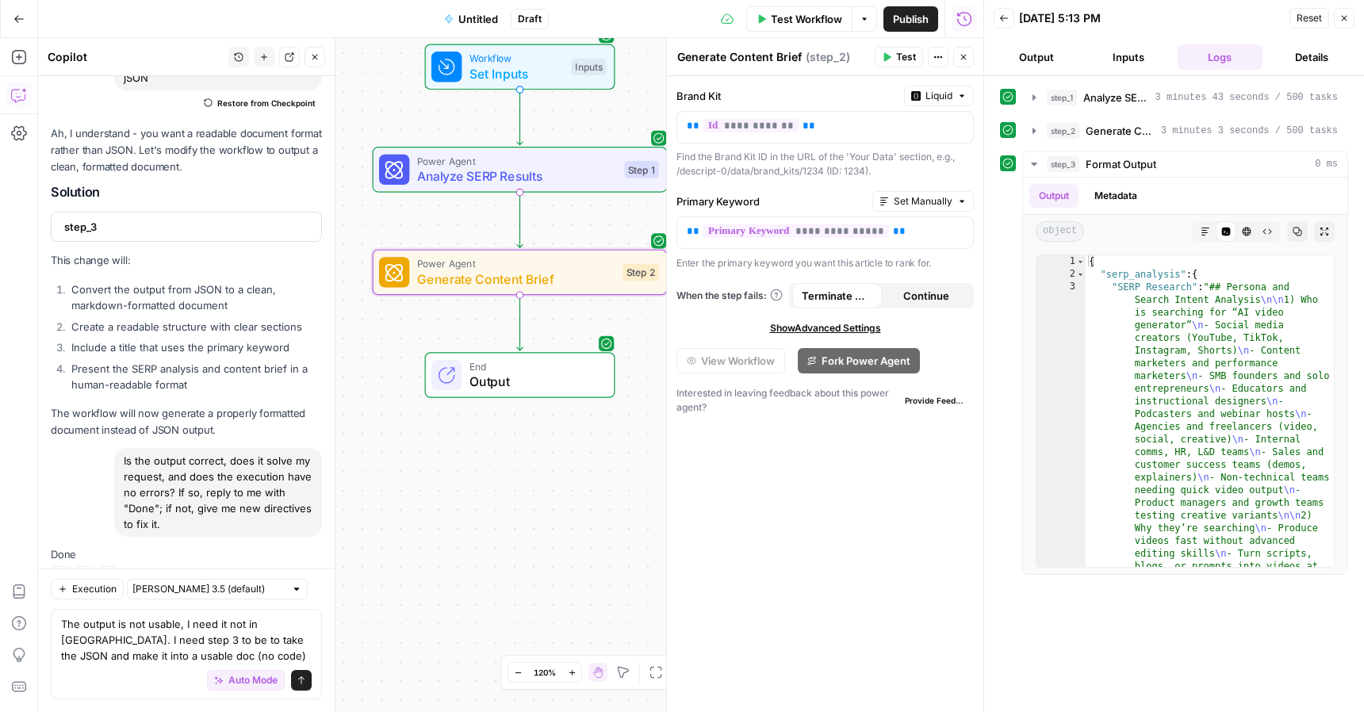
type textarea "The output is not usable, I need it not in [GEOGRAPHIC_DATA]. I need step 3 to …"
click at [303, 687] on button "Send" at bounding box center [301, 680] width 21 height 21
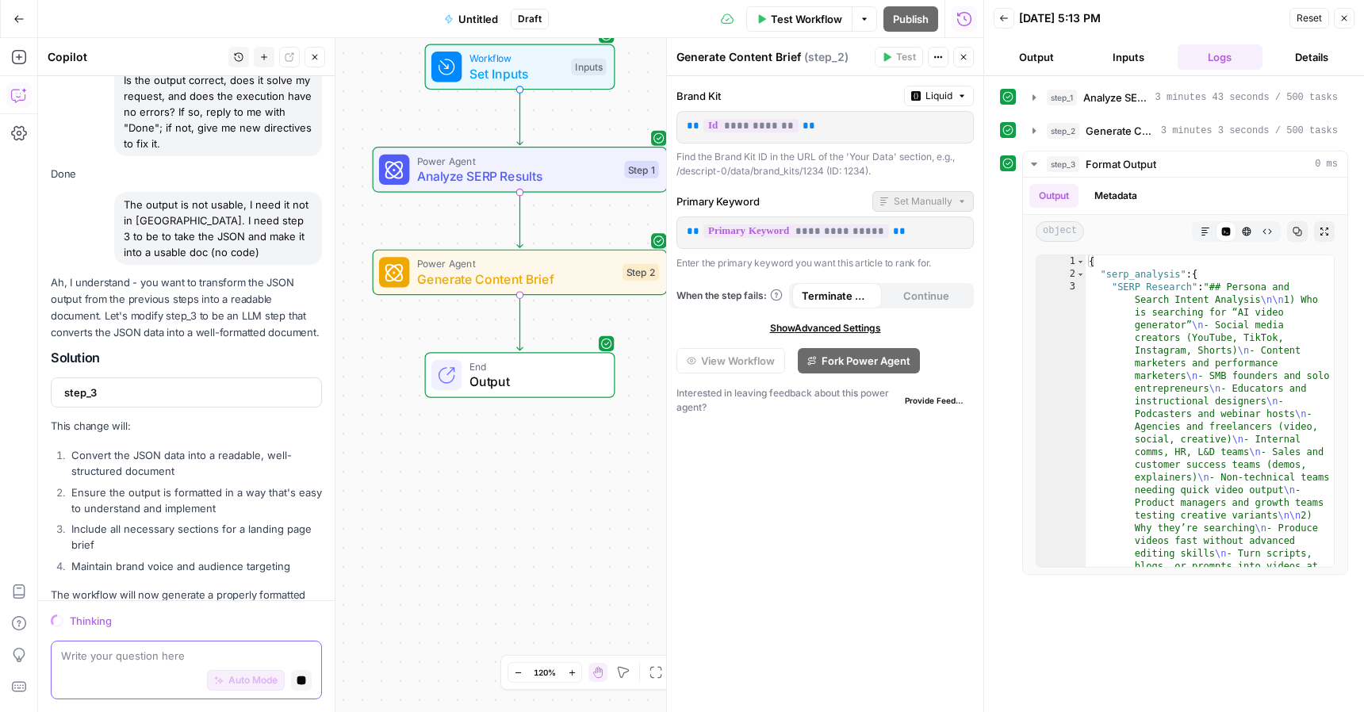
scroll to position [2527, 0]
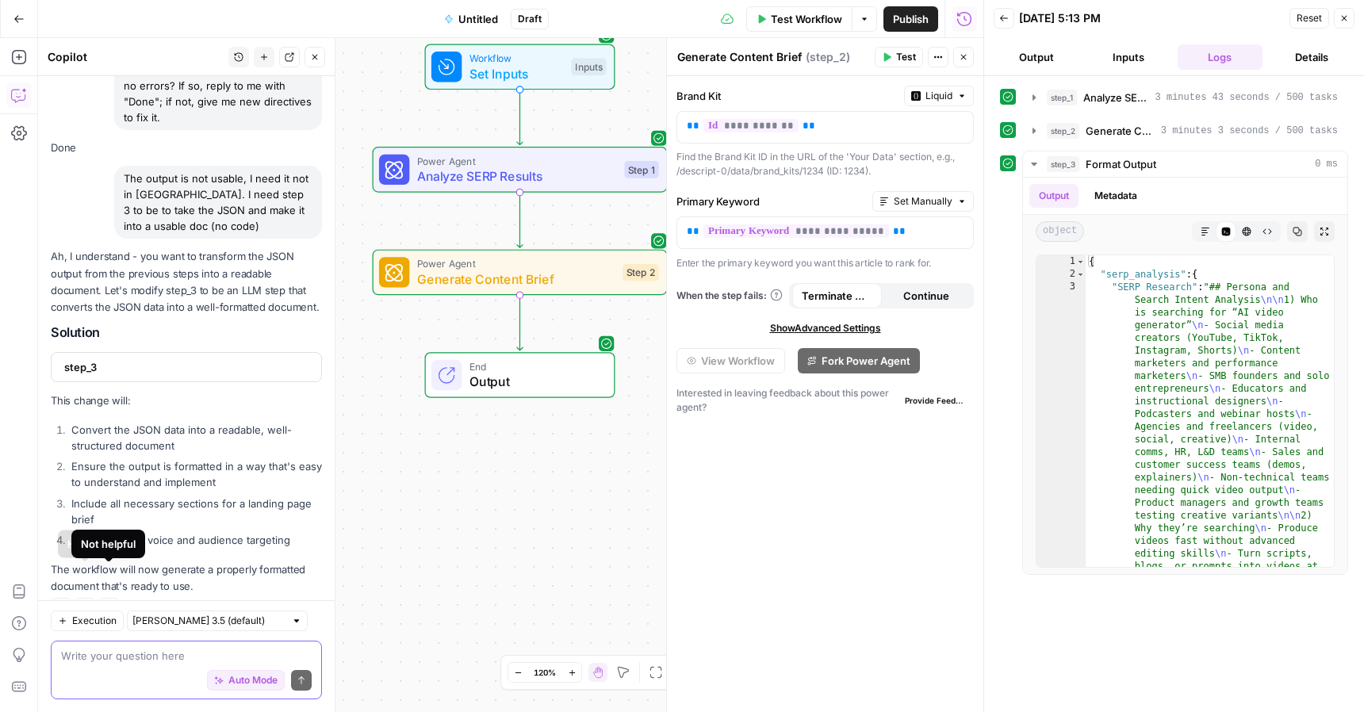
click at [91, 598] on button "Helpful" at bounding box center [85, 608] width 21 height 21
click at [153, 664] on div "Auto Mode Send" at bounding box center [186, 681] width 251 height 35
click at [128, 638] on div "Execution Claude Sonnet 3.5 (default) Write your question here Auto Mode Send" at bounding box center [186, 656] width 296 height 112
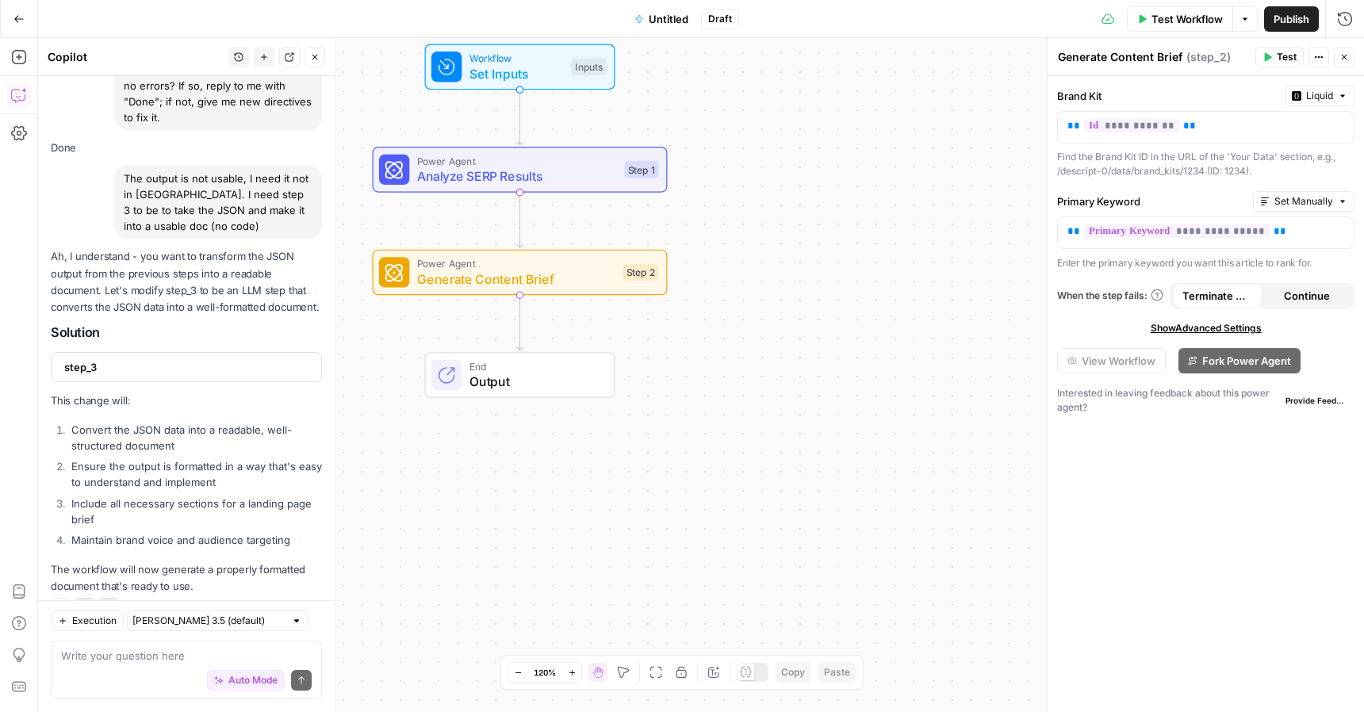
click at [128, 667] on div "Auto Mode Send" at bounding box center [186, 681] width 251 height 35
type textarea "yes"
click at [304, 683] on icon "submit" at bounding box center [301, 680] width 10 height 10
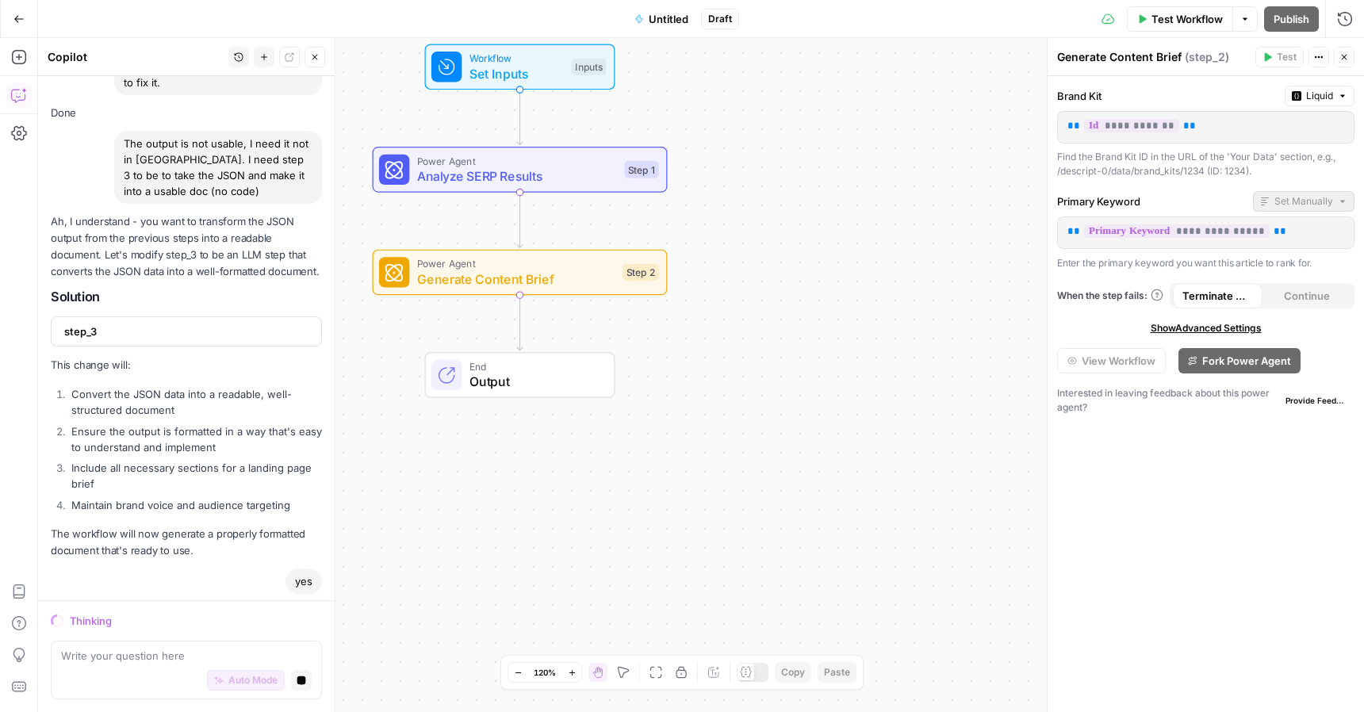
scroll to position [2588, 0]
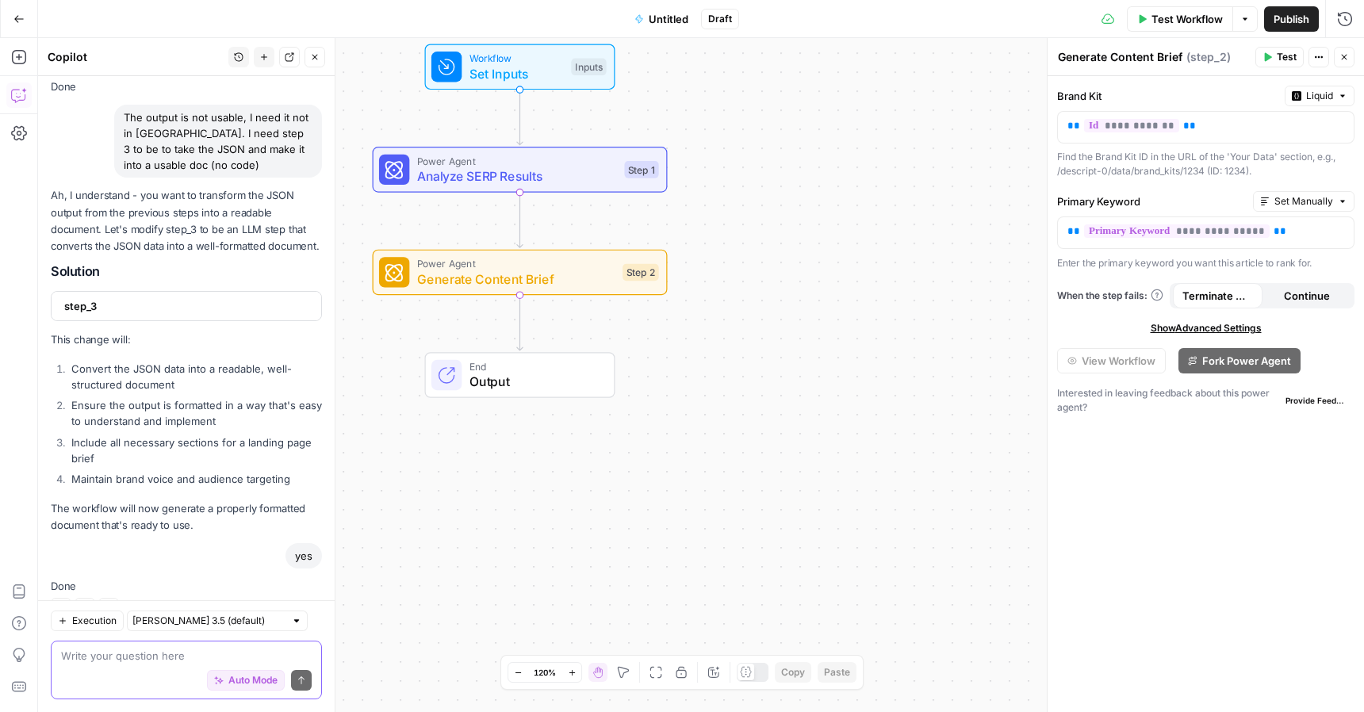
click at [185, 651] on textarea at bounding box center [186, 656] width 251 height 16
type textarea "I don't see step 3 that converts the json"
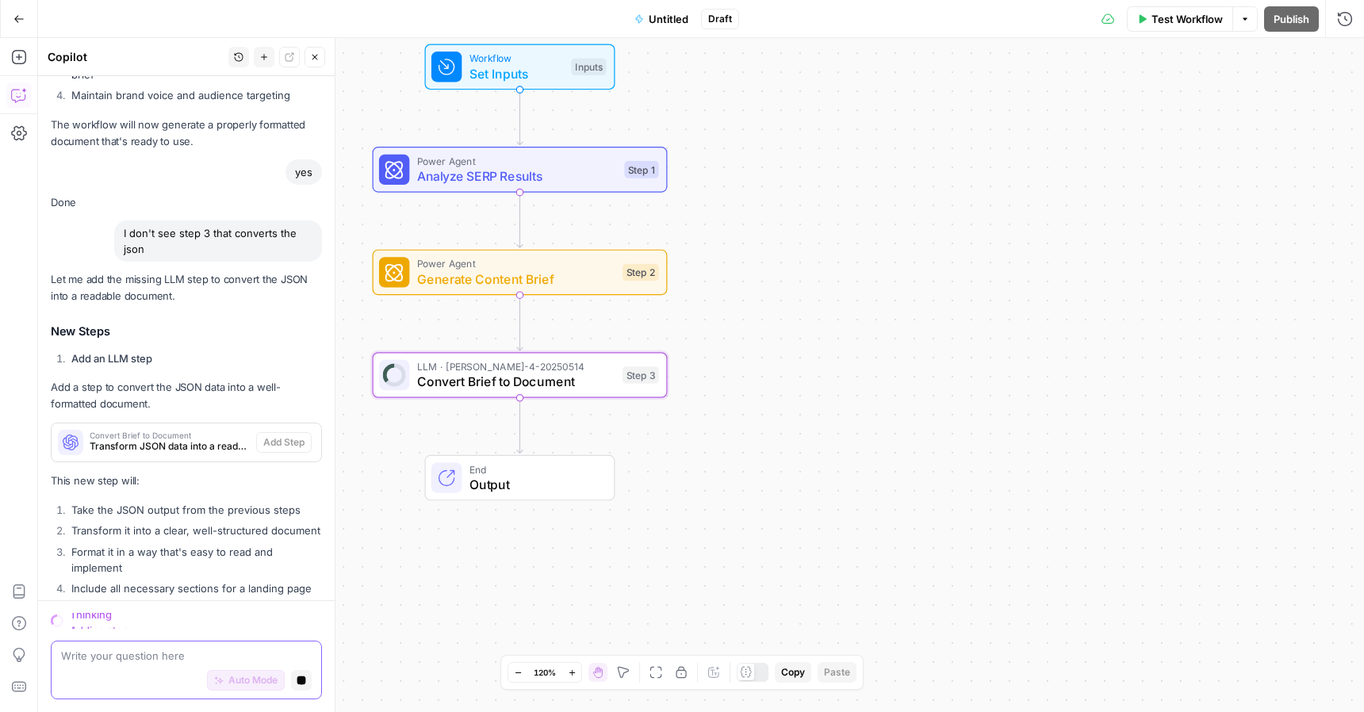
scroll to position [3023, 0]
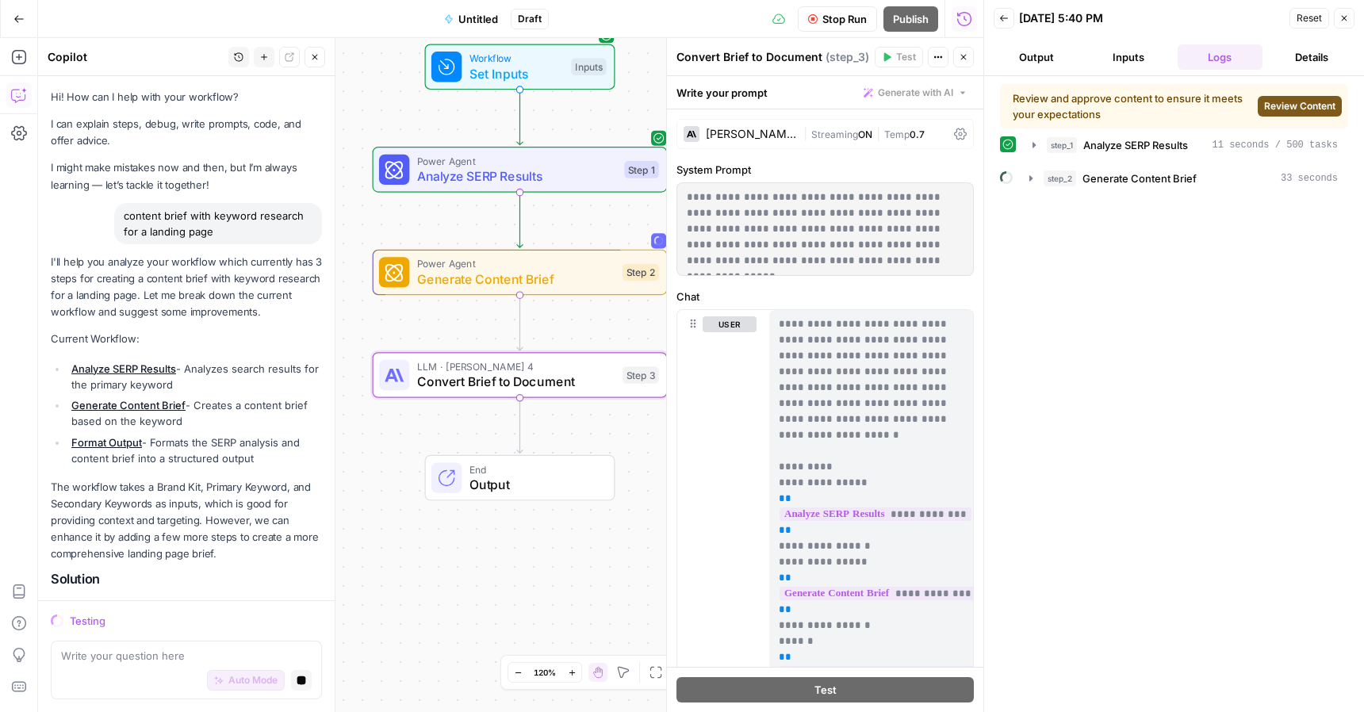
scroll to position [3023, 0]
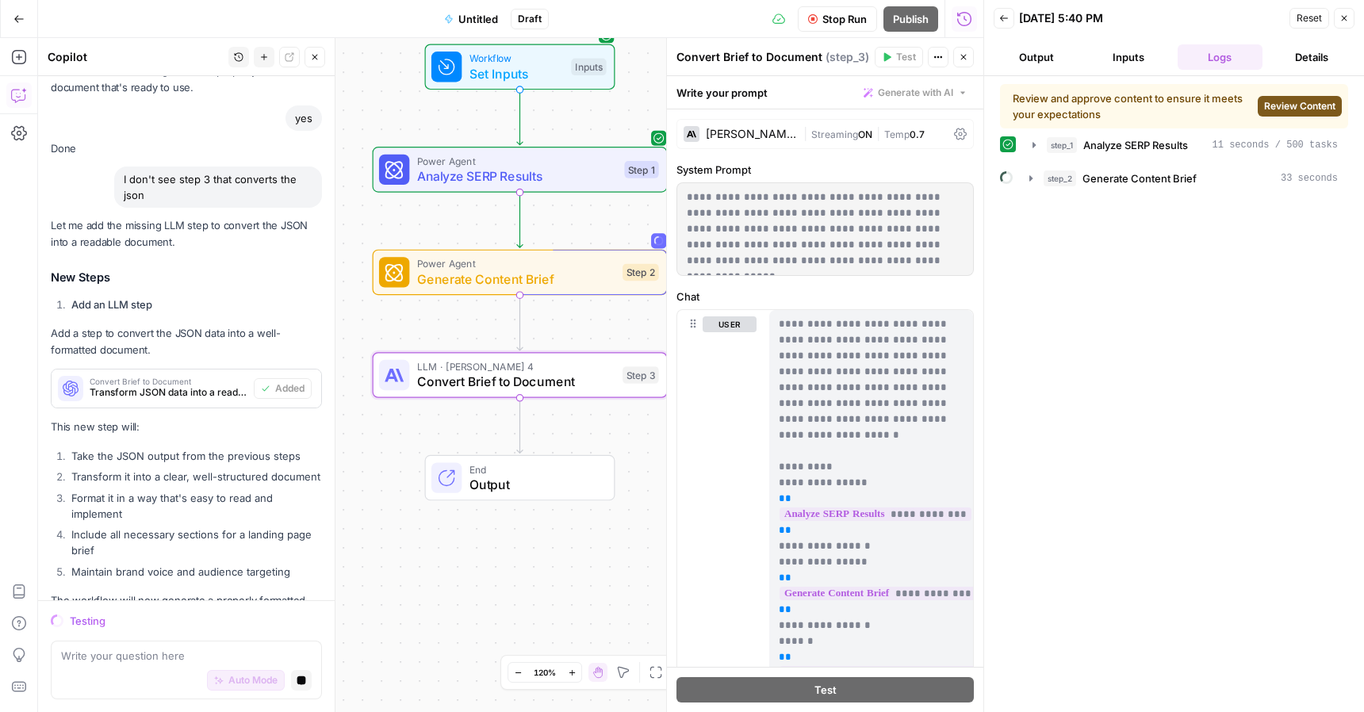
click at [1310, 110] on span "Review Content" at bounding box center [1299, 106] width 71 height 14
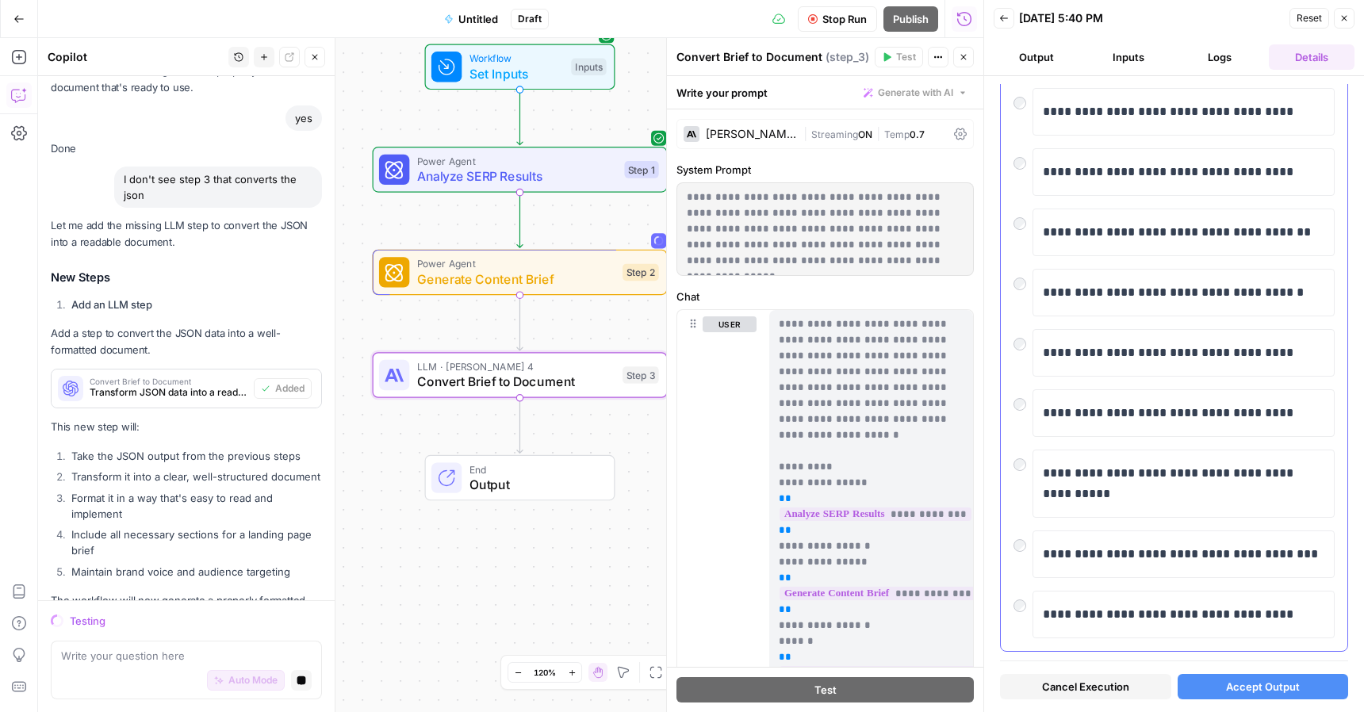
scroll to position [193, 0]
click at [1218, 545] on p "**********" at bounding box center [1182, 552] width 281 height 21
click at [1251, 687] on span "Accept Output" at bounding box center [1263, 687] width 74 height 16
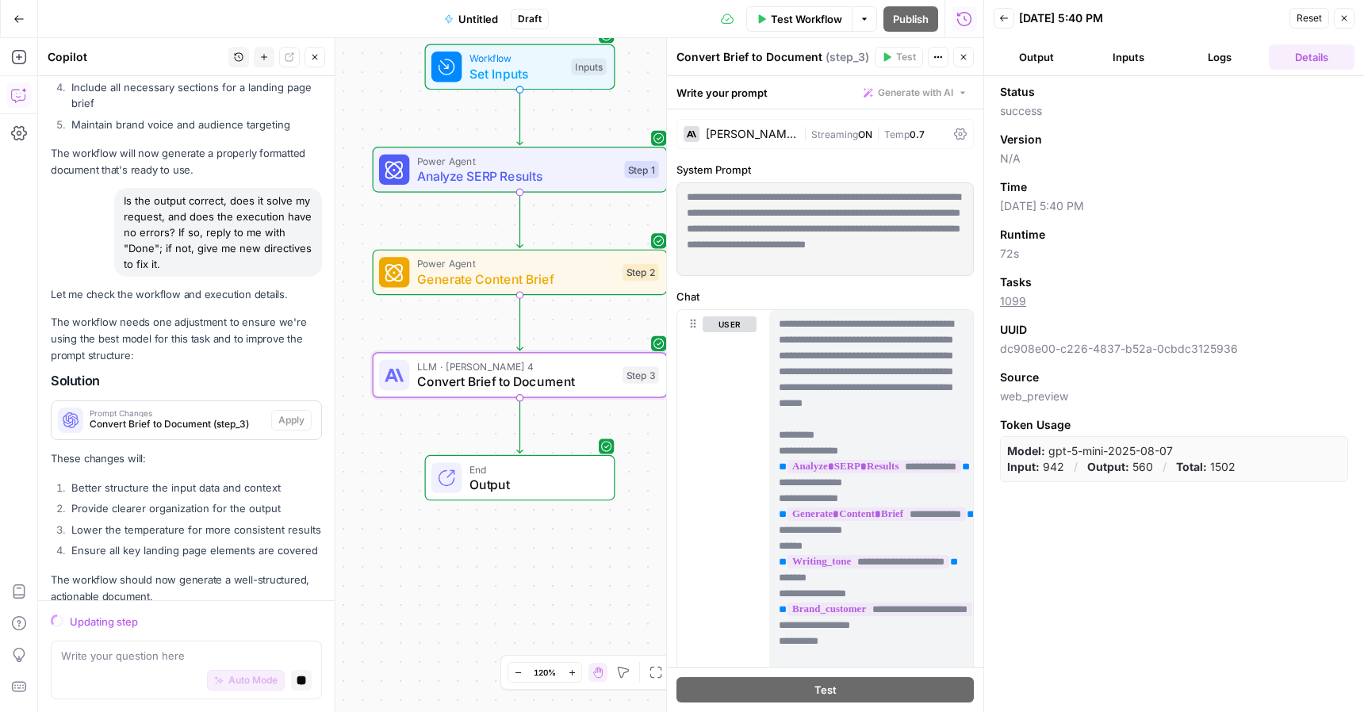
scroll to position [3482, 0]
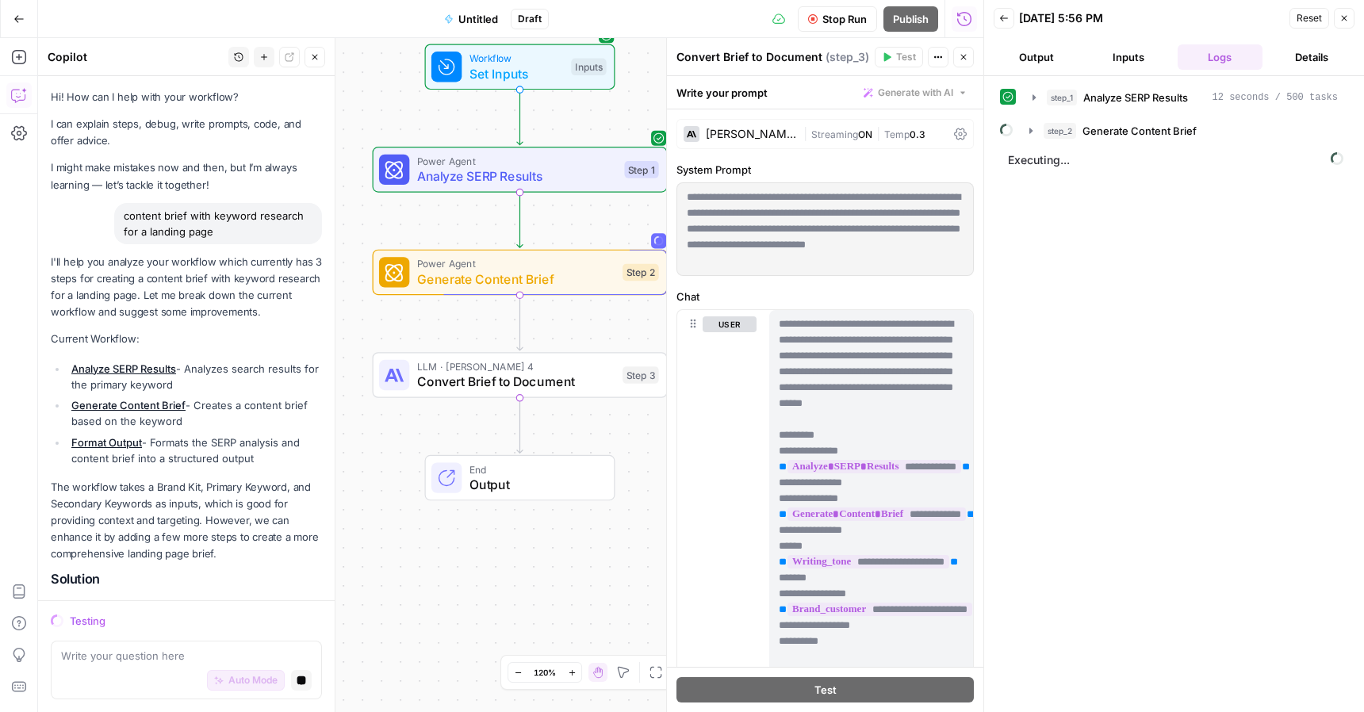
scroll to position [3482, 0]
